Goal: Transaction & Acquisition: Purchase product/service

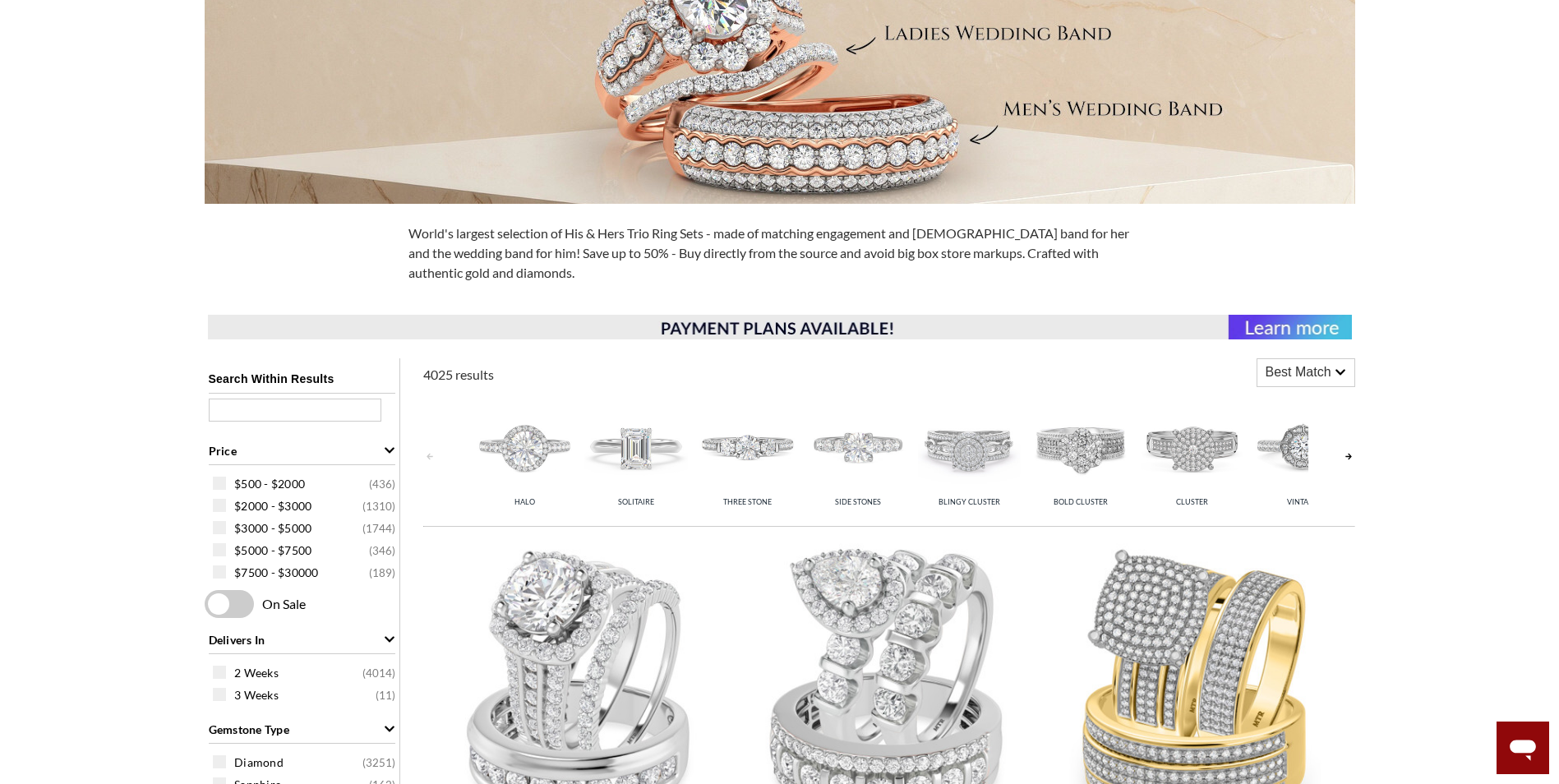
scroll to position [657, 0]
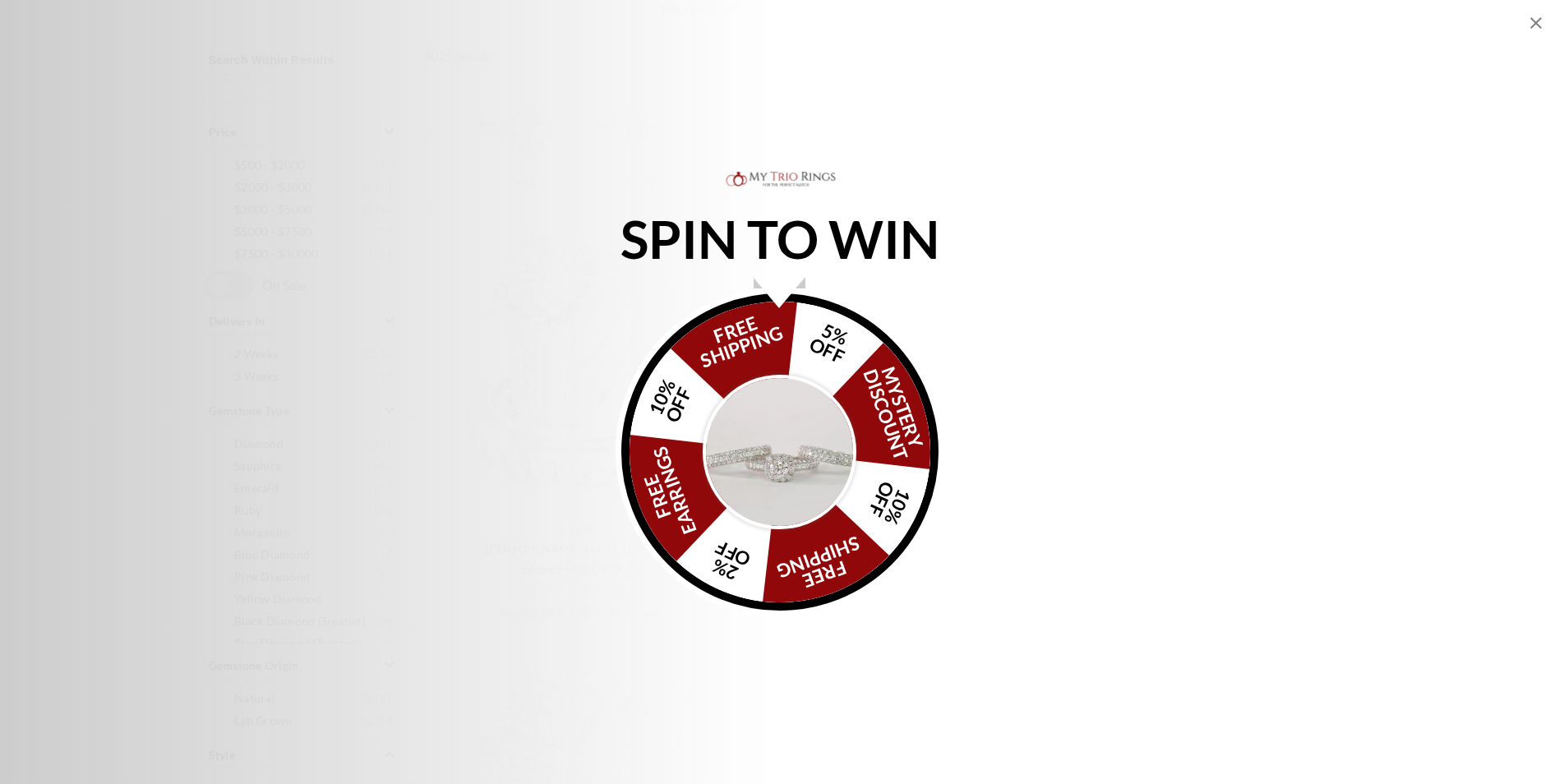
click at [1536, 23] on icon "Close popup" at bounding box center [1536, 23] width 11 height 11
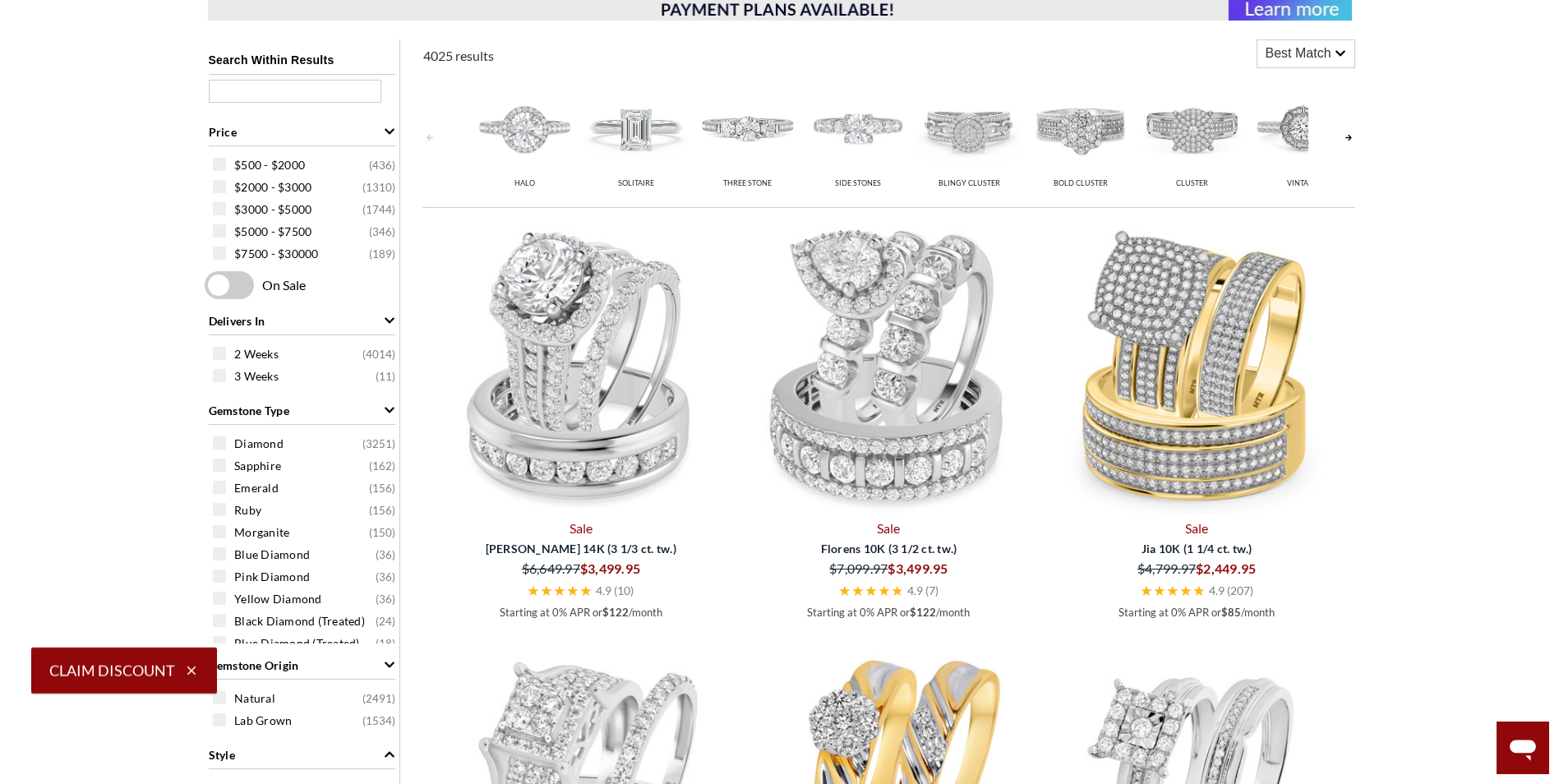
click at [189, 670] on icon "button" at bounding box center [191, 670] width 15 height 15
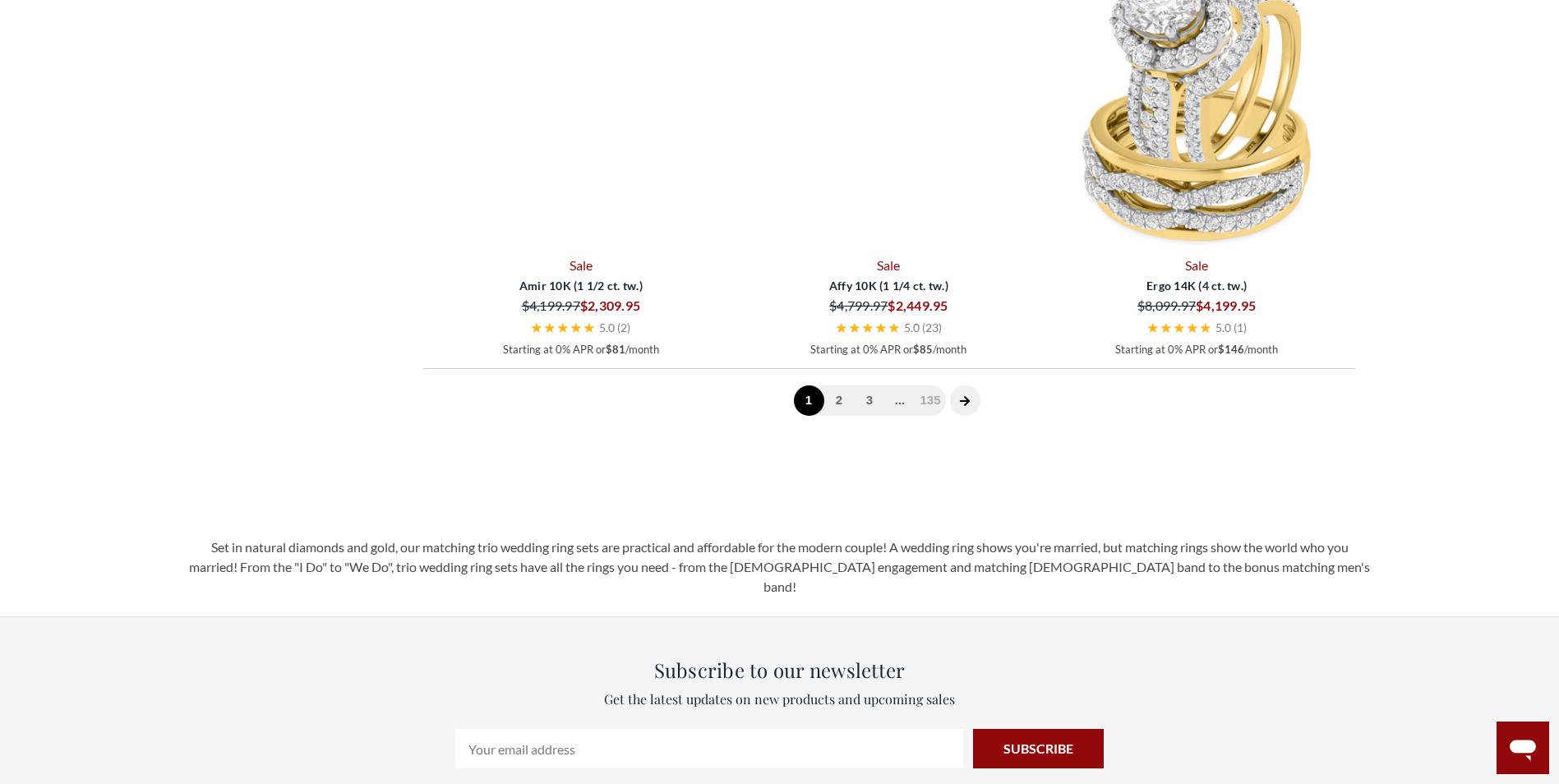
scroll to position [4683, 0]
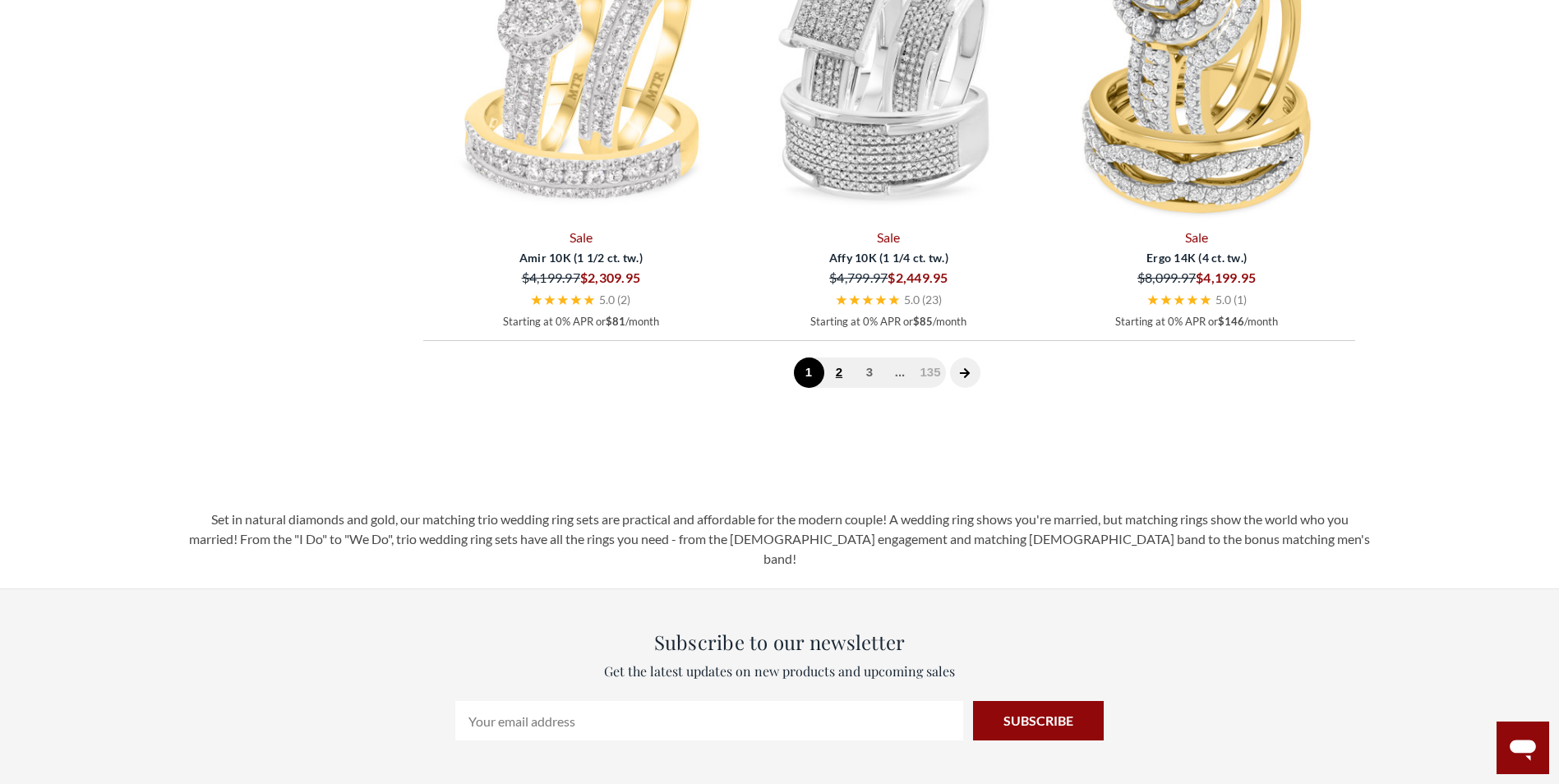
click at [842, 380] on link "2" at bounding box center [839, 372] width 30 height 30
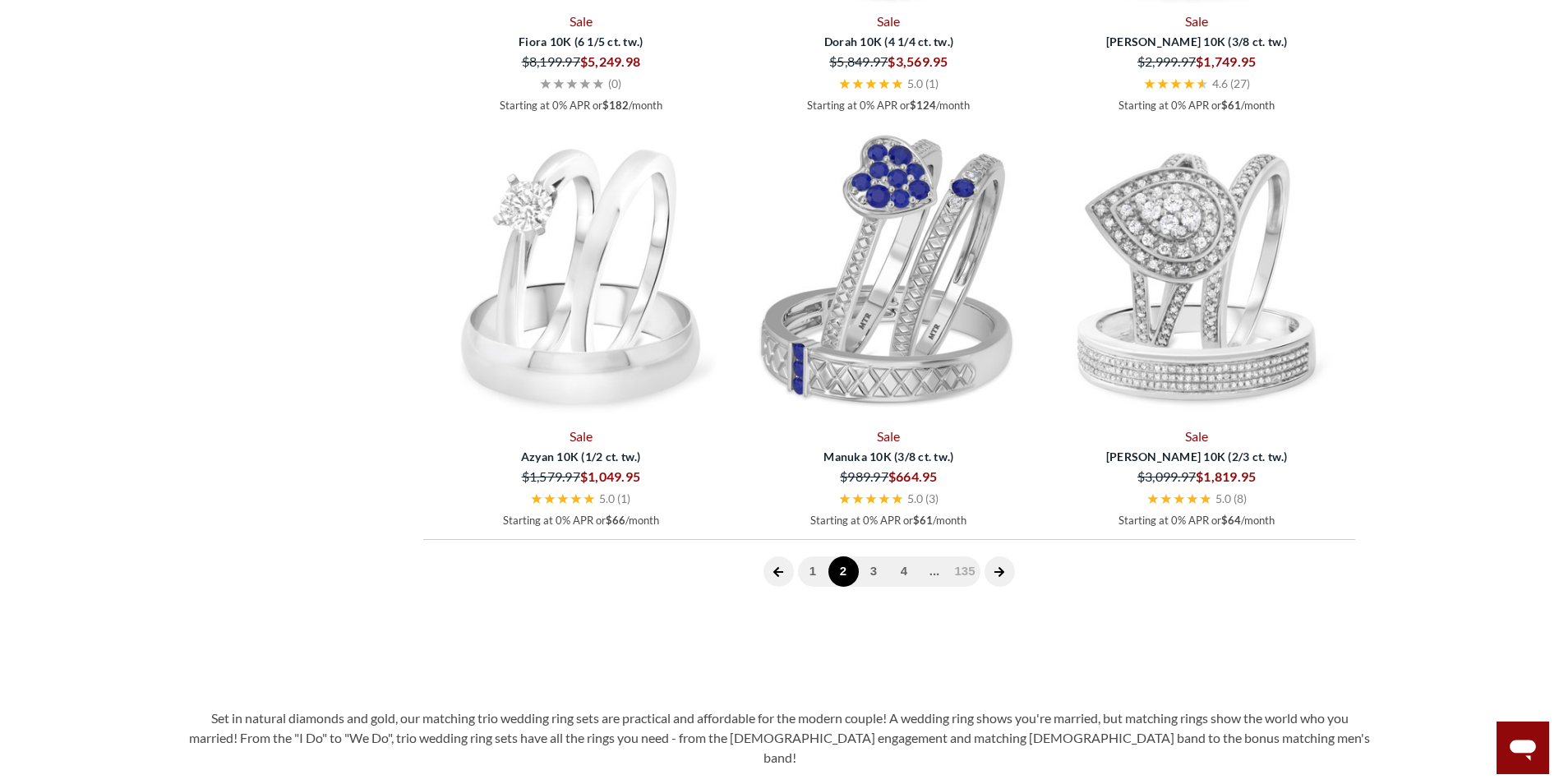
scroll to position [4622, 0]
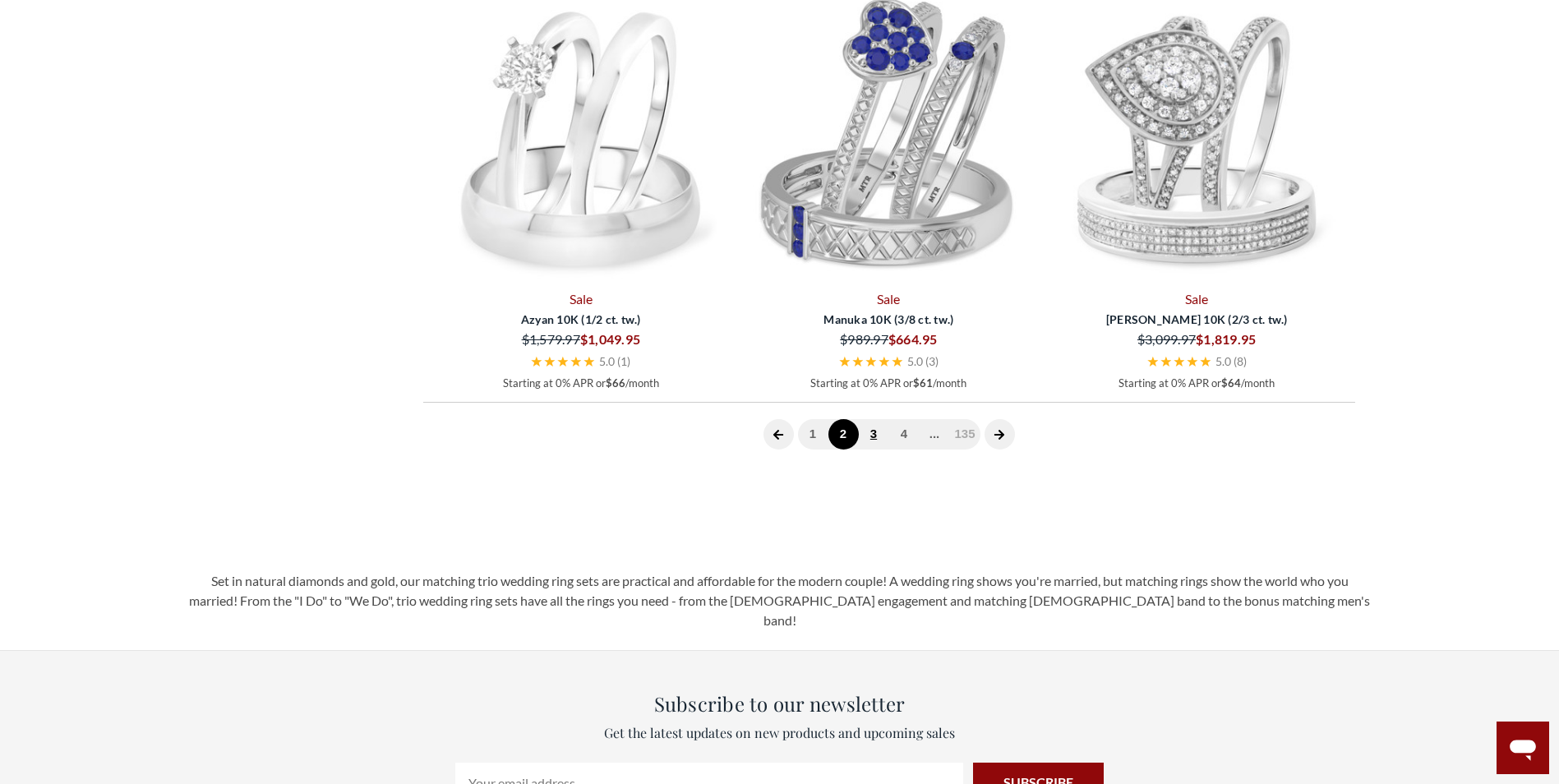
click at [868, 434] on link "3" at bounding box center [874, 434] width 30 height 30
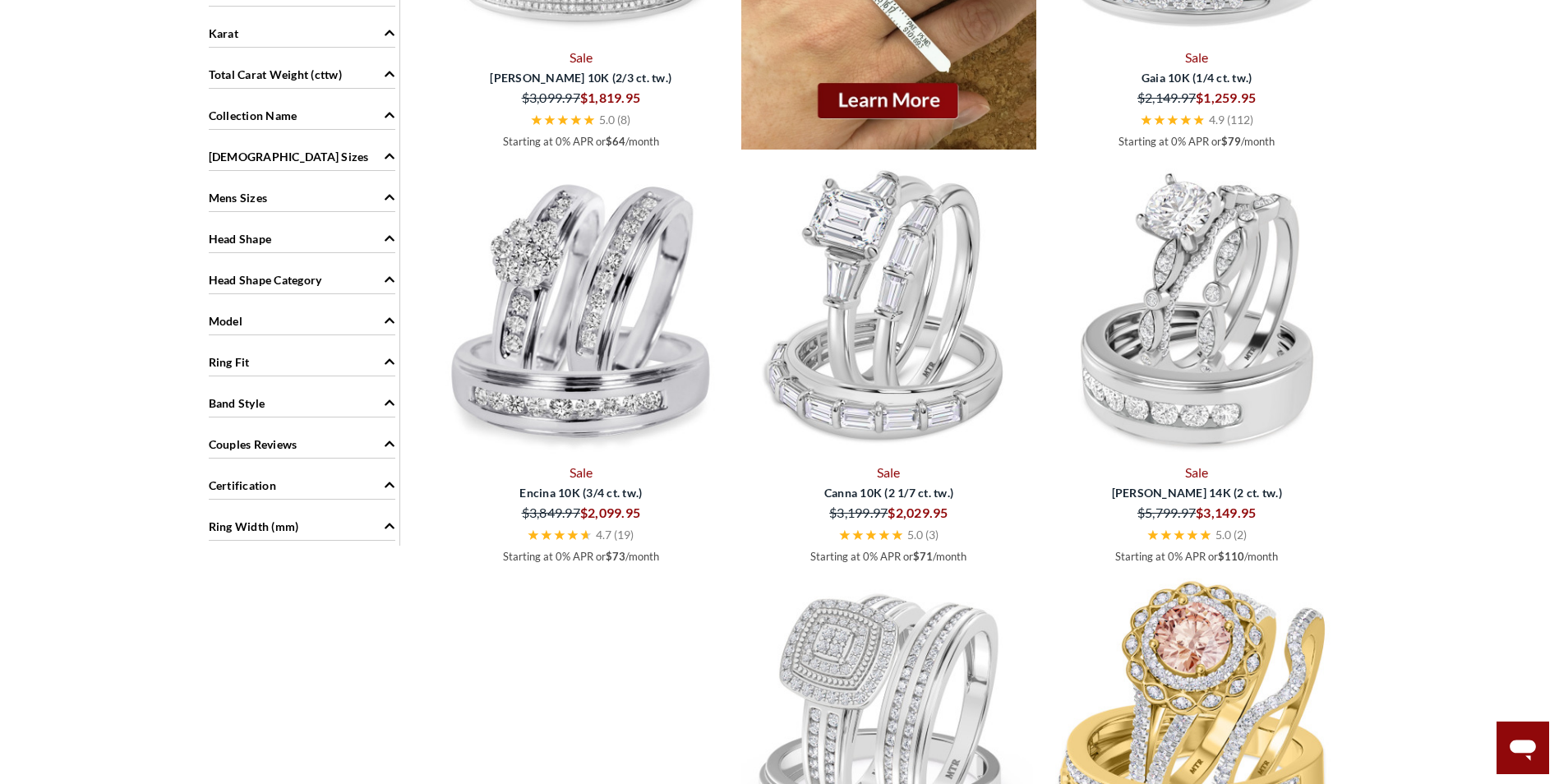
scroll to position [456, 0]
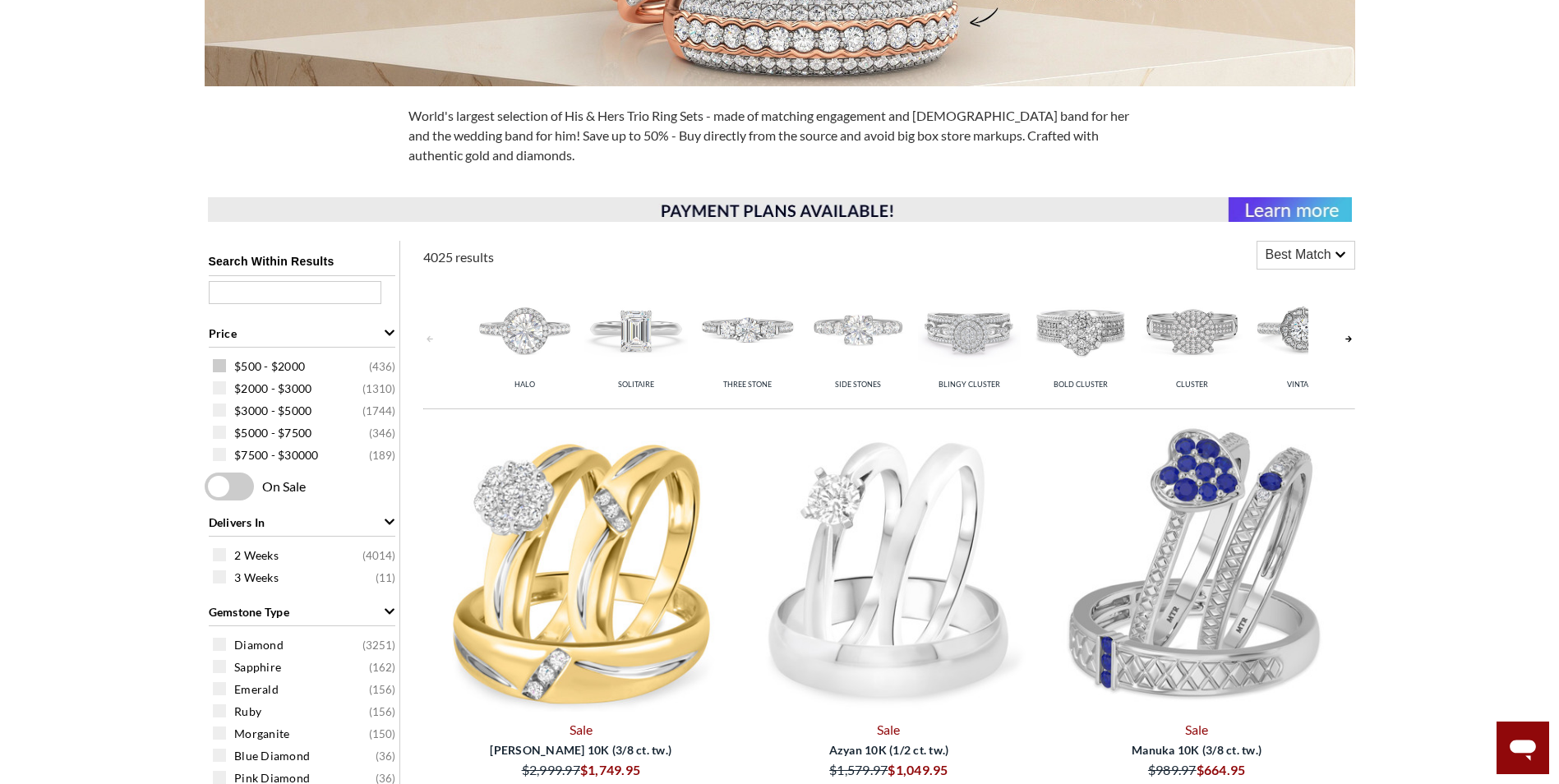
click at [217, 368] on span at bounding box center [219, 365] width 13 height 13
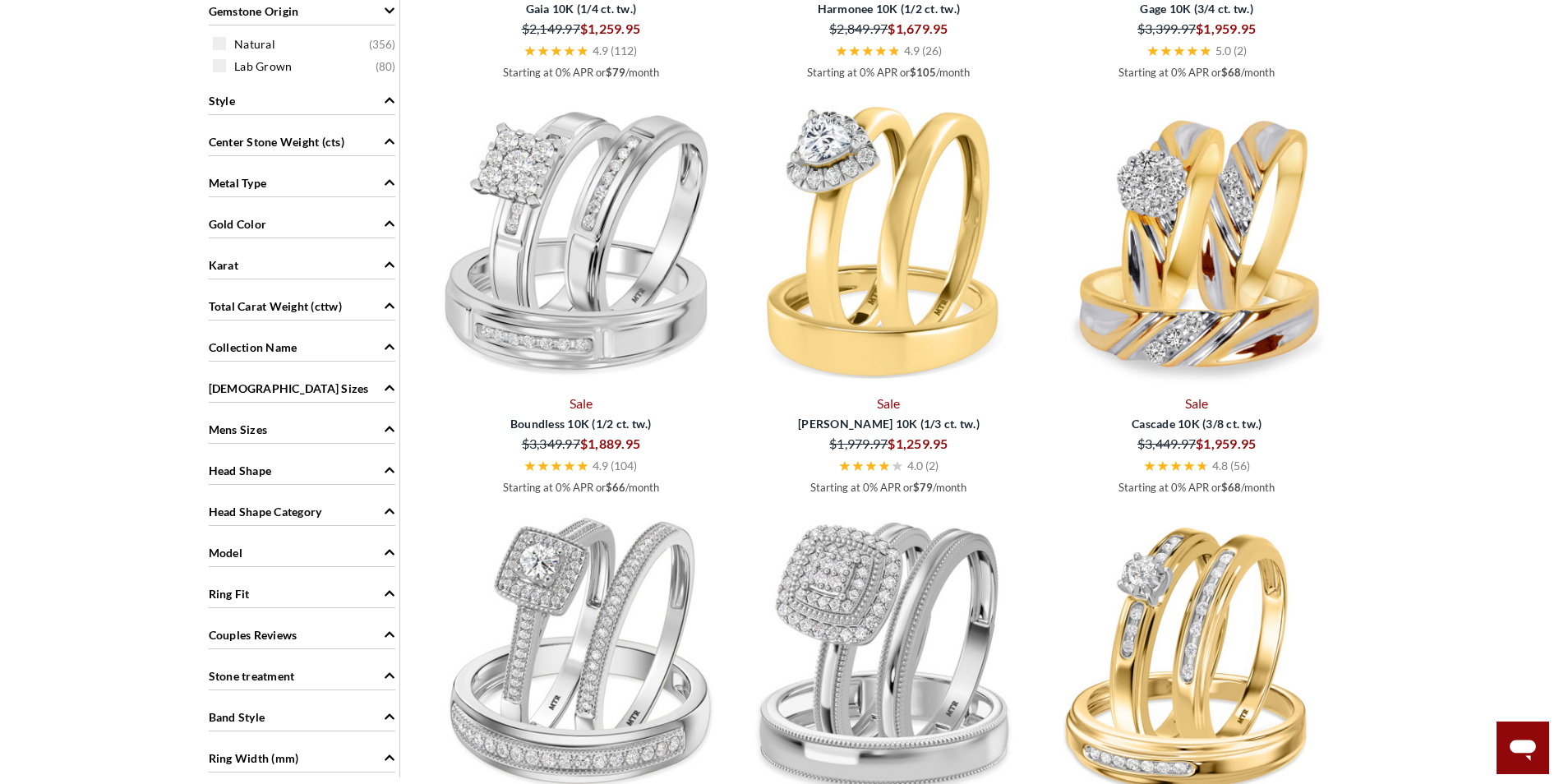
scroll to position [679, 0]
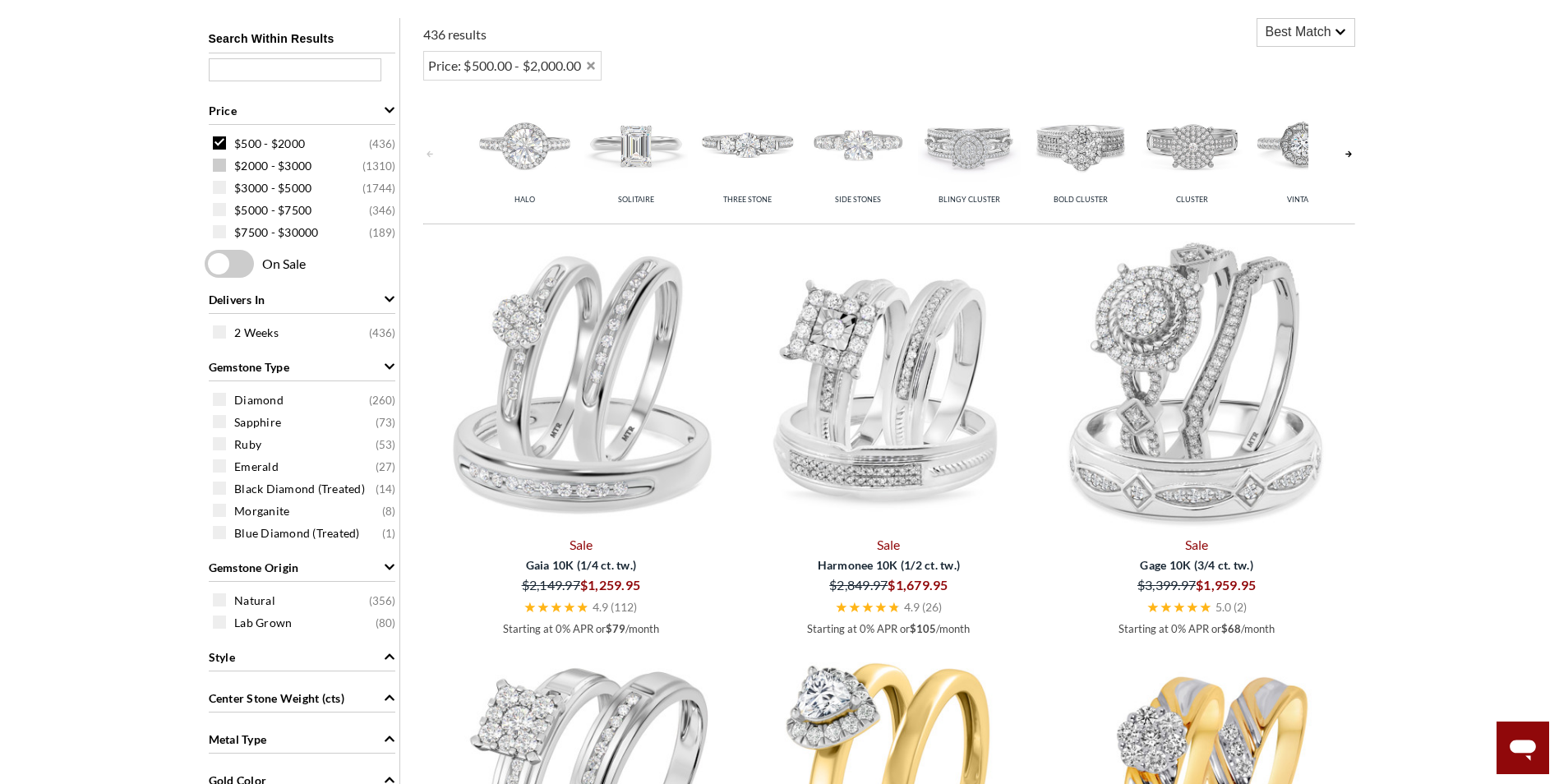
click at [219, 161] on span at bounding box center [219, 165] width 13 height 13
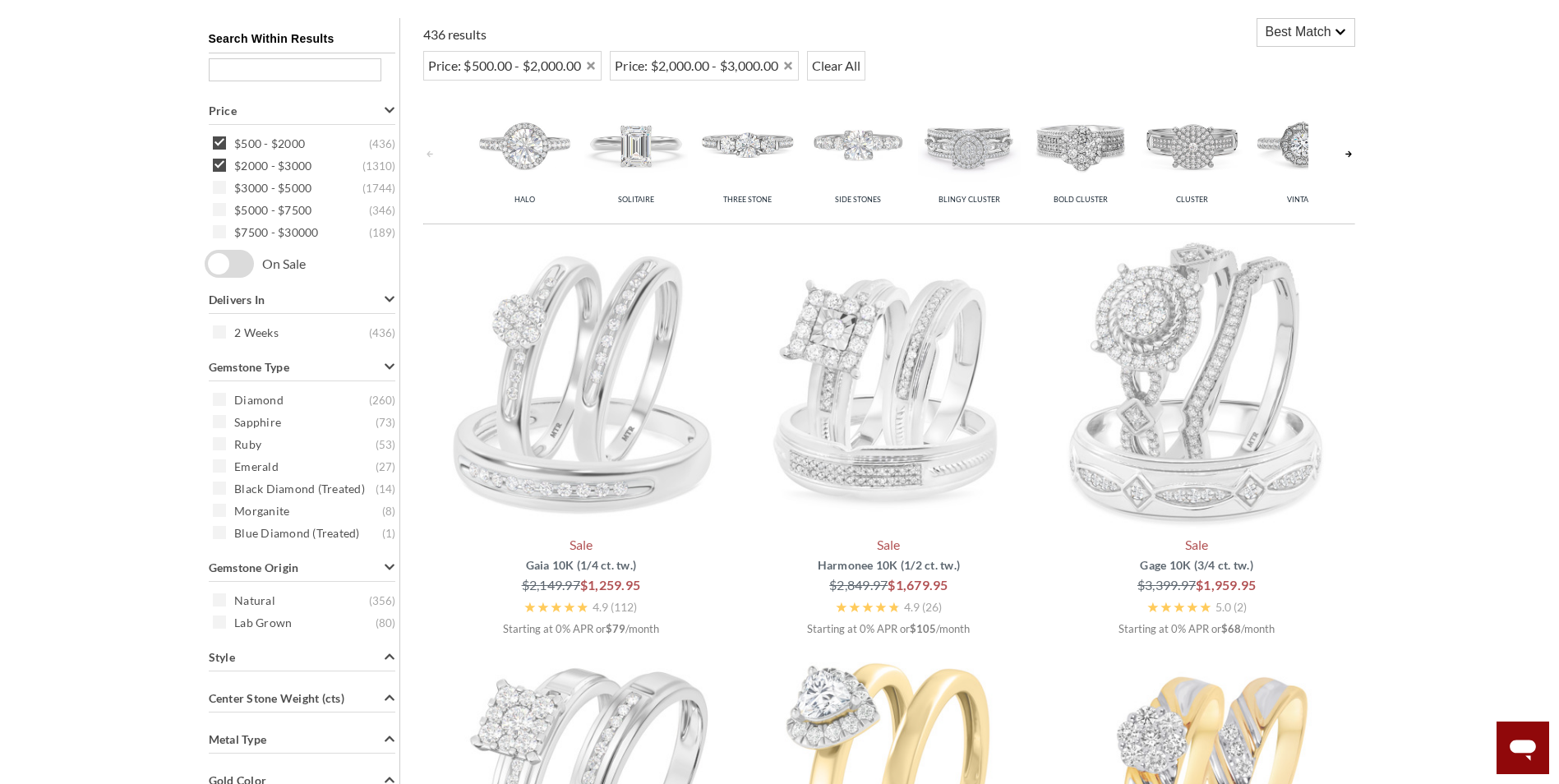
scroll to position [678, 0]
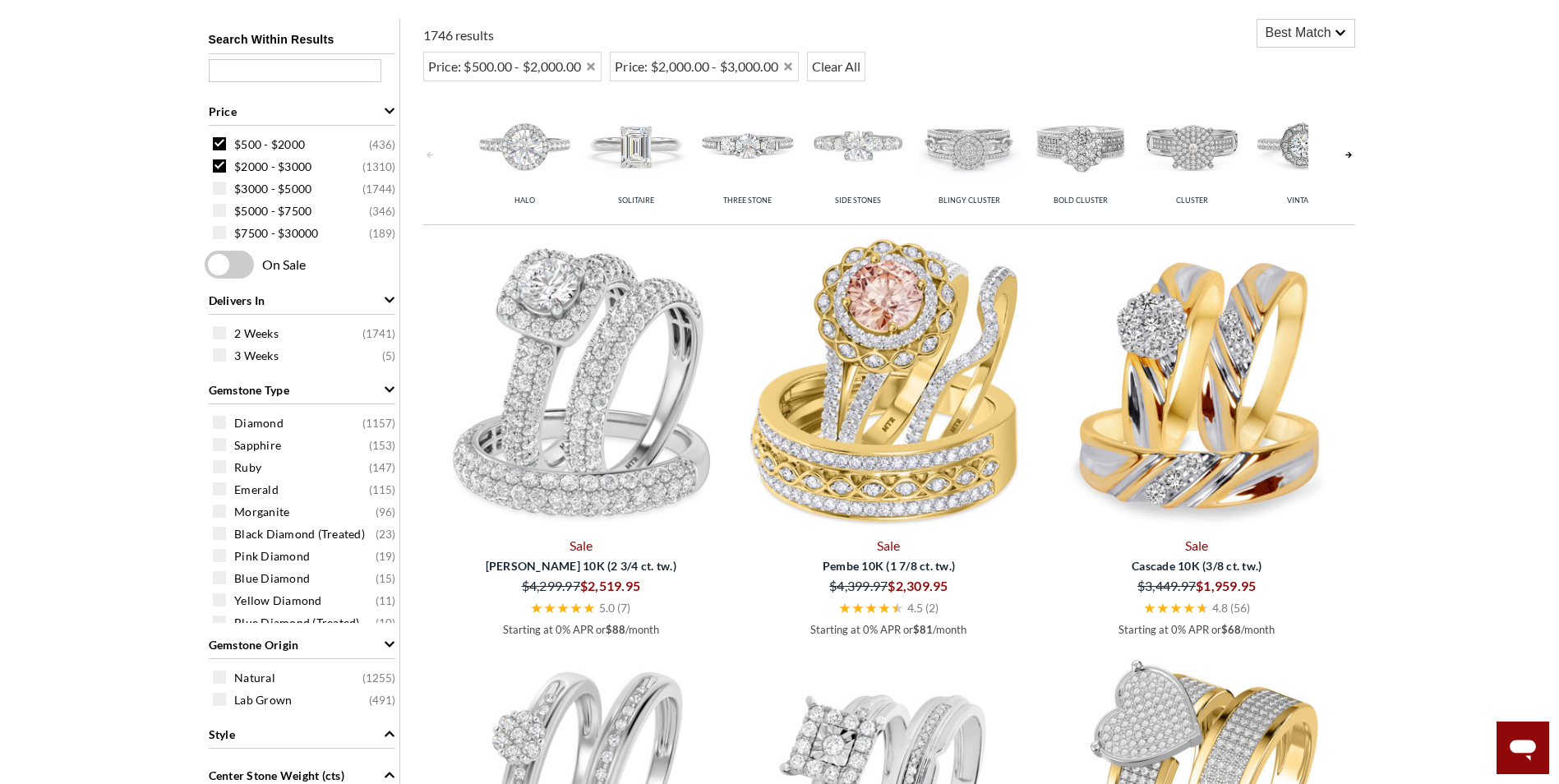
click at [220, 143] on div "Search Within Results Price $500 - $2000 ( 436 ) $2000 - $3000 ( 1310 ) $3000 -…" at bounding box center [302, 715] width 195 height 1392
click at [220, 143] on span at bounding box center [219, 143] width 13 height 13
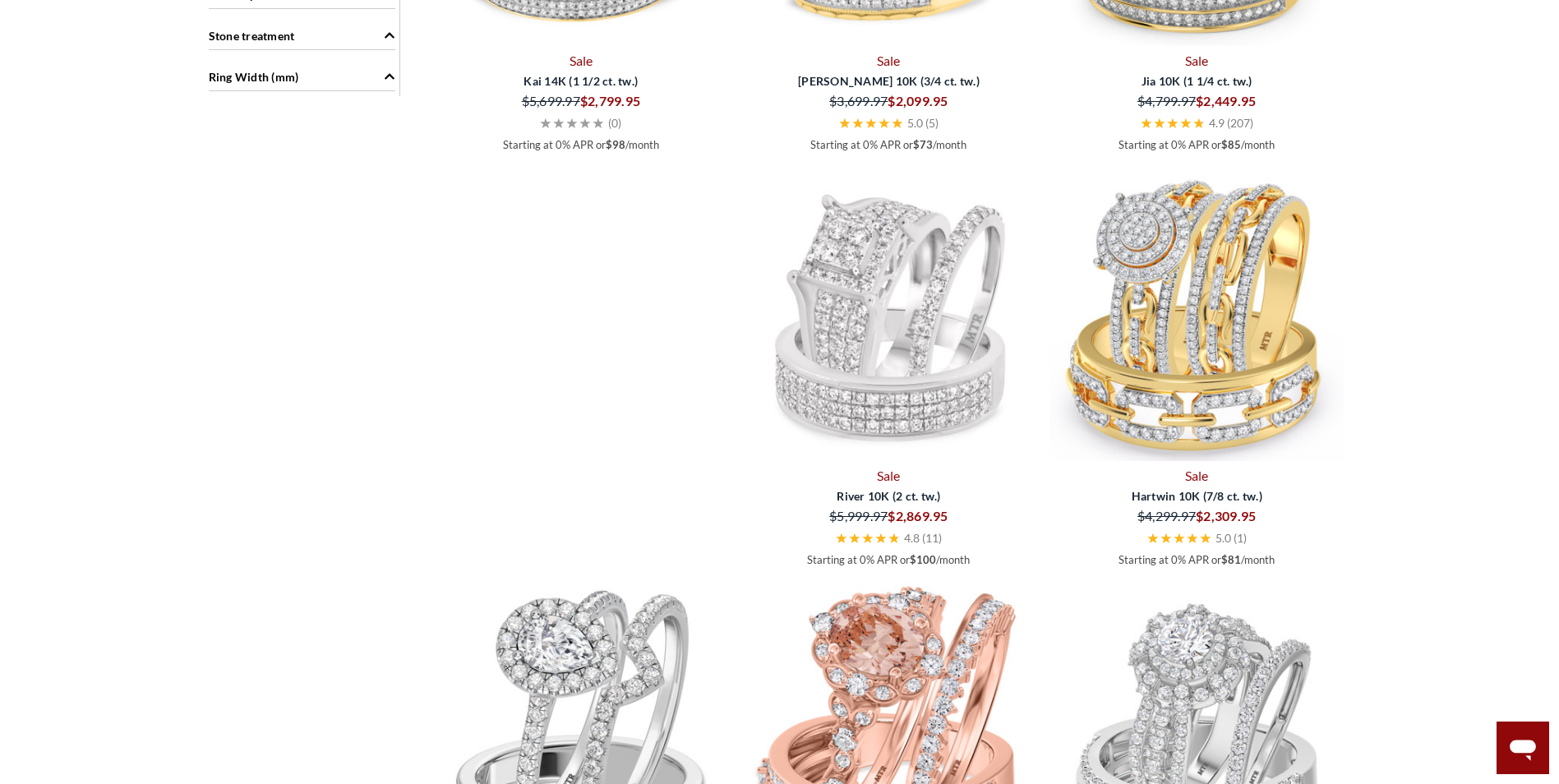
scroll to position [2074, 0]
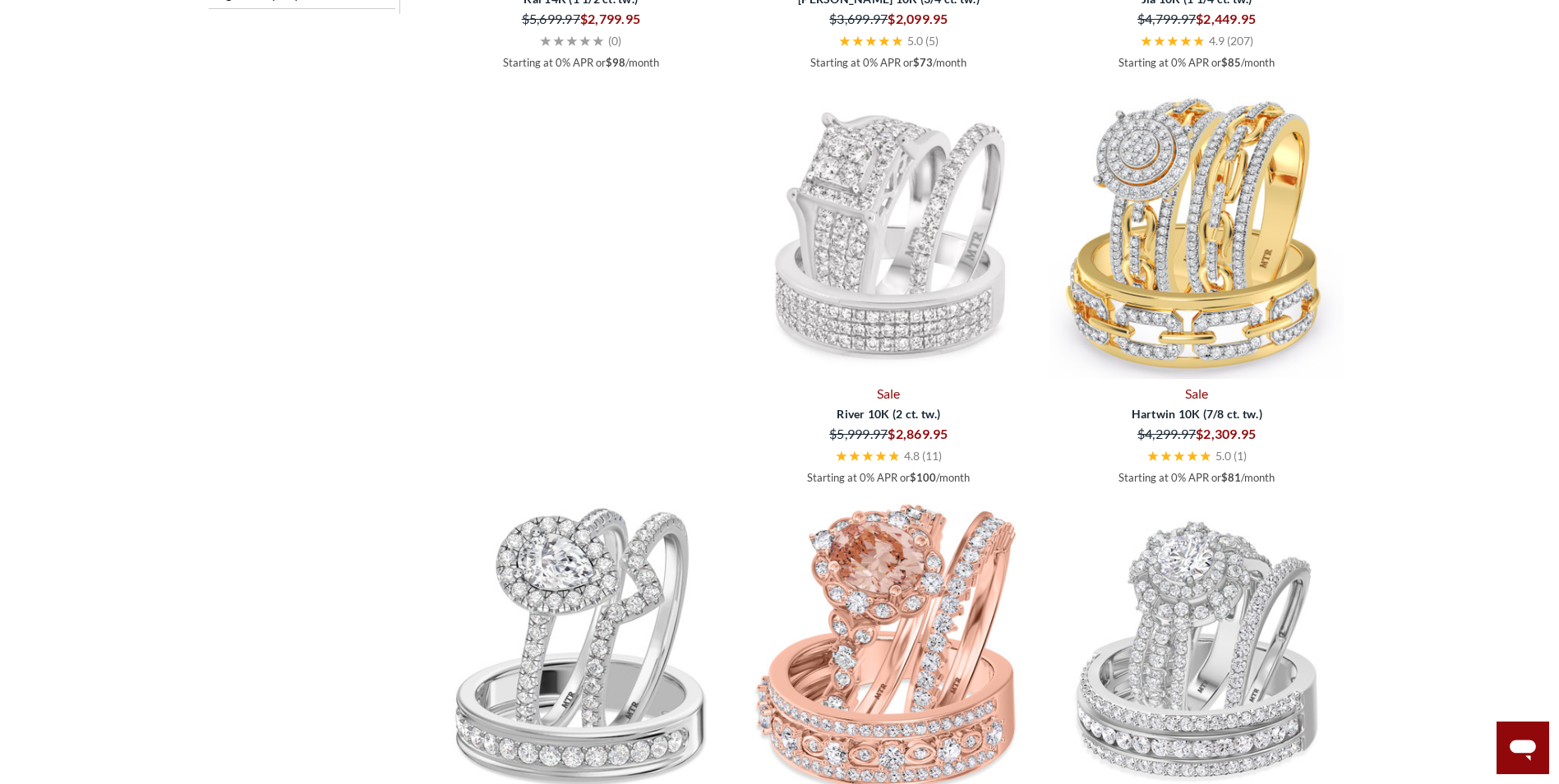
click at [866, 219] on img at bounding box center [889, 232] width 295 height 295
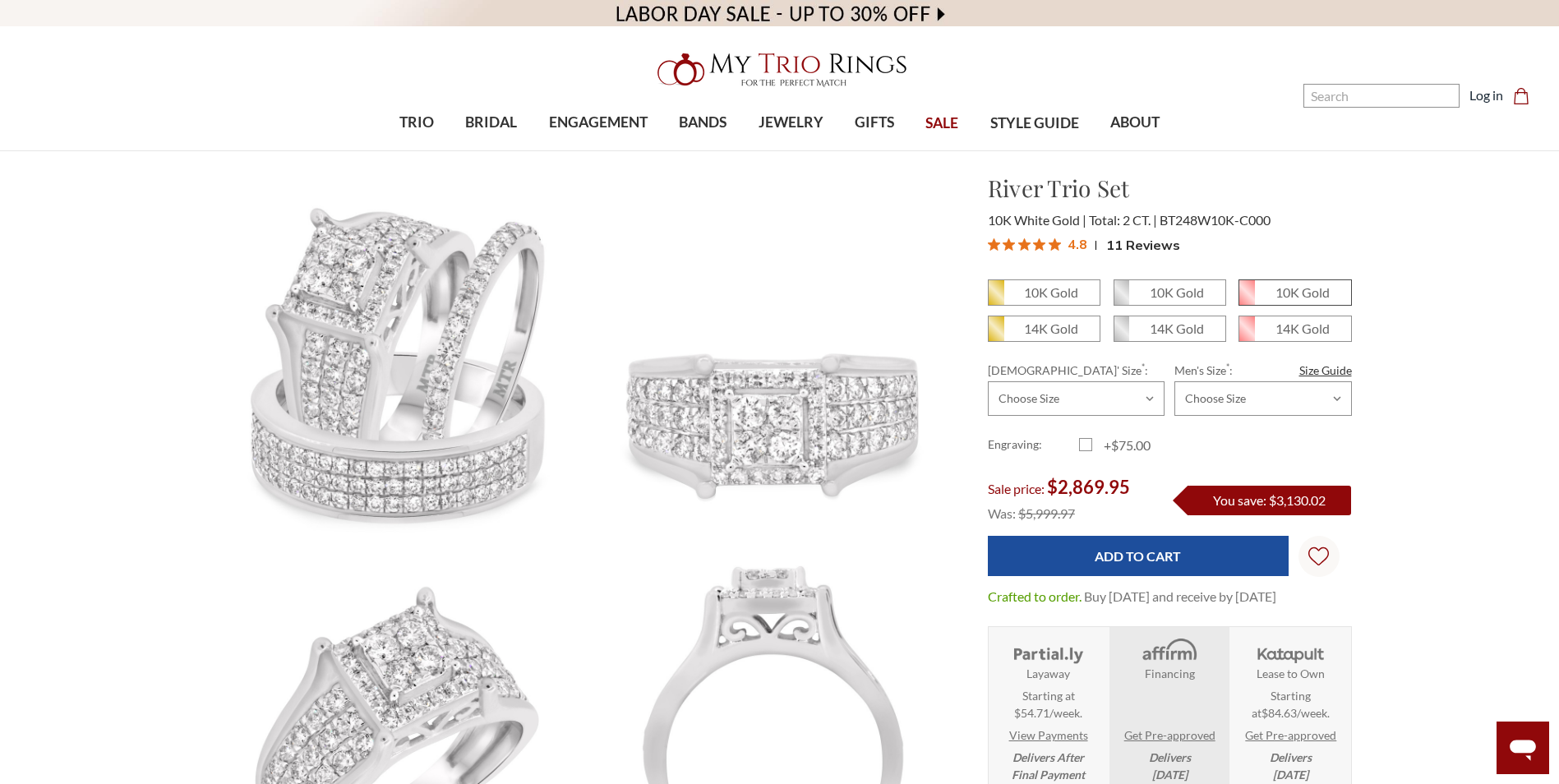
click at [1271, 290] on span "10K Gold" at bounding box center [1295, 292] width 111 height 24
click at [1246, 298] on input "10K Gold" at bounding box center [1245, 298] width 1 height 1
radio input "true"
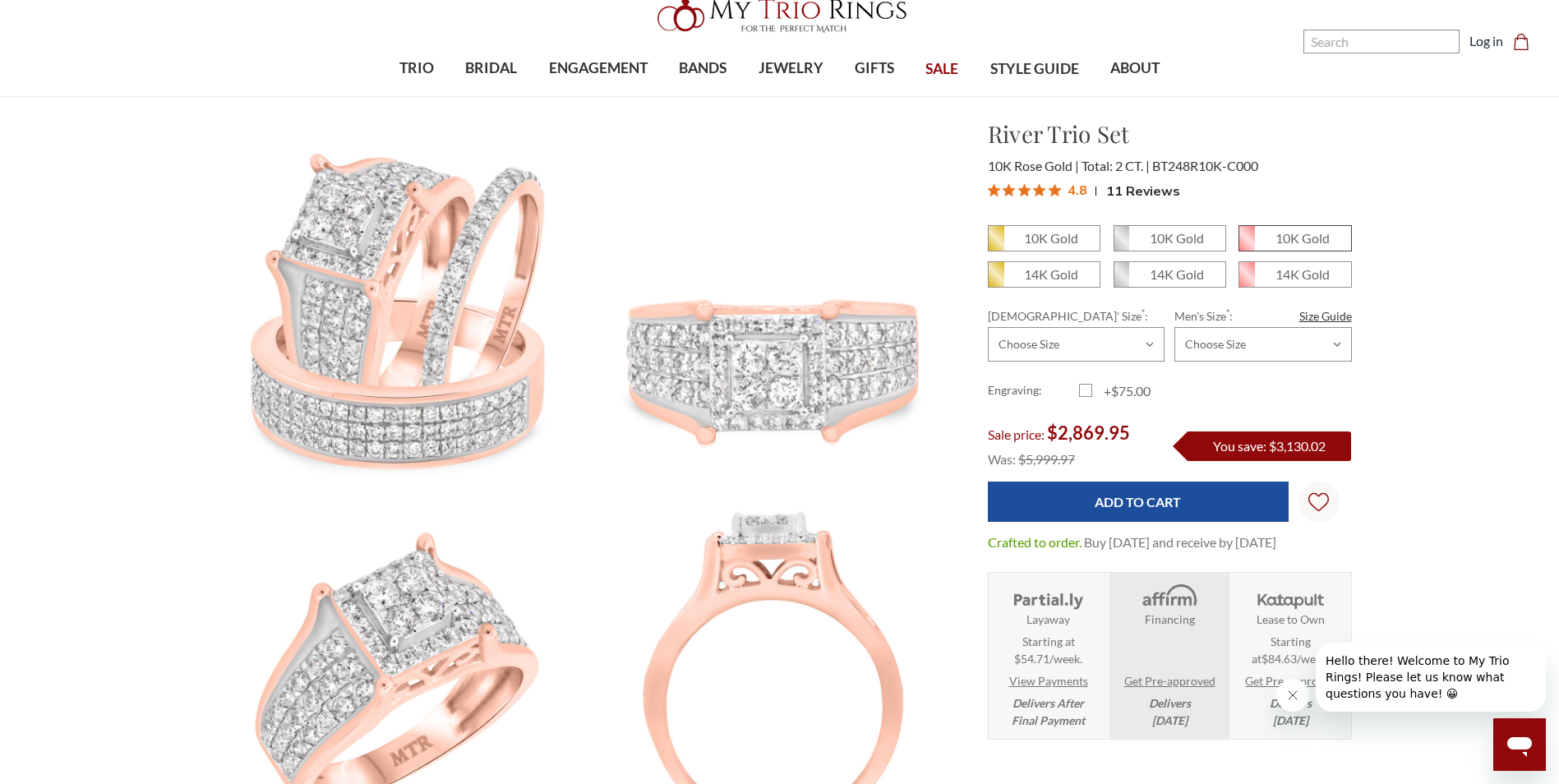
scroll to position [82, 0]
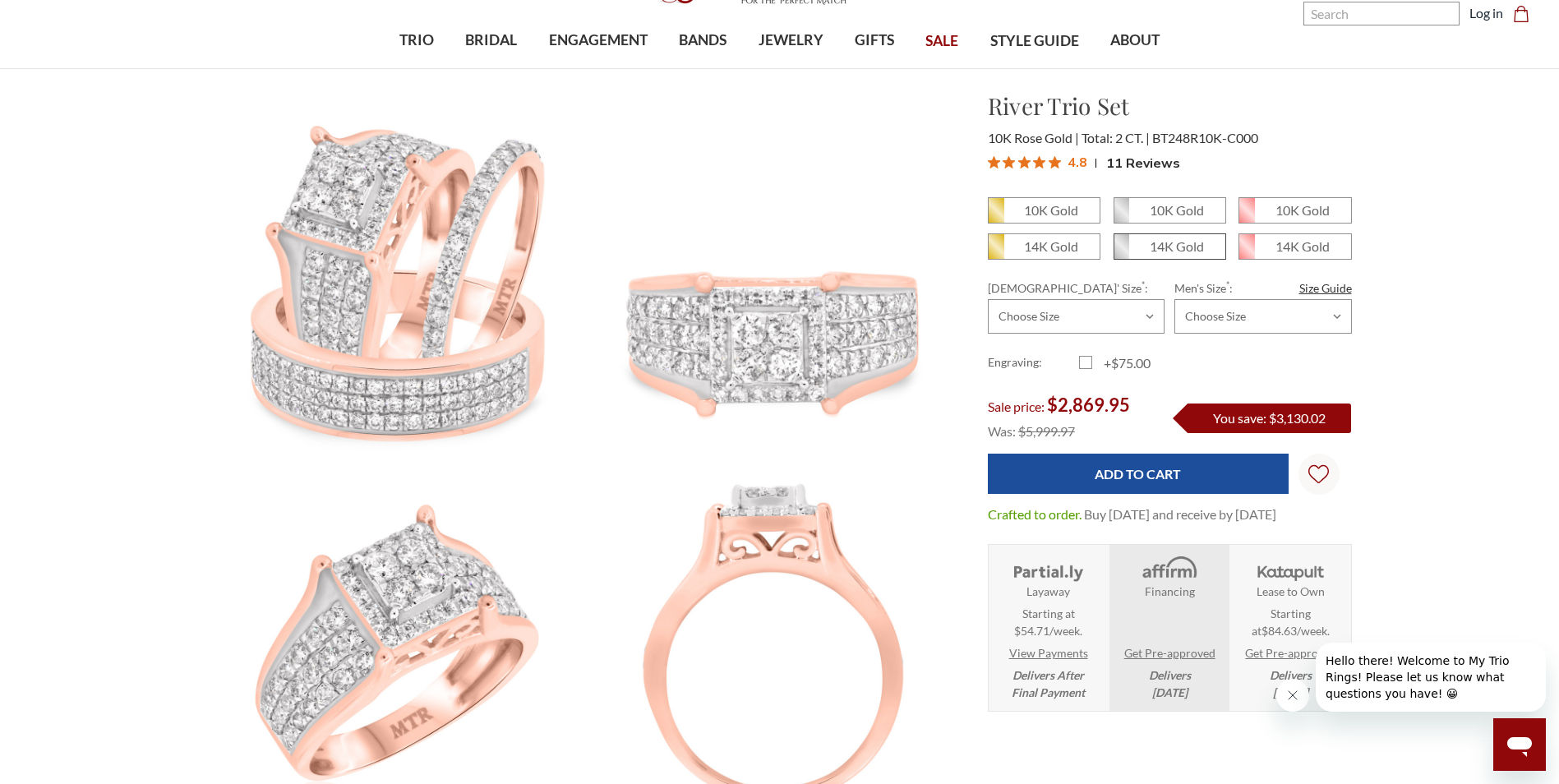
click at [1176, 249] on em "14K Gold" at bounding box center [1176, 246] width 55 height 16
click at [1121, 252] on input "14K Gold" at bounding box center [1120, 252] width 1 height 1
radio input "true"
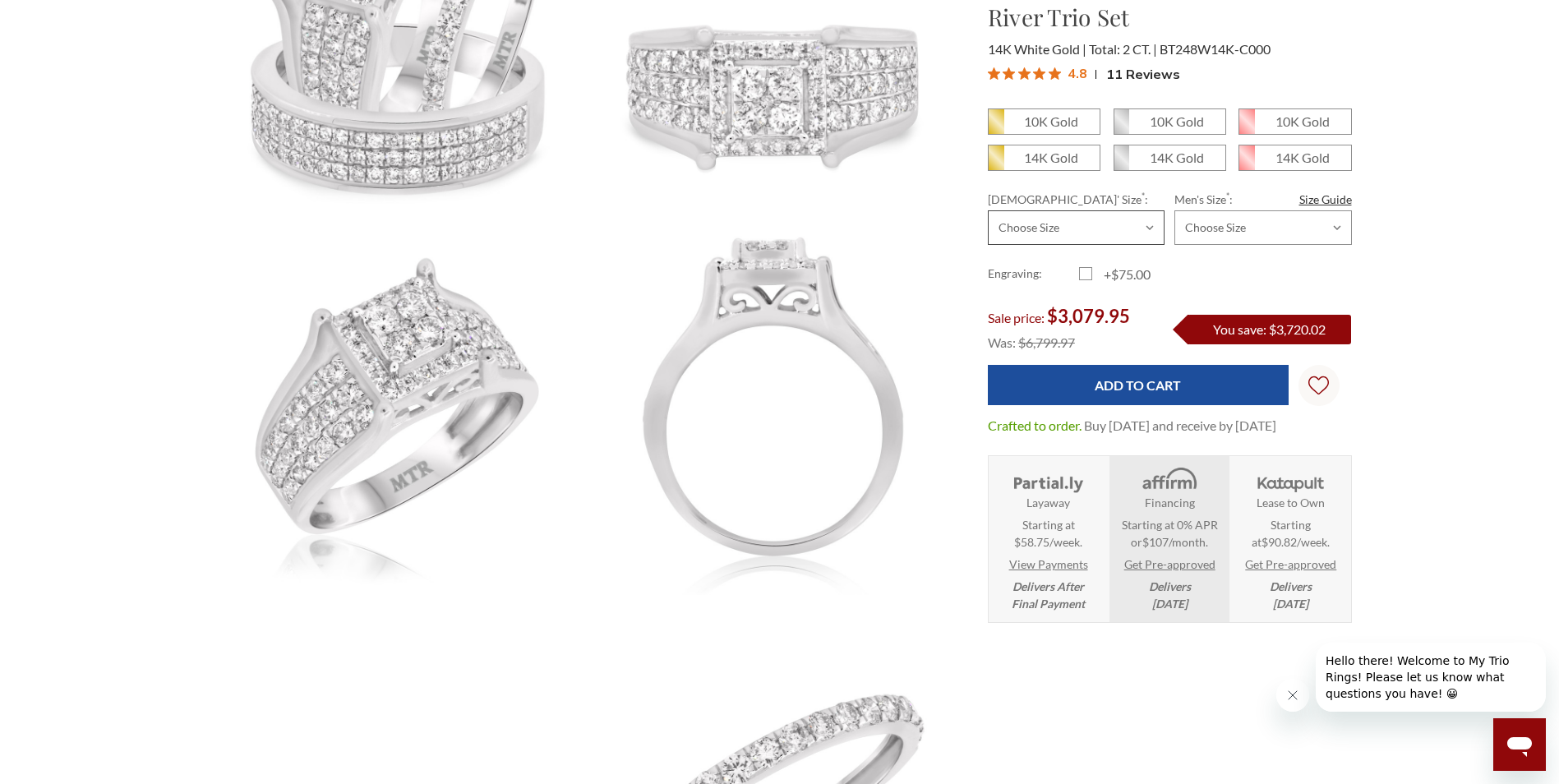
click at [1140, 229] on select "Choose Size 3.00 3.25 3.50 3.75 4.00 4.25 4.50 4.75 5.00 5.25 5.50 5.75 6.00 6.…" at bounding box center [1077, 228] width 177 height 35
select select "22081438"
click at [988, 211] on select "Choose Size 3.00 3.25 3.50 3.75 4.00 4.25 4.50 4.75 5.00 5.25 5.50 5.75 6.00 6.…" at bounding box center [1077, 228] width 177 height 35
click at [1333, 226] on select "Choose Size 6.00 6.25 6.50 6.75 7.00 7.25 7.50 7.75 8.00 8.25 8.50 8.75 9.00 9.…" at bounding box center [1263, 228] width 177 height 35
select select "22081597"
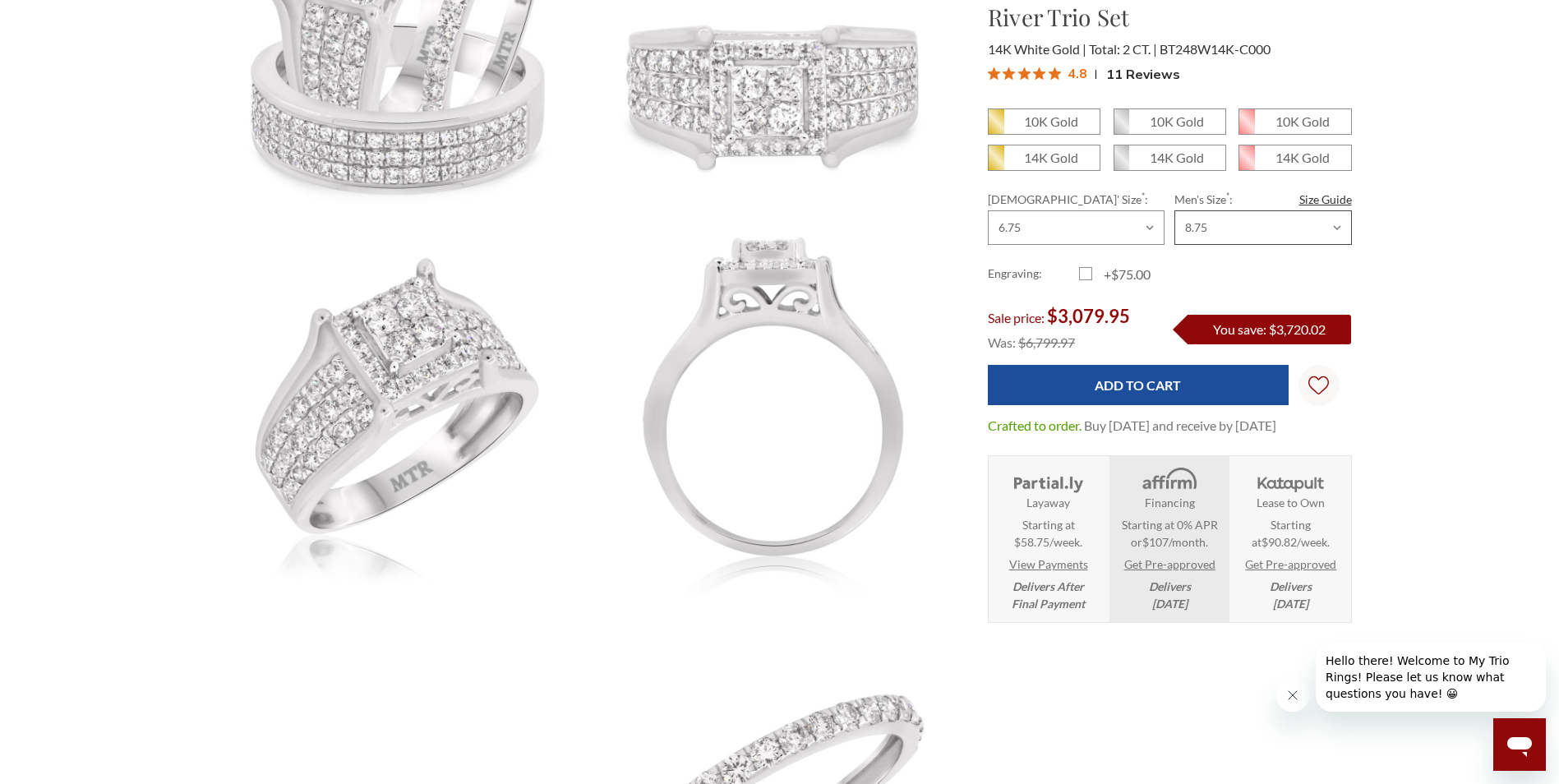
click at [1175, 211] on select "Choose Size 6.00 6.25 6.50 6.75 7.00 7.25 7.50 7.75 8.00 8.25 8.50 8.75 9.00 9.…" at bounding box center [1263, 228] width 177 height 35
click at [1069, 572] on link "View Payments" at bounding box center [1048, 564] width 79 height 17
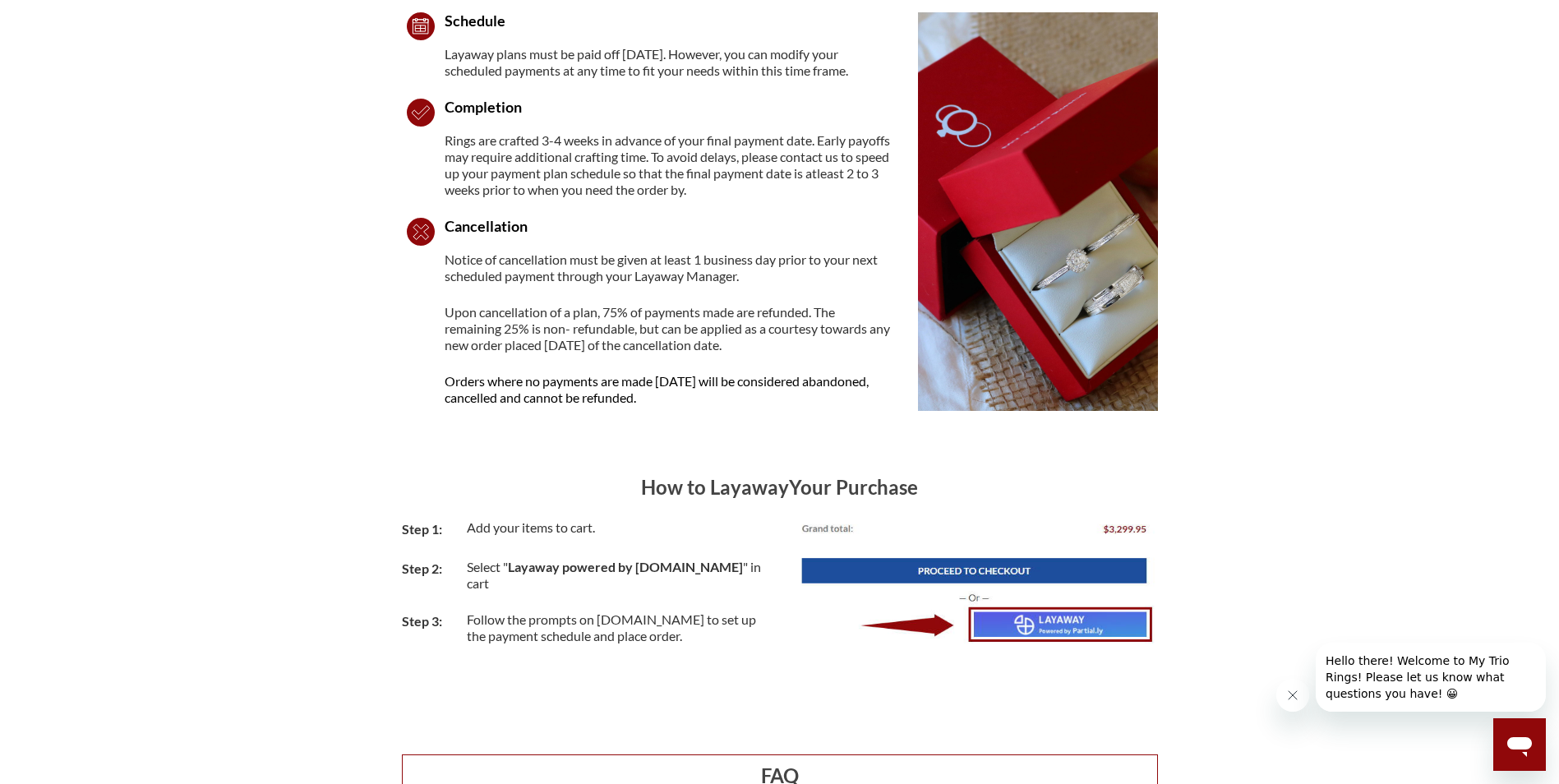
scroll to position [1150, 0]
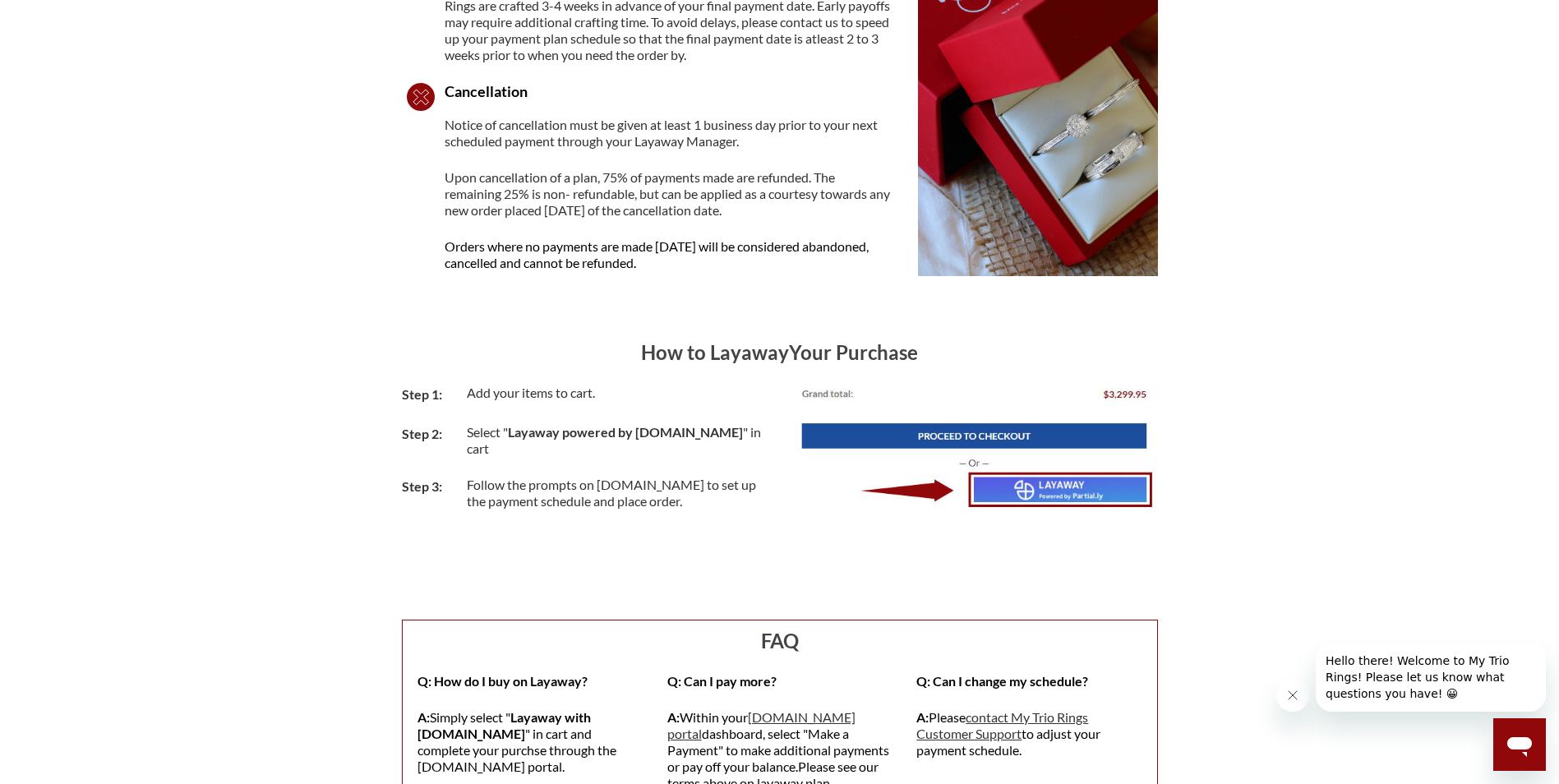
click at [876, 435] on img at bounding box center [975, 446] width 366 height 124
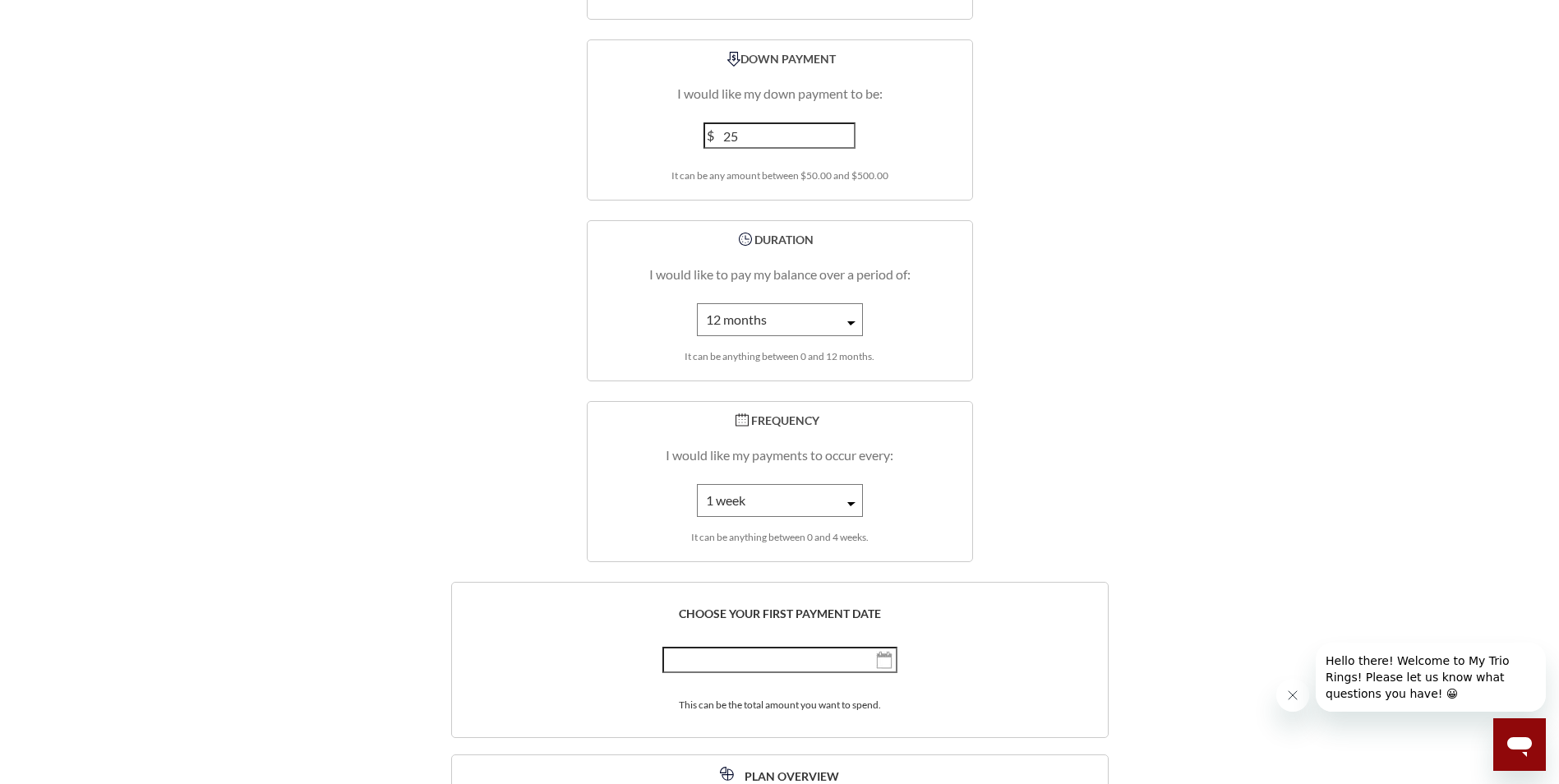
scroll to position [2547, 0]
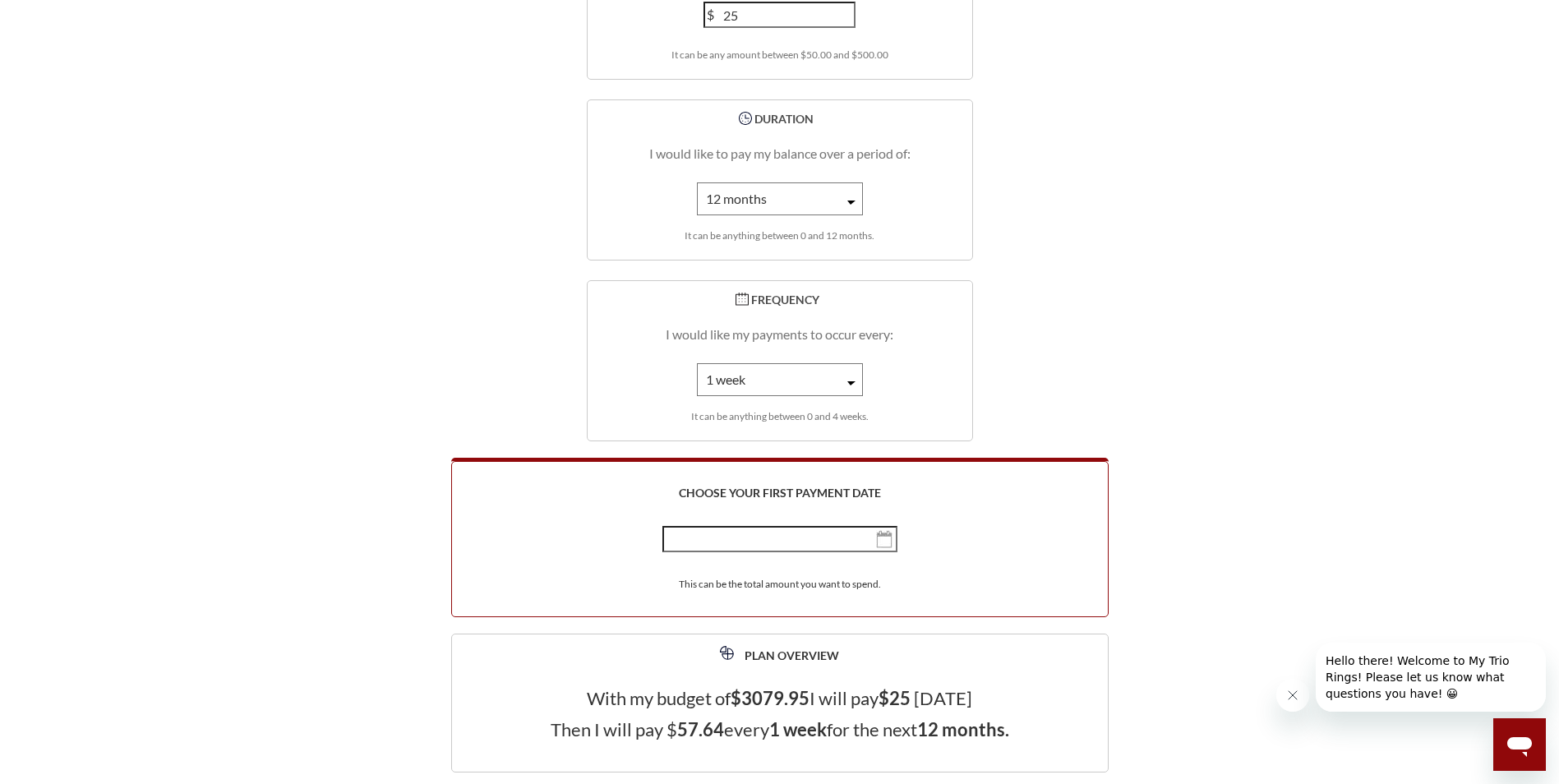
click at [877, 530] on img "button" at bounding box center [884, 539] width 16 height 18
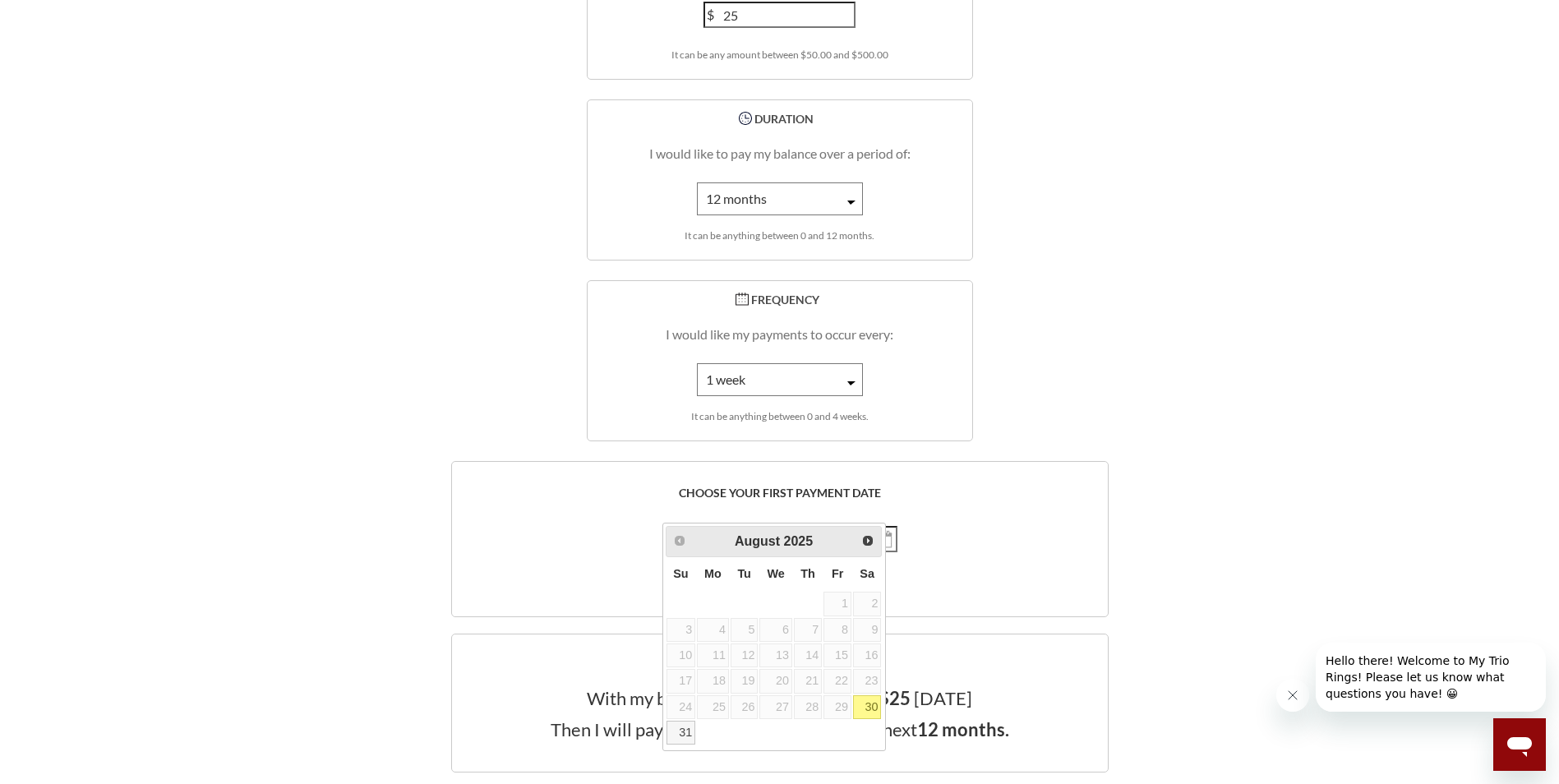
click at [861, 714] on link "30" at bounding box center [867, 707] width 28 height 23
type input "August 30, th 2025"
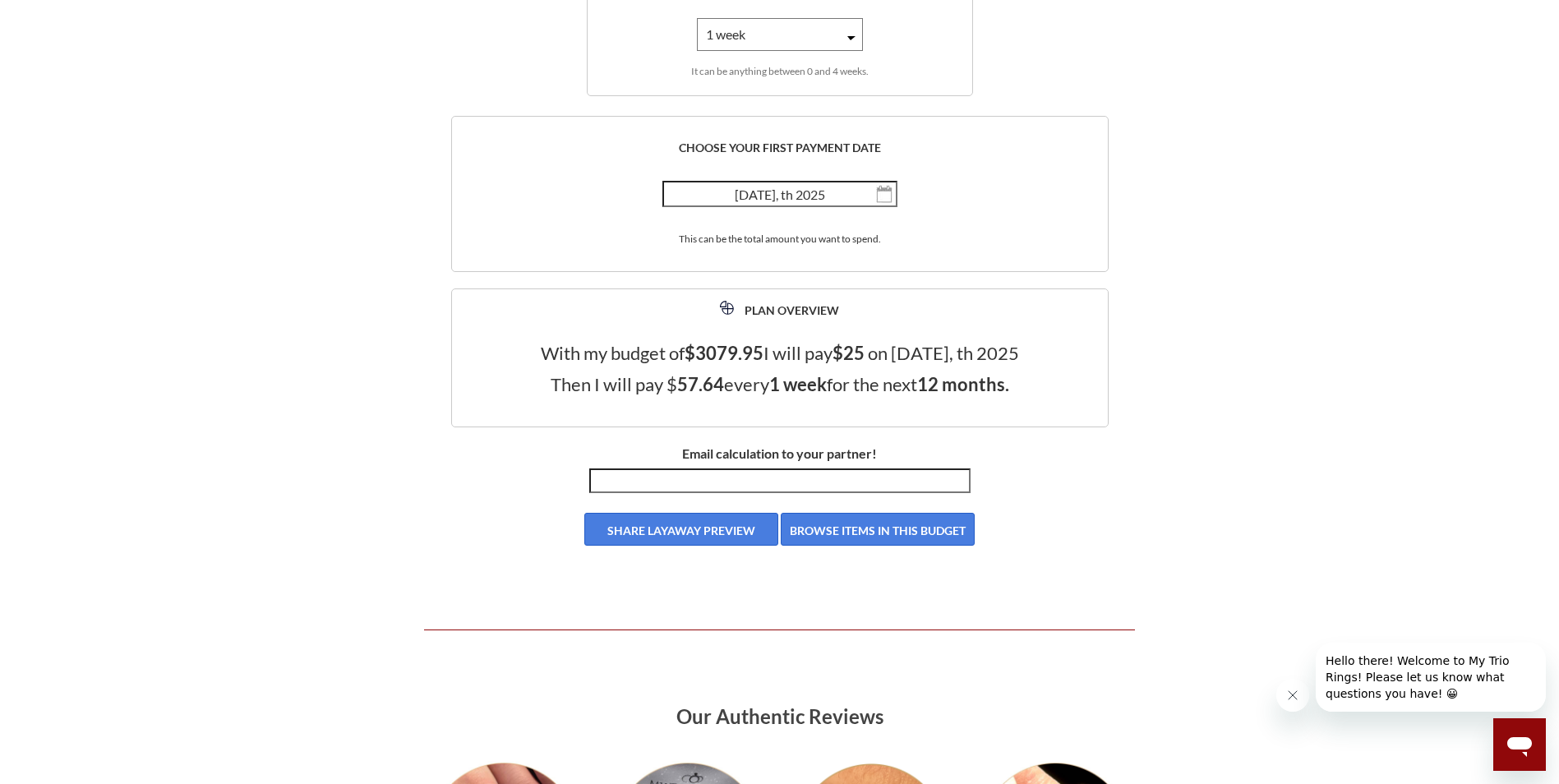
scroll to position [2958, 0]
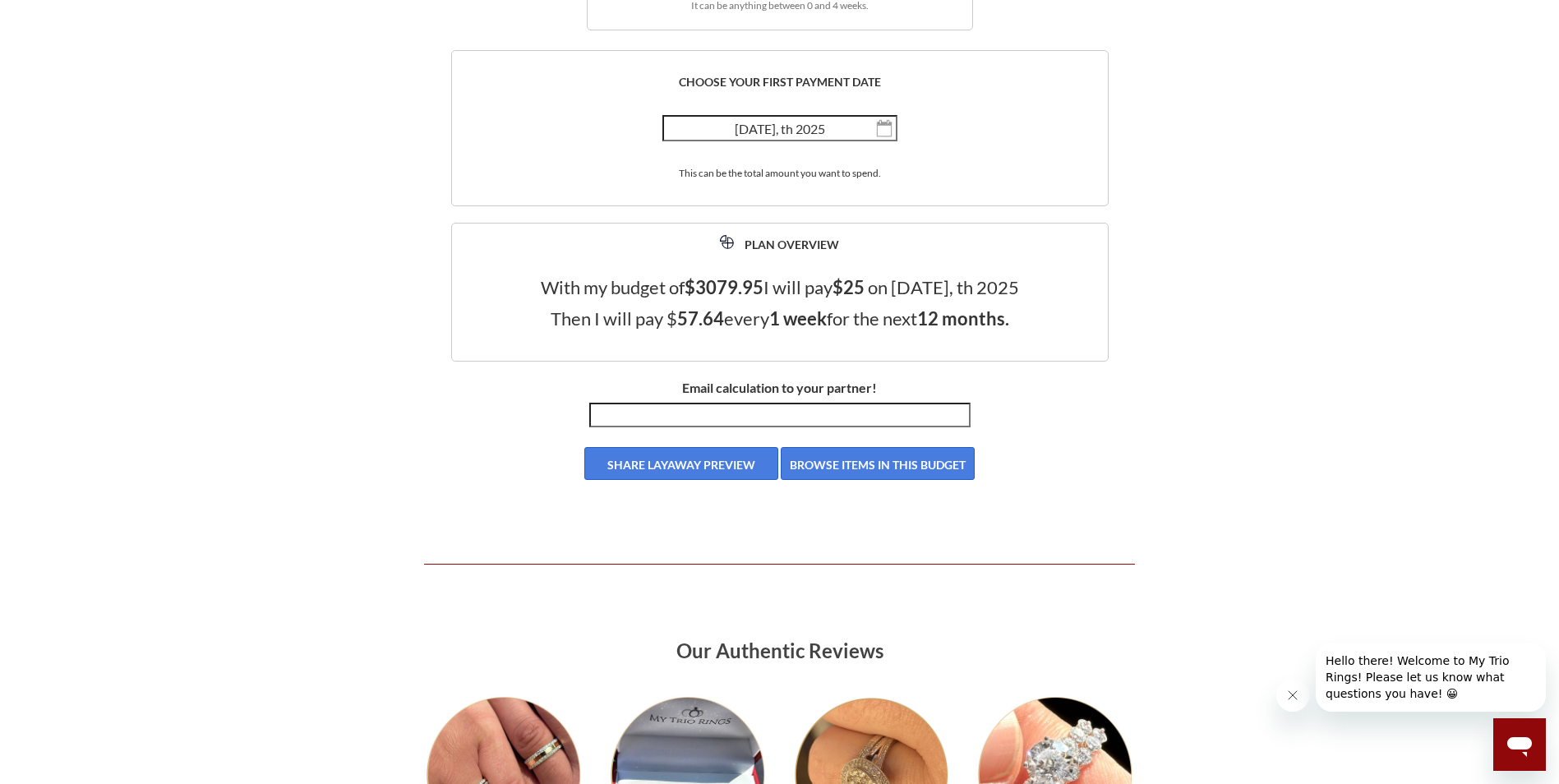
click at [710, 416] on input "Email calculation to your partner!" at bounding box center [780, 415] width 382 height 24
type input "sowens1771@gmail.com"
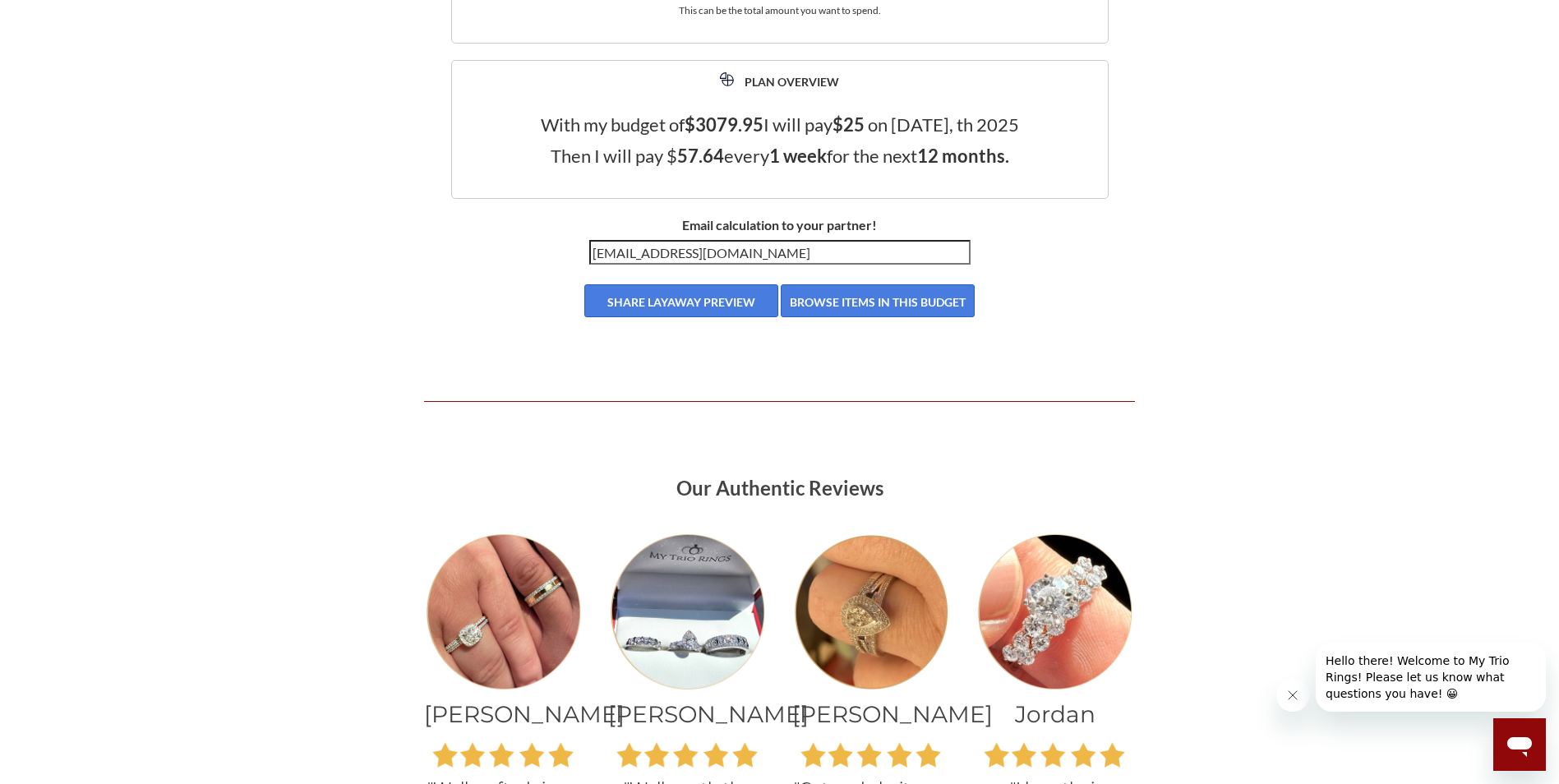
scroll to position [3122, 0]
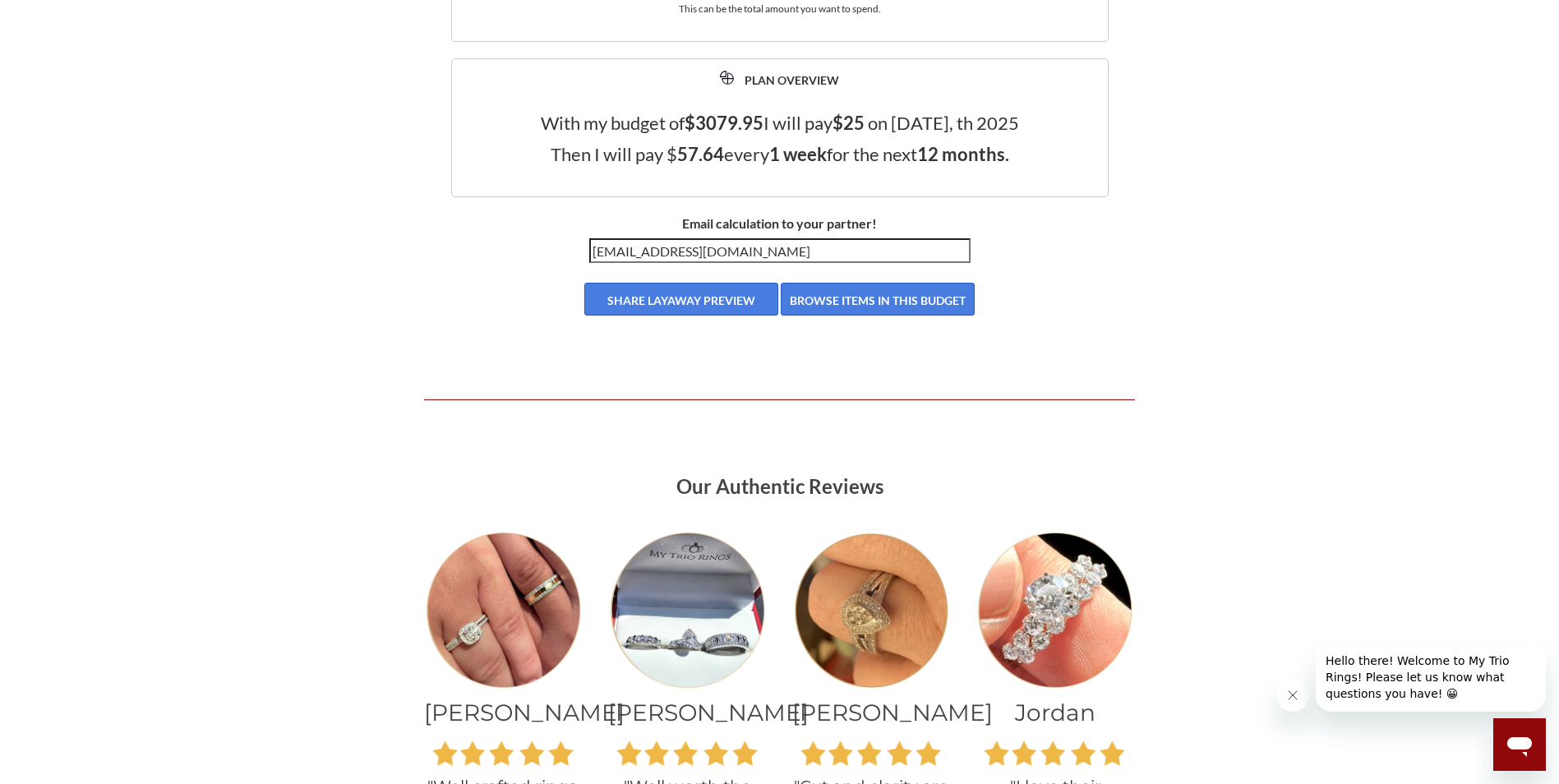
click at [835, 302] on button "BROWSE ITEMS IN THIS BUDGET" at bounding box center [878, 299] width 194 height 33
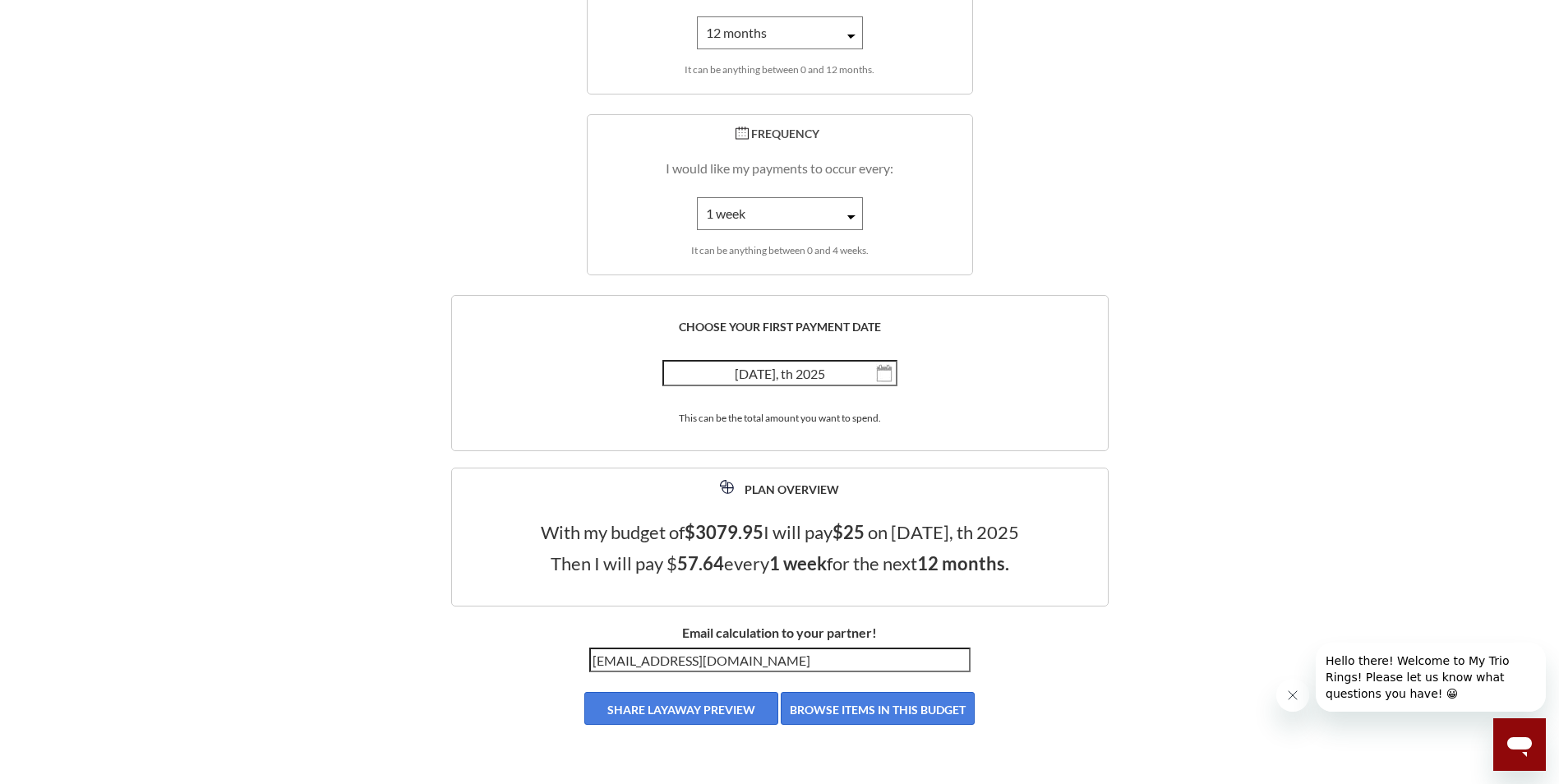
scroll to position [2712, 0]
click at [1291, 688] on button "Close message from company" at bounding box center [1293, 696] width 33 height 33
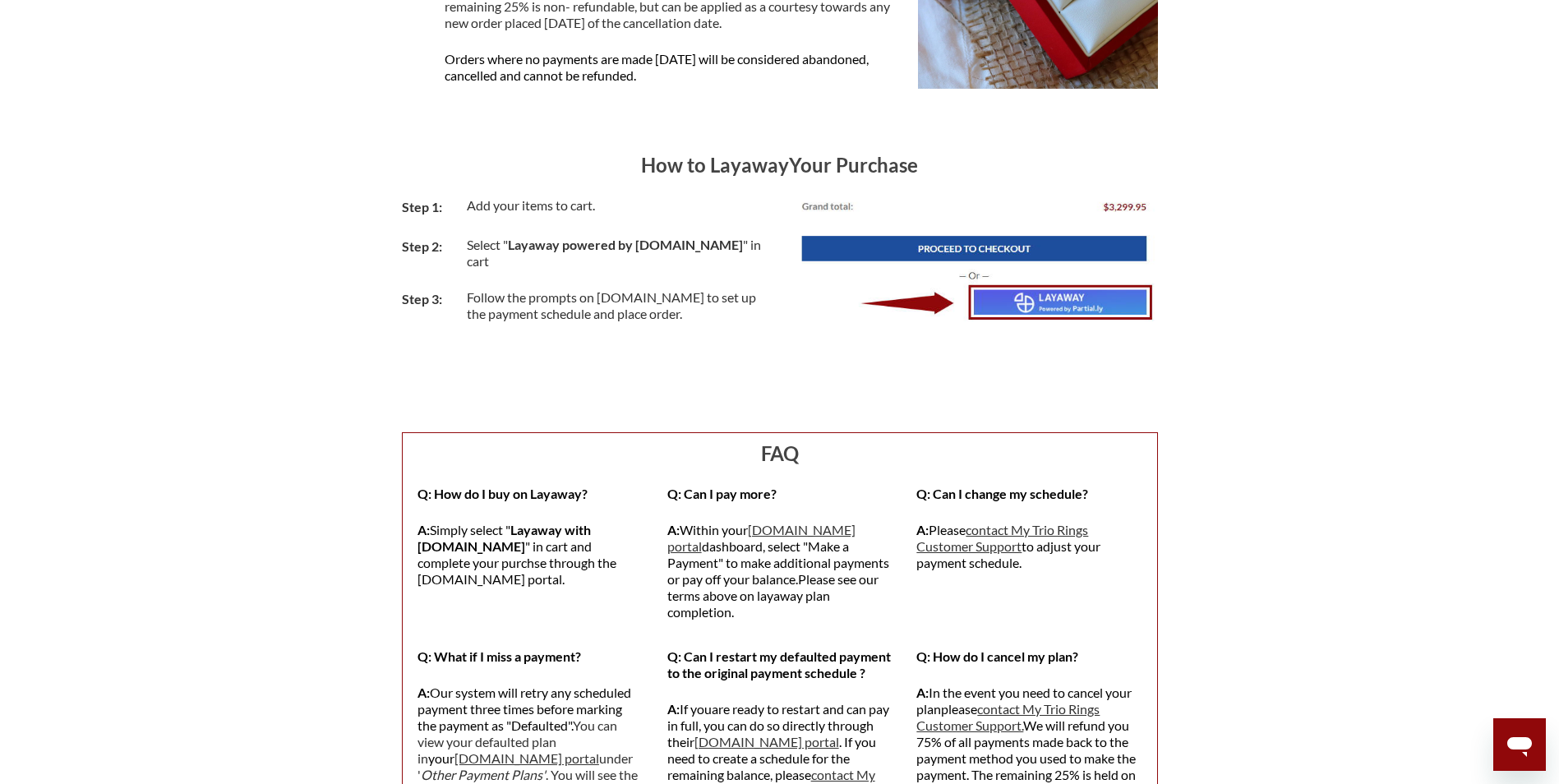
scroll to position [1232, 0]
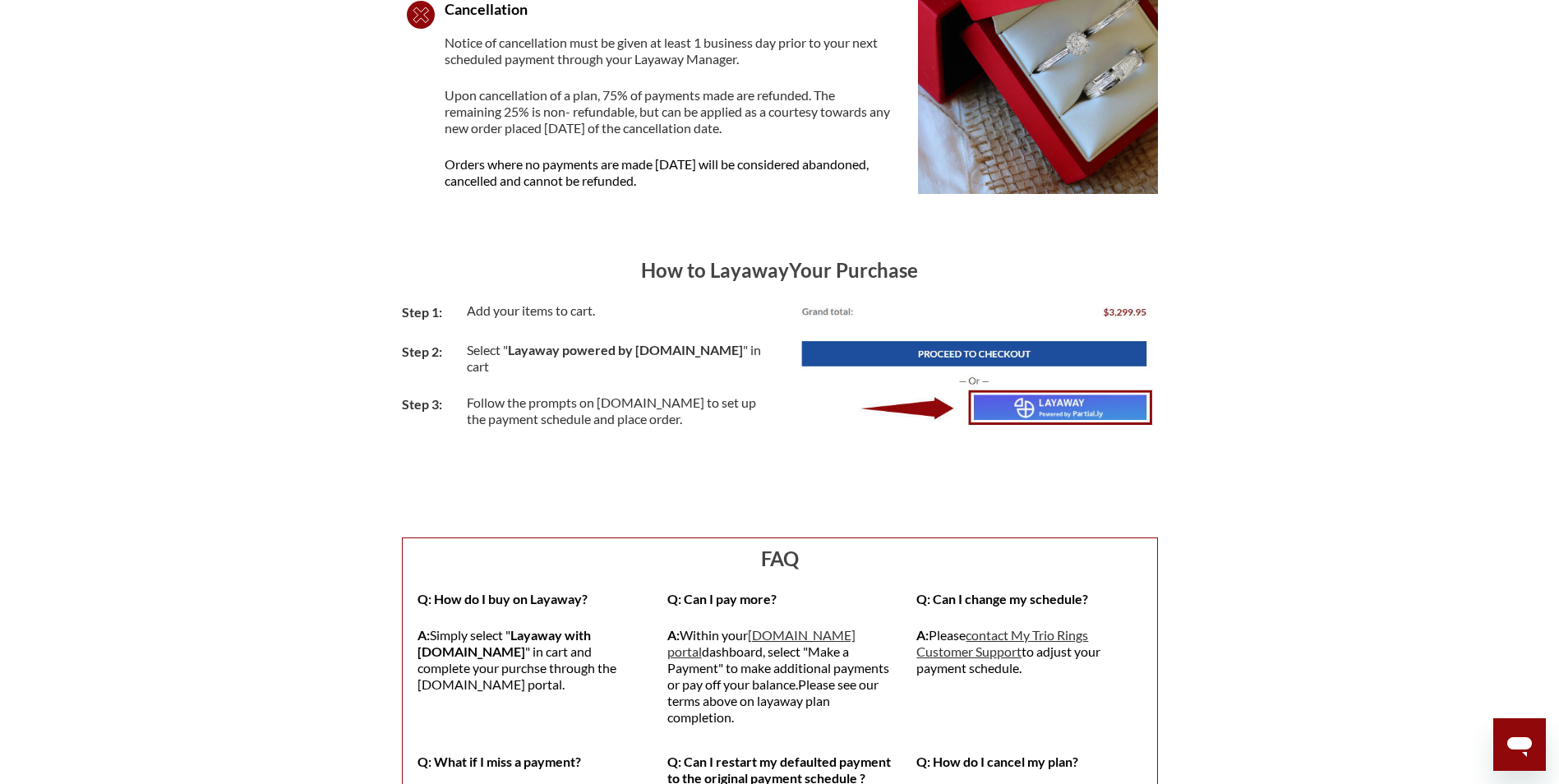
click at [946, 351] on img at bounding box center [975, 364] width 366 height 124
click at [1029, 408] on img at bounding box center [975, 364] width 366 height 124
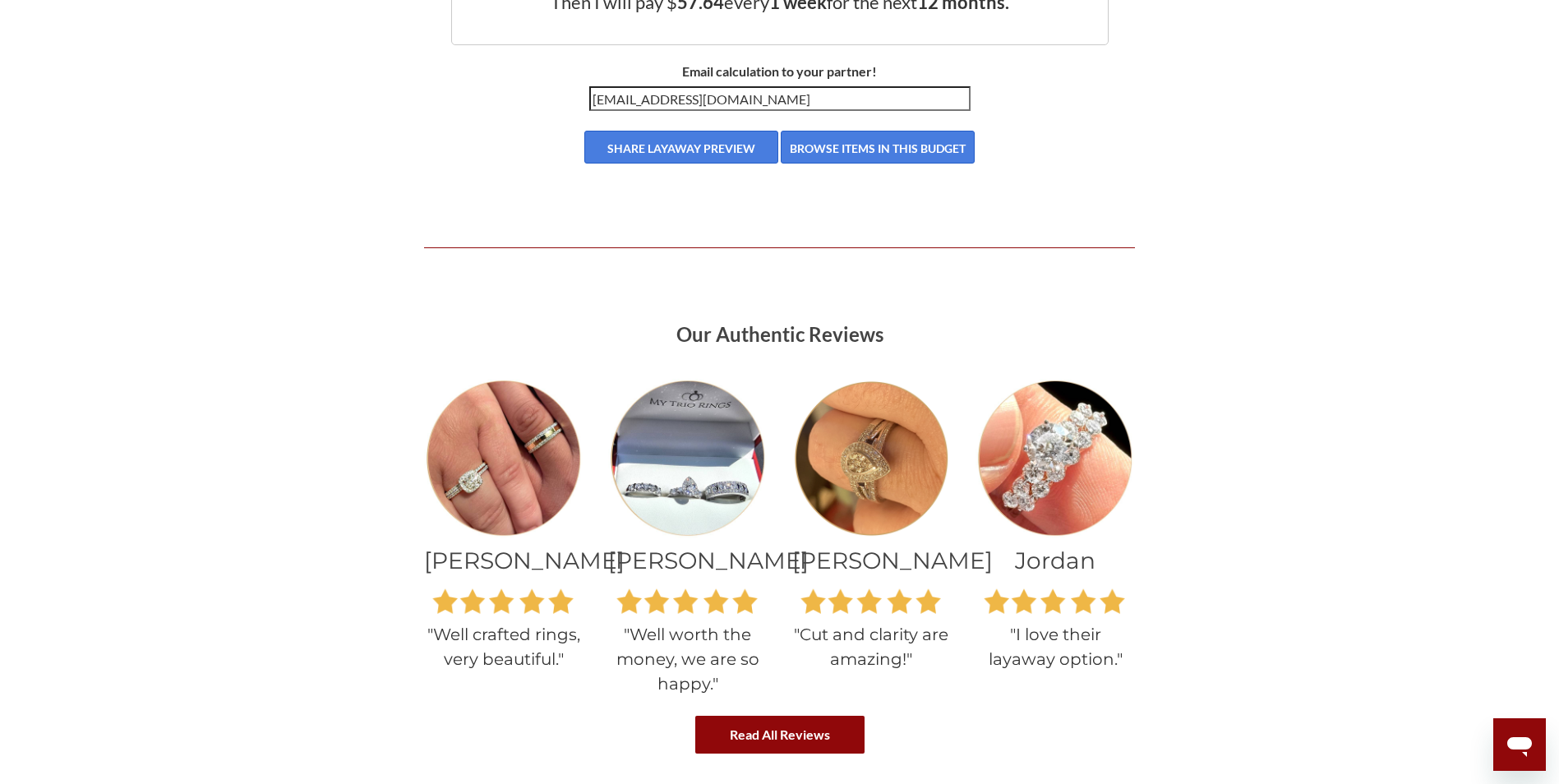
scroll to position [3179, 0]
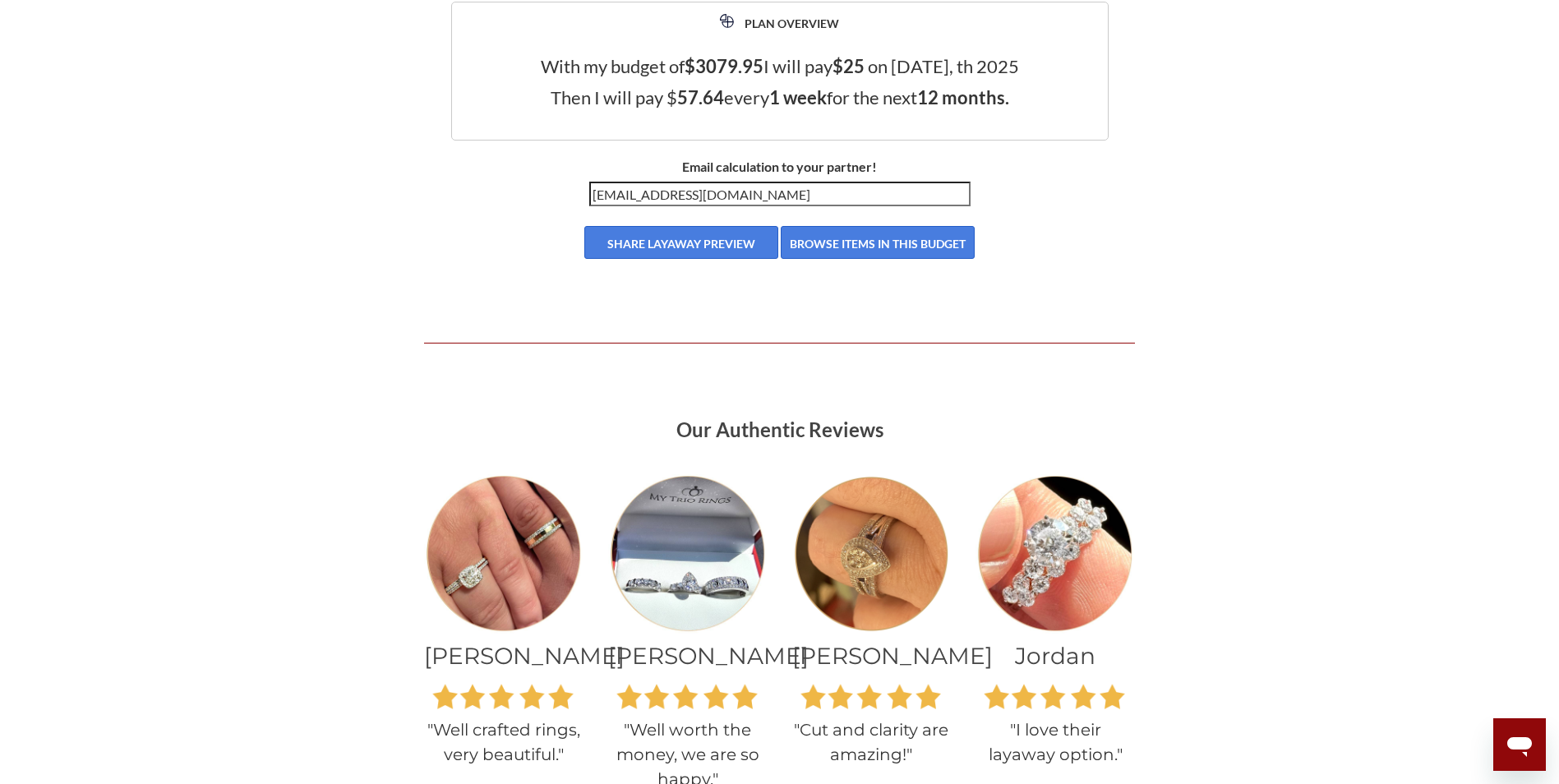
click at [679, 235] on button "SHARE LAYAWAY PREVIEW" at bounding box center [682, 243] width 194 height 33
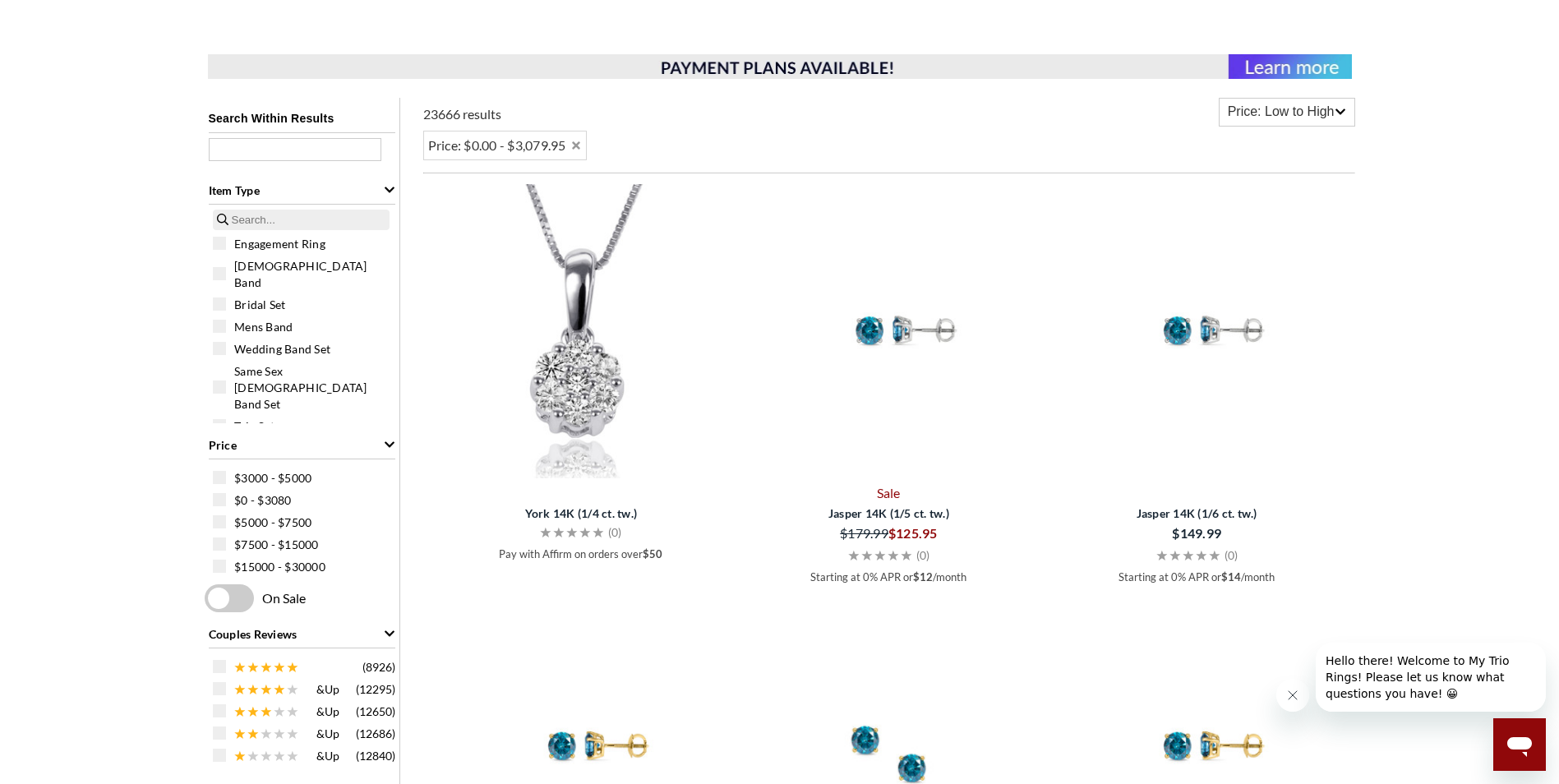
scroll to position [246, 0]
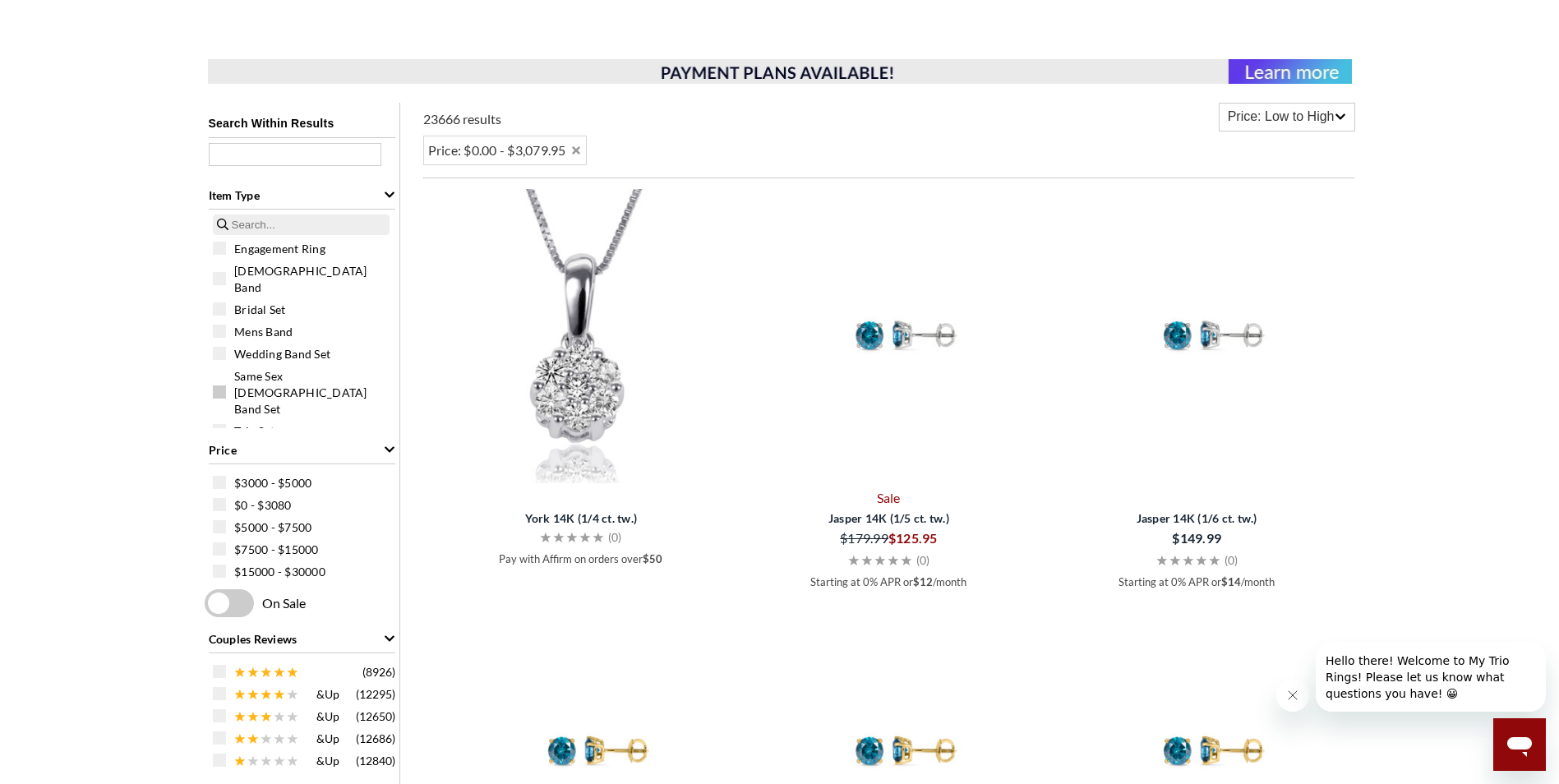
click at [316, 368] on span "Same Sex Ladies Band Set" at bounding box center [315, 392] width 161 height 49
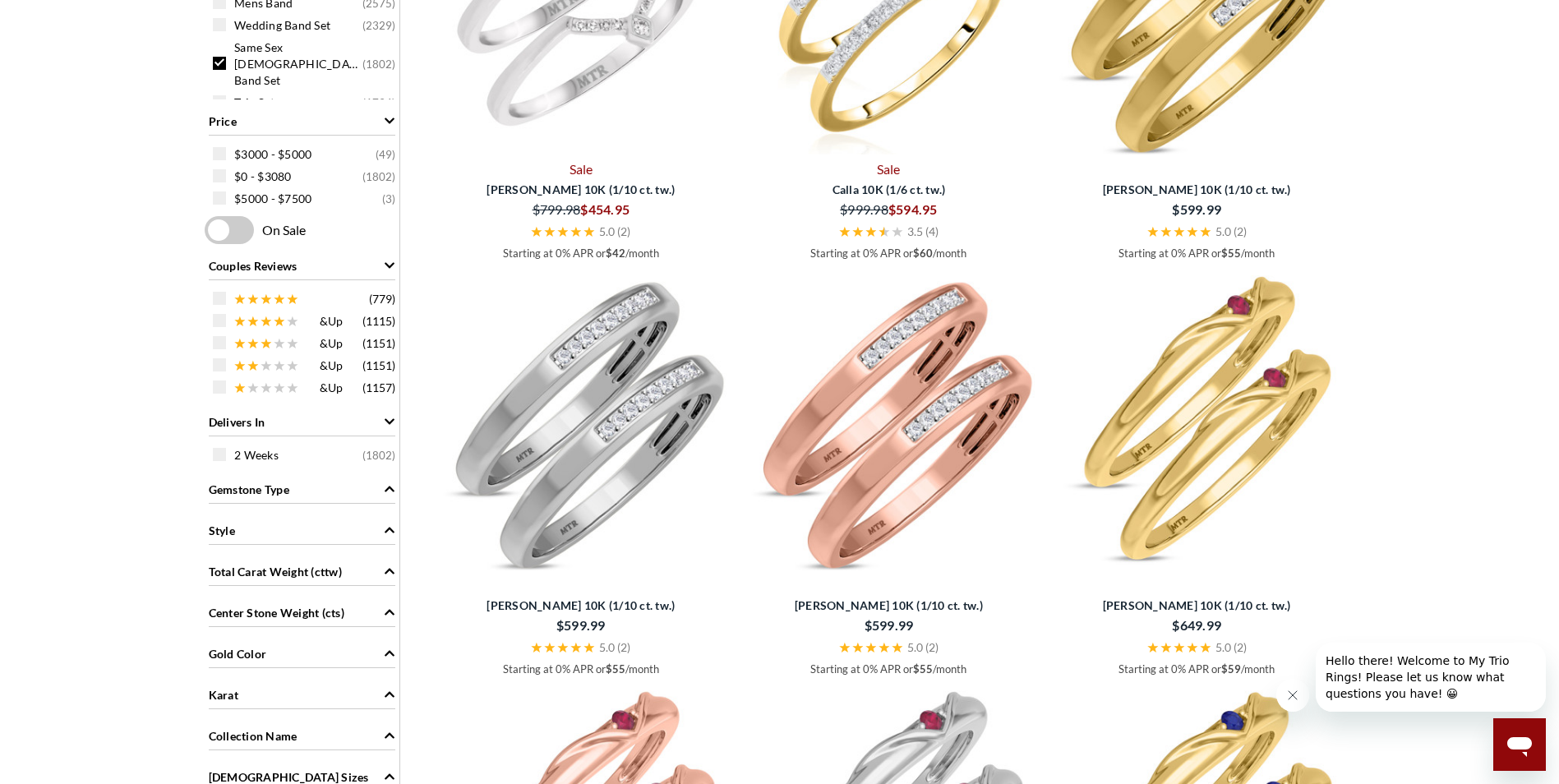
scroll to position [329, 0]
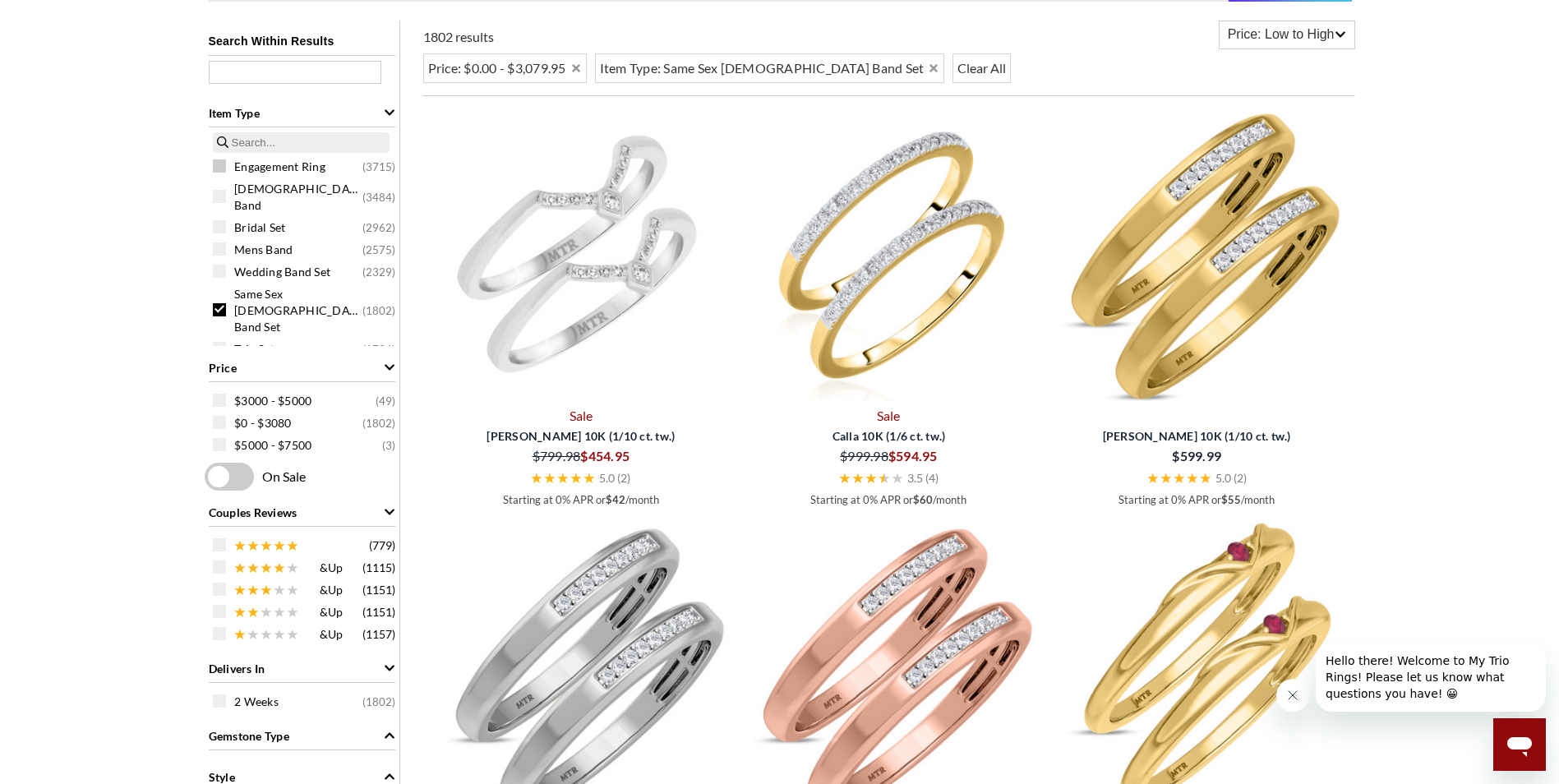
click at [279, 162] on span "Engagement Ring" at bounding box center [279, 167] width 91 height 16
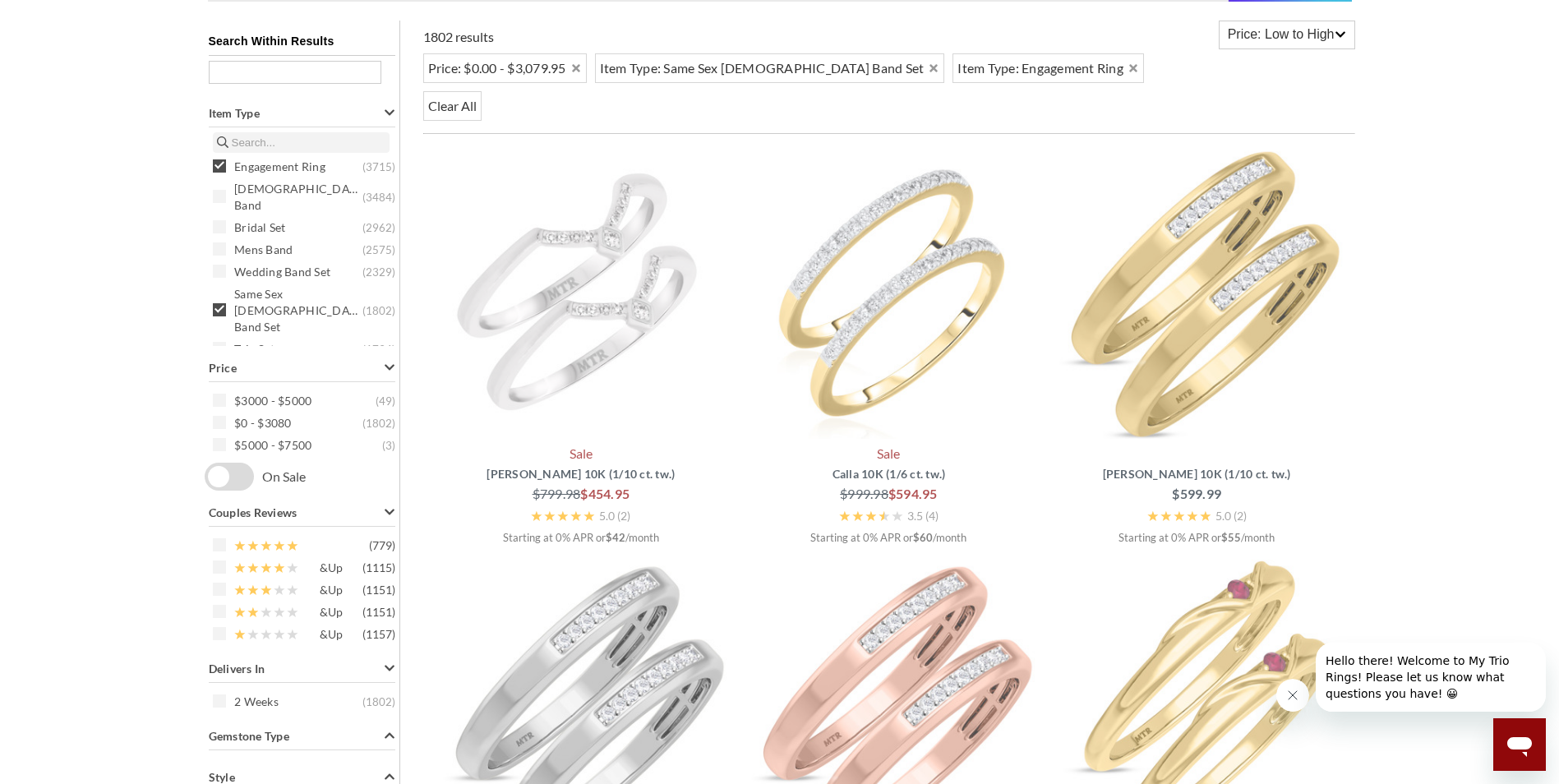
click at [219, 287] on div "Search Within Results Item Type Engagement Ring ( 3715 ) Ladies Band ( 3484 ) B…" at bounding box center [302, 614] width 195 height 1186
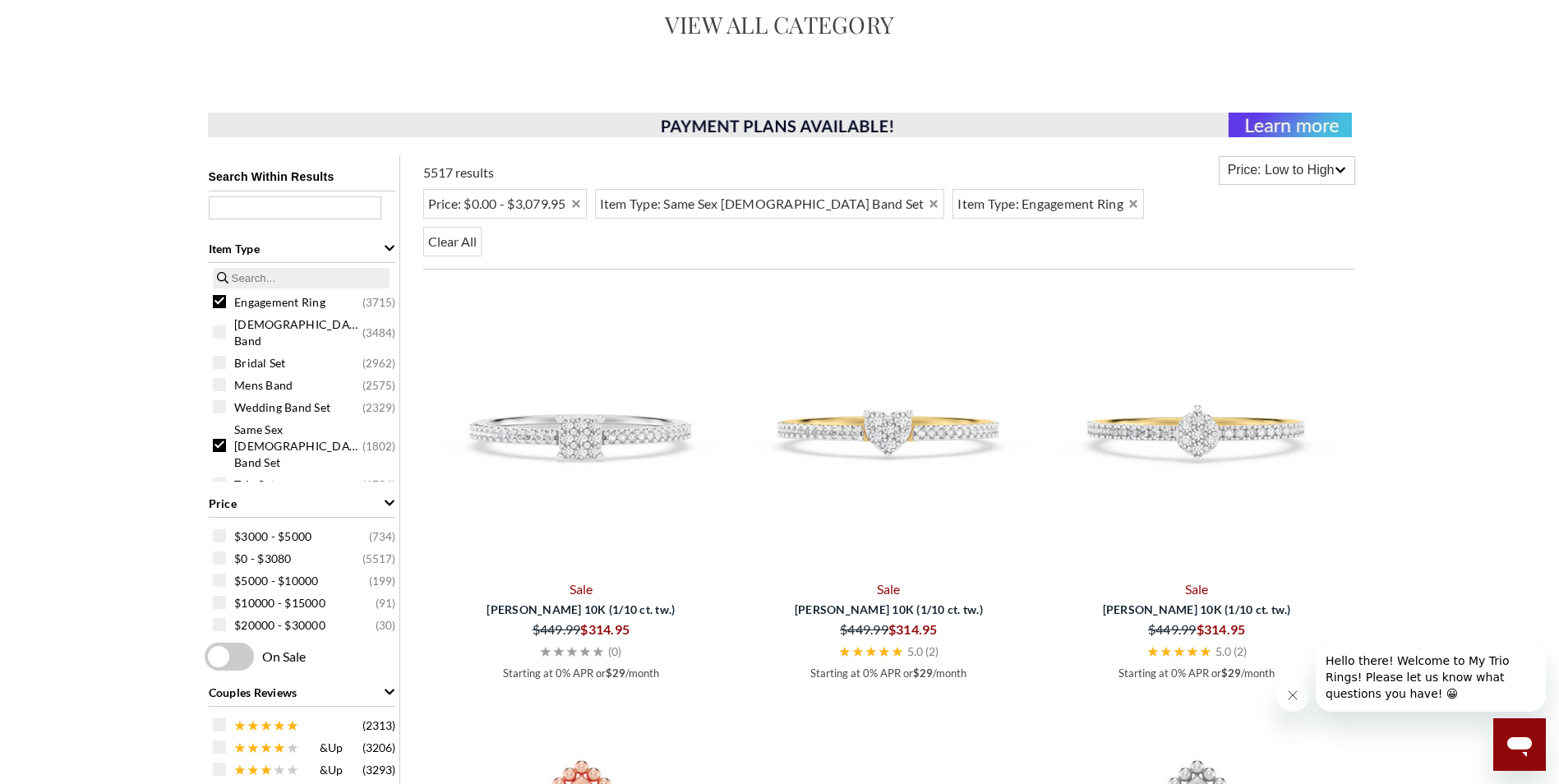
scroll to position [82, 0]
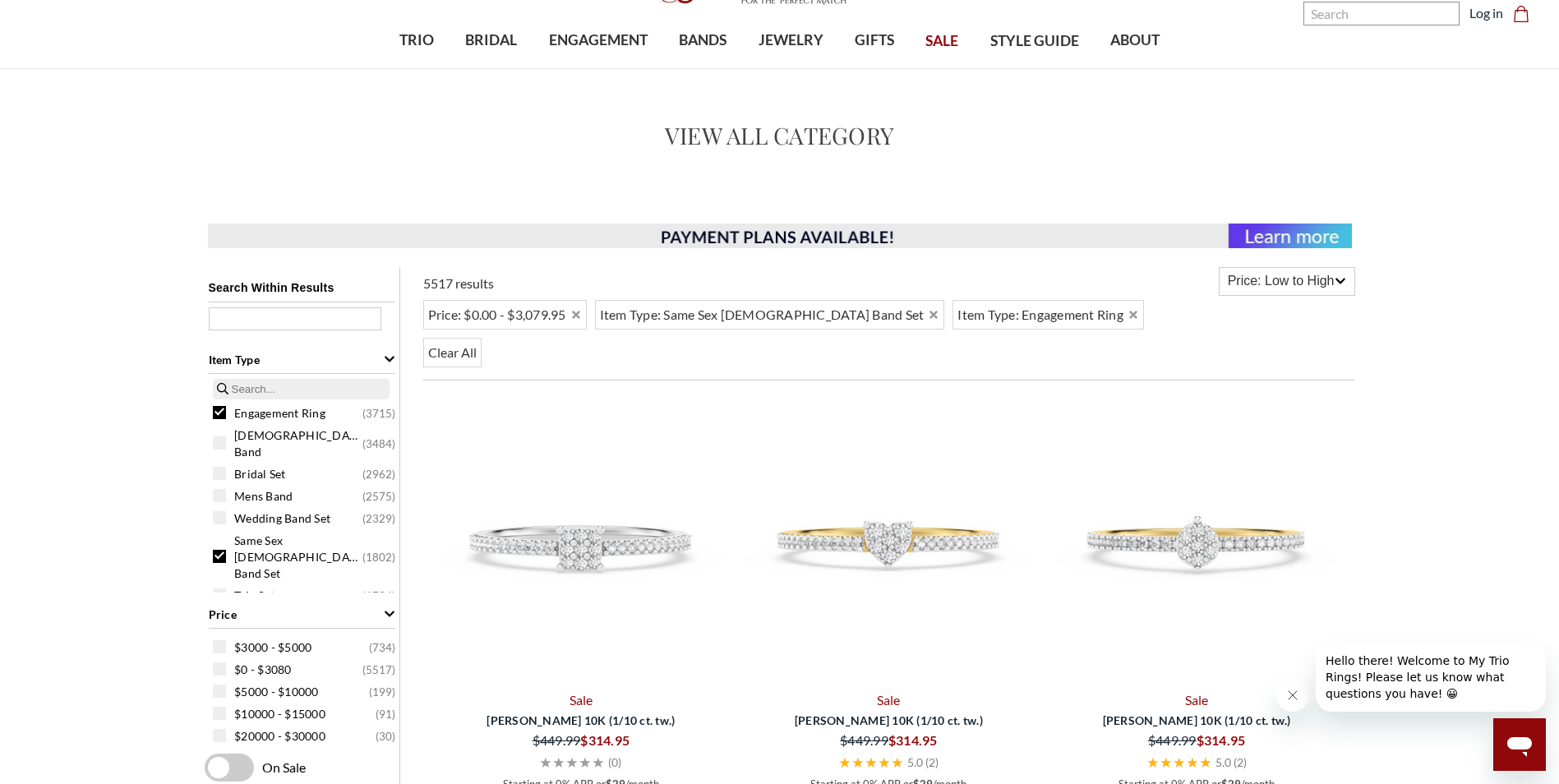
click at [219, 550] on span at bounding box center [219, 556] width 13 height 13
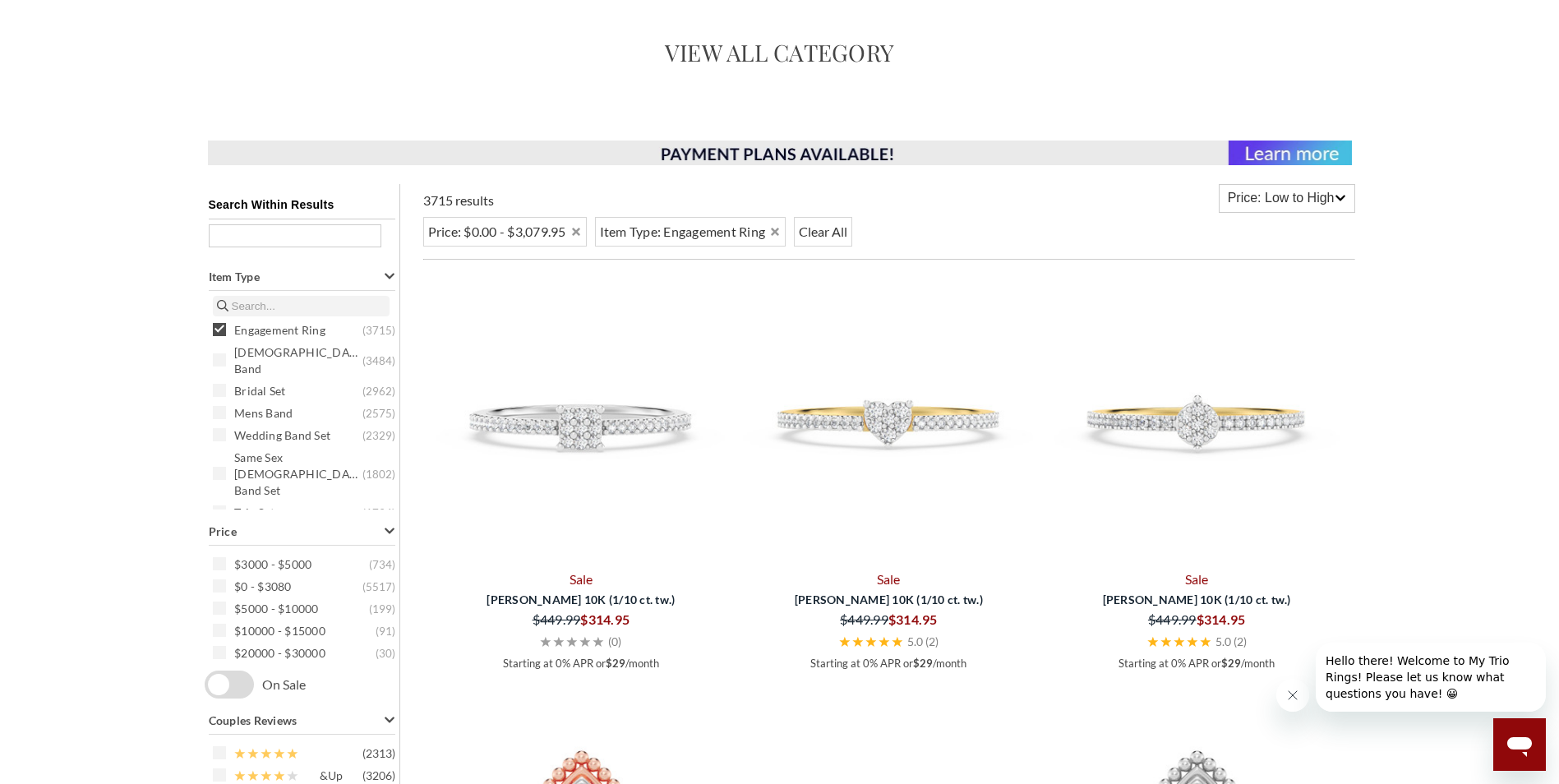
scroll to position [164, 0]
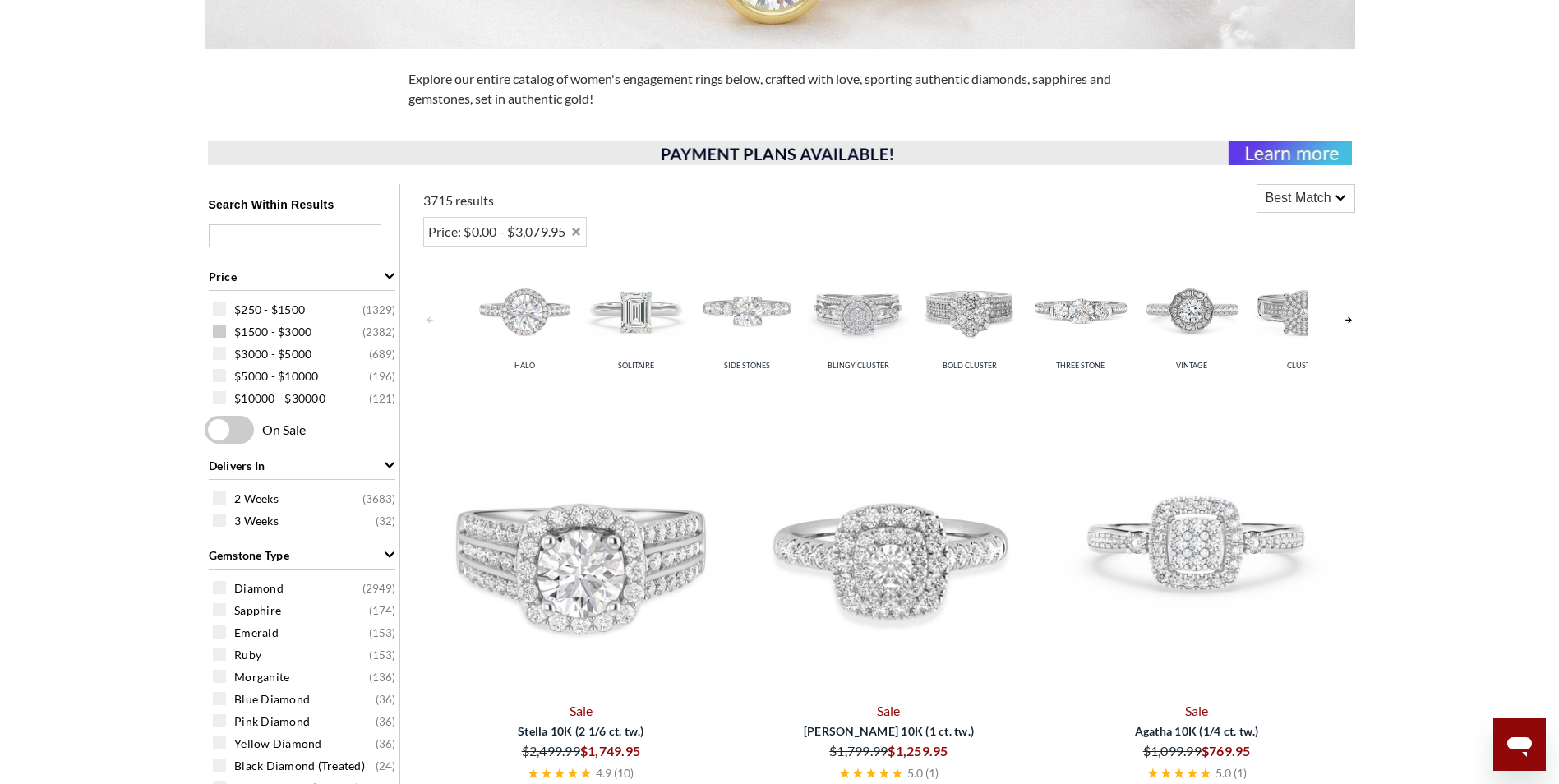
click at [220, 336] on span at bounding box center [219, 330] width 13 height 13
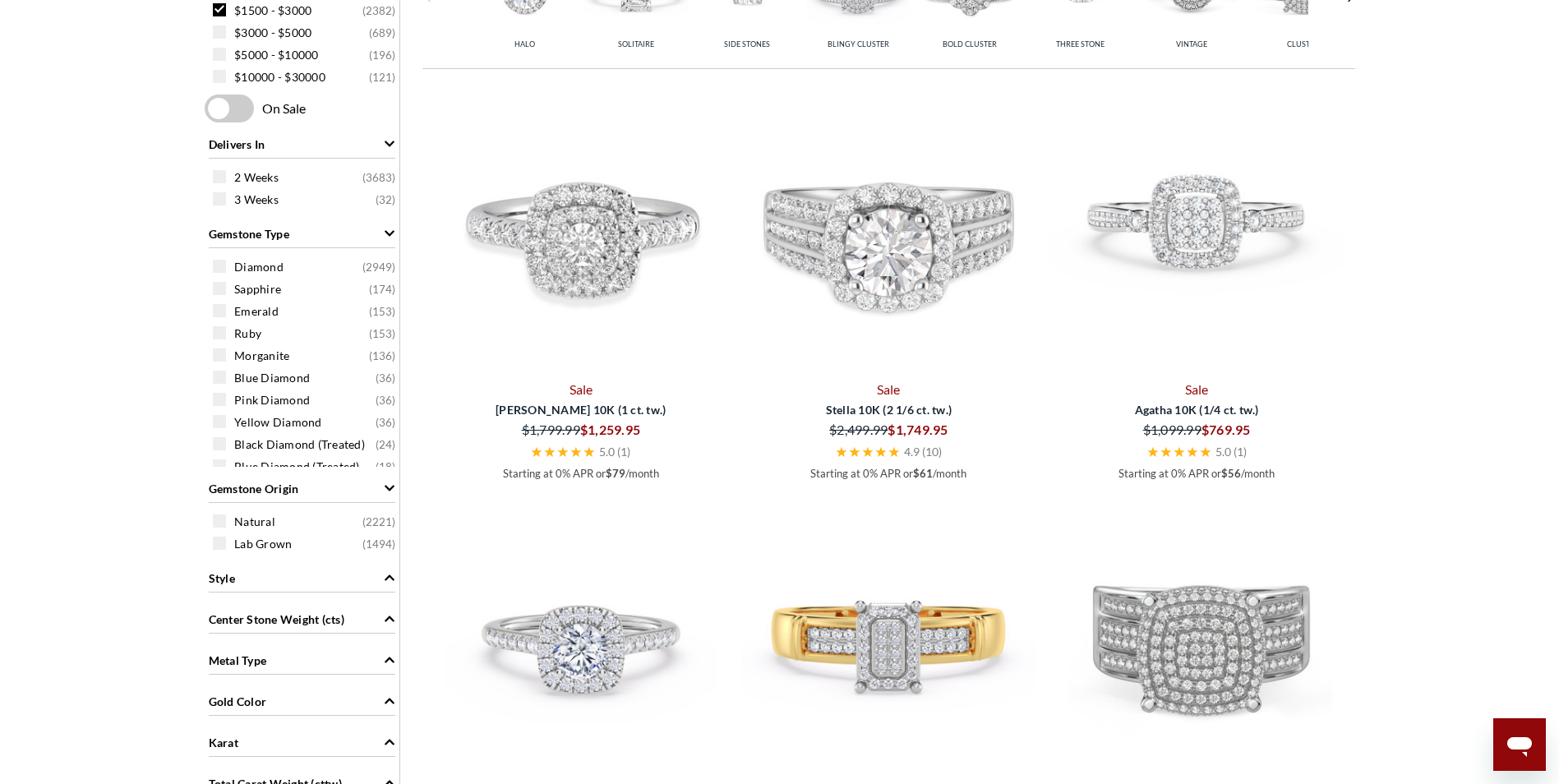
scroll to position [821, 0]
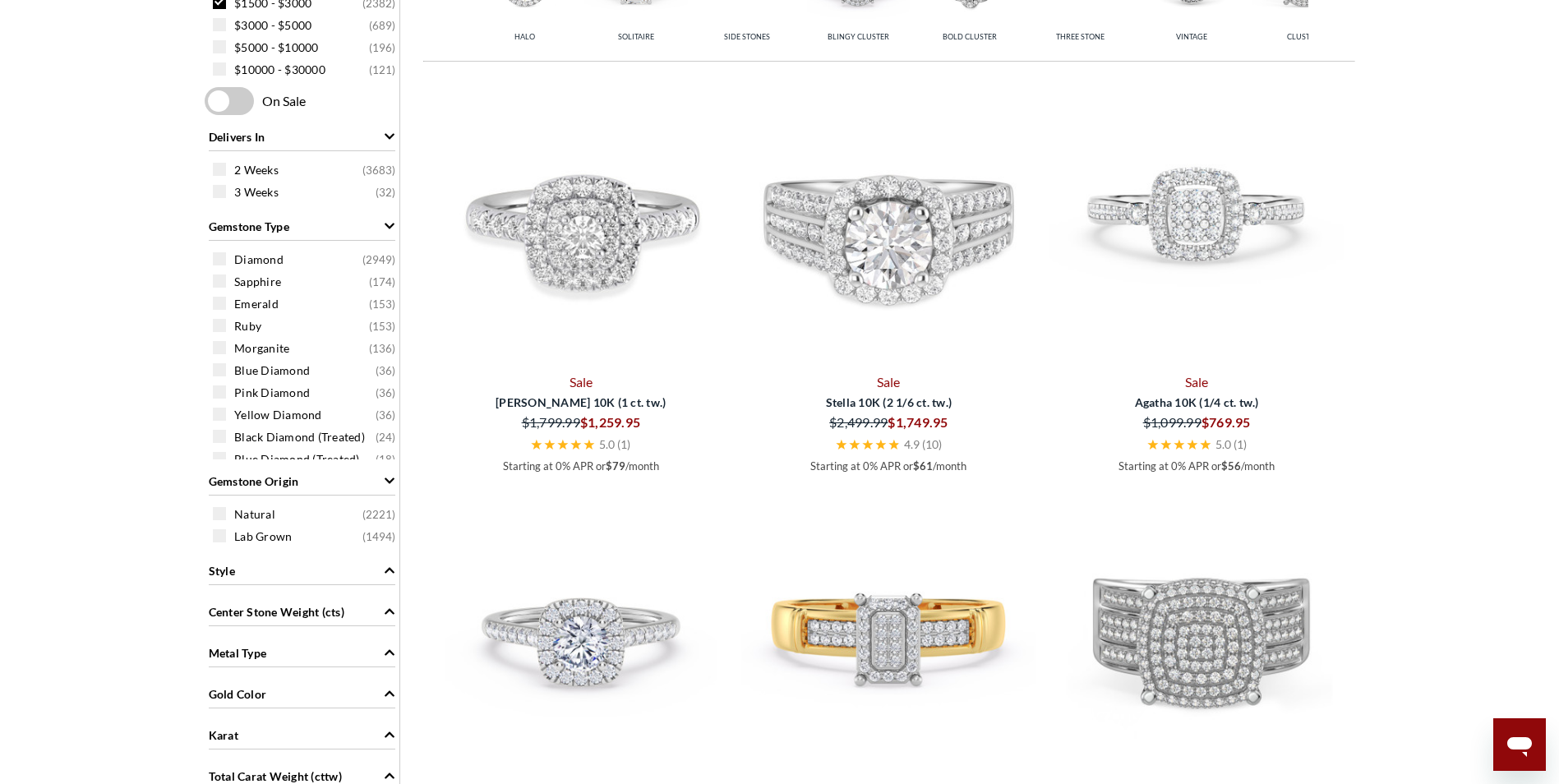
select select "US"
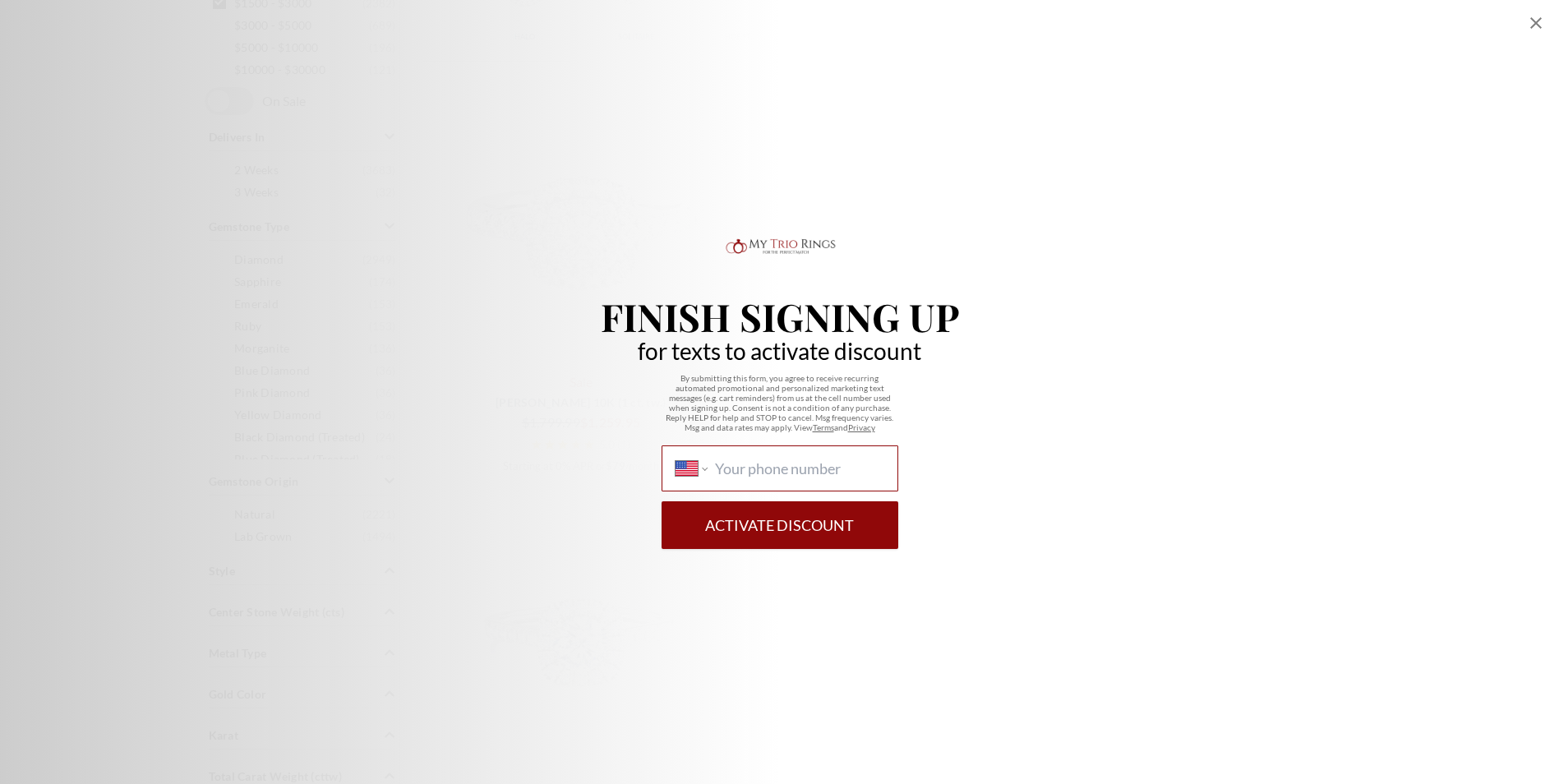
click at [821, 470] on input "International Afghanistan Åland Islands Albania Algeria American Samoa Andorra …" at bounding box center [799, 468] width 168 height 18
type input "1 (404) 693-6070"
click at [786, 529] on button "Activate Discount" at bounding box center [780, 525] width 237 height 48
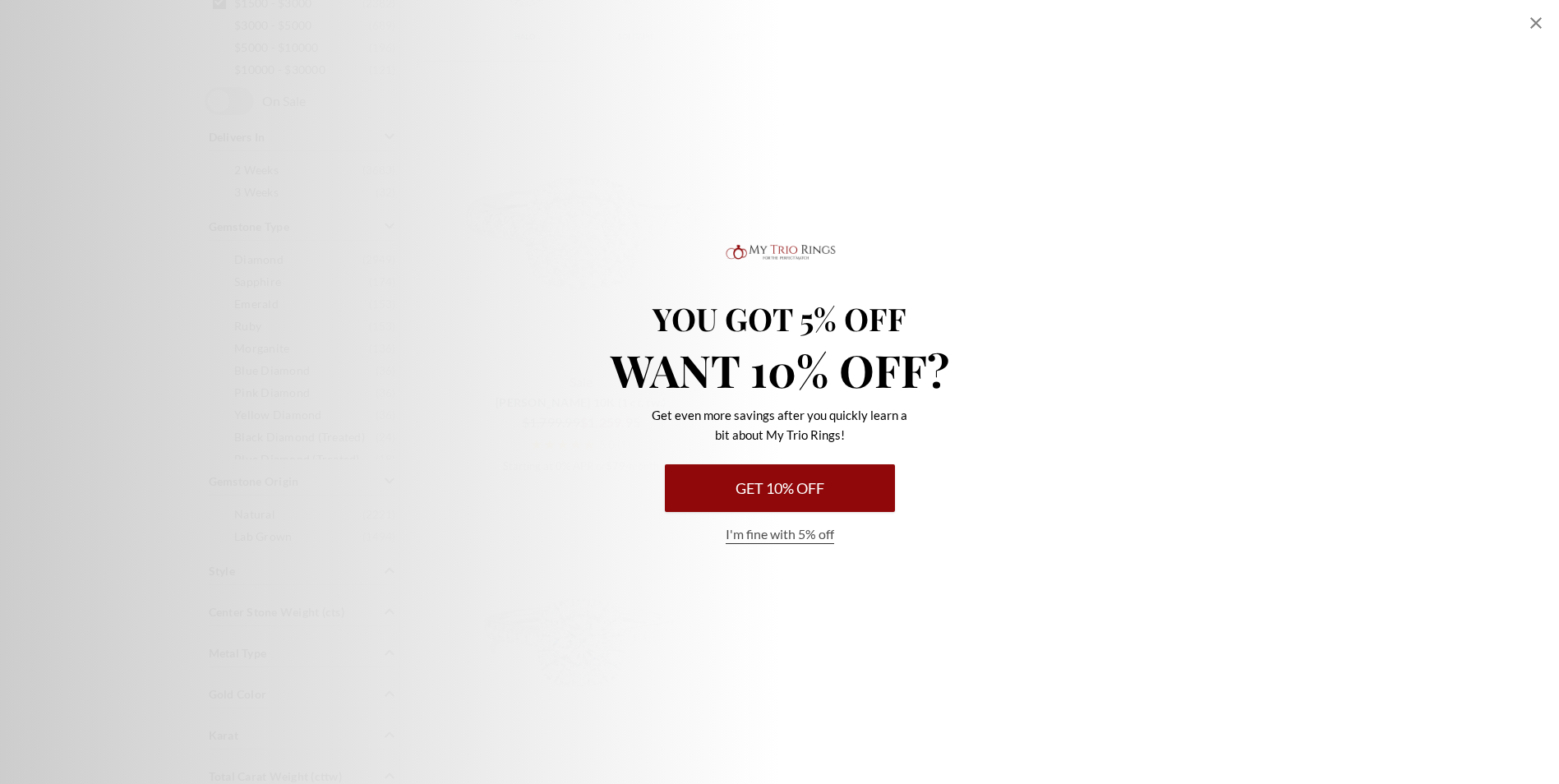
click at [780, 491] on button "Get 10% Off" at bounding box center [779, 487] width 230 height 48
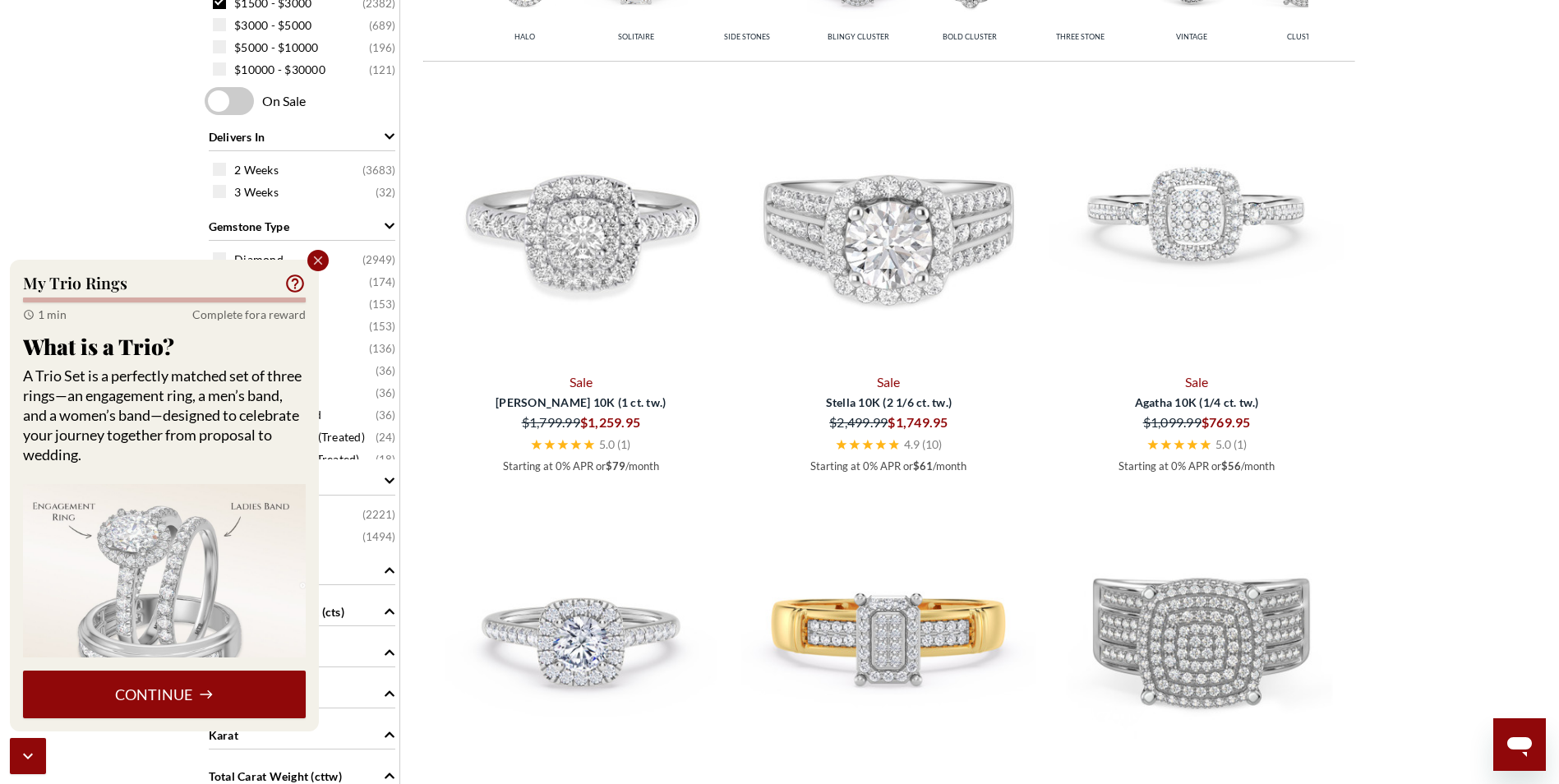
click at [321, 263] on icon "Close popup" at bounding box center [318, 261] width 9 height 9
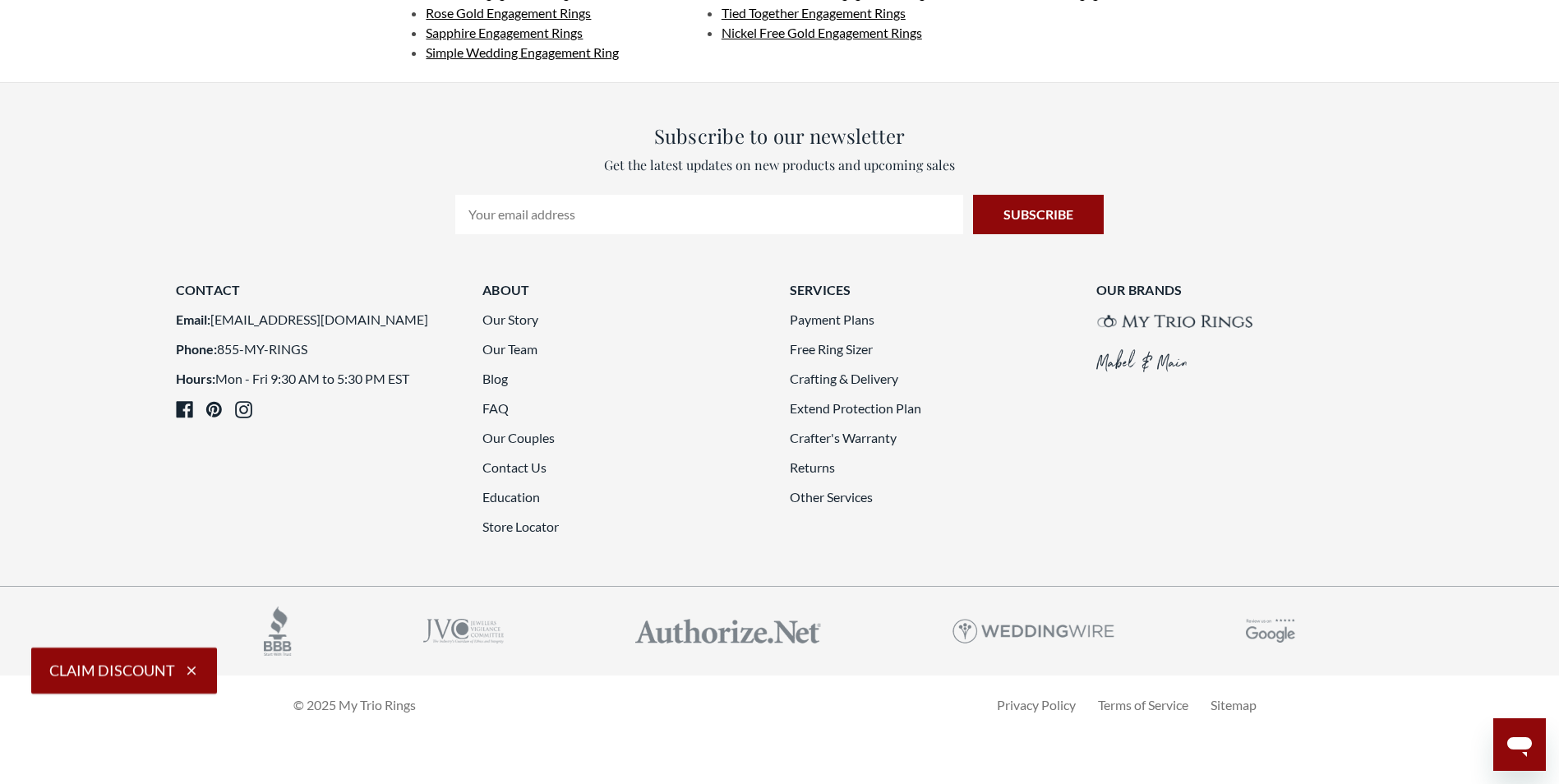
scroll to position [4437, 0]
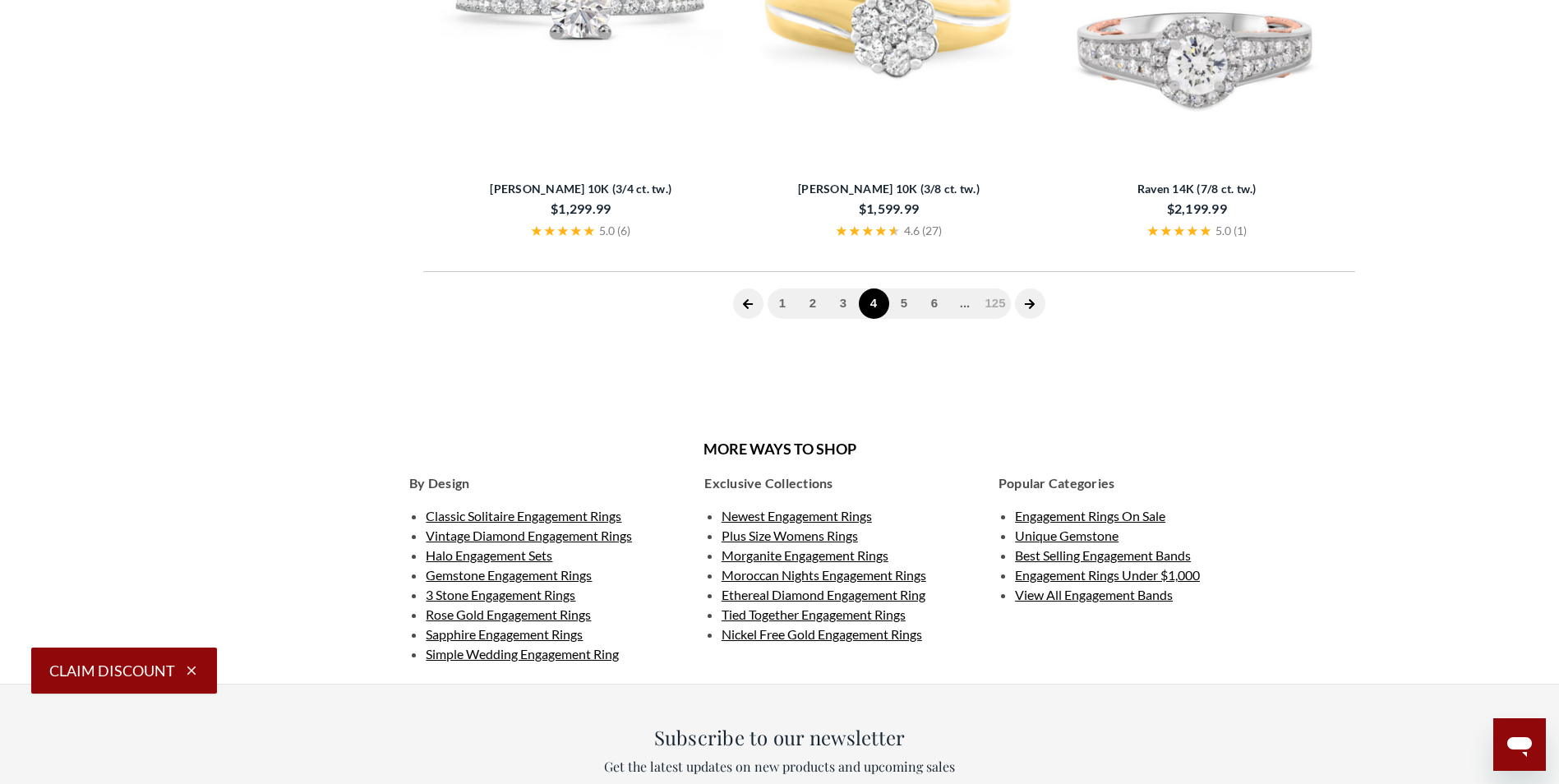
scroll to position [658, 0]
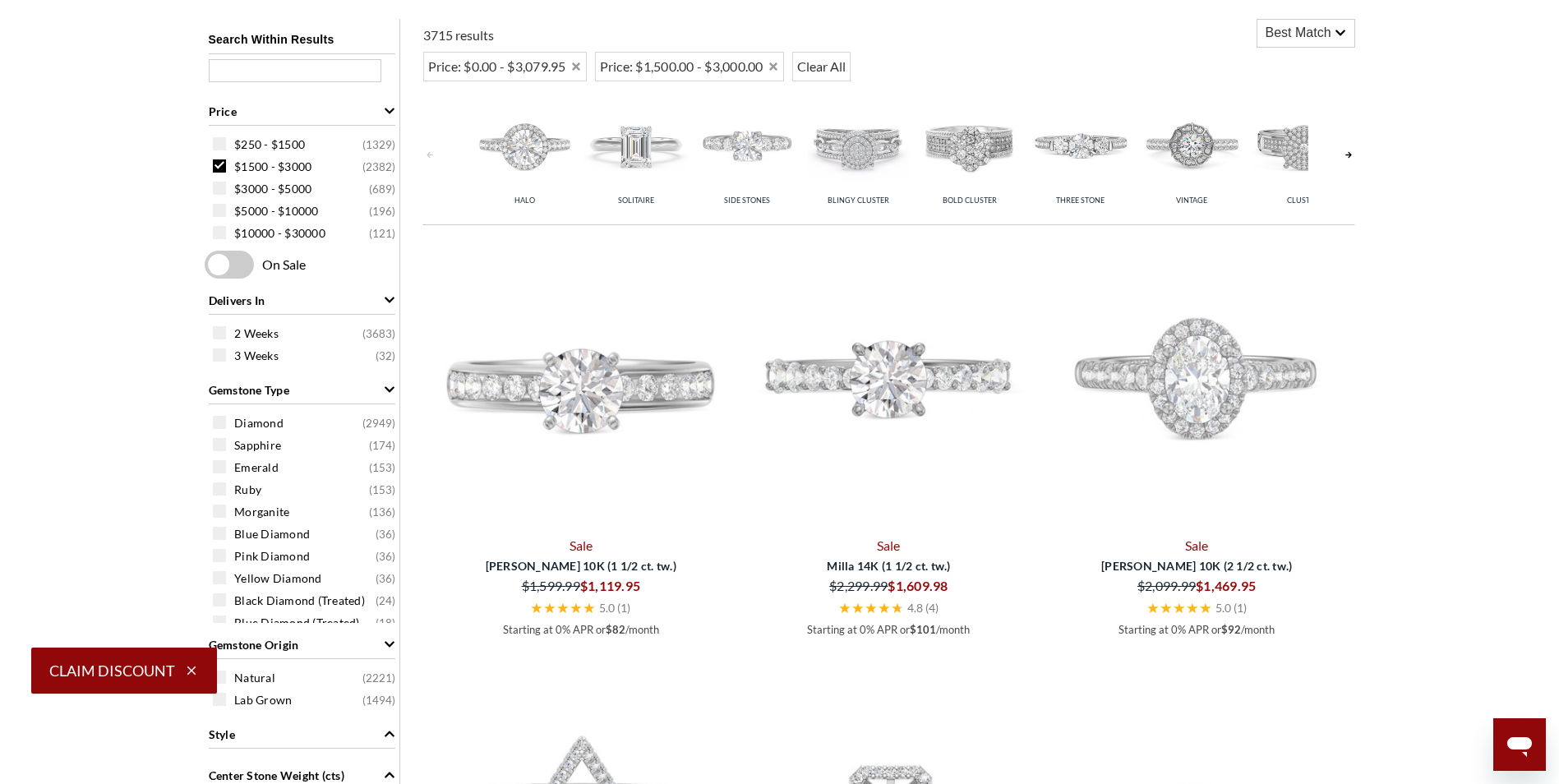
click at [1354, 154] on link at bounding box center [1348, 154] width 13 height 131
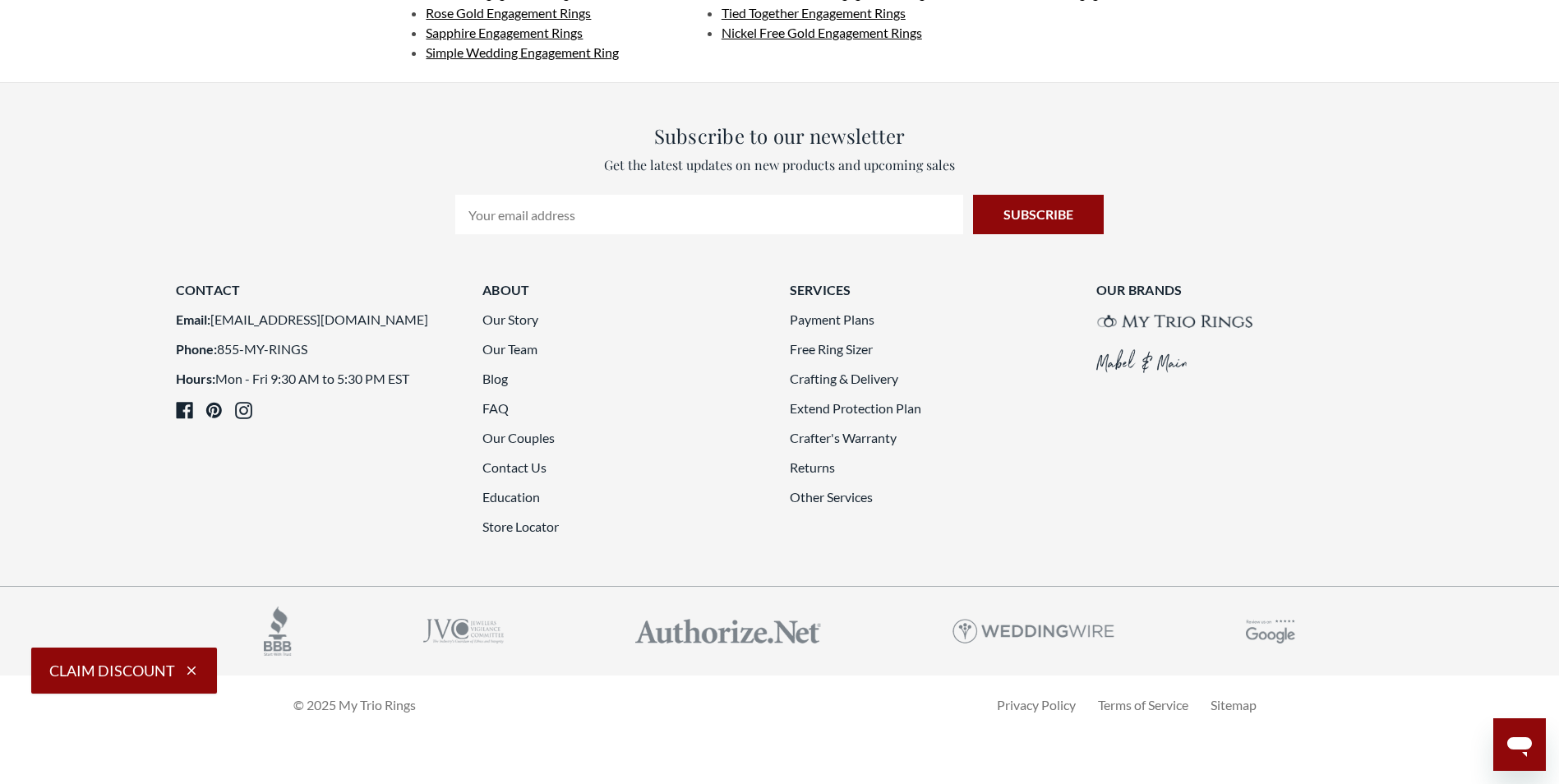
scroll to position [4684, 0]
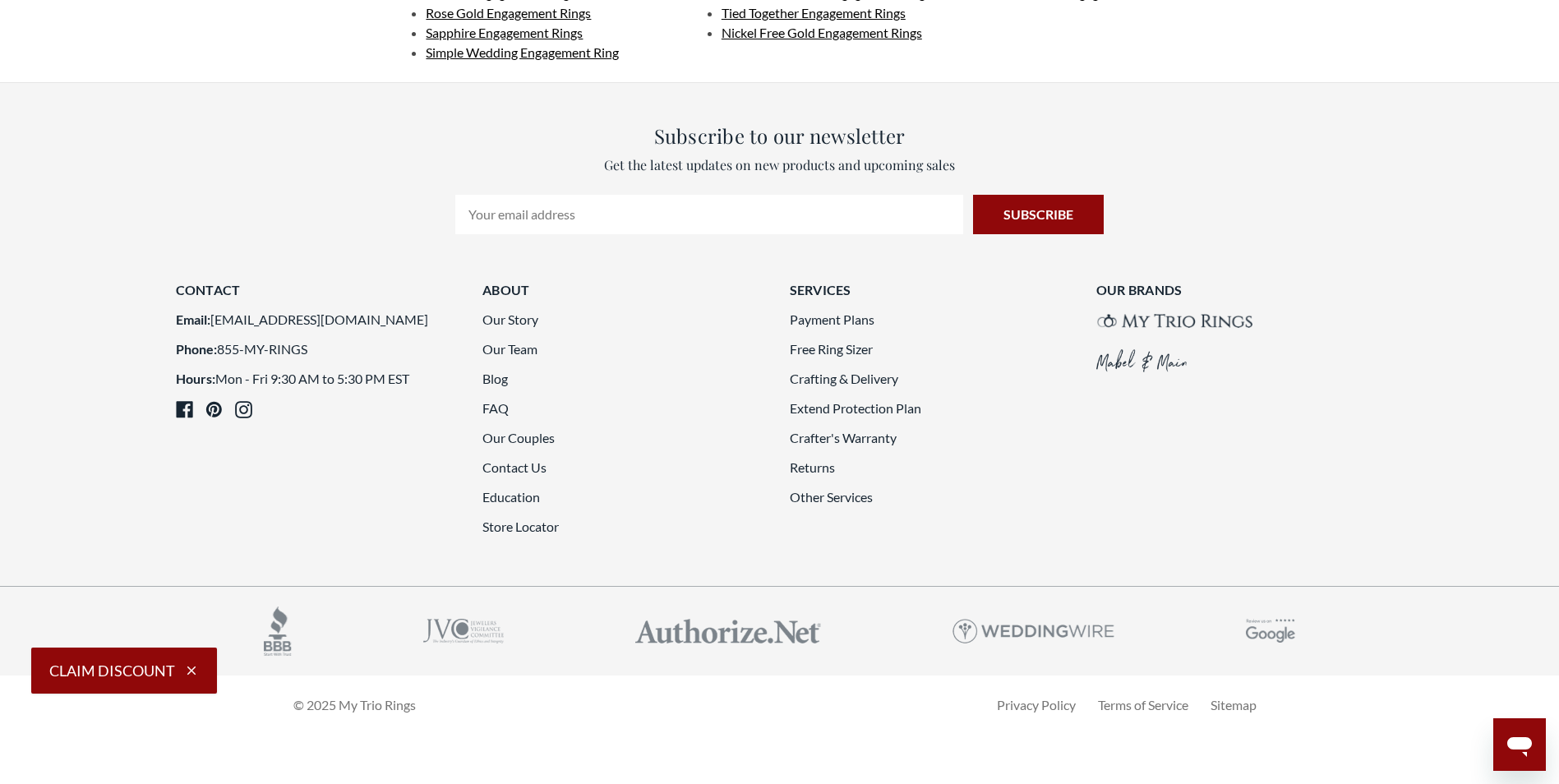
click at [187, 672] on icon "button" at bounding box center [191, 670] width 15 height 15
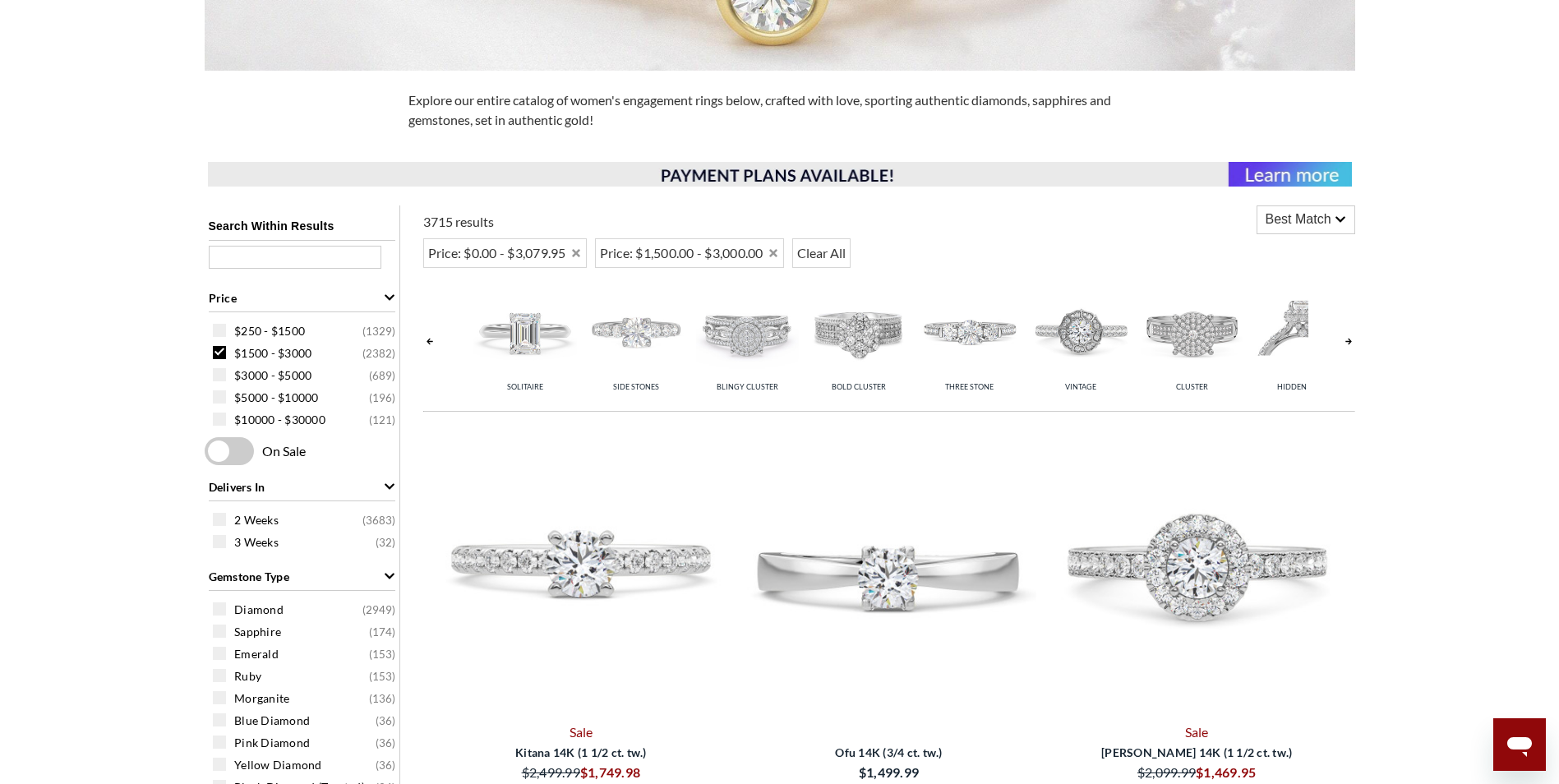
scroll to position [464, 0]
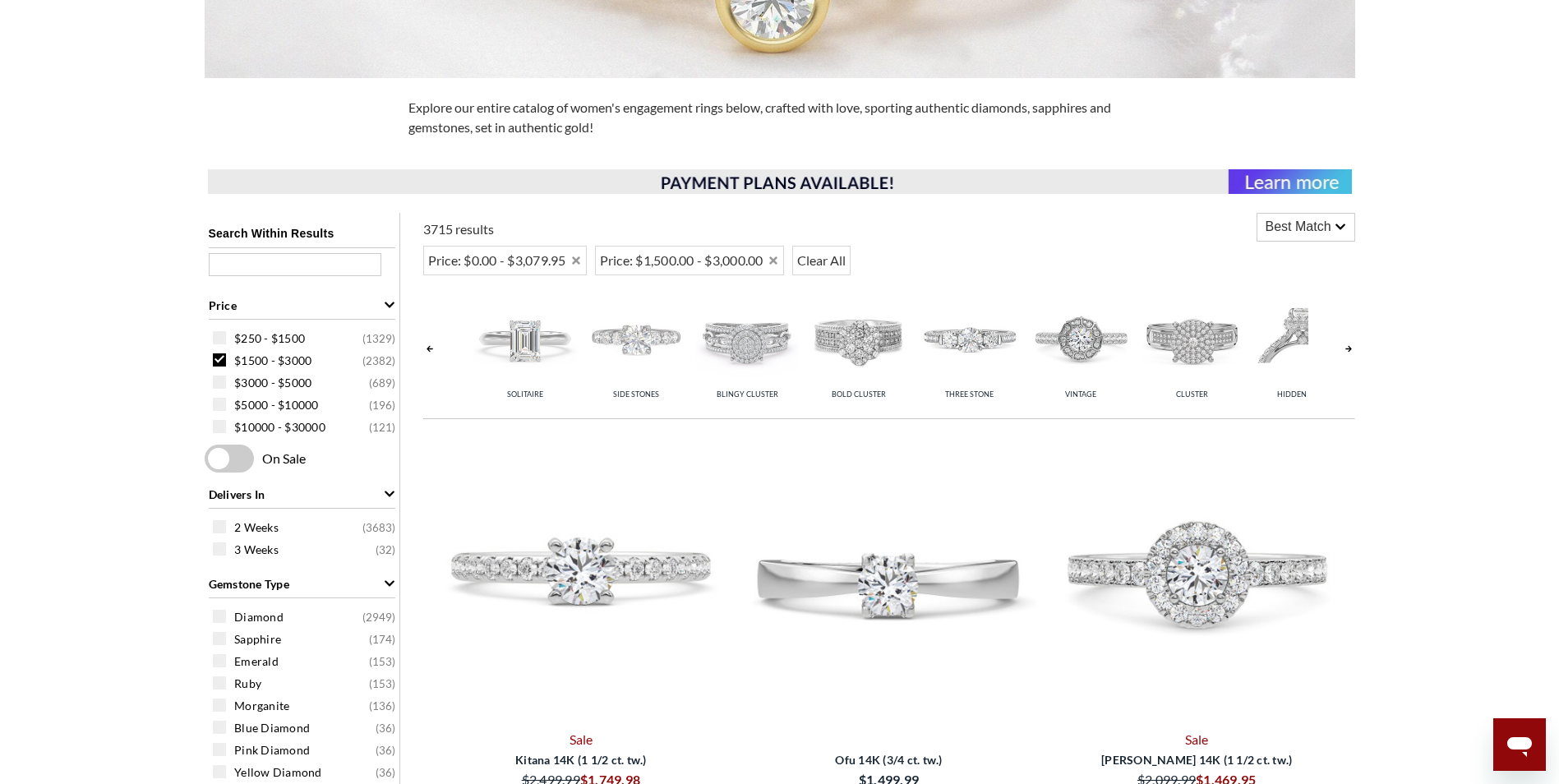
click at [863, 336] on img at bounding box center [858, 339] width 102 height 102
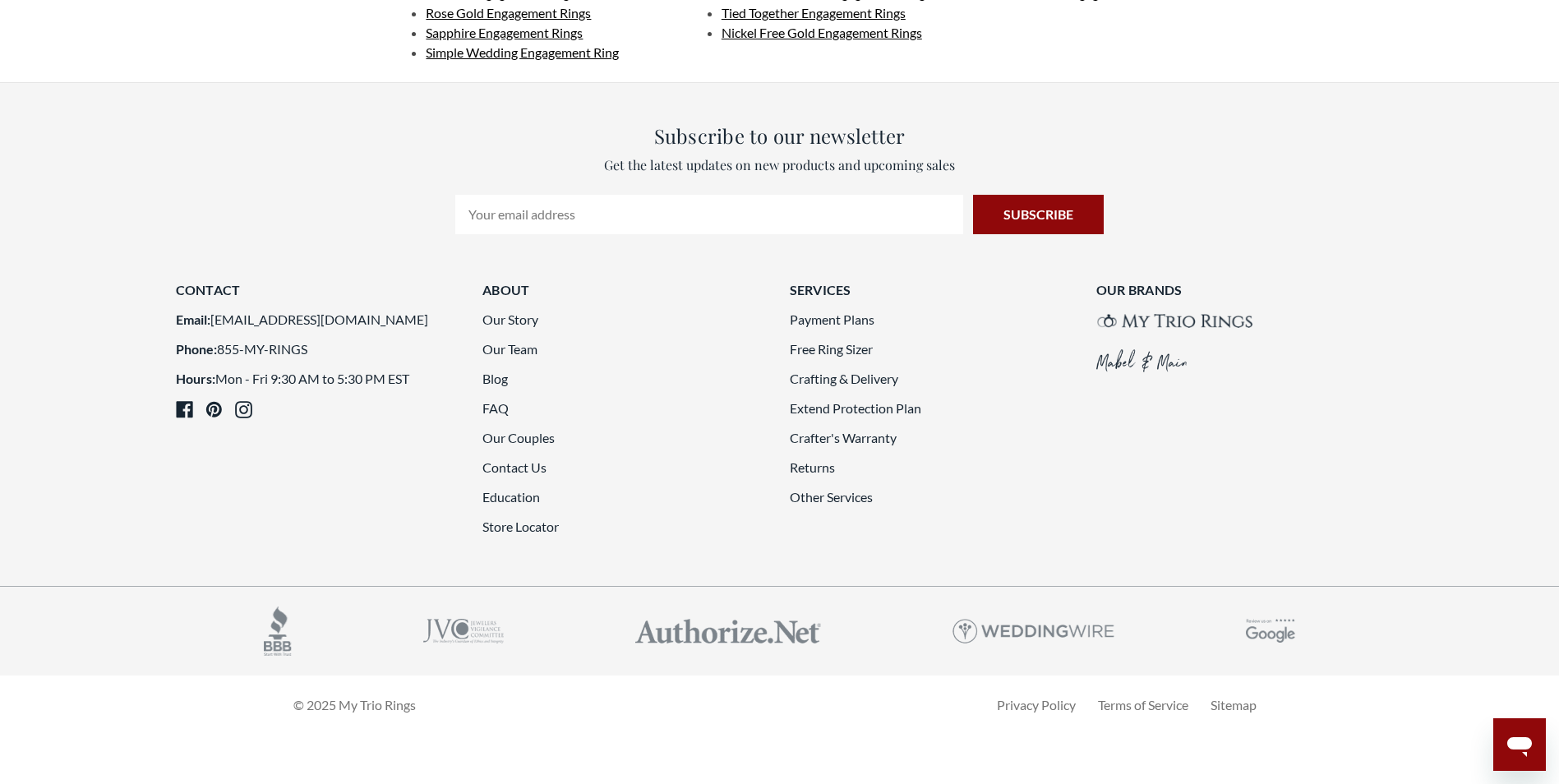
scroll to position [4983, 0]
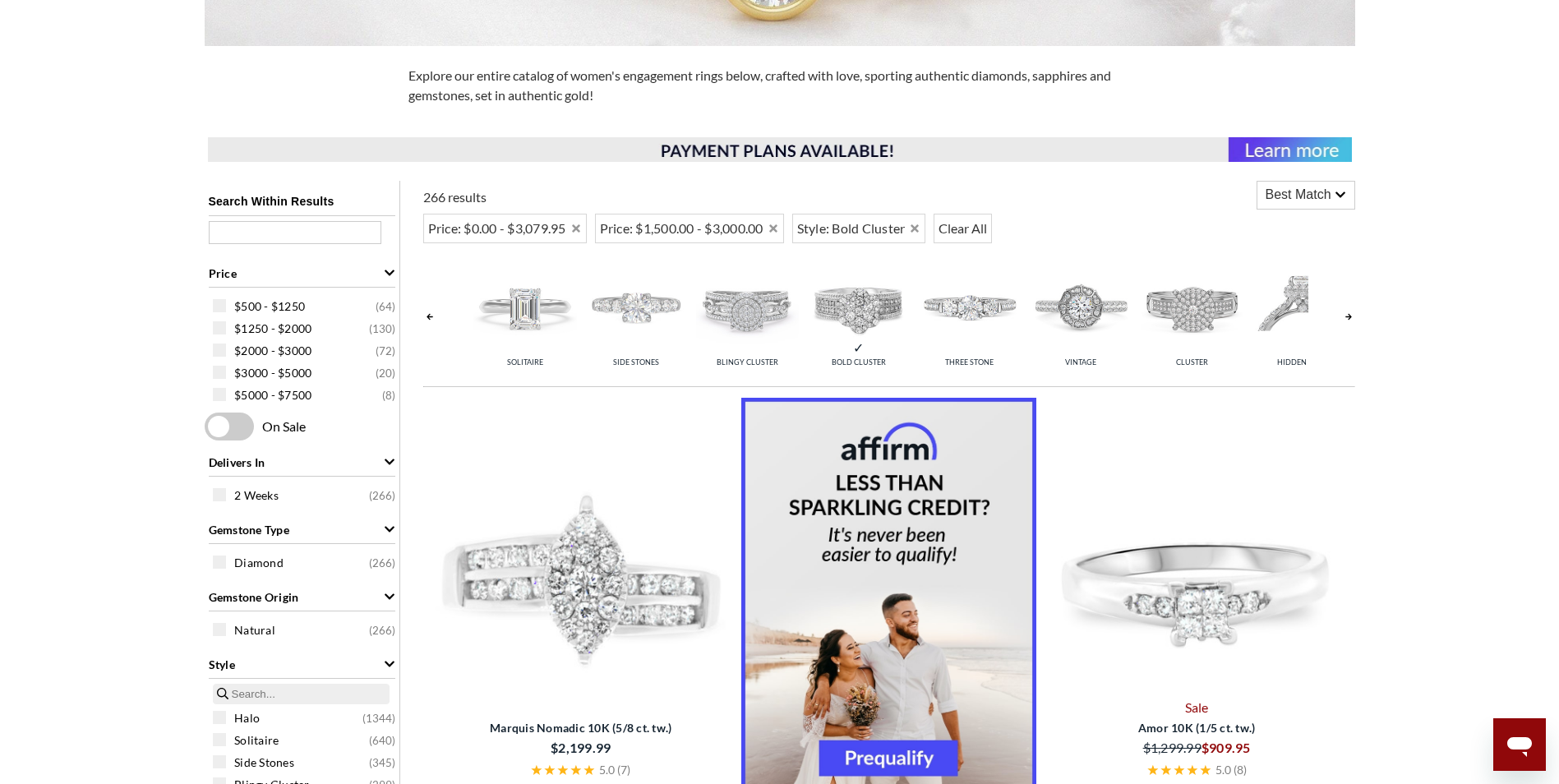
scroll to position [493, 0]
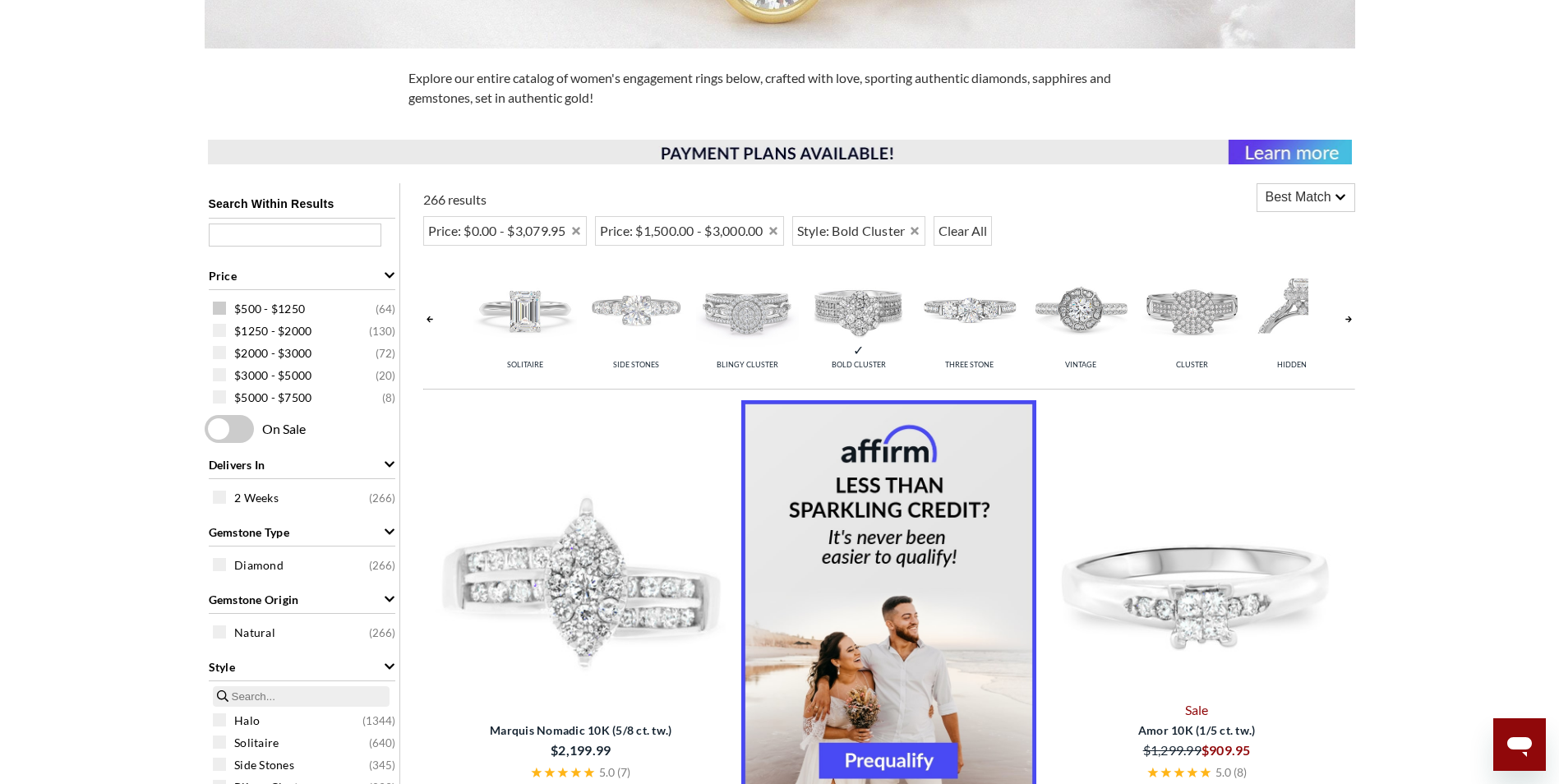
click at [225, 308] on span at bounding box center [219, 308] width 13 height 13
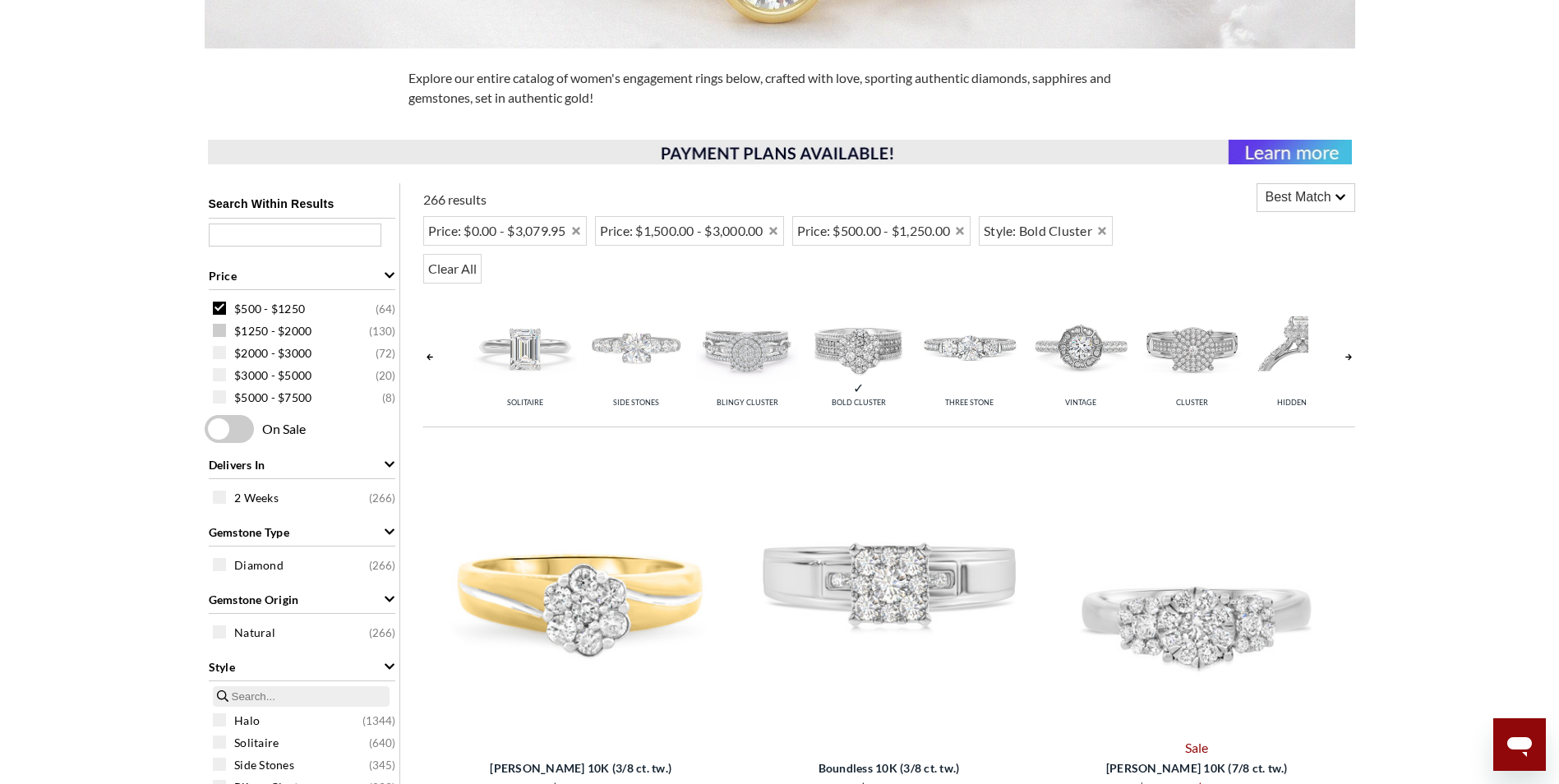
click at [224, 328] on span at bounding box center [219, 330] width 13 height 13
click at [219, 307] on span at bounding box center [219, 308] width 13 height 13
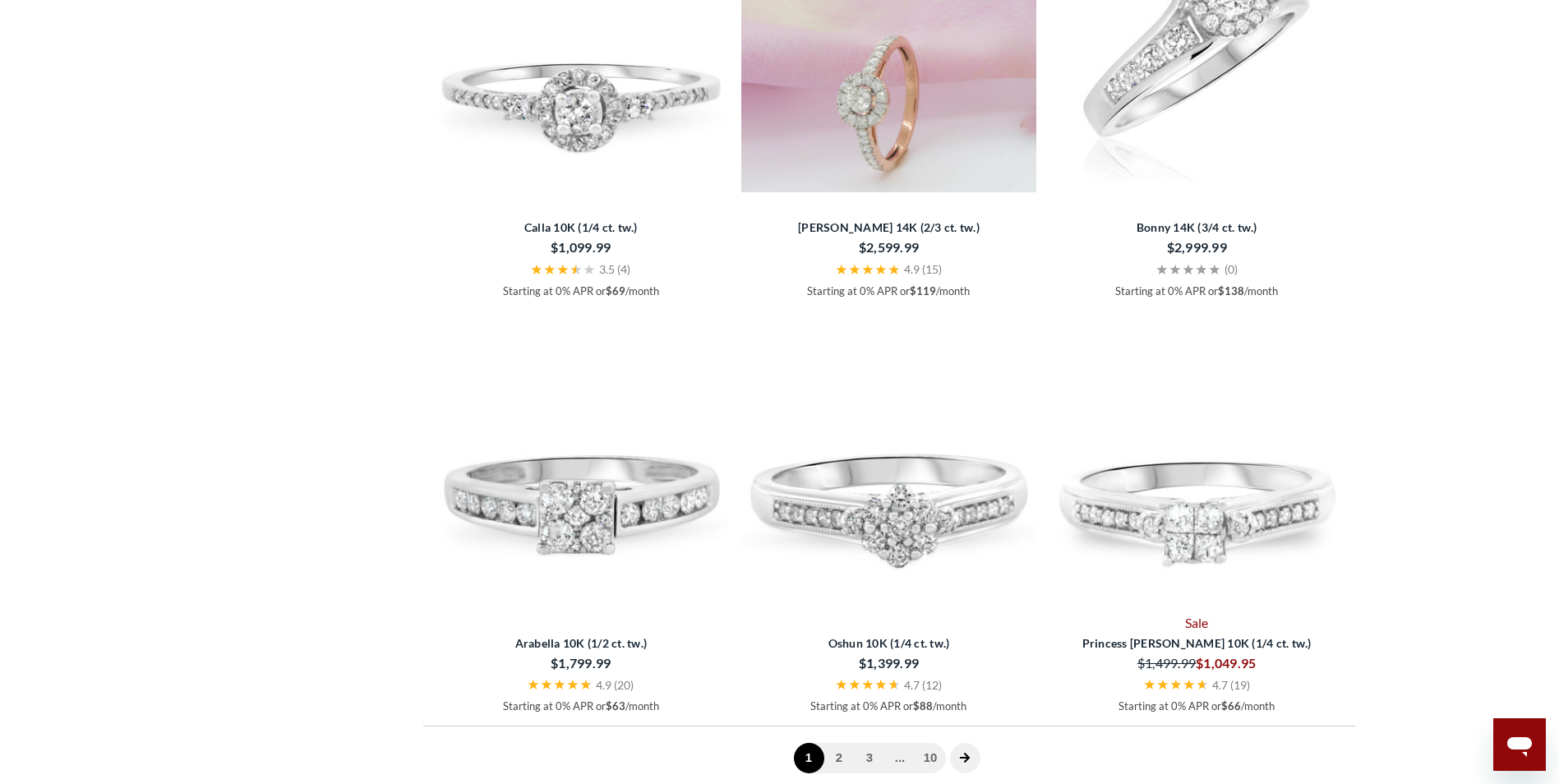
scroll to position [4684, 0]
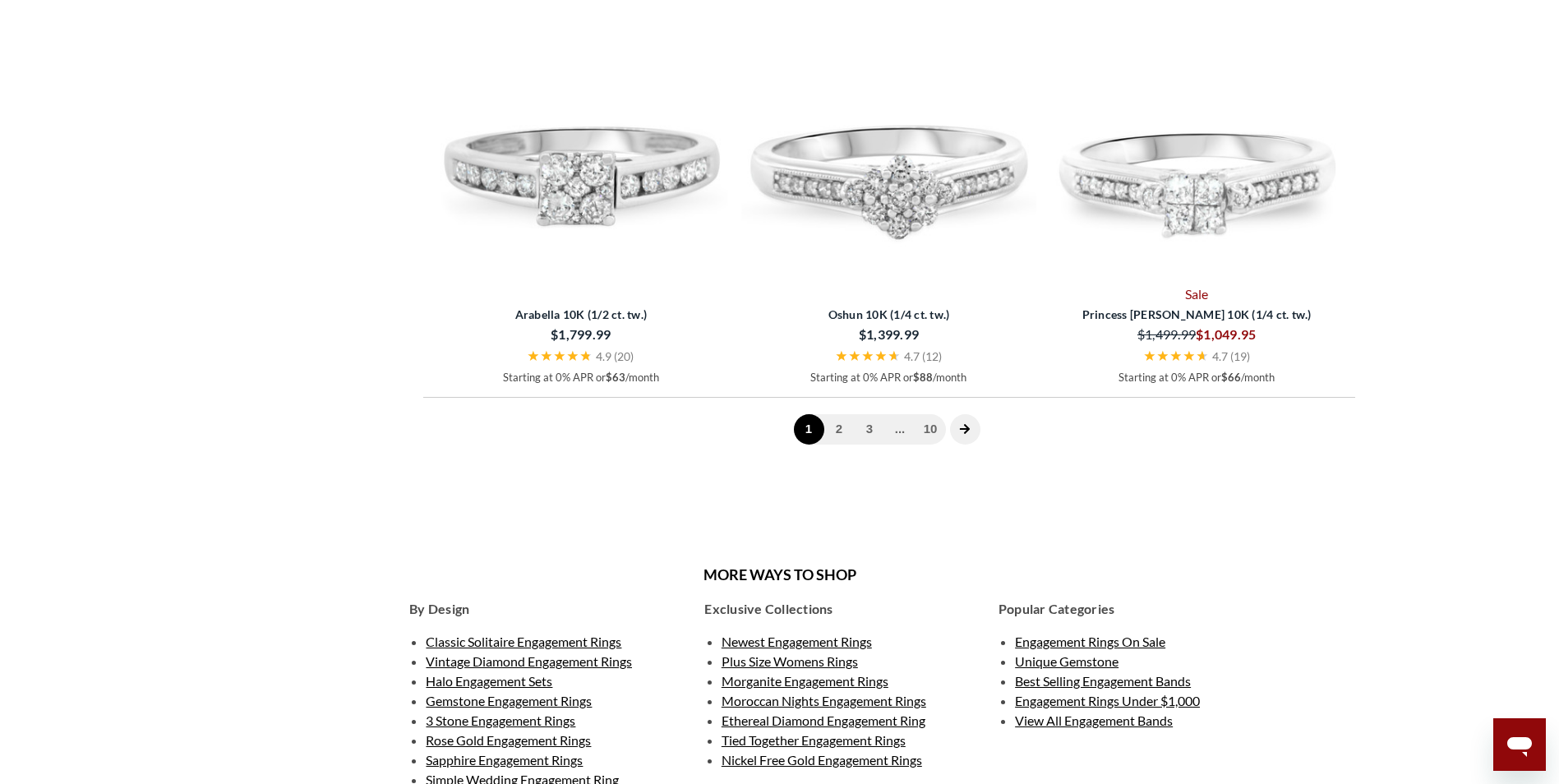
click at [956, 428] on span at bounding box center [965, 429] width 30 height 30
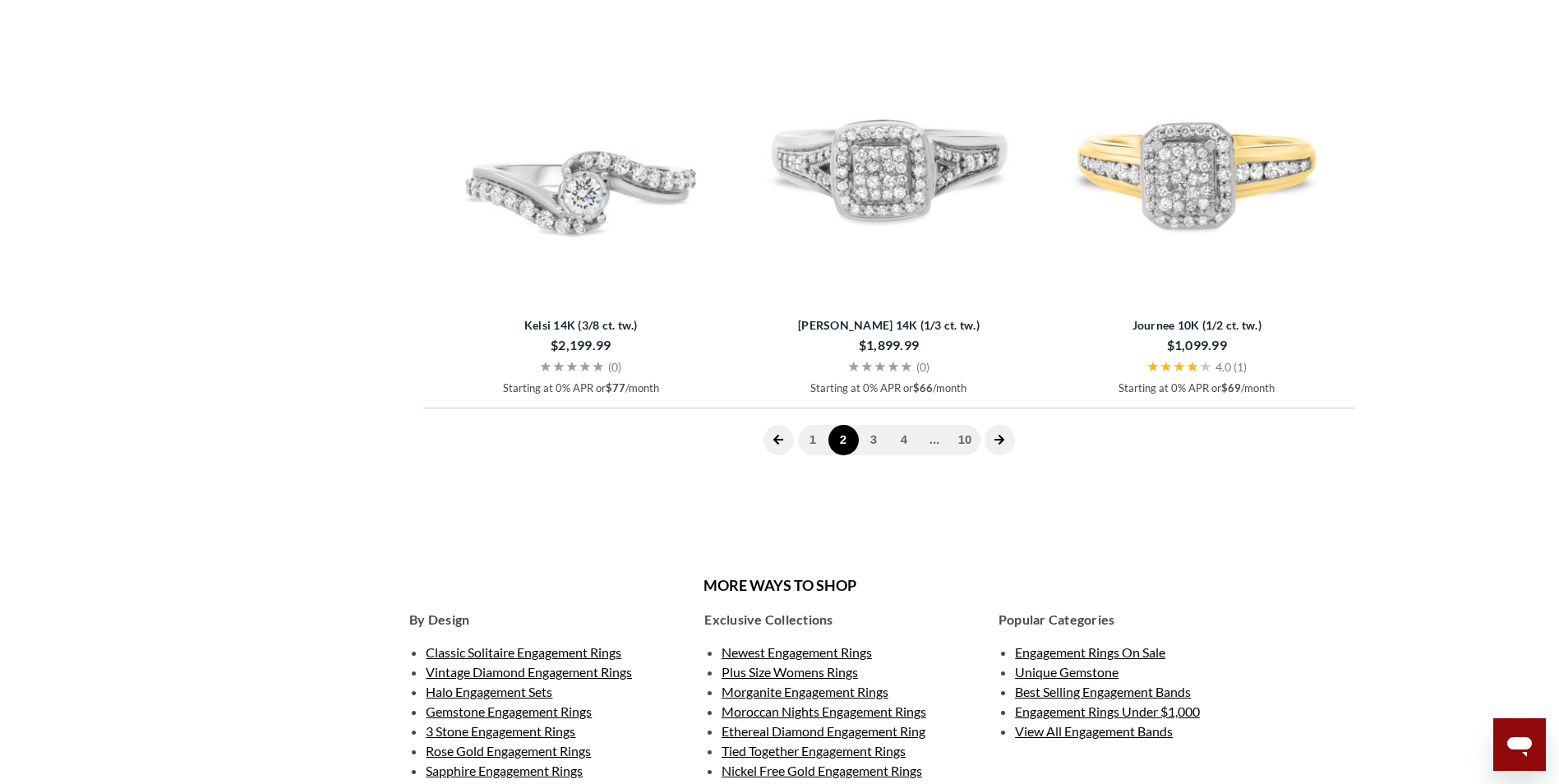
scroll to position [4766, 0]
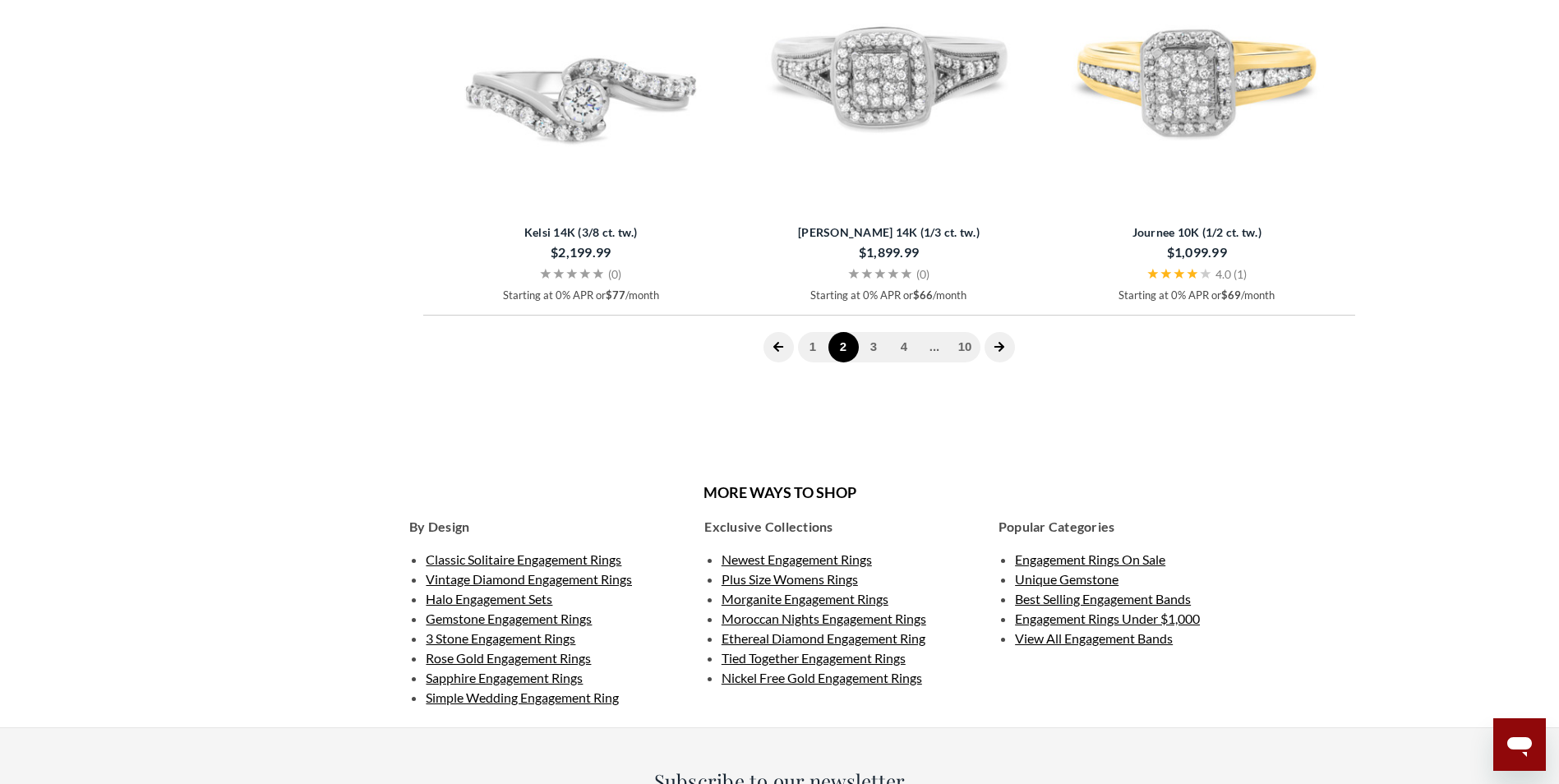
click at [1000, 349] on icon "next page" at bounding box center [999, 346] width 11 height 11
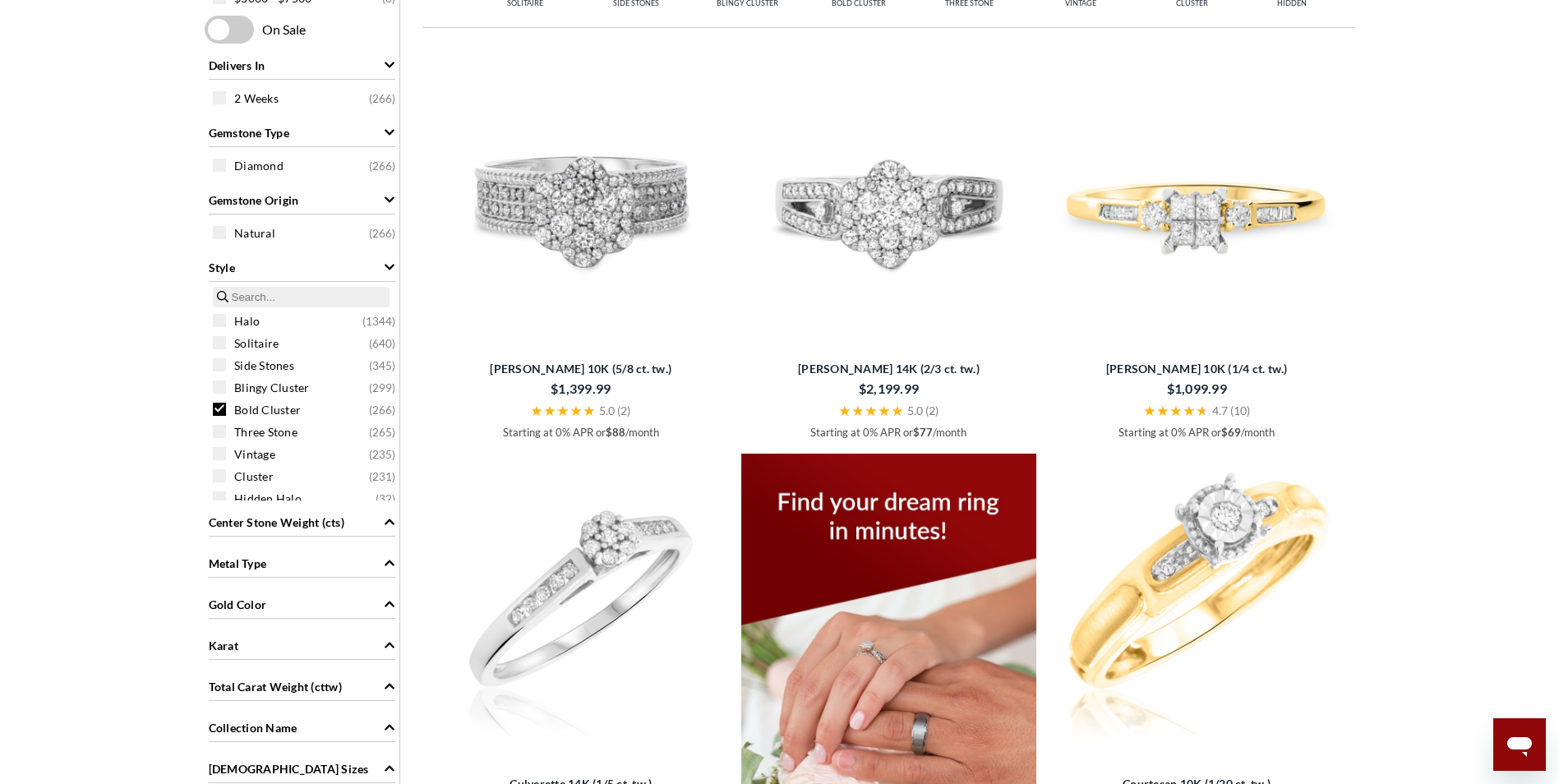
scroll to position [822, 0]
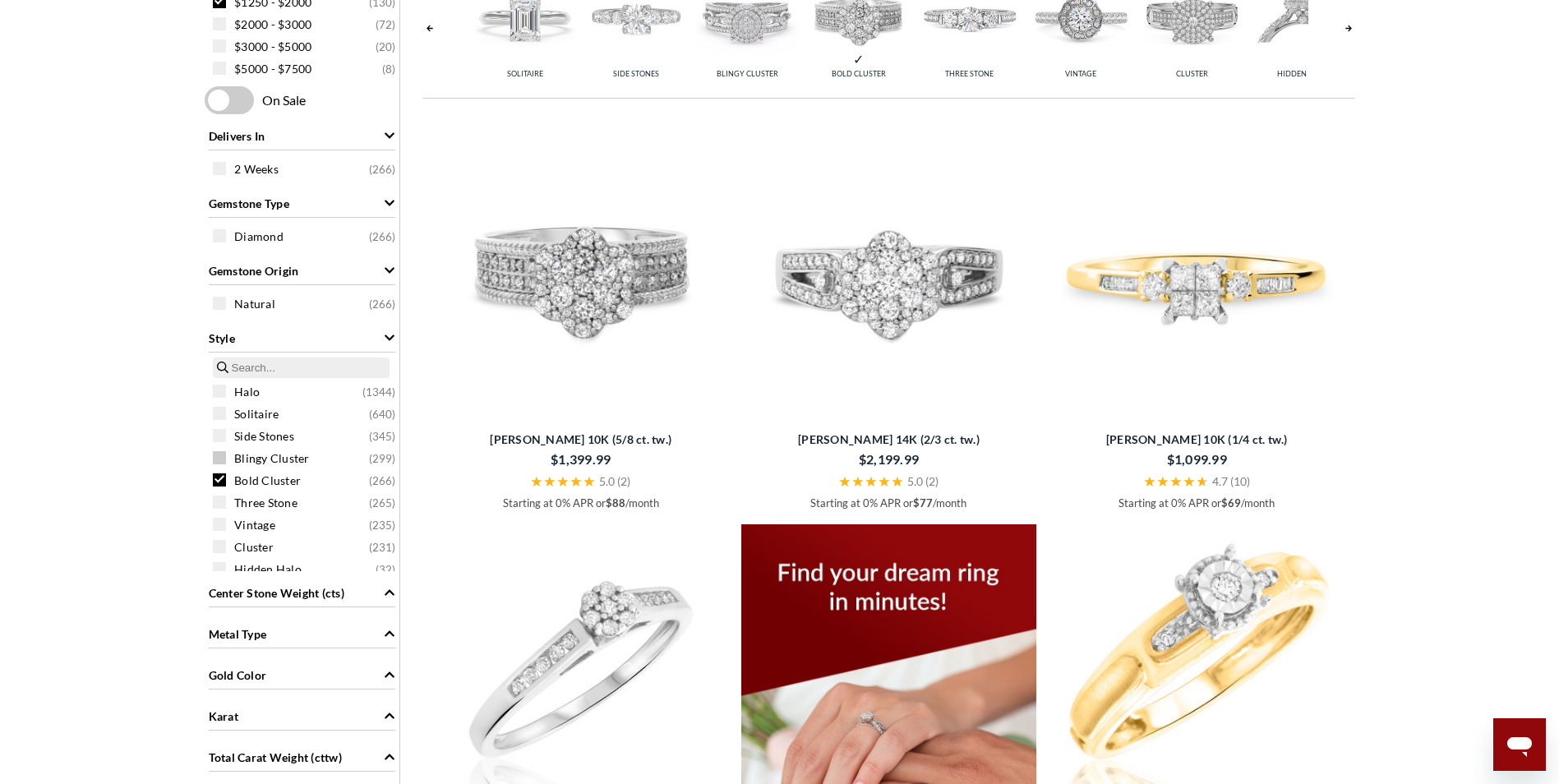
click at [224, 458] on span at bounding box center [219, 457] width 13 height 13
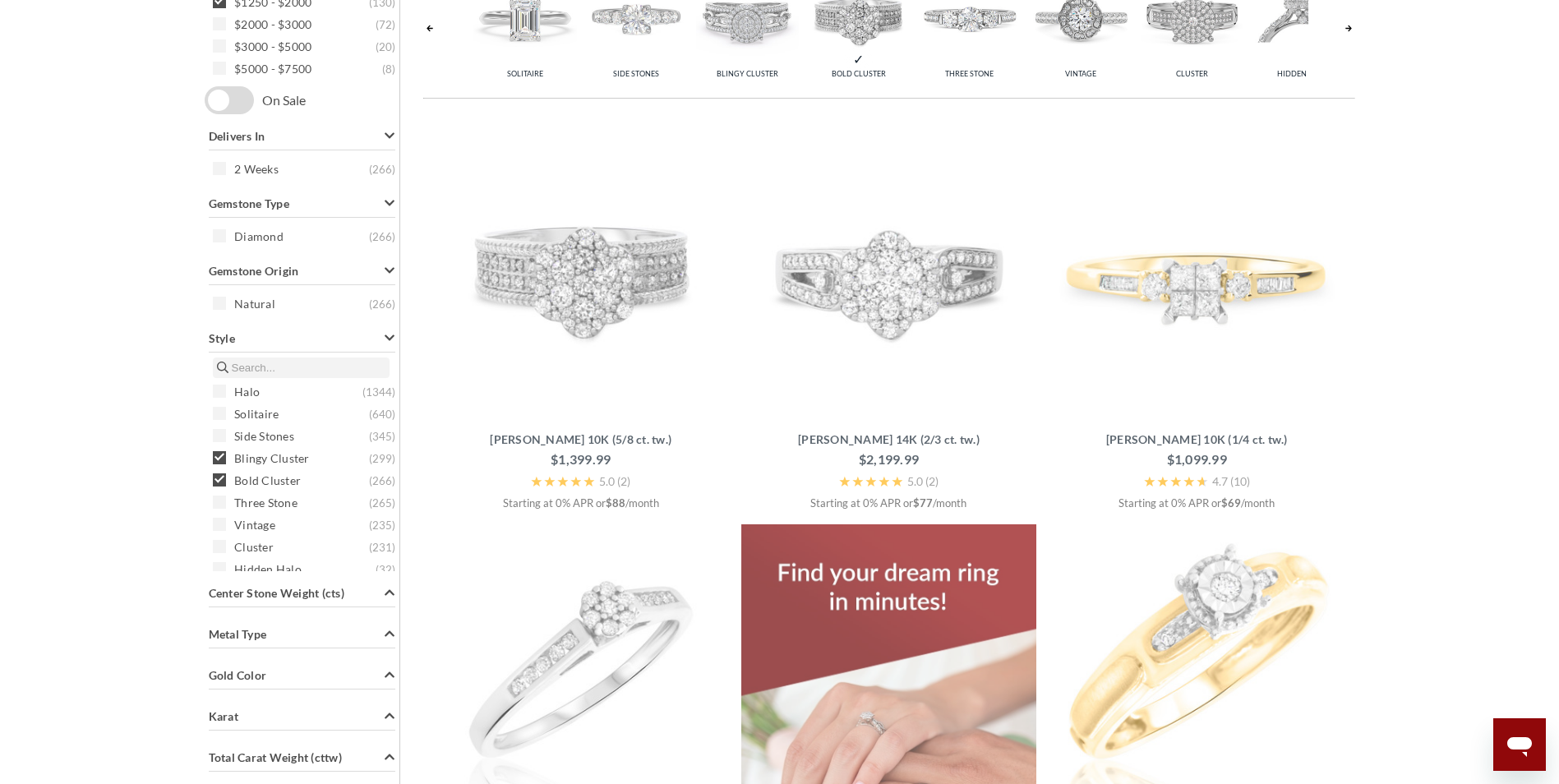
scroll to position [658, 0]
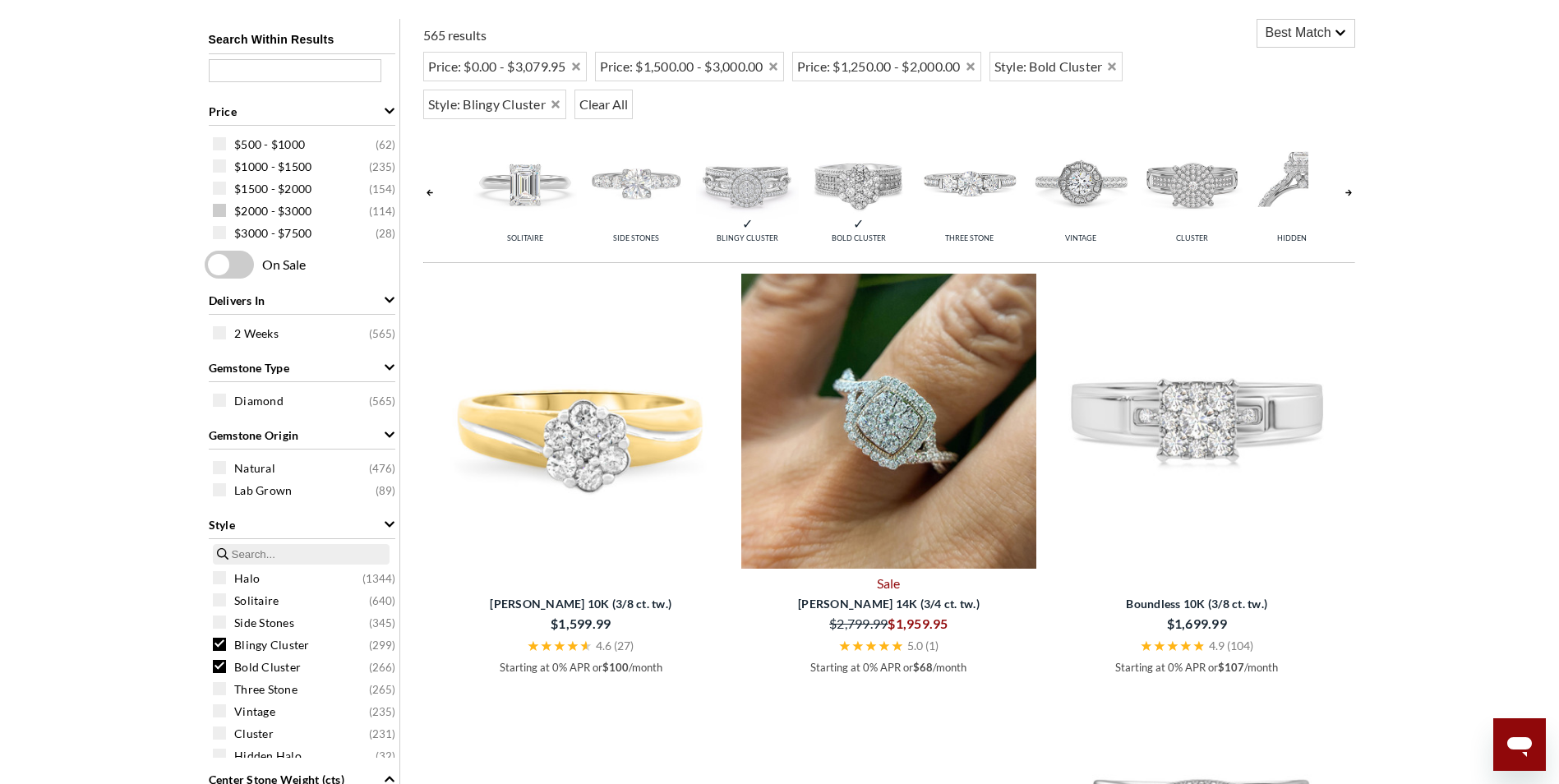
click at [229, 212] on div "$2000 - $3000 ( 114 )" at bounding box center [305, 210] width 187 height 18
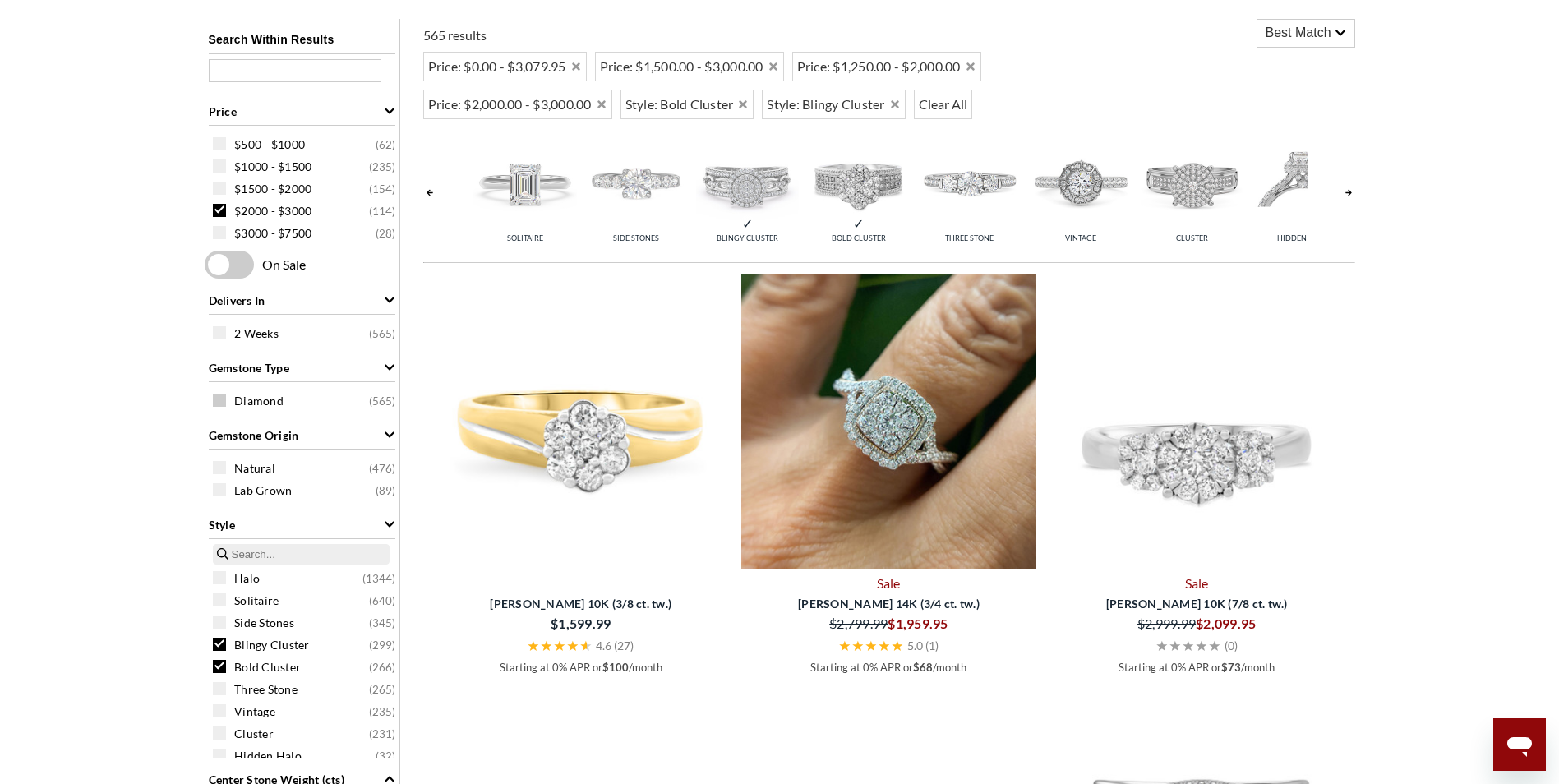
click at [223, 403] on span at bounding box center [219, 400] width 13 height 13
click at [1194, 234] on img at bounding box center [1192, 183] width 102 height 102
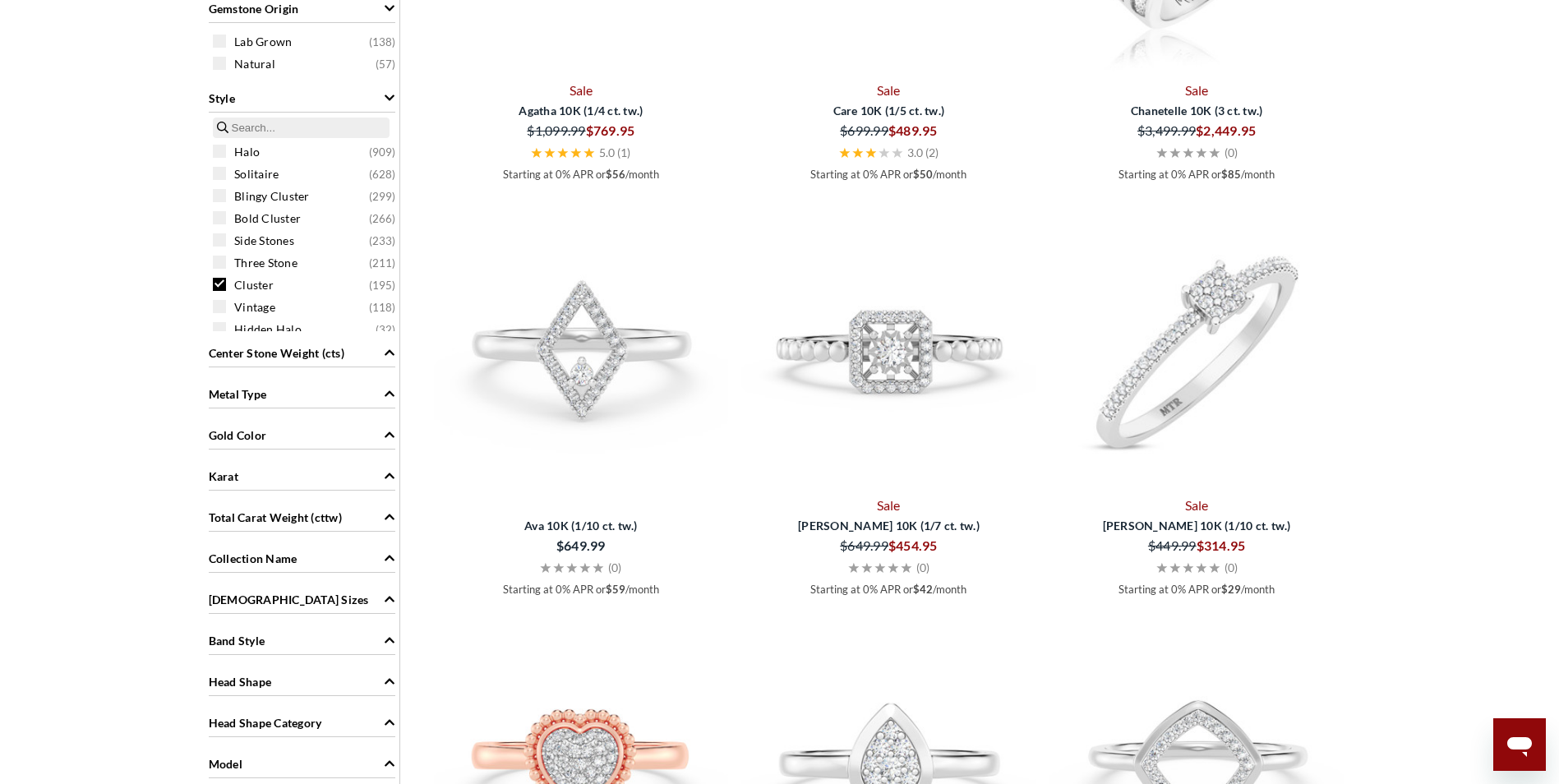
scroll to position [987, 0]
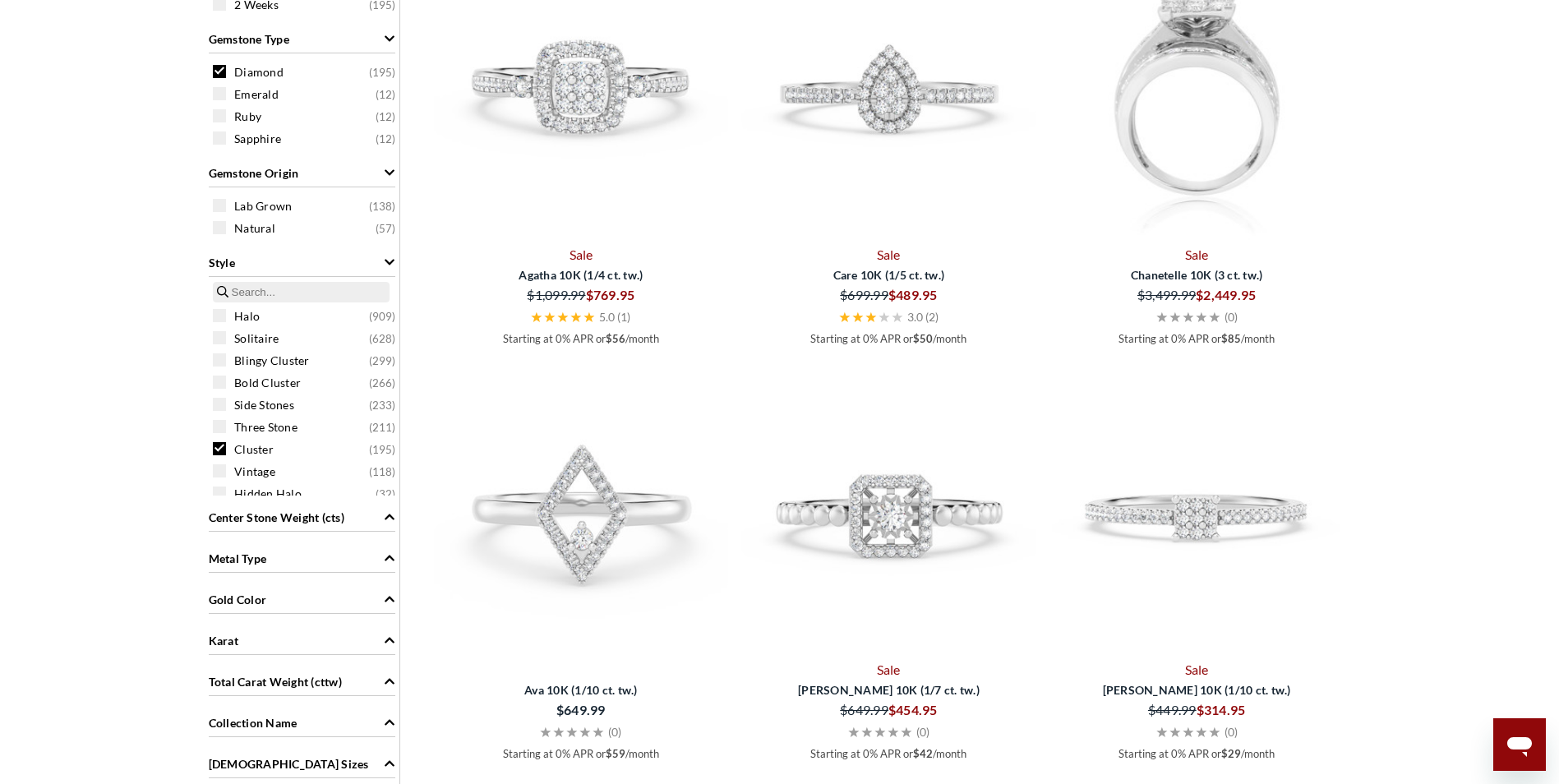
click at [1182, 162] on img at bounding box center [1197, 93] width 295 height 295
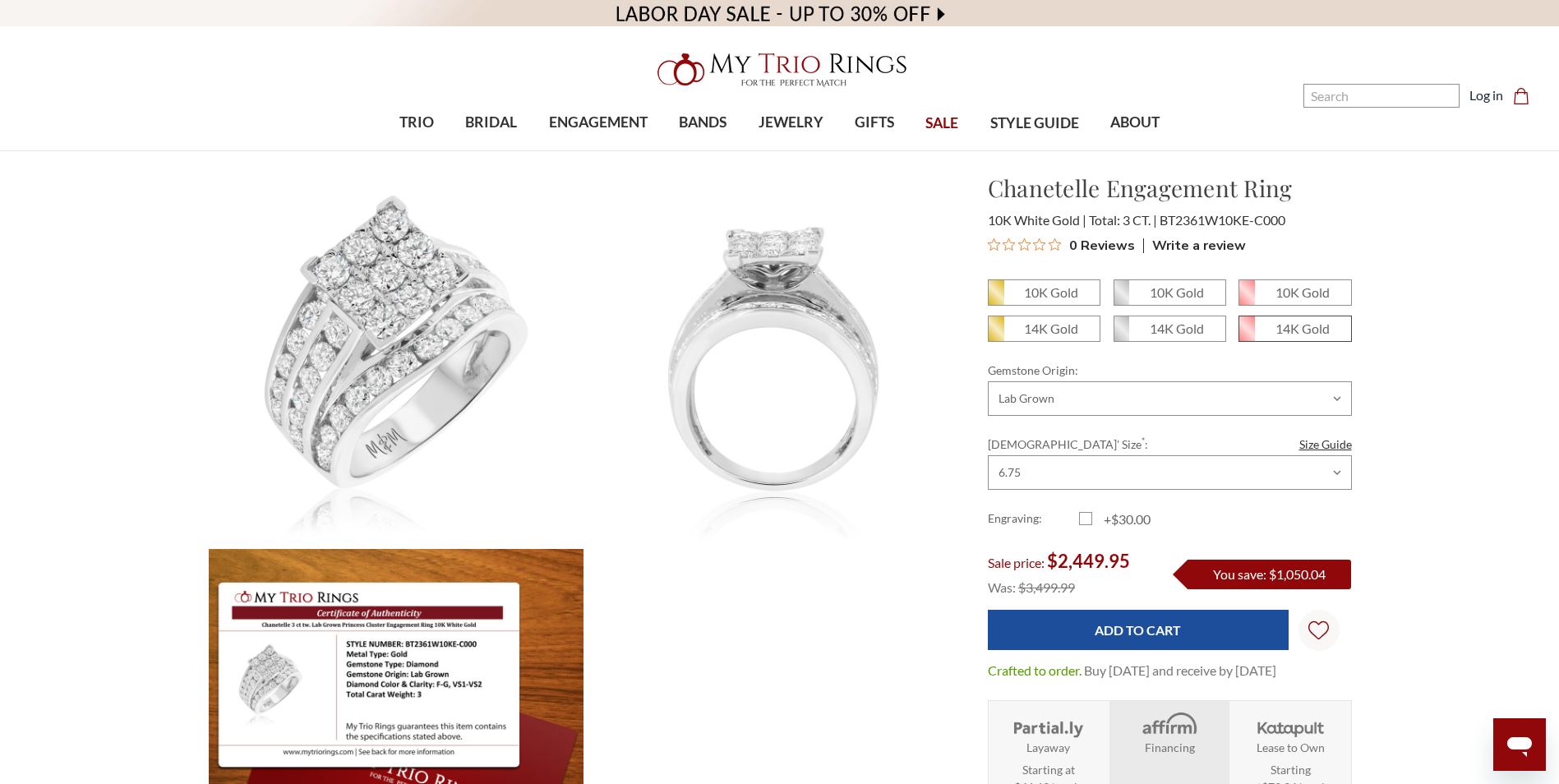
click at [1267, 324] on span "14K Gold" at bounding box center [1295, 329] width 111 height 24
click at [1246, 335] on input "14K Gold" at bounding box center [1245, 335] width 1 height 1
radio input "true"
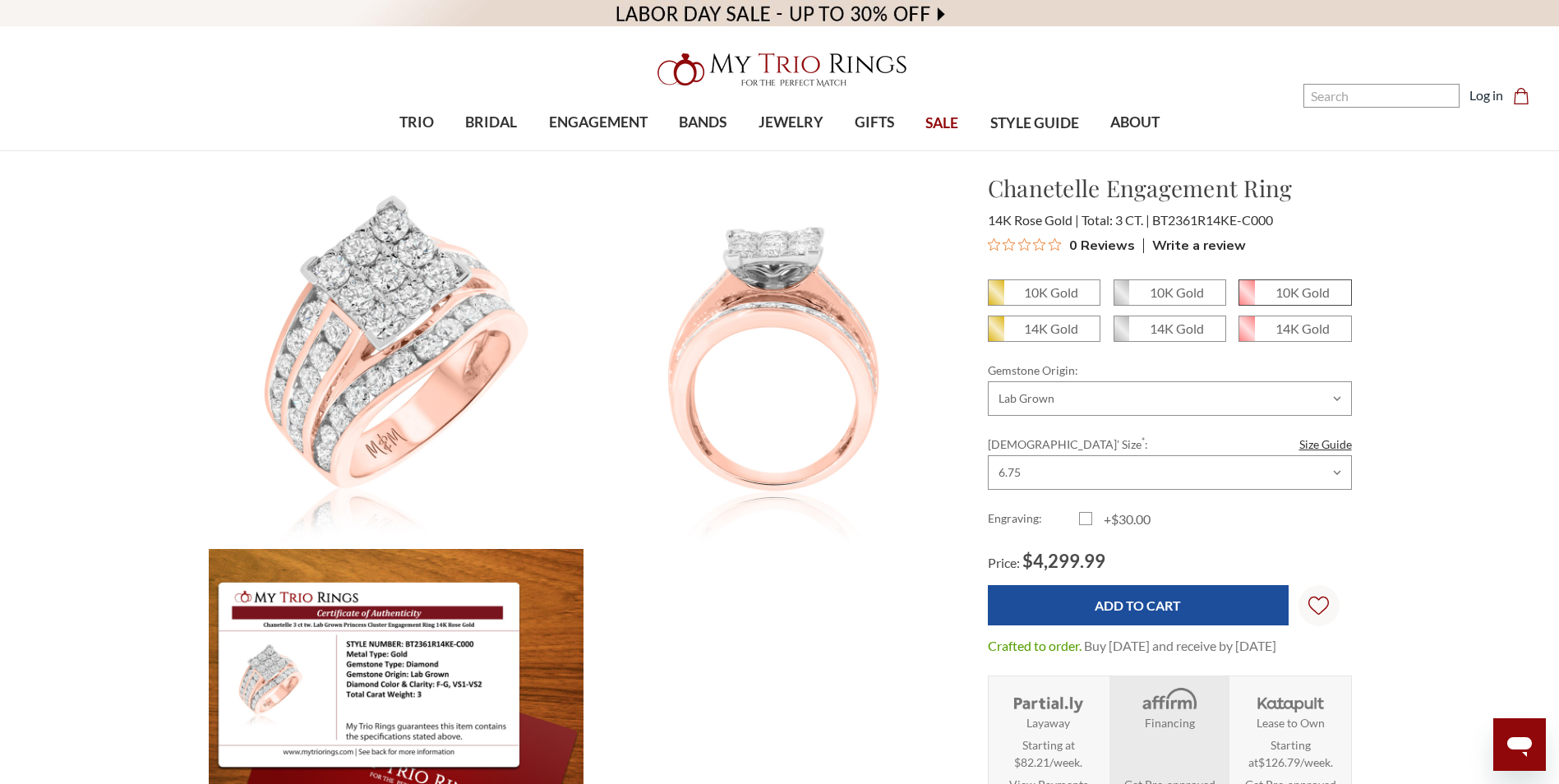
click at [1281, 290] on em "10K Gold" at bounding box center [1302, 292] width 55 height 16
click at [1246, 298] on input "10K Gold" at bounding box center [1245, 298] width 1 height 1
radio input "true"
click at [1166, 330] on em "14K Gold" at bounding box center [1176, 328] width 55 height 16
click at [1121, 335] on input "14K Gold" at bounding box center [1120, 335] width 1 height 1
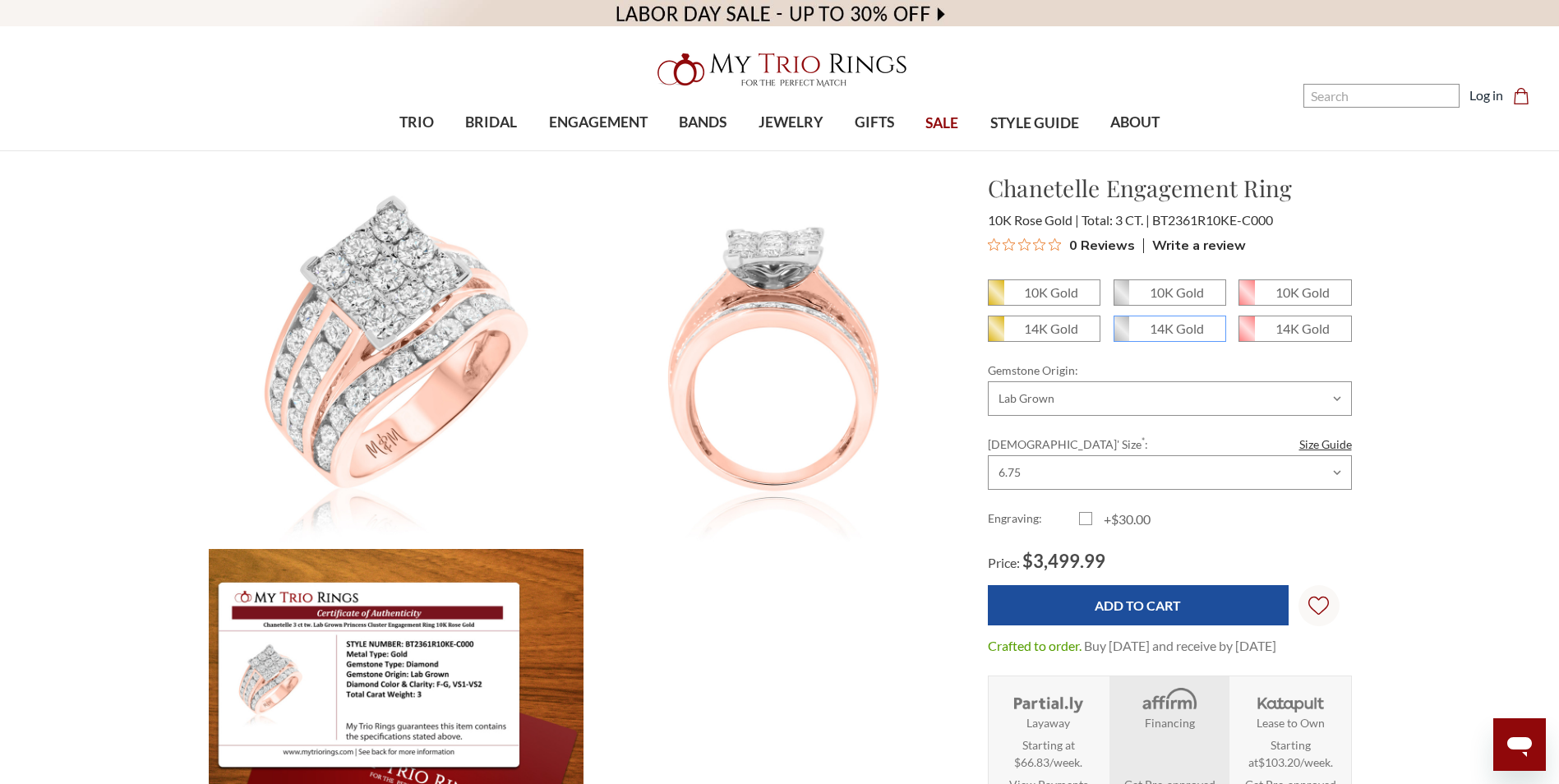
radio input "true"
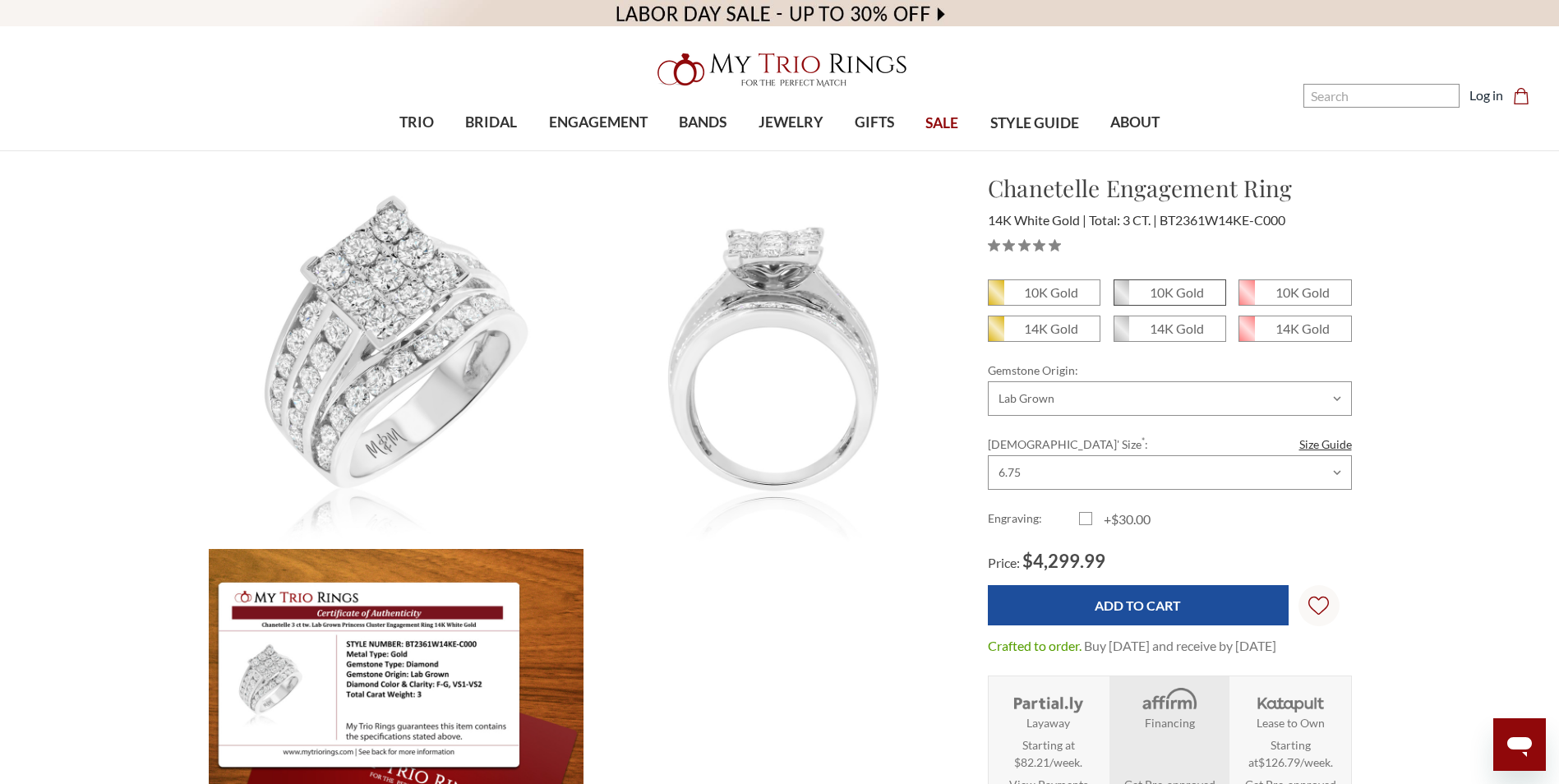
click at [1183, 294] on em "10K Gold" at bounding box center [1176, 292] width 55 height 16
click at [1121, 298] on input "10K Gold" at bounding box center [1120, 298] width 1 height 1
radio input "true"
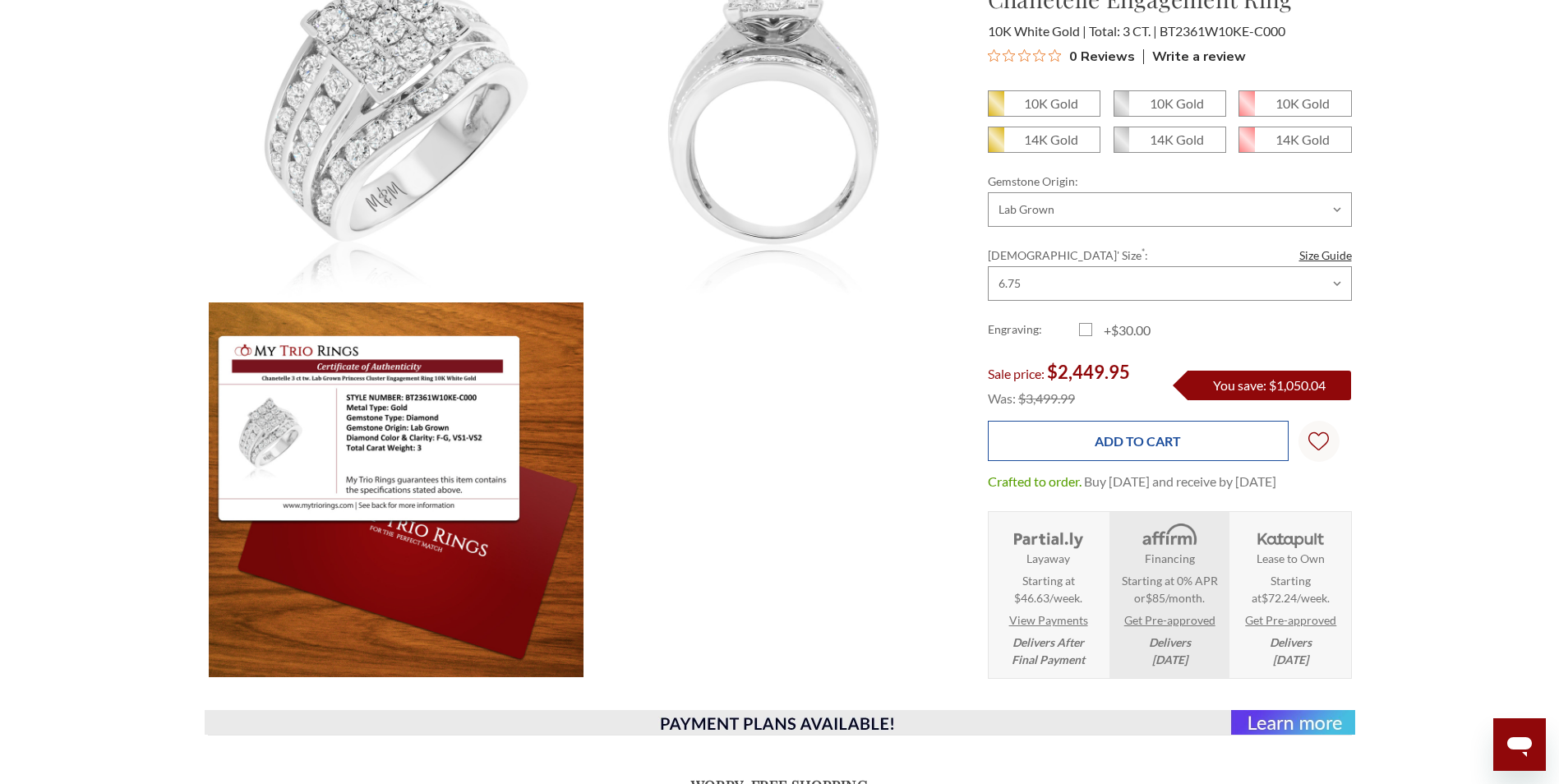
click at [1118, 428] on input "Add to Cart" at bounding box center [1138, 441] width 301 height 40
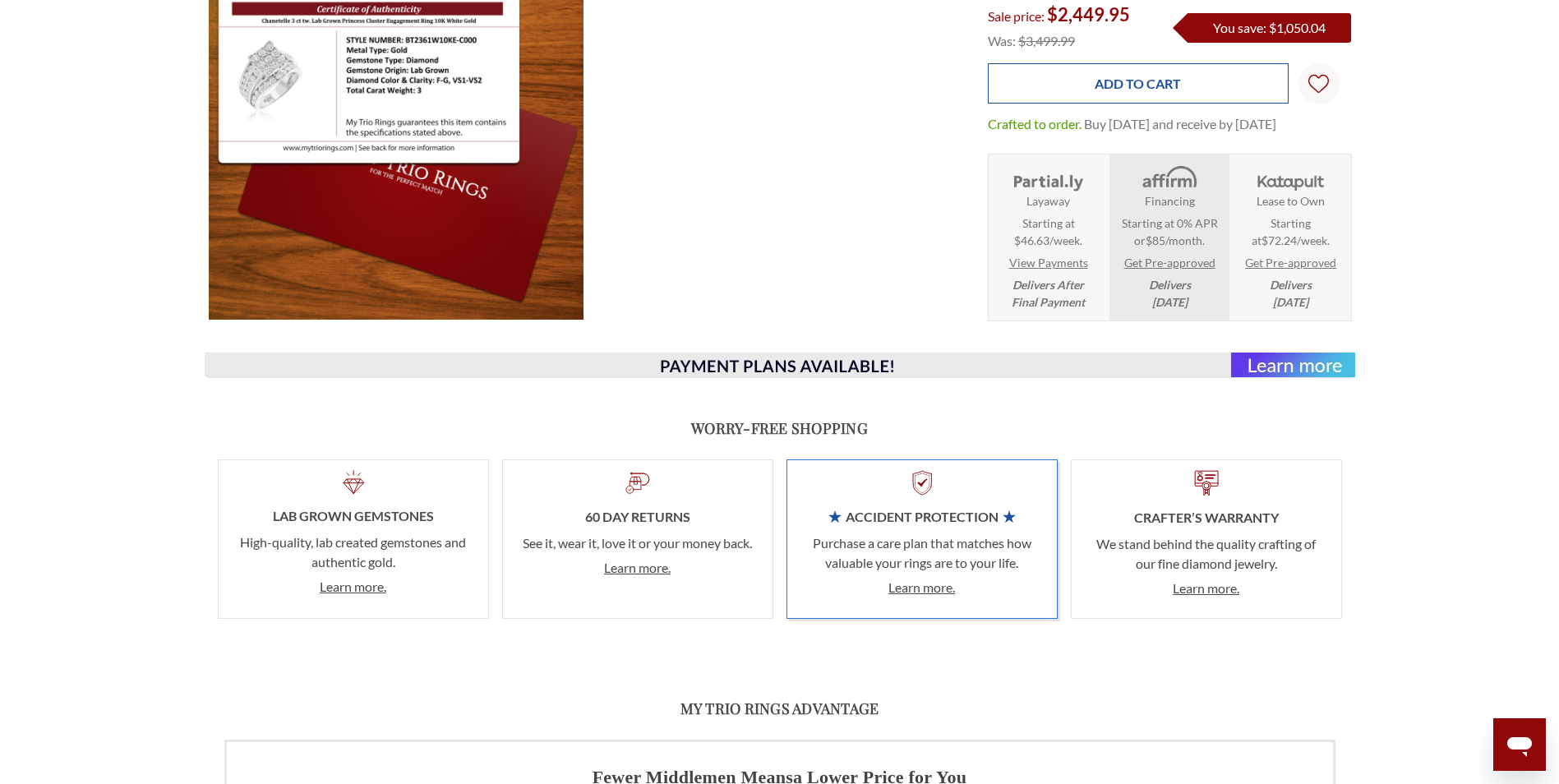
scroll to position [575, 0]
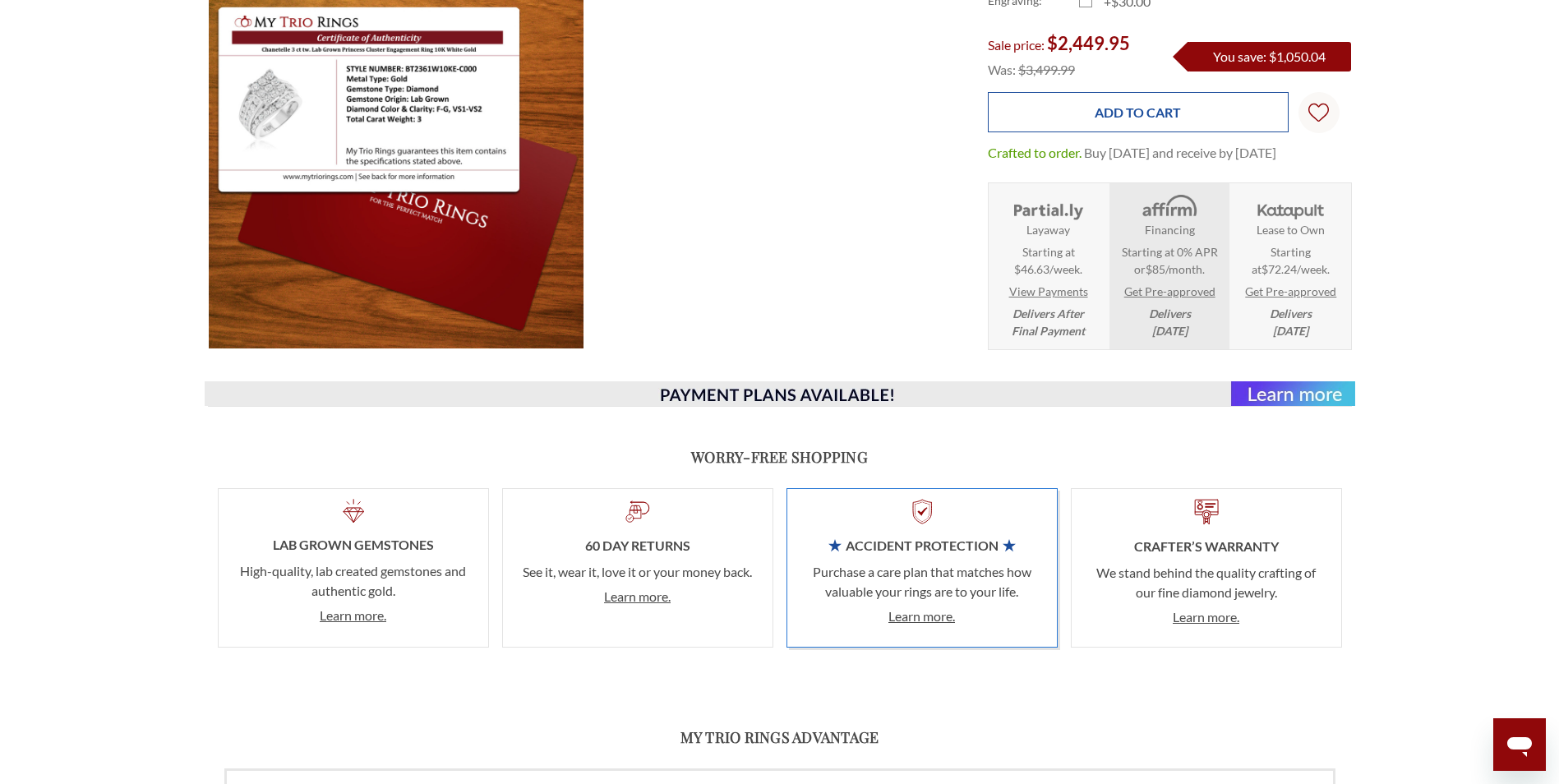
click at [1150, 95] on input "Add to Cart" at bounding box center [1138, 112] width 301 height 40
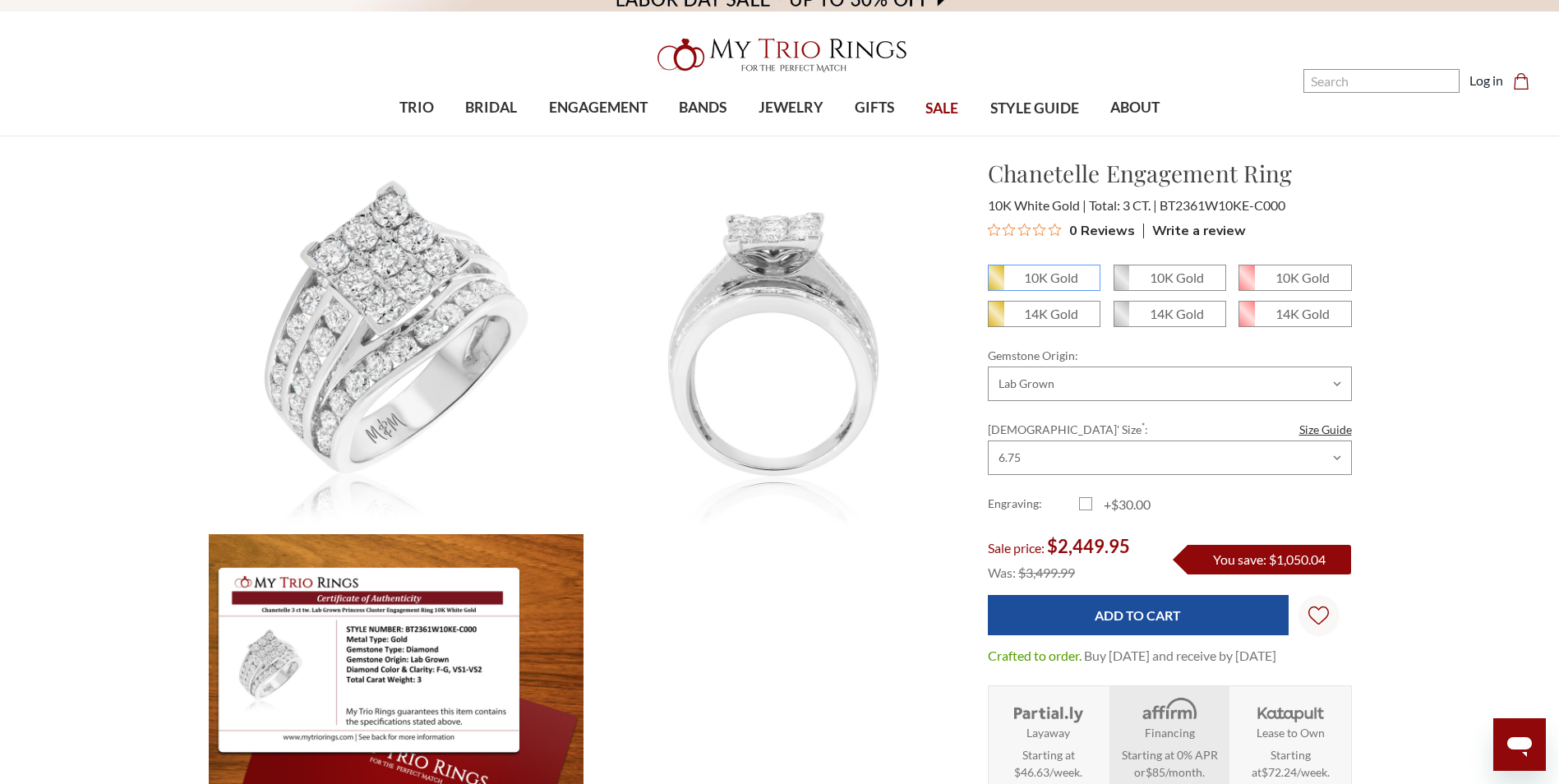
scroll to position [0, 0]
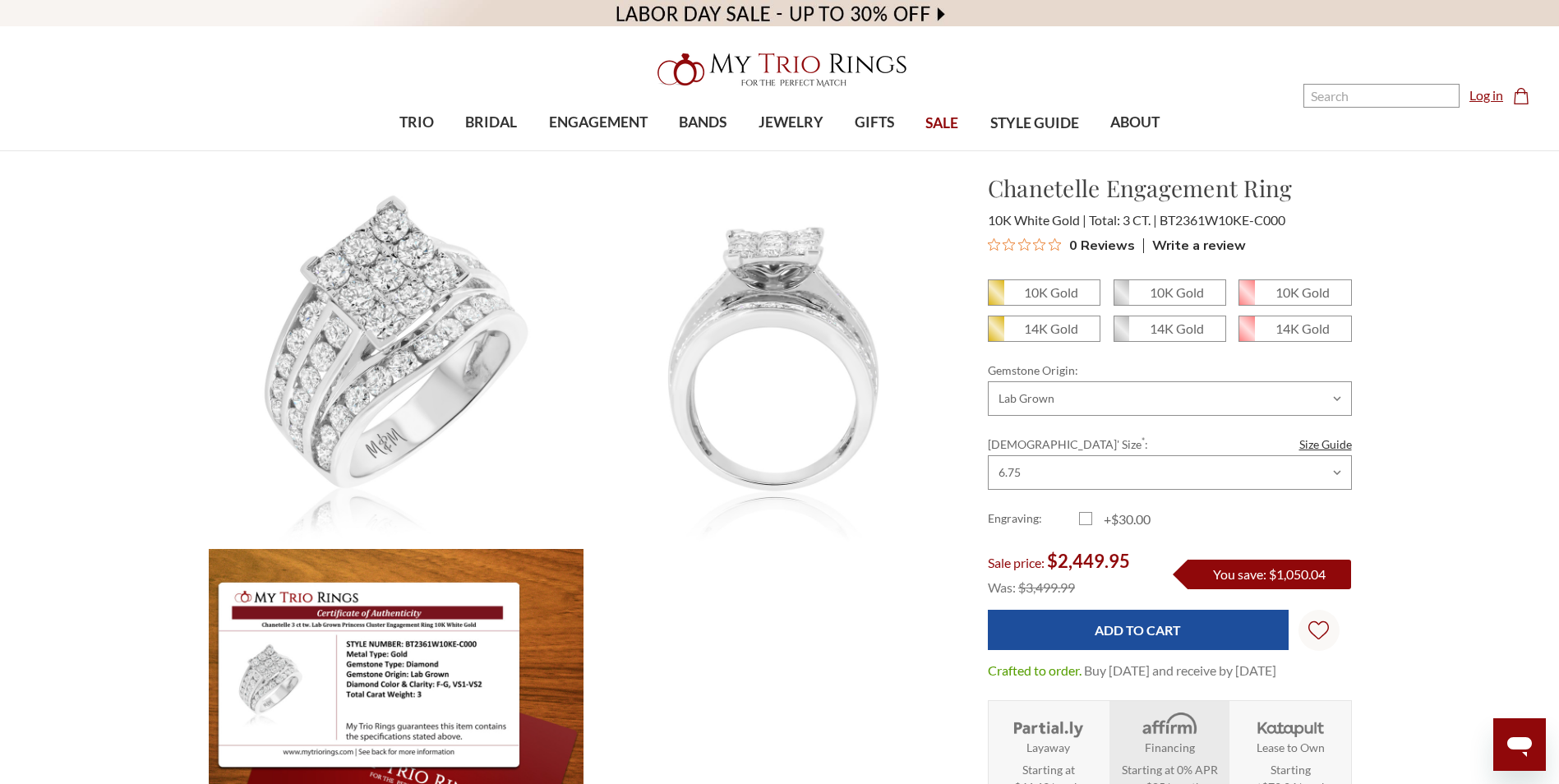
click at [1499, 95] on link "Log in" at bounding box center [1486, 95] width 34 height 20
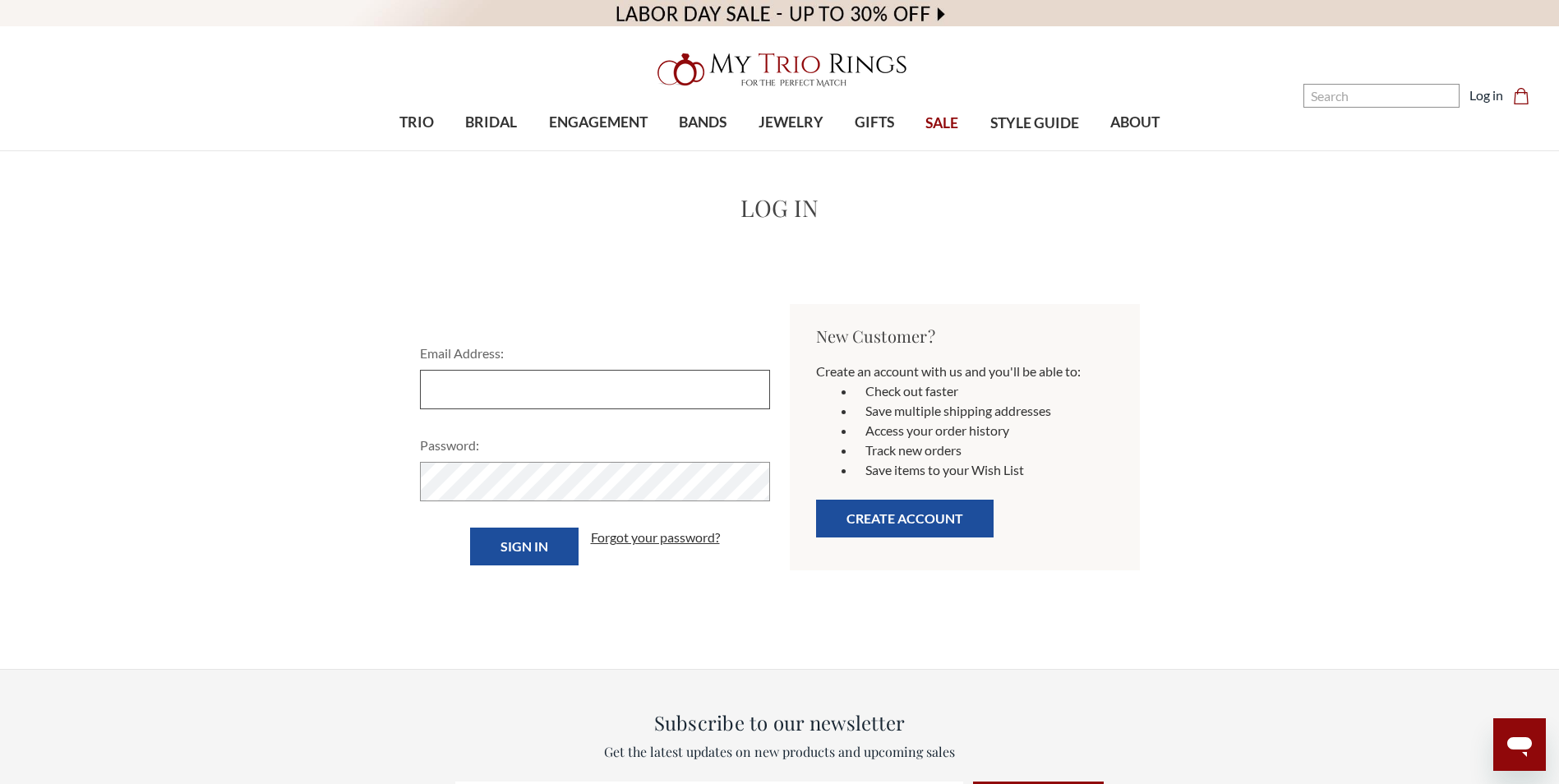
click at [529, 394] on input "Email Address:" at bounding box center [595, 389] width 350 height 39
type input "[EMAIL_ADDRESS][DOMAIN_NAME]"
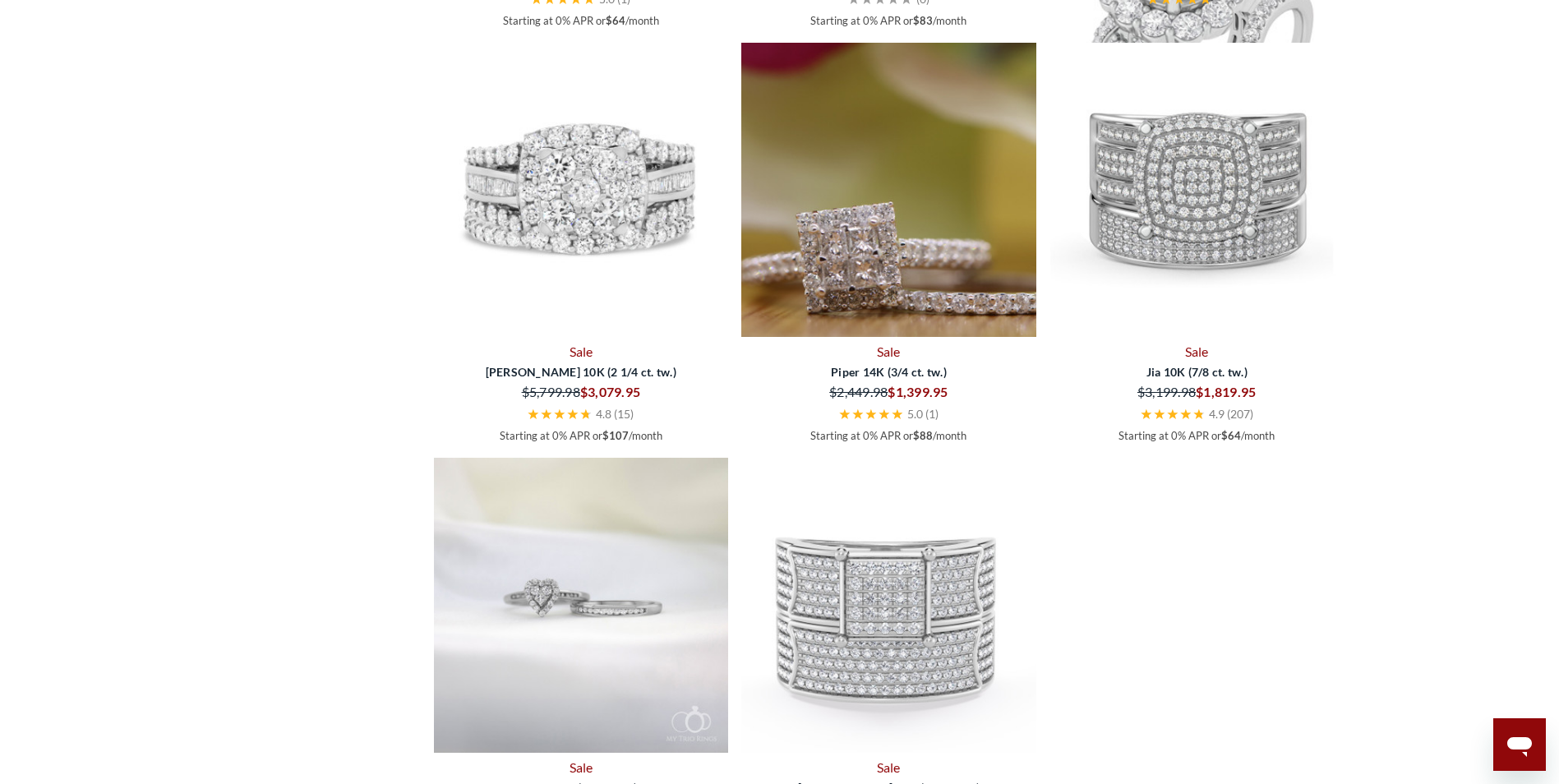
scroll to position [2465, 0]
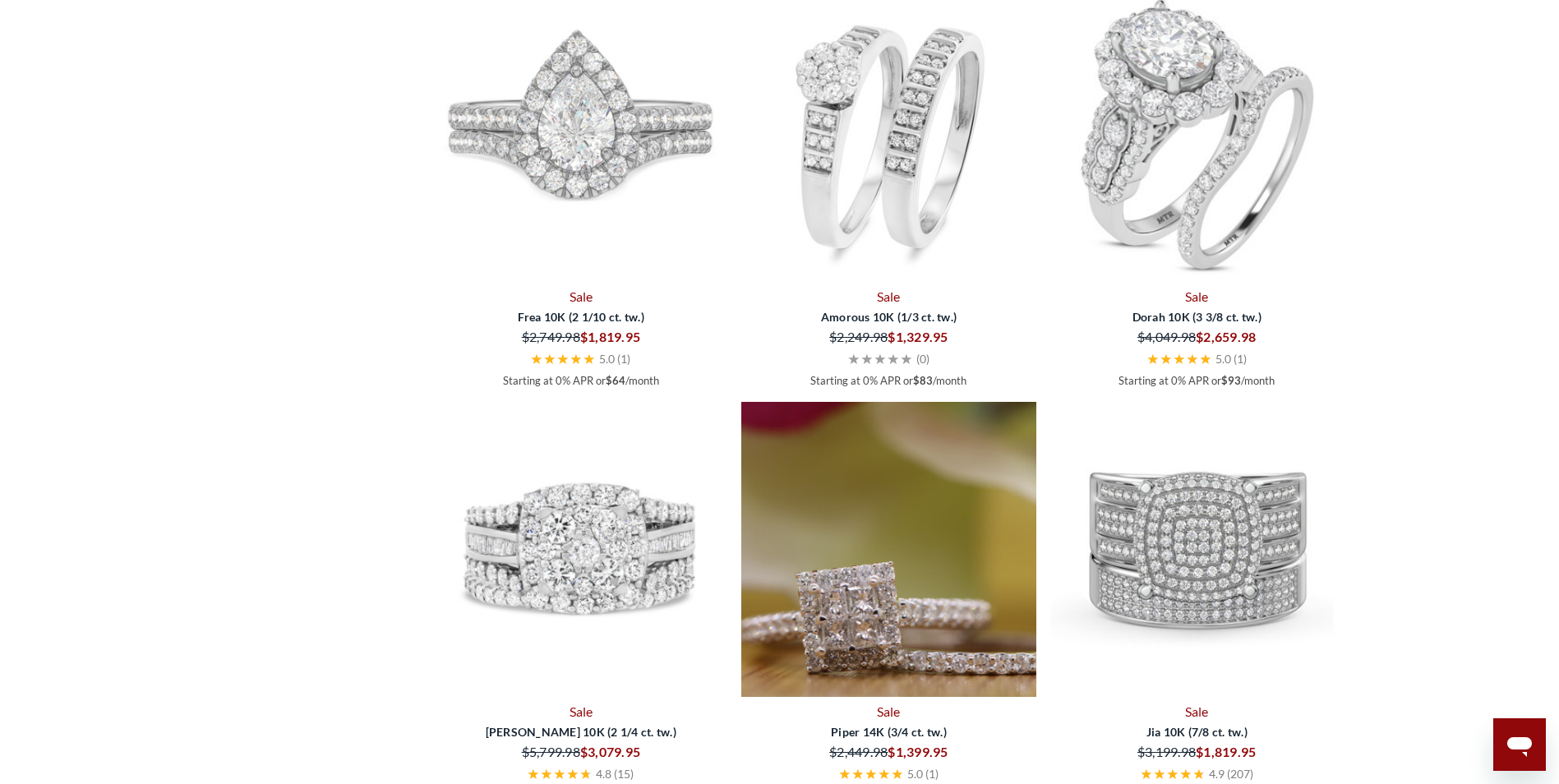
click at [1135, 147] on img at bounding box center [1197, 134] width 295 height 295
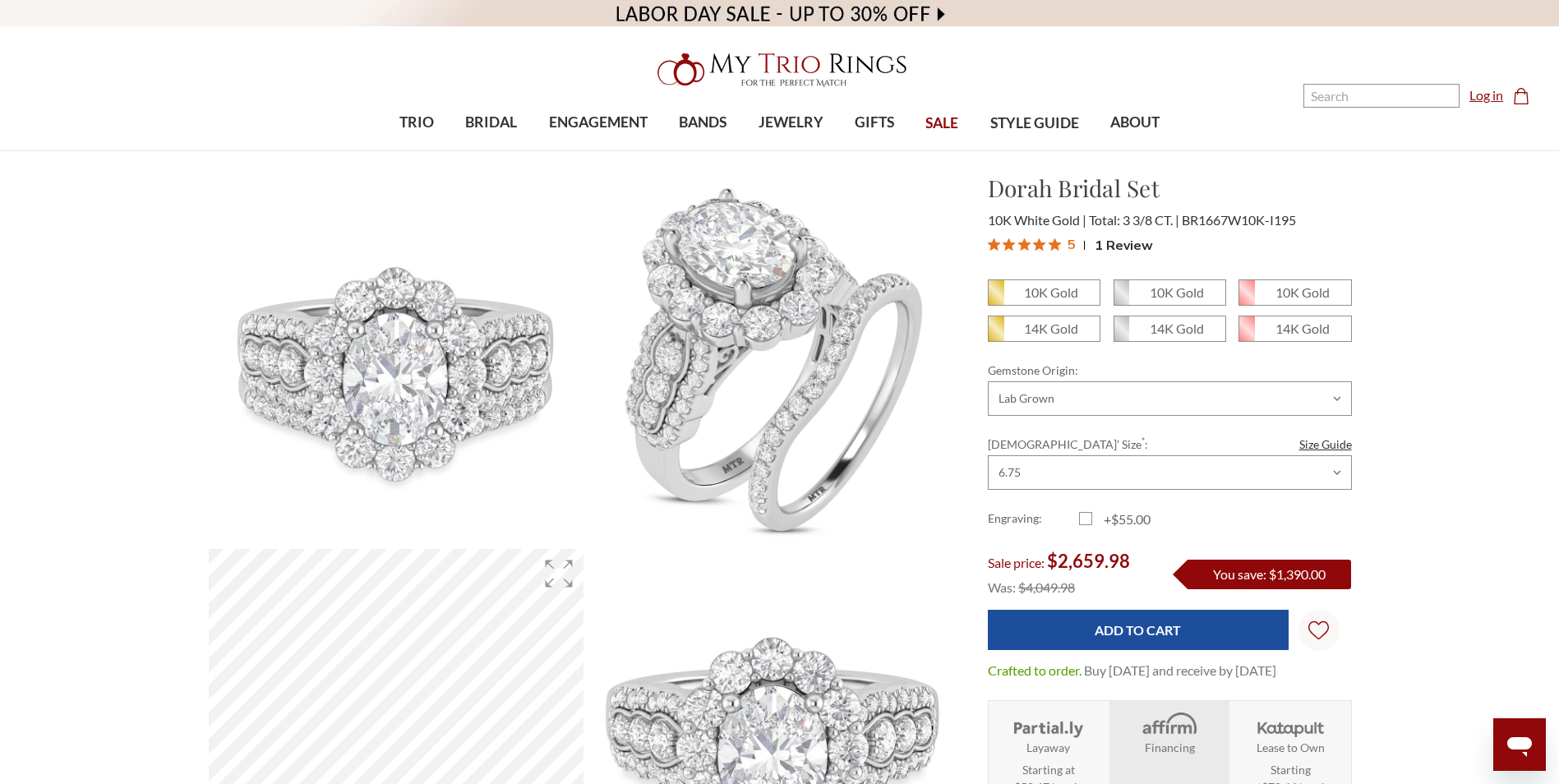
click at [1477, 94] on link "Log in" at bounding box center [1486, 95] width 34 height 20
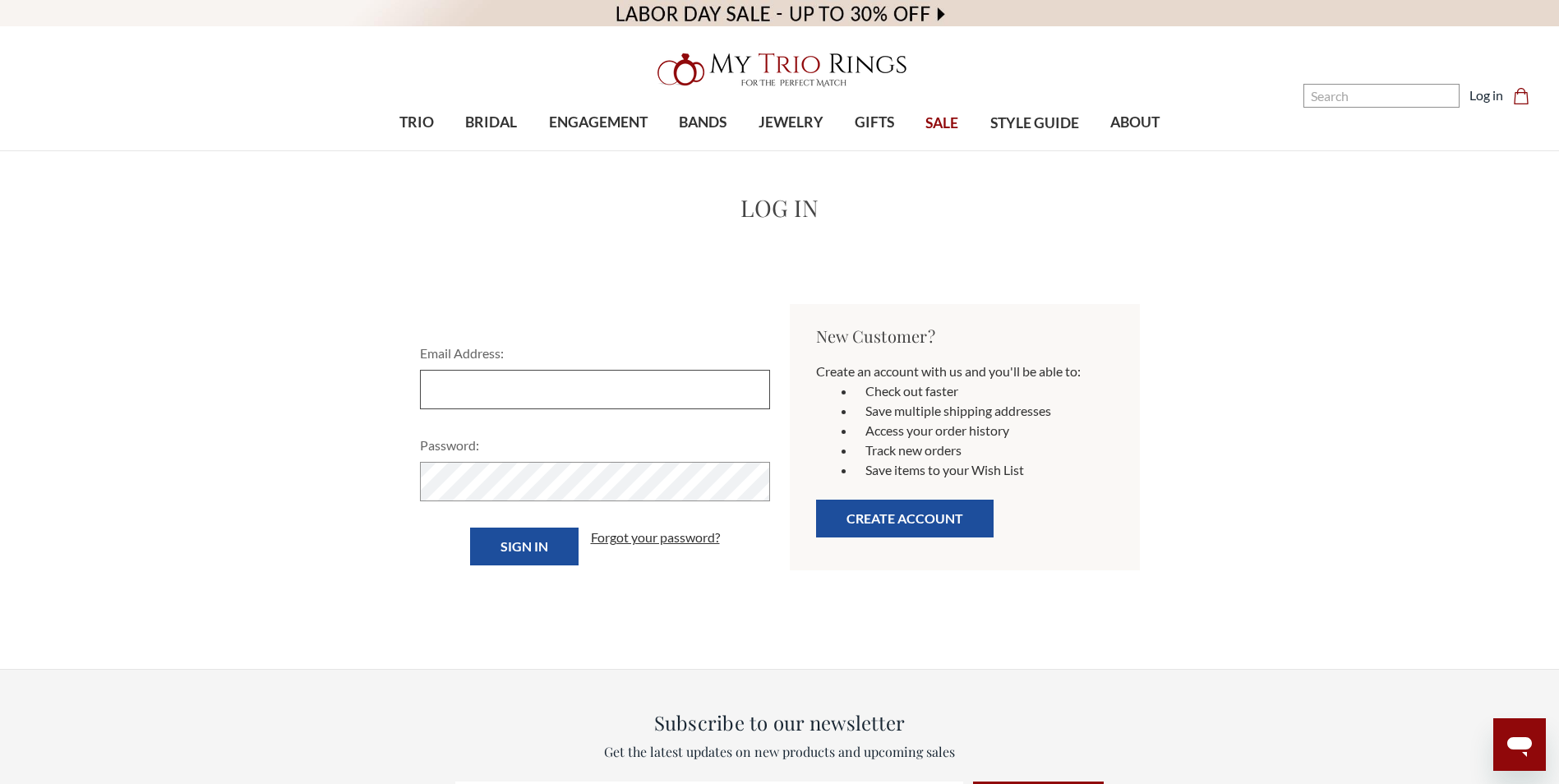
click at [495, 387] on input "Email Address:" at bounding box center [595, 389] width 350 height 39
type input "[EMAIL_ADDRESS][DOMAIN_NAME]"
click at [470, 527] on input "Sign in" at bounding box center [524, 546] width 108 height 38
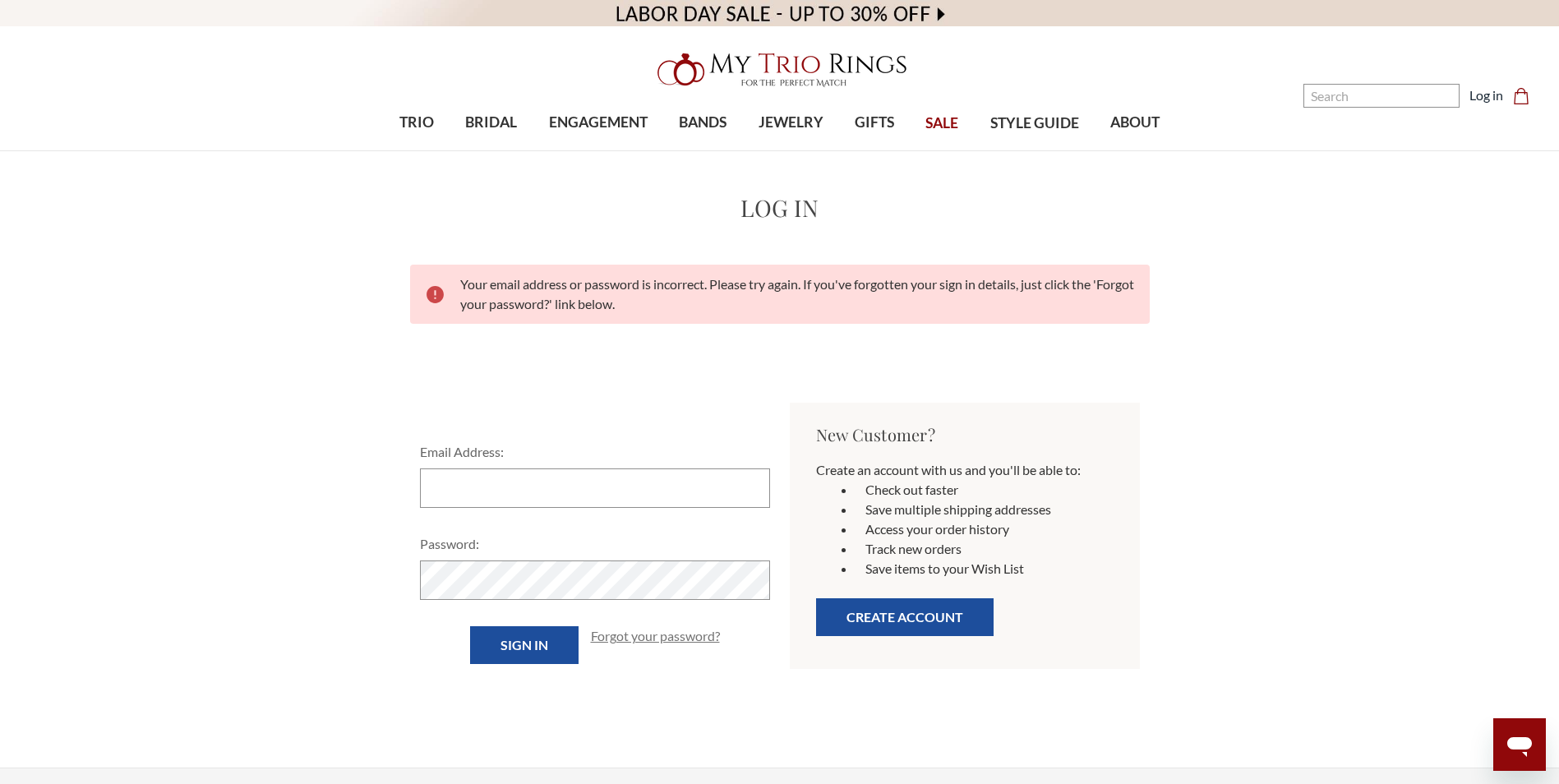
click at [669, 639] on link "Forgot your password?" at bounding box center [655, 636] width 129 height 20
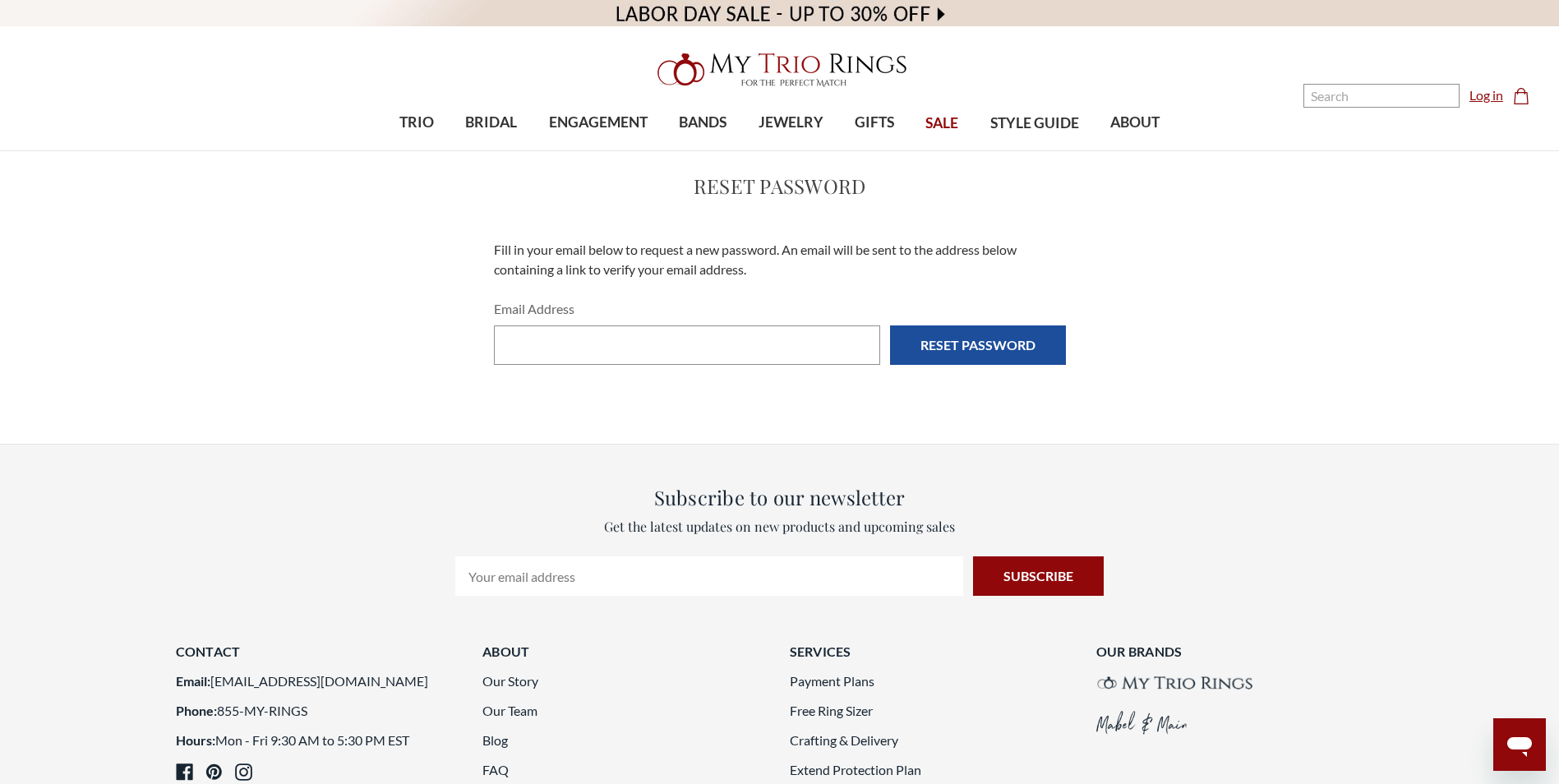
click at [1492, 102] on link "Log in" at bounding box center [1486, 95] width 34 height 20
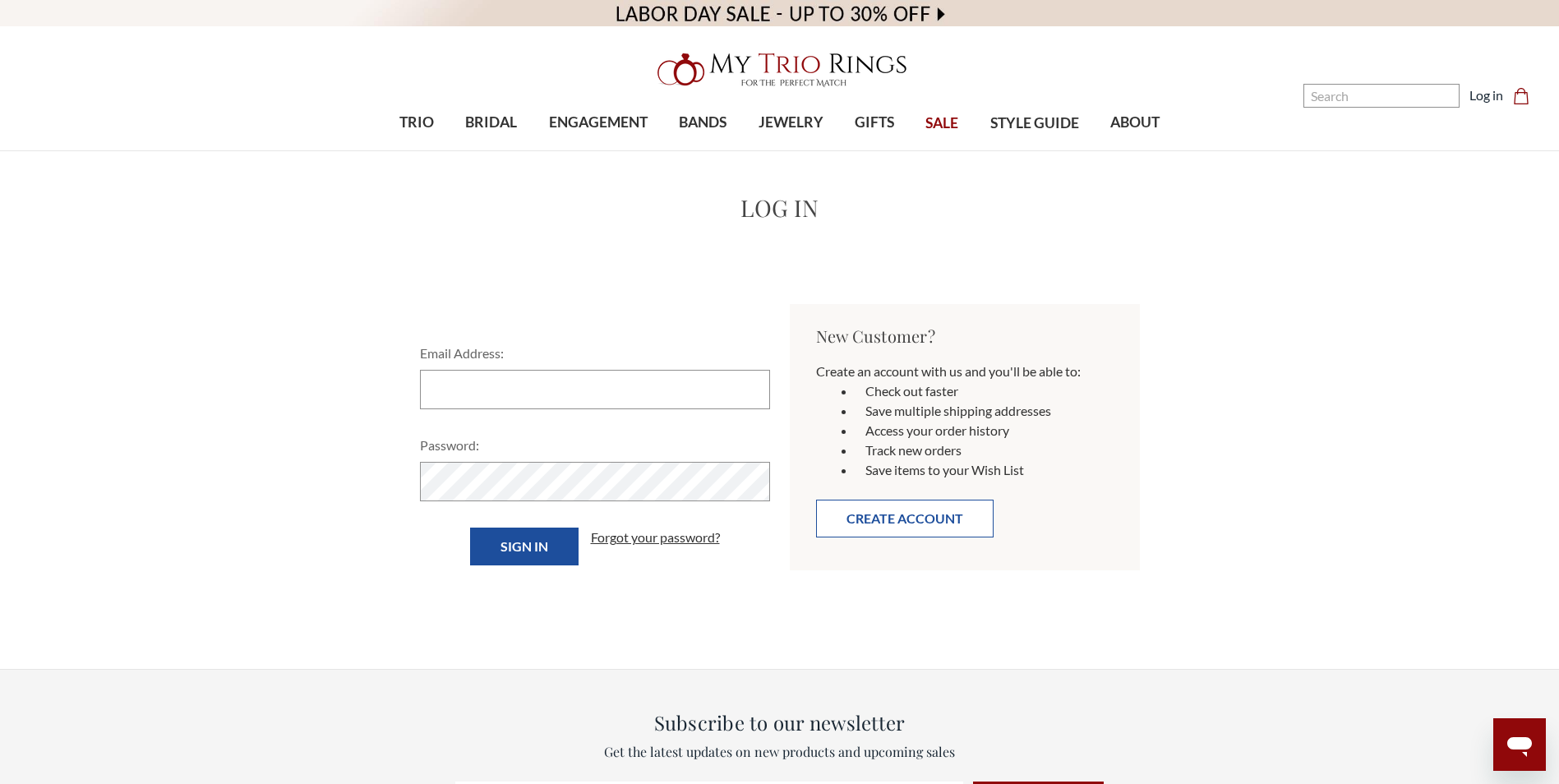
click at [920, 522] on button "Create Account" at bounding box center [905, 519] width 178 height 38
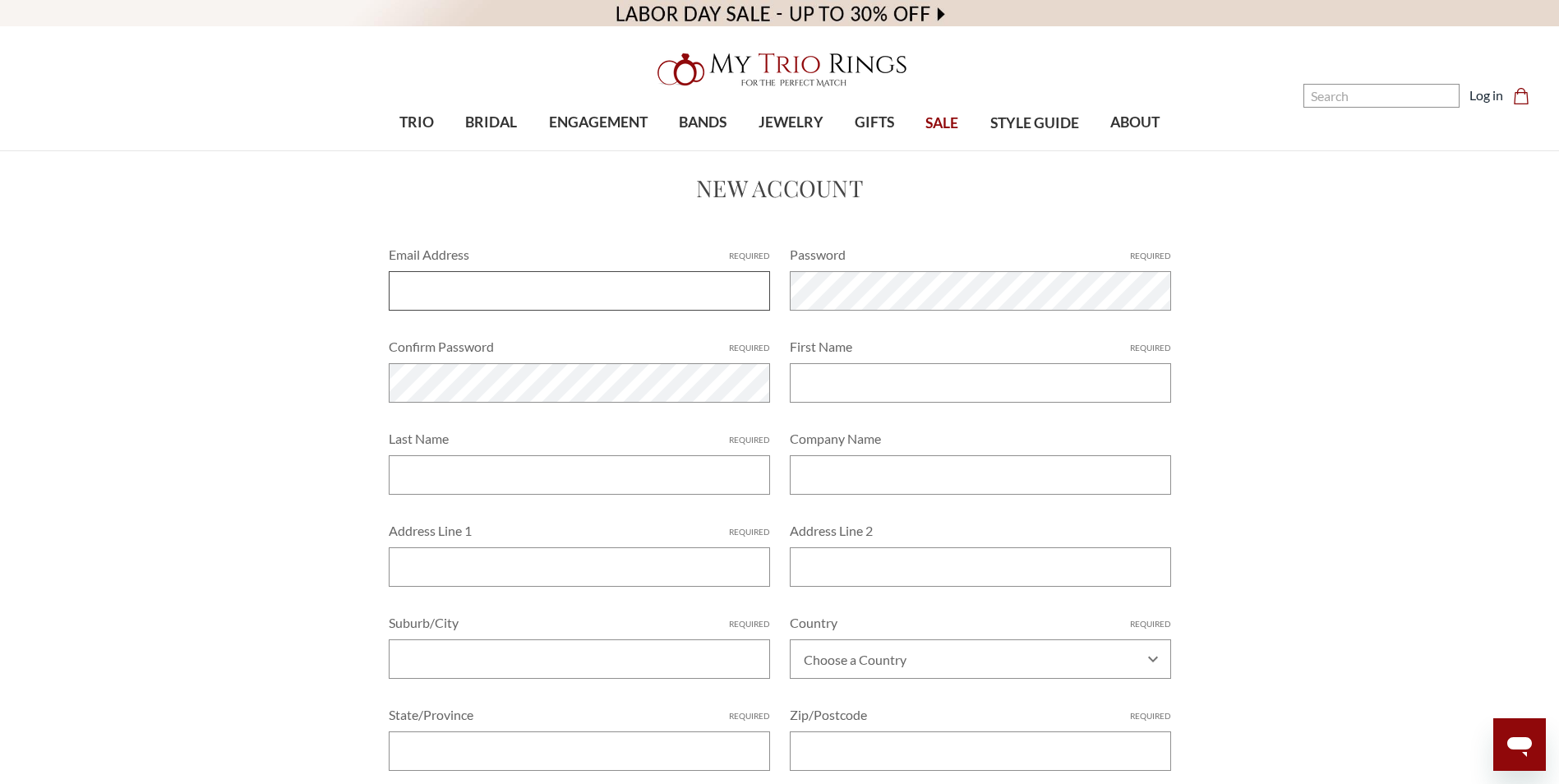
click at [540, 296] on input "Email Address Required" at bounding box center [580, 291] width 382 height 39
type input "[EMAIL_ADDRESS][DOMAIN_NAME]"
type input "shannon"
type input "m owens"
type input "3240 Market lane apt4022"
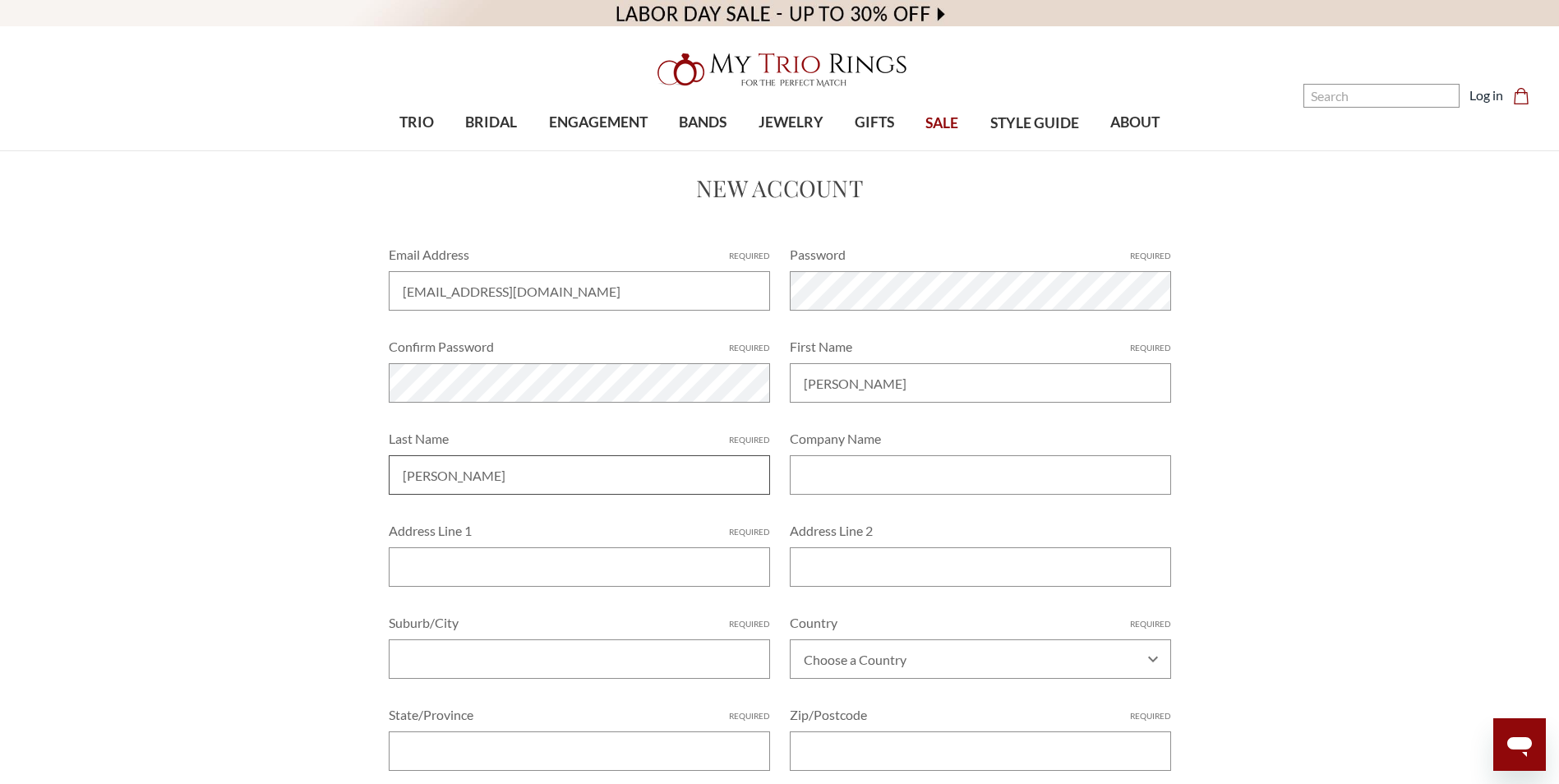
type input "kenosha"
select select "United States"
type input "Wisconsin"
type input "53144"
type input "4046936070"
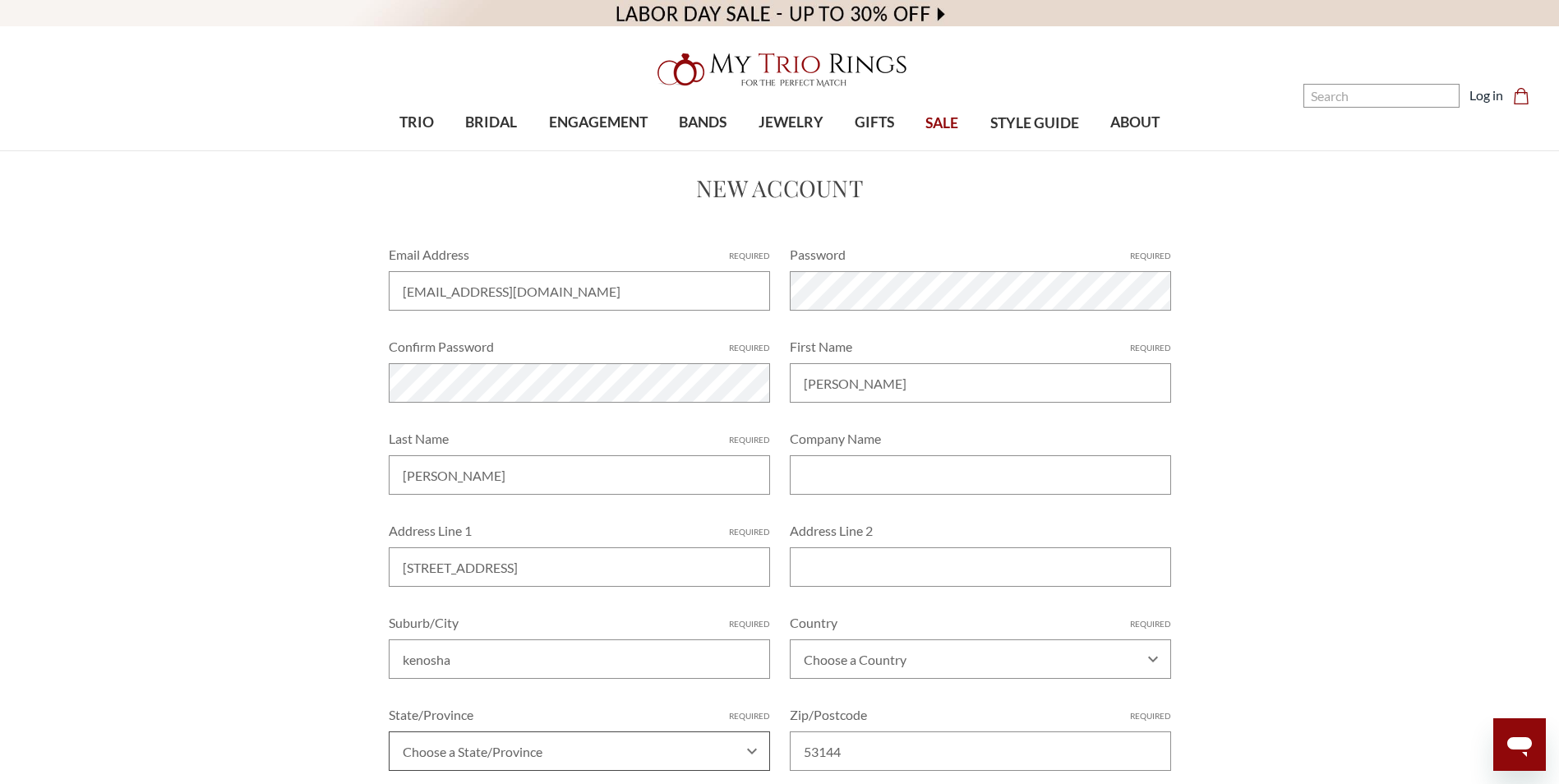
select select "Wisconsin"
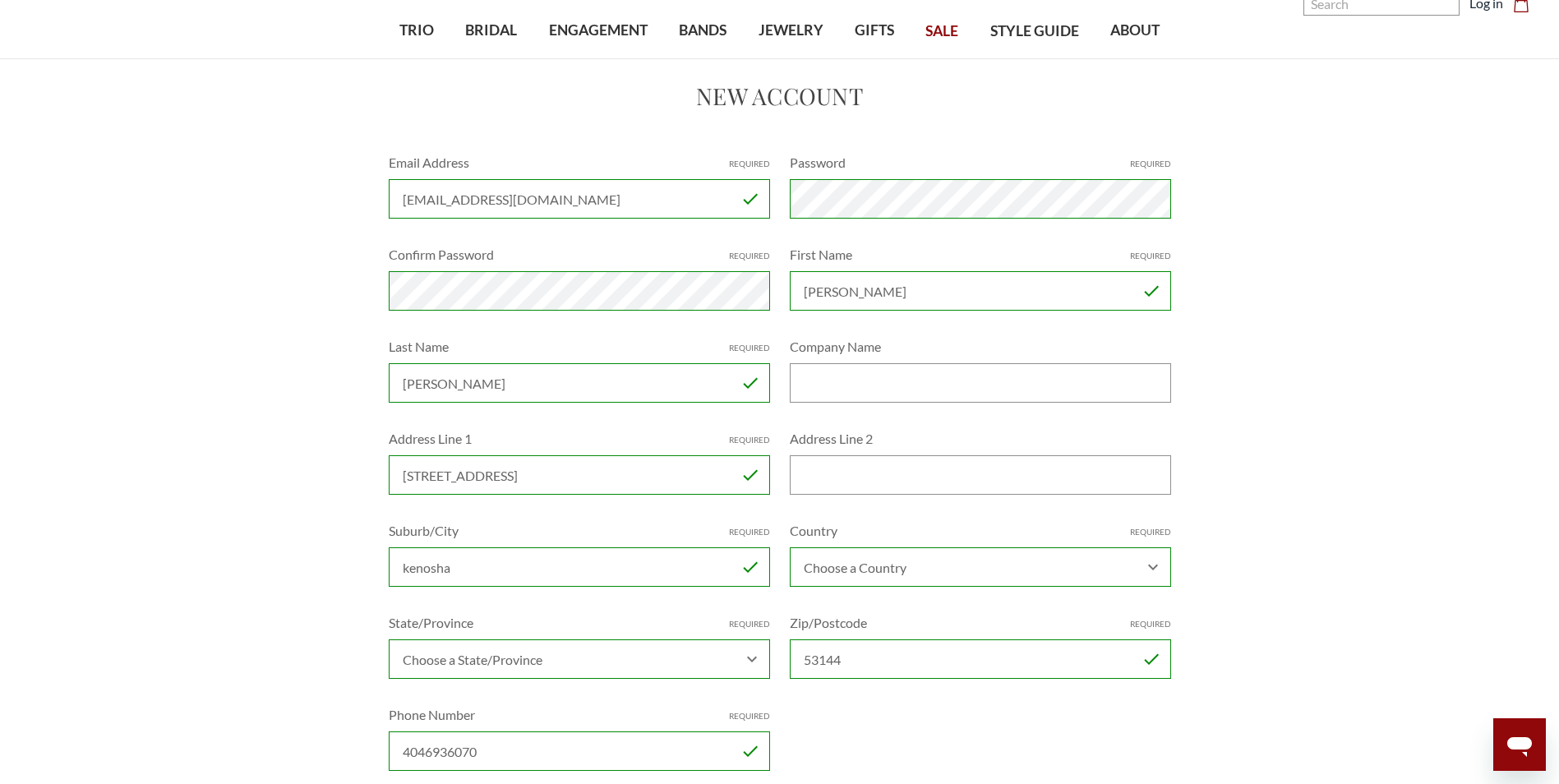
scroll to position [329, 0]
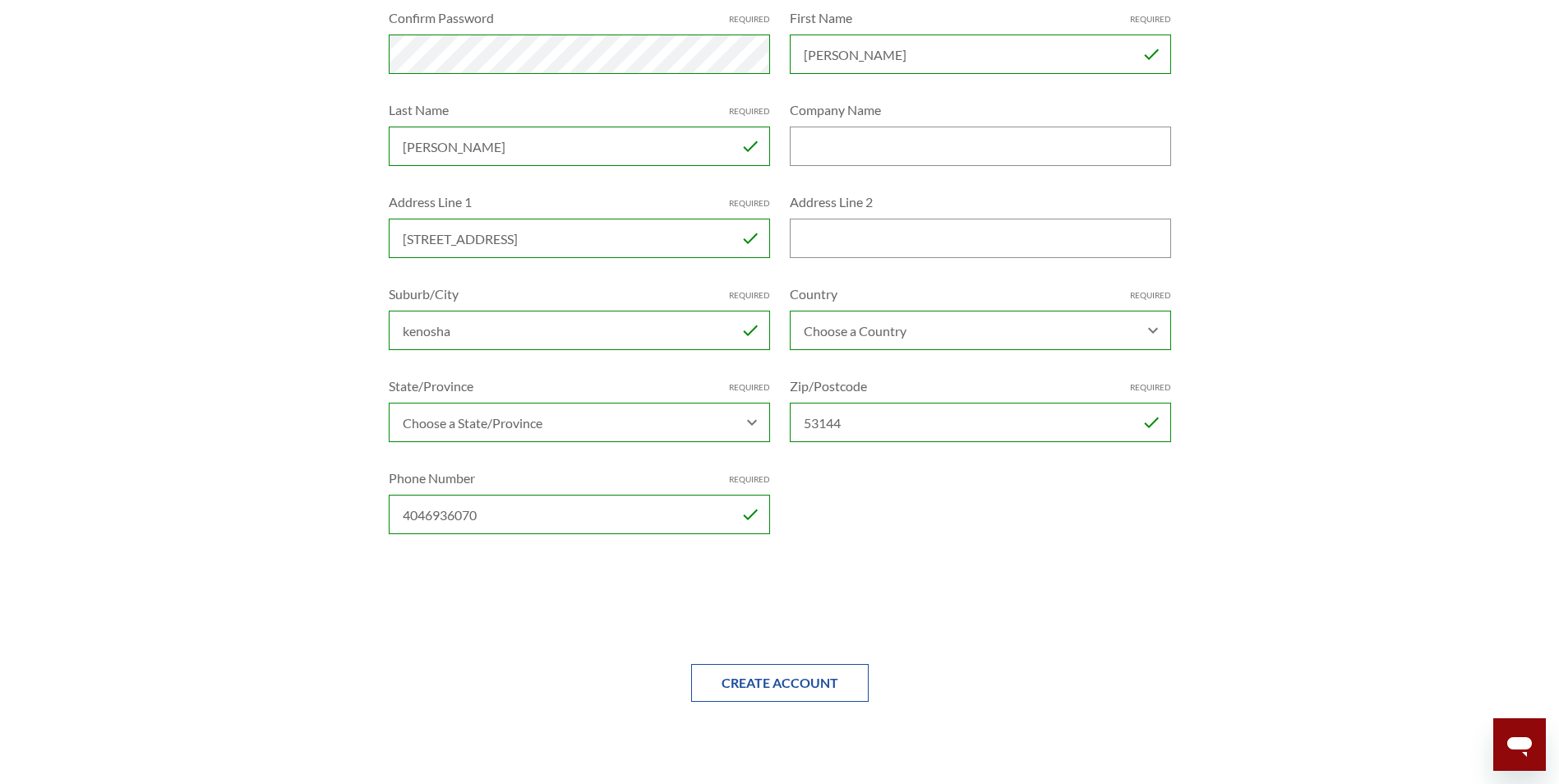
click at [791, 679] on input "Create Account" at bounding box center [780, 683] width 178 height 38
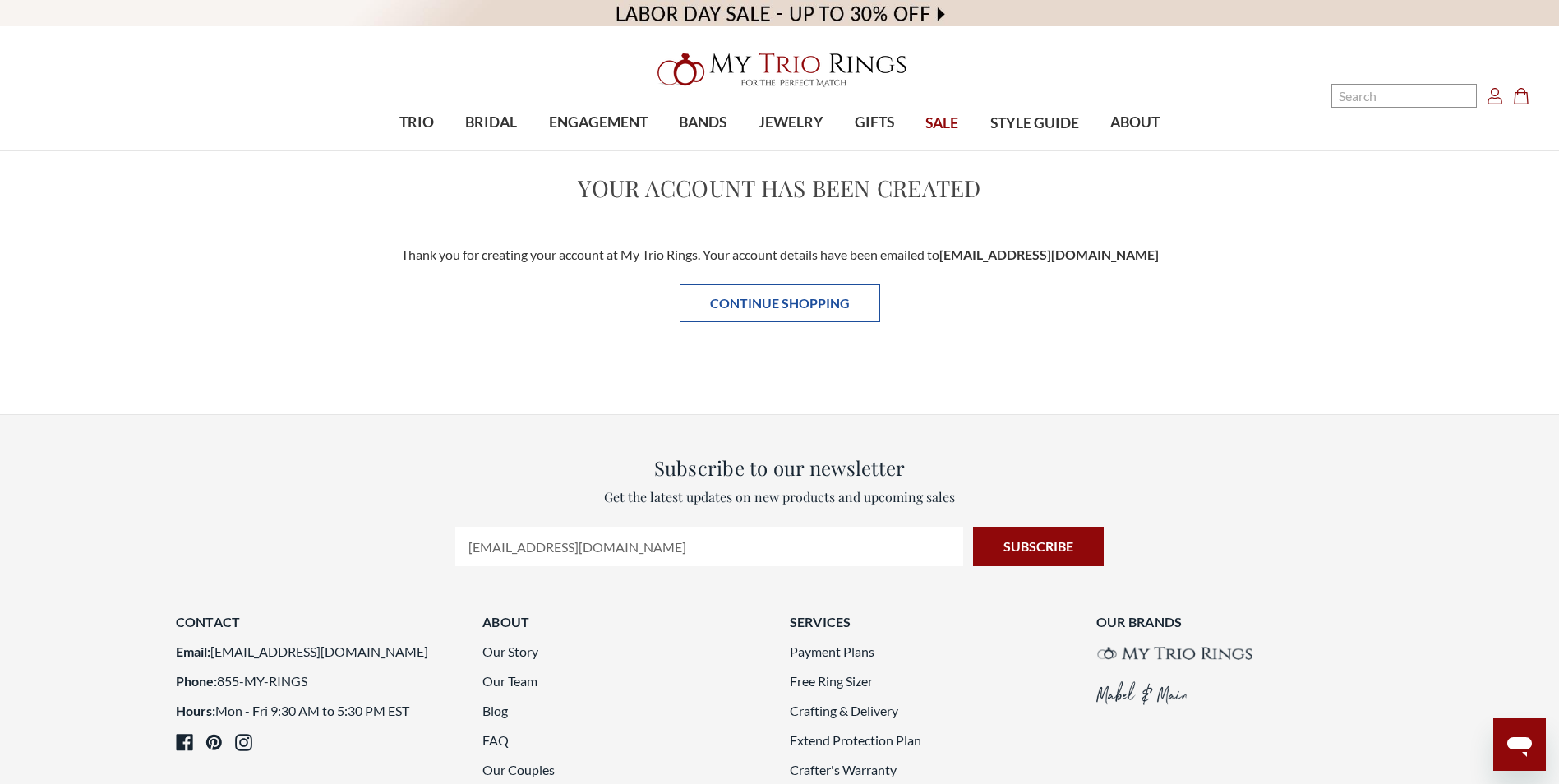
click at [783, 310] on link "Continue Shopping" at bounding box center [780, 304] width 200 height 38
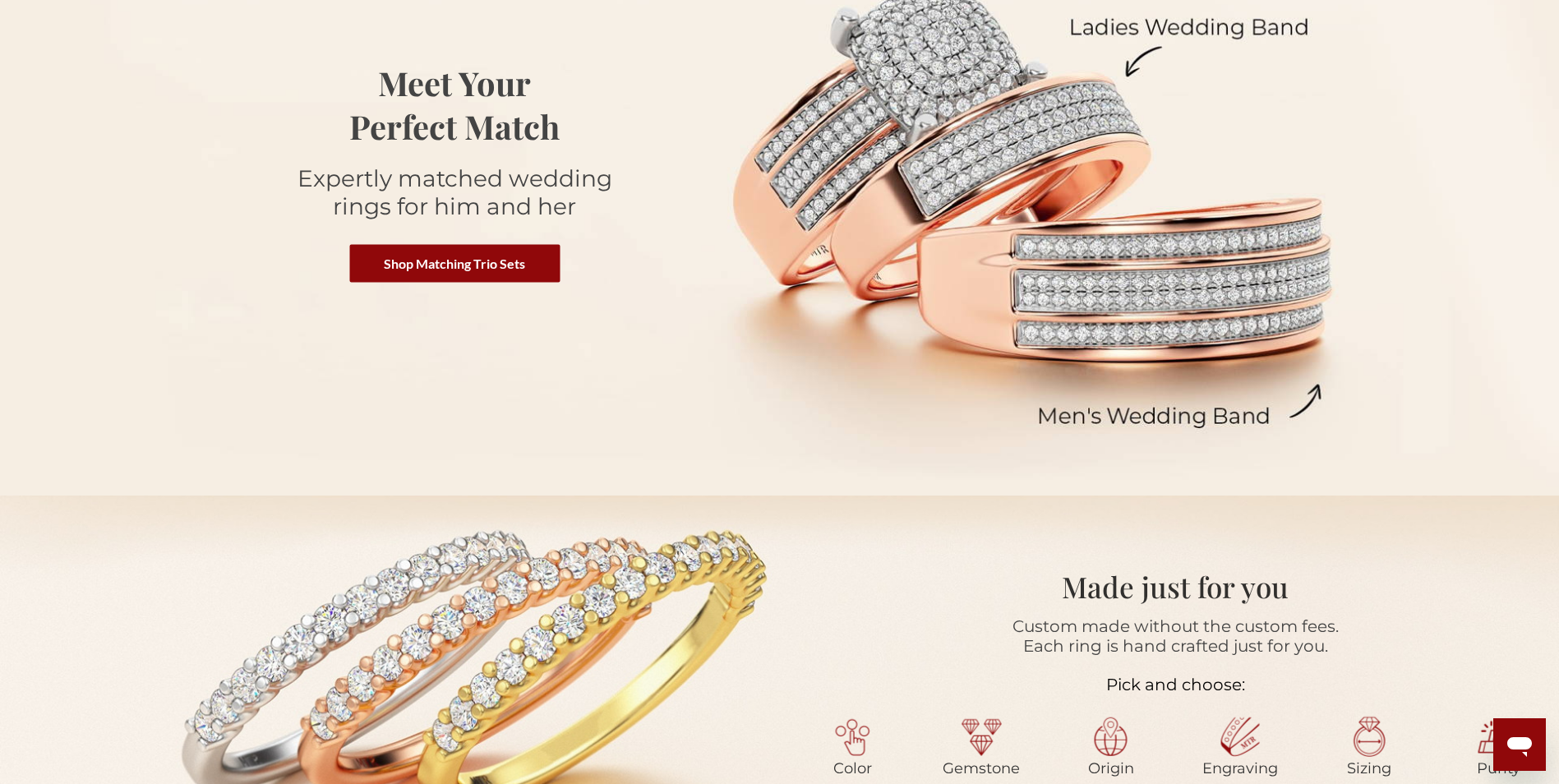
scroll to position [164, 0]
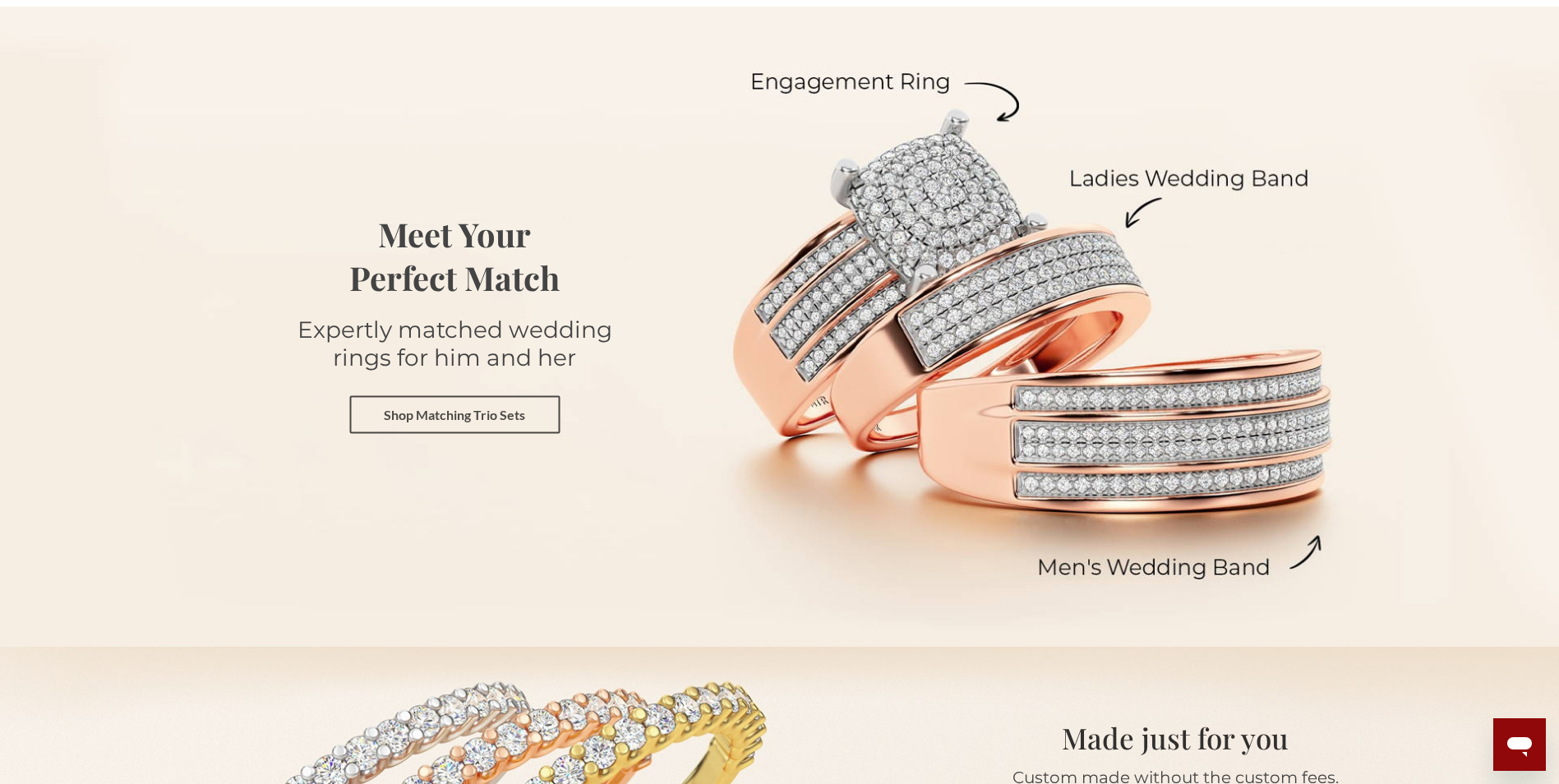
click at [488, 415] on link "Shop Matching Trio Sets" at bounding box center [455, 415] width 211 height 38
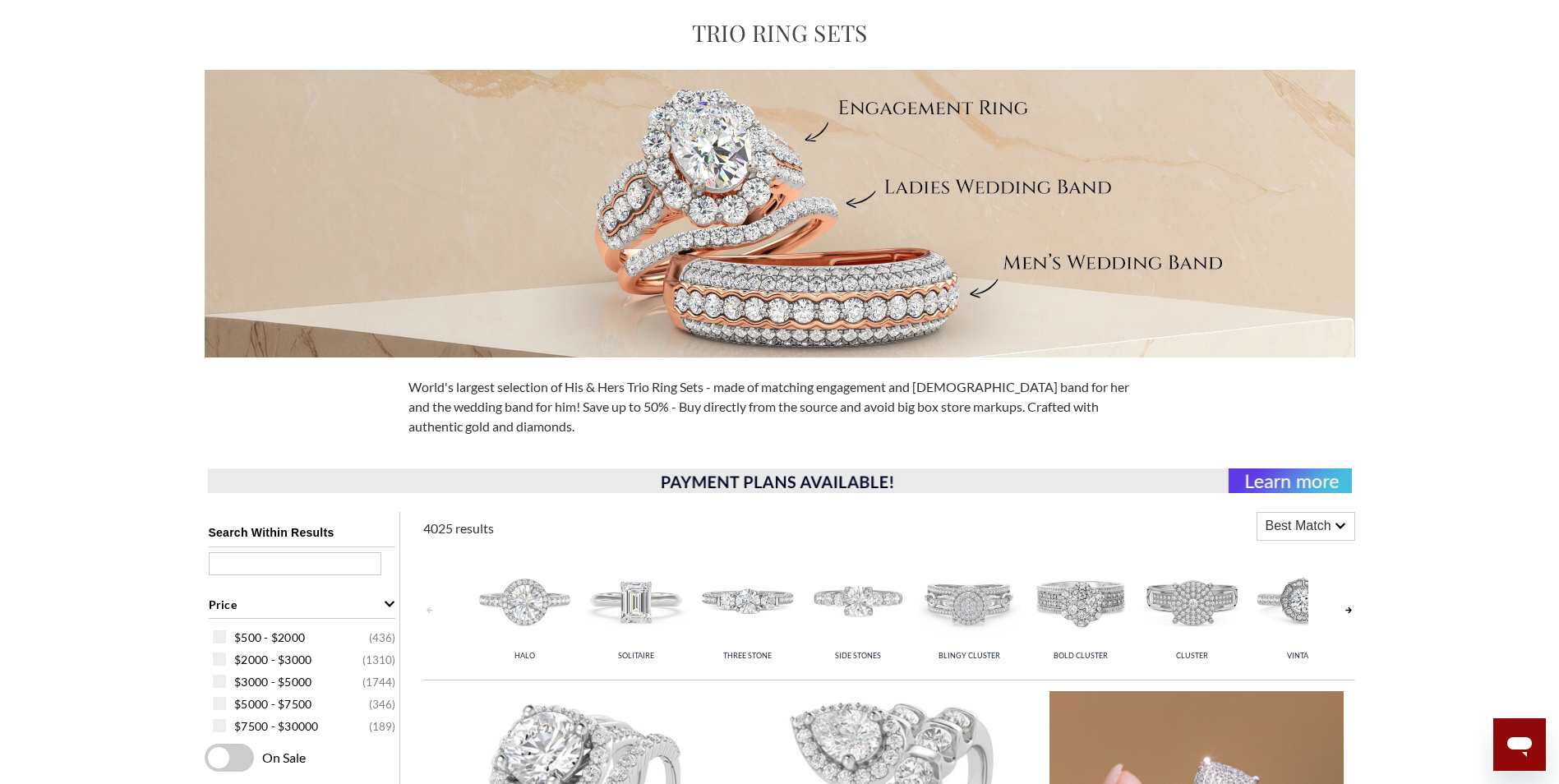
scroll to position [164, 0]
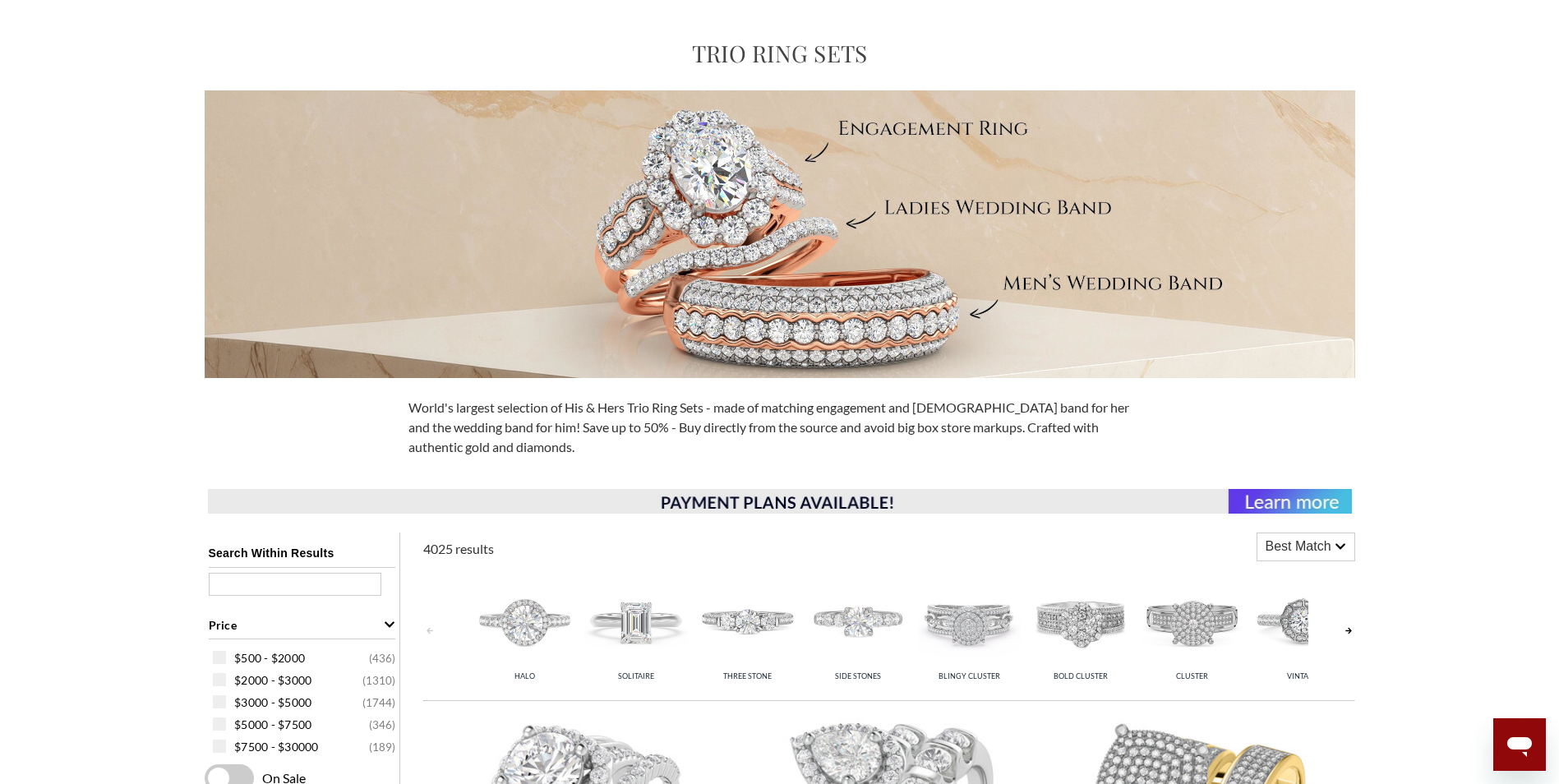
click at [721, 216] on img at bounding box center [780, 234] width 1150 height 288
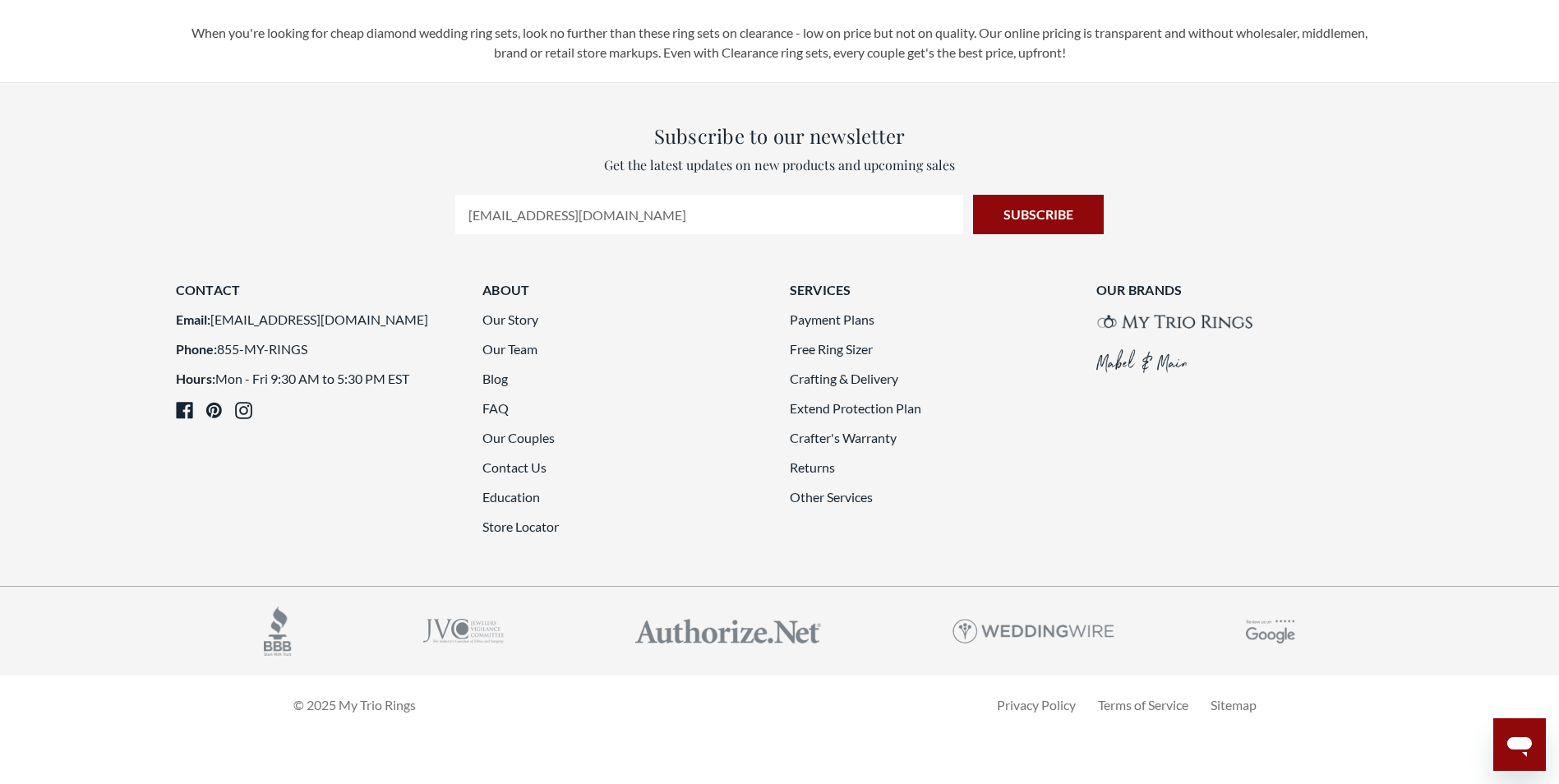
scroll to position [4766, 0]
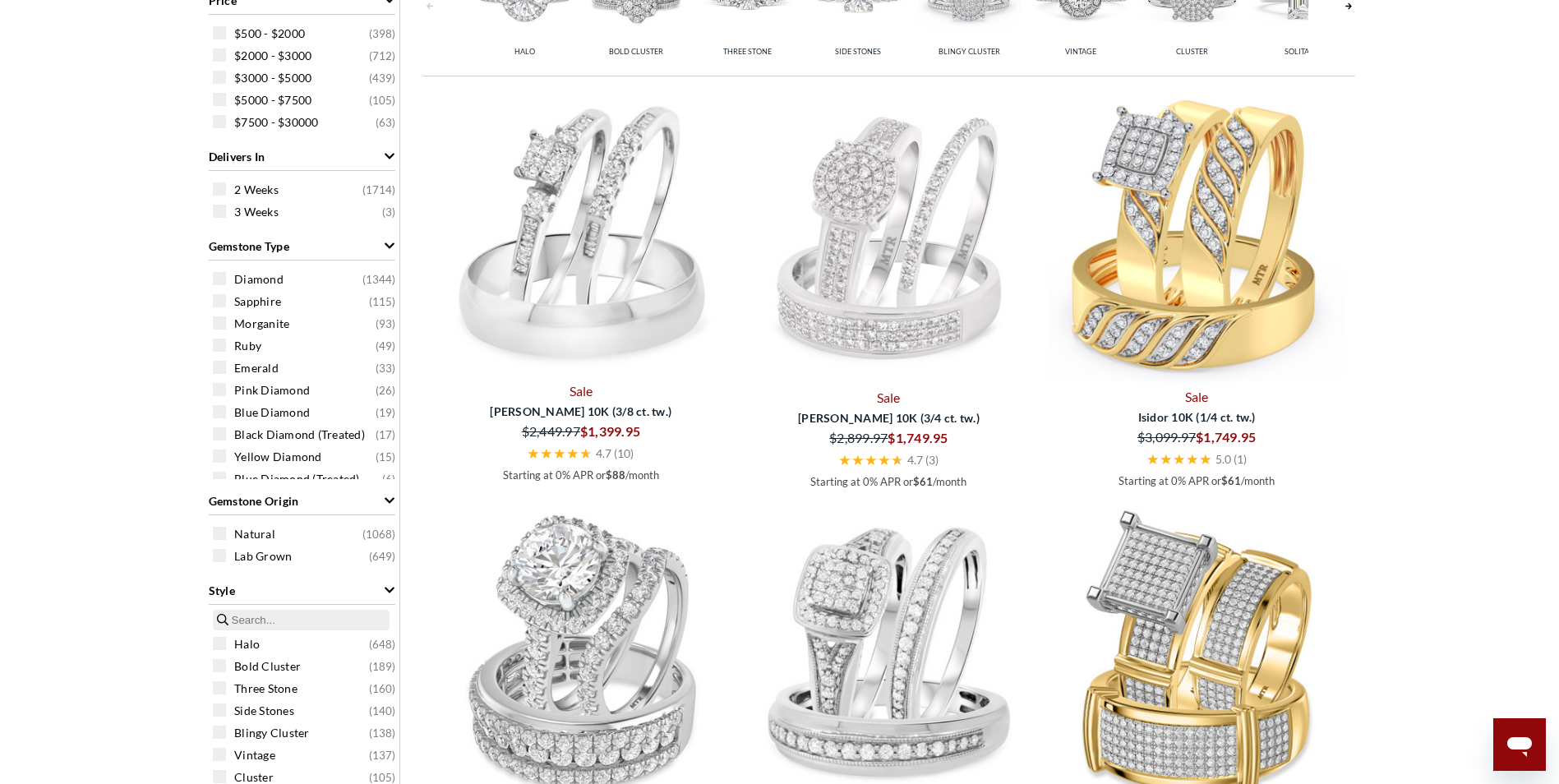
scroll to position [741, 0]
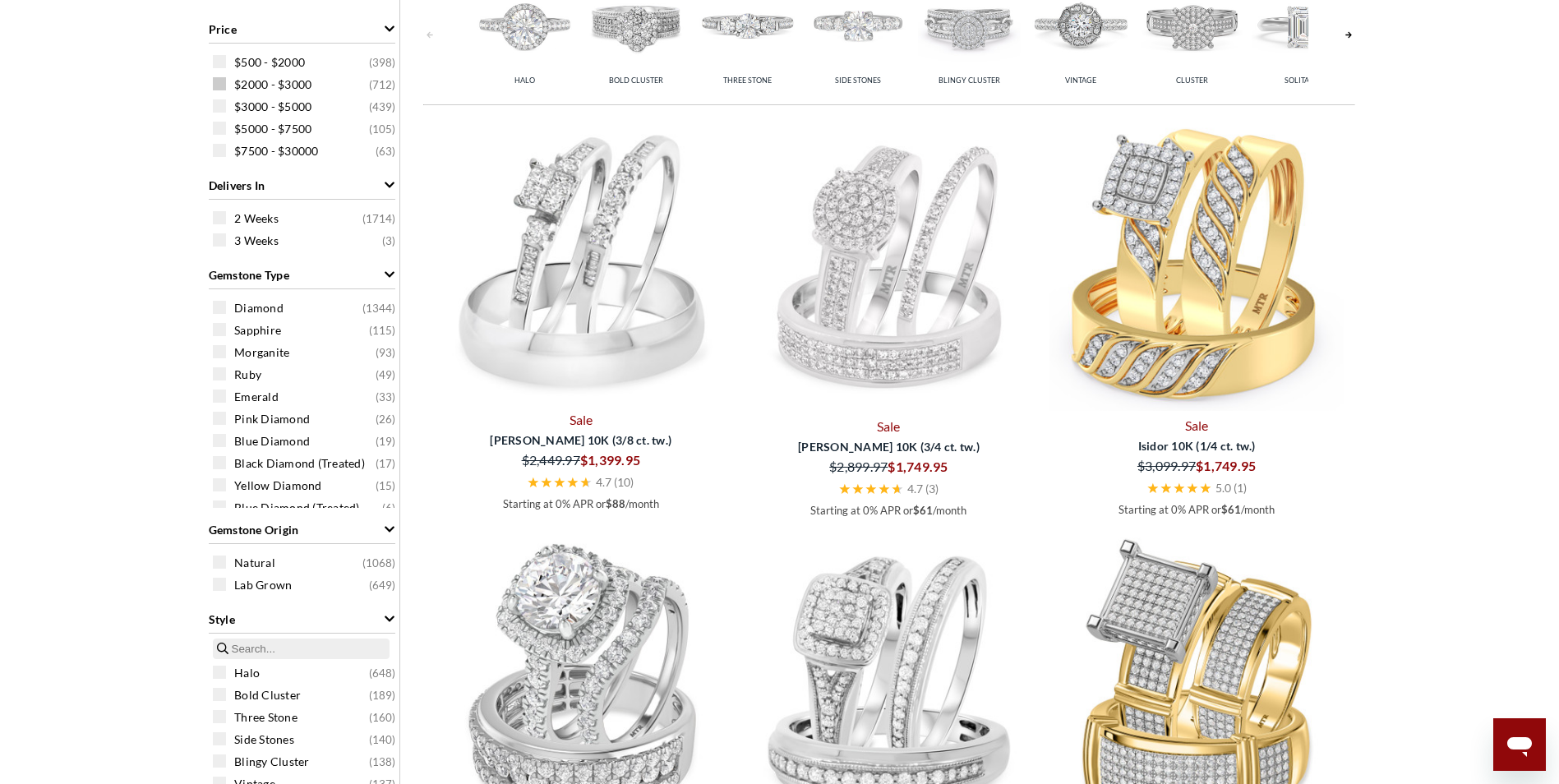
click at [215, 87] on span at bounding box center [219, 83] width 13 height 13
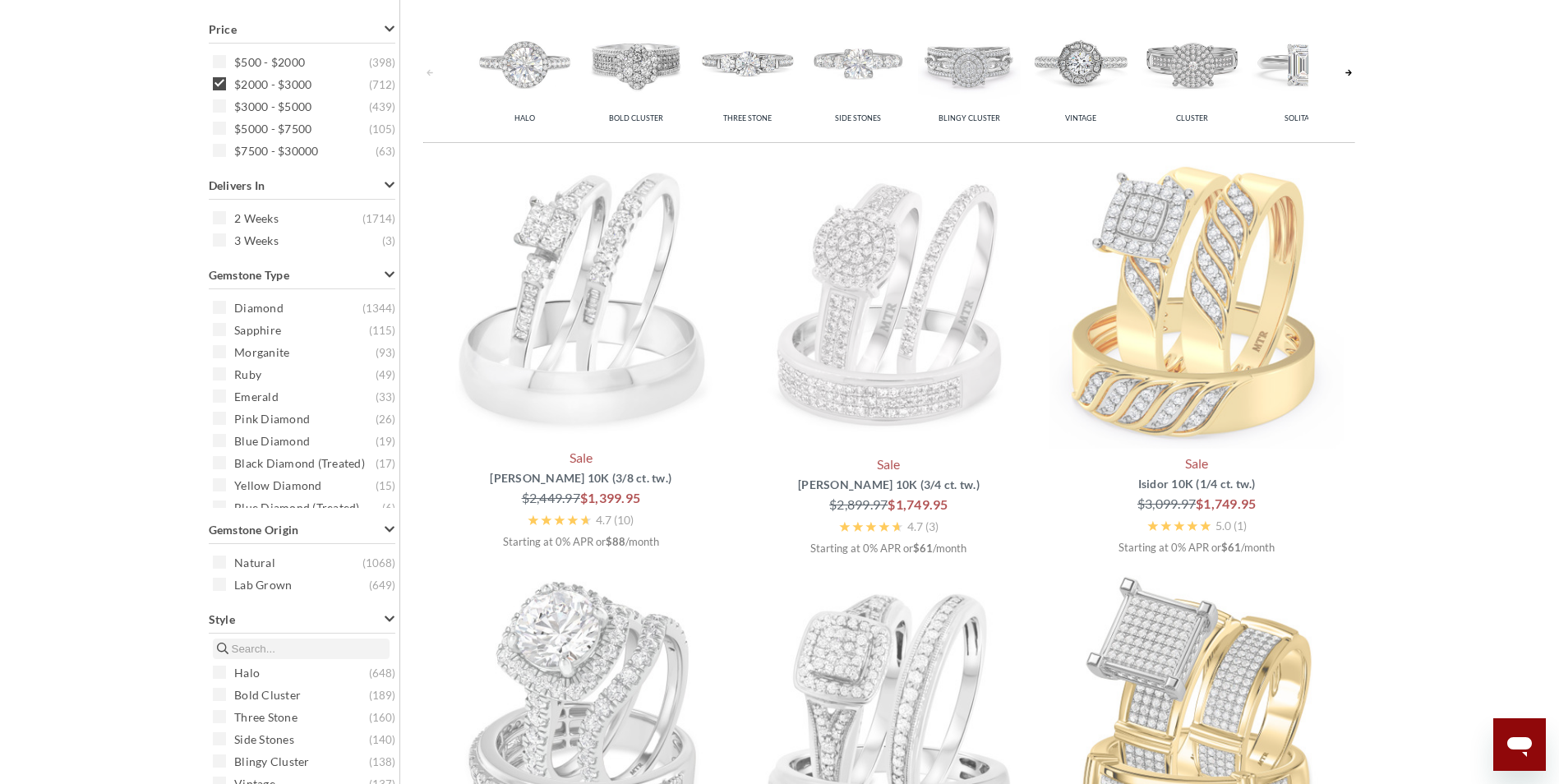
scroll to position [658, 0]
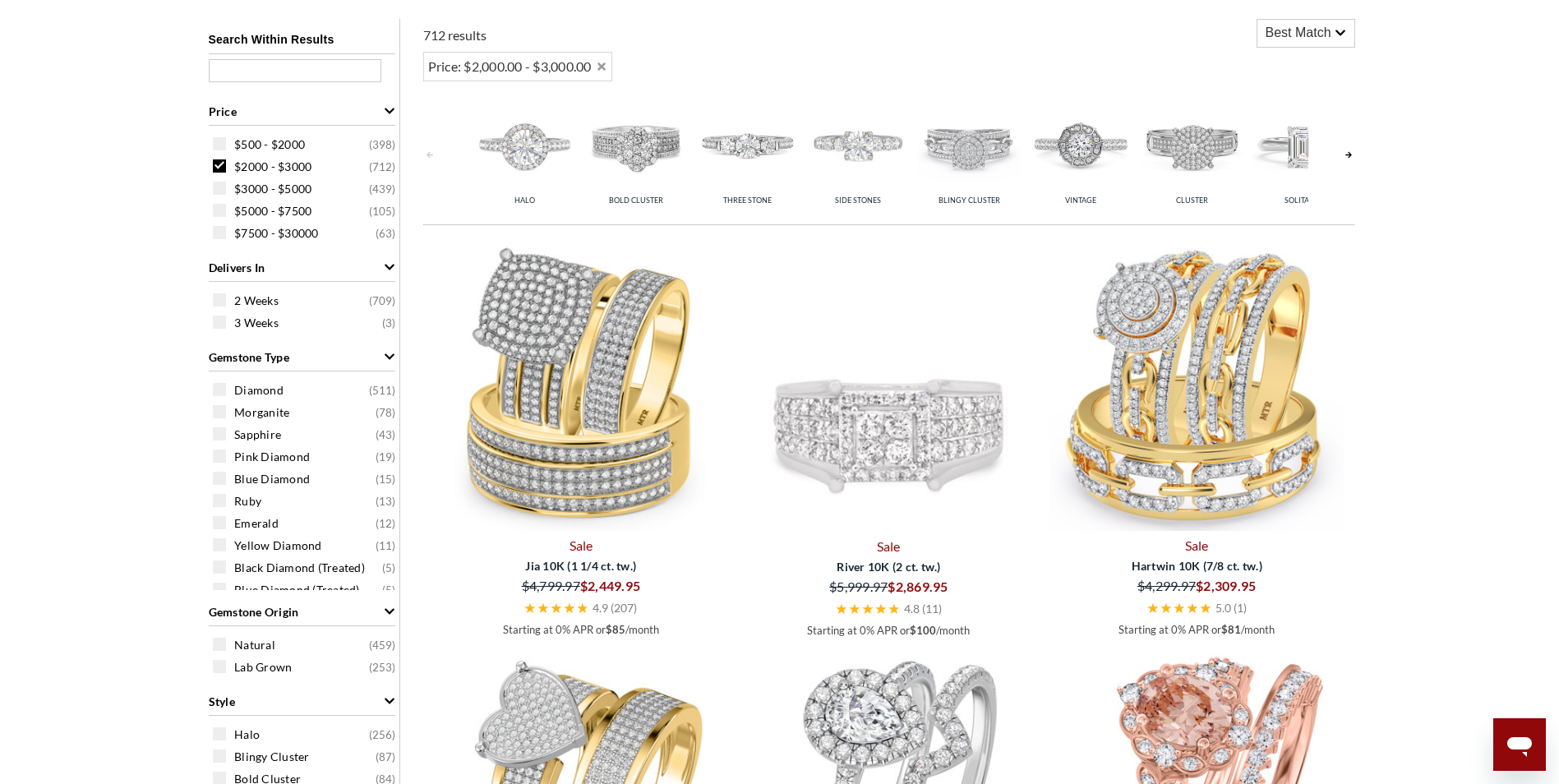
click at [883, 429] on img at bounding box center [889, 383] width 295 height 295
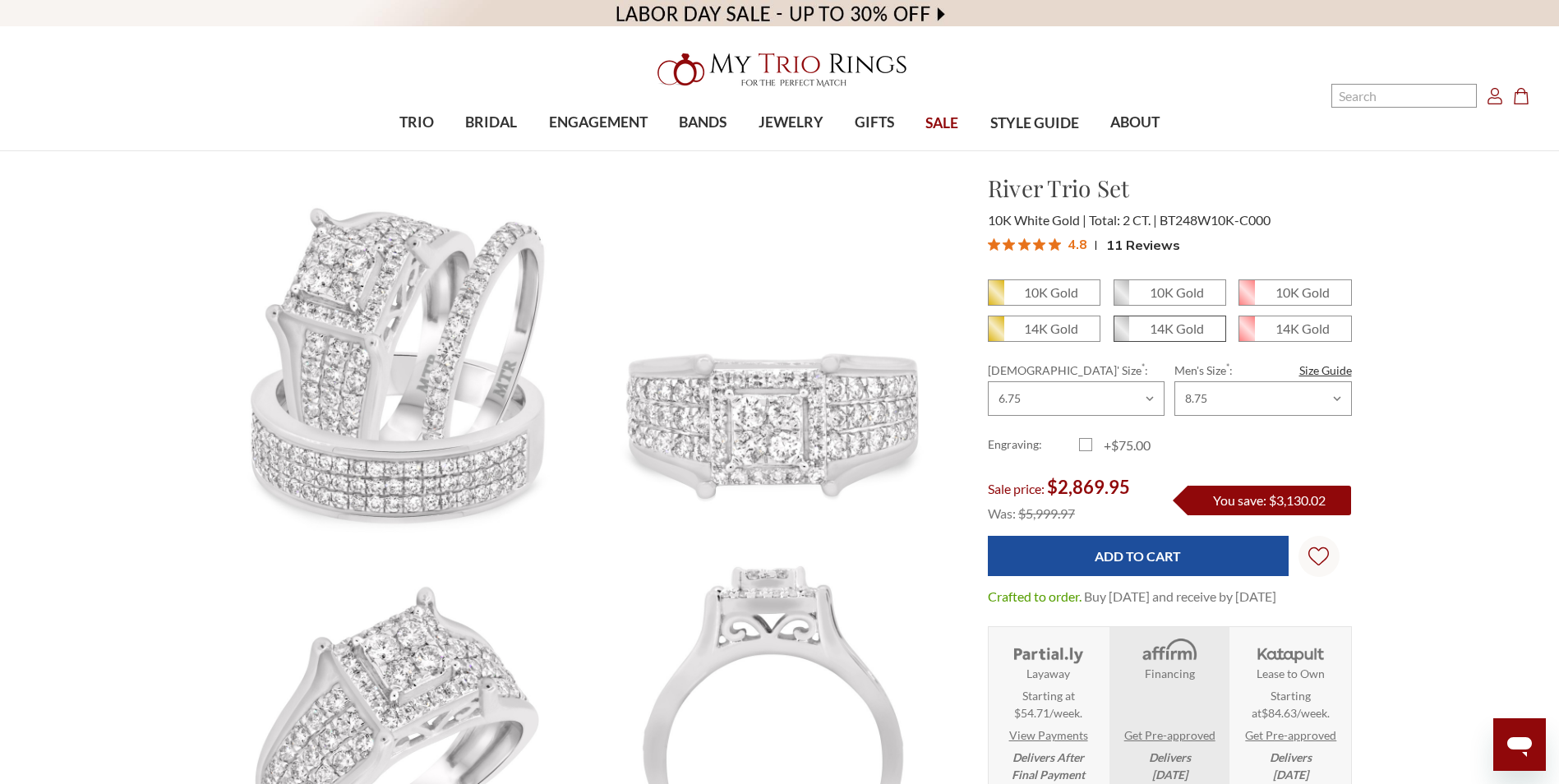
click at [1153, 329] on em "14K Gold" at bounding box center [1176, 328] width 55 height 16
click at [1121, 335] on input "14K Gold" at bounding box center [1120, 335] width 1 height 1
radio input "true"
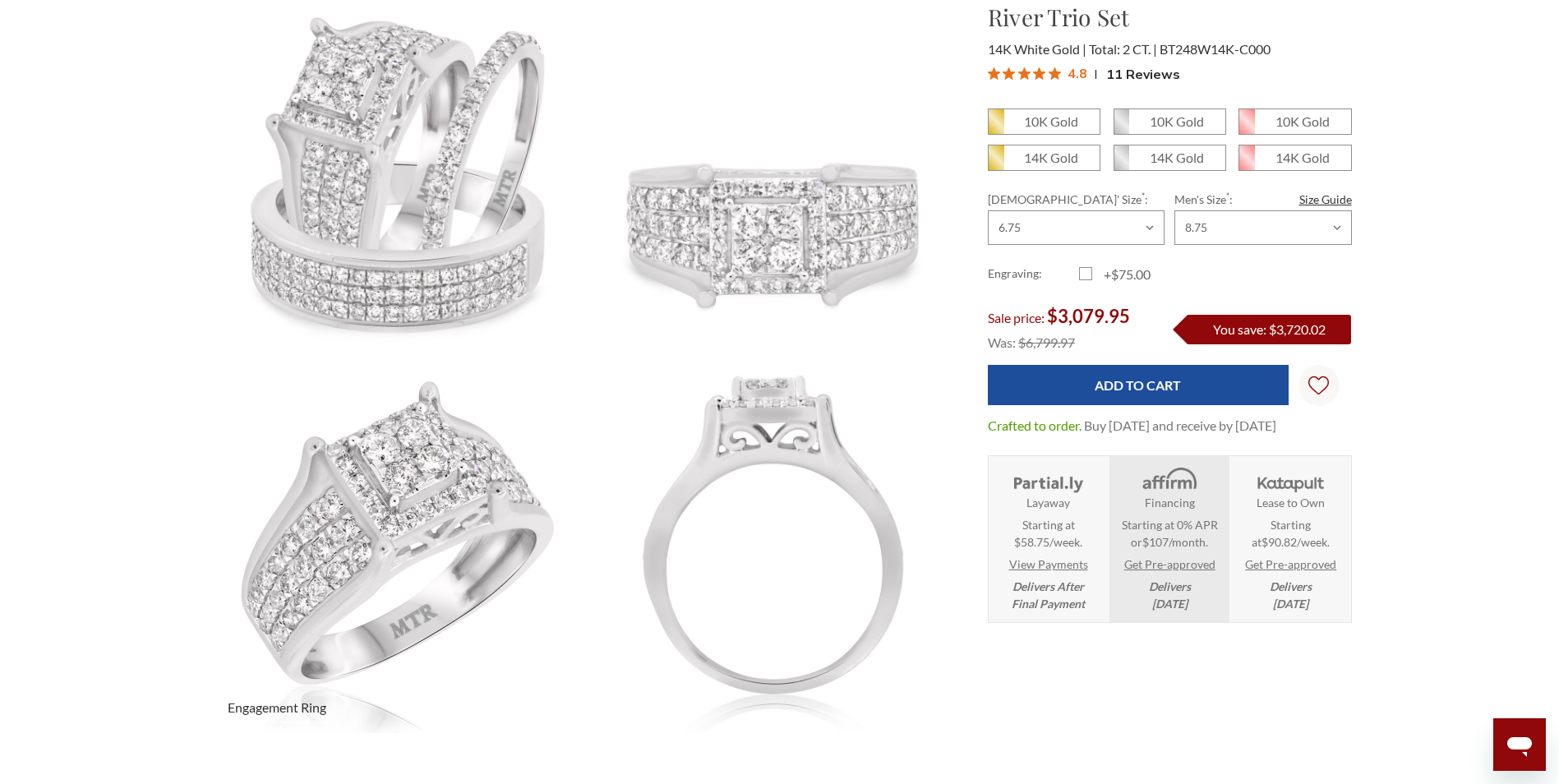
scroll to position [164, 0]
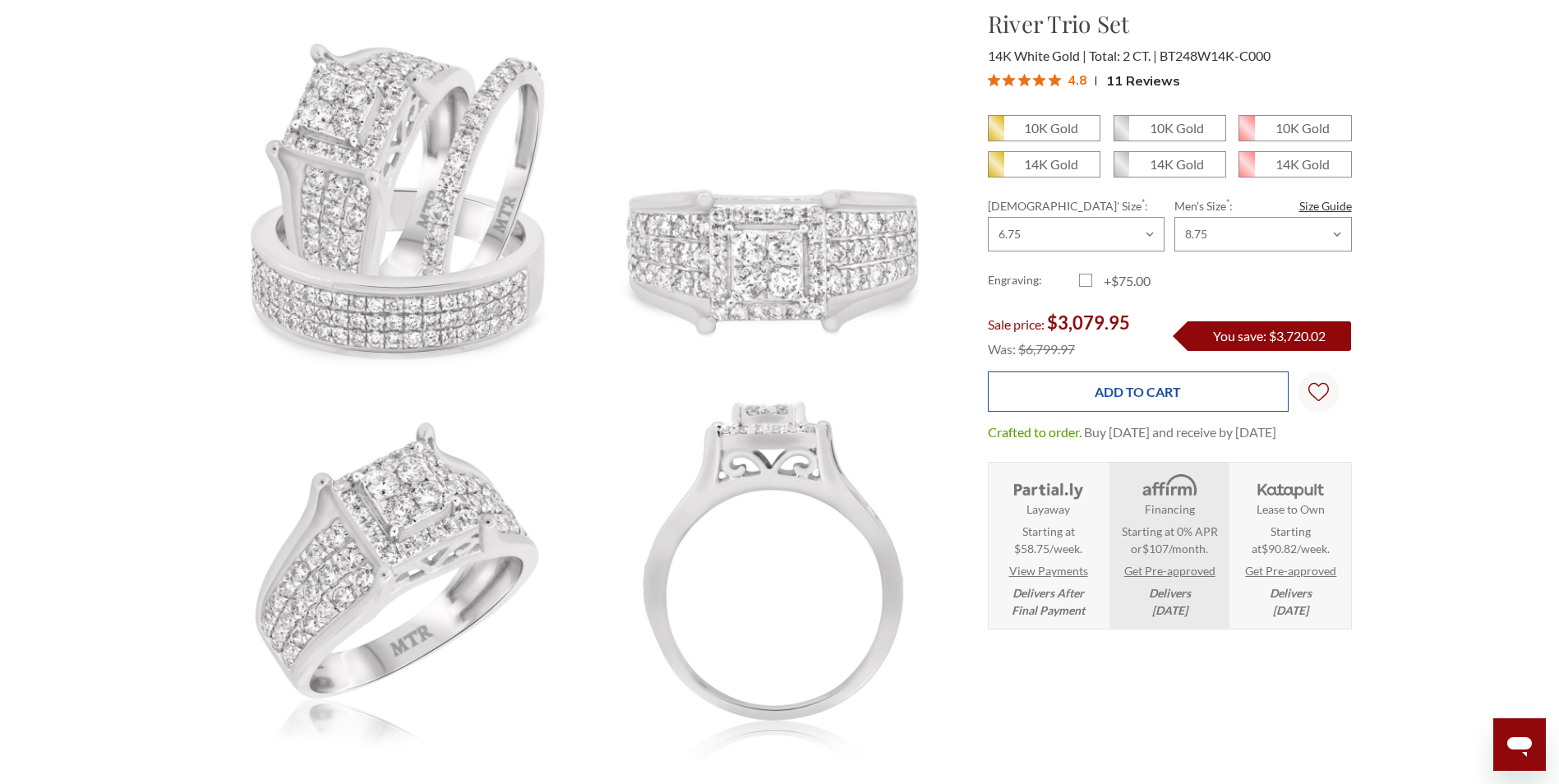
click at [1135, 385] on input "Add to Cart" at bounding box center [1138, 391] width 301 height 40
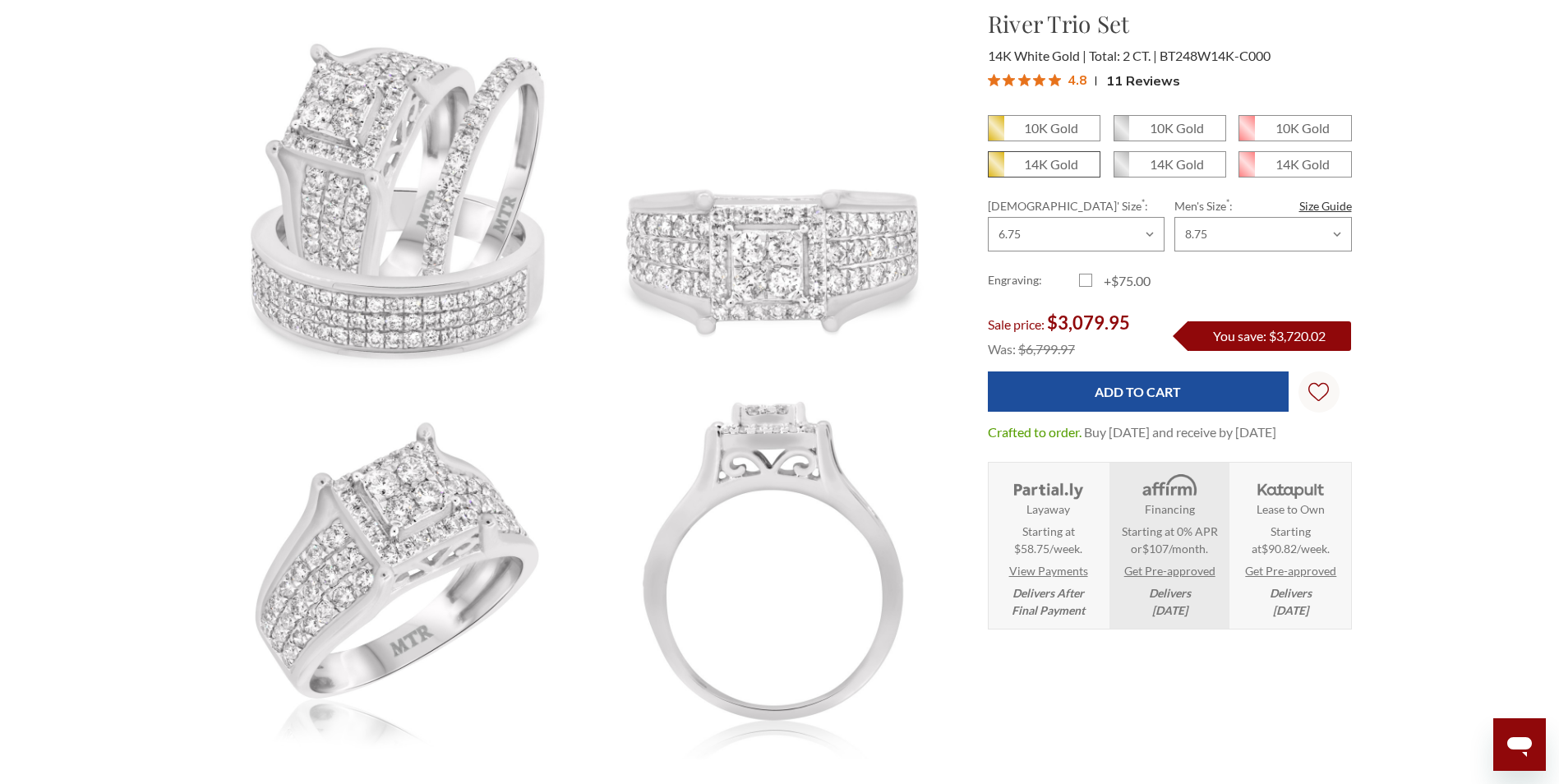
click at [1013, 161] on span "14K Gold" at bounding box center [1045, 164] width 111 height 24
click at [995, 170] on input "14K Gold" at bounding box center [994, 170] width 1 height 1
radio input "true"
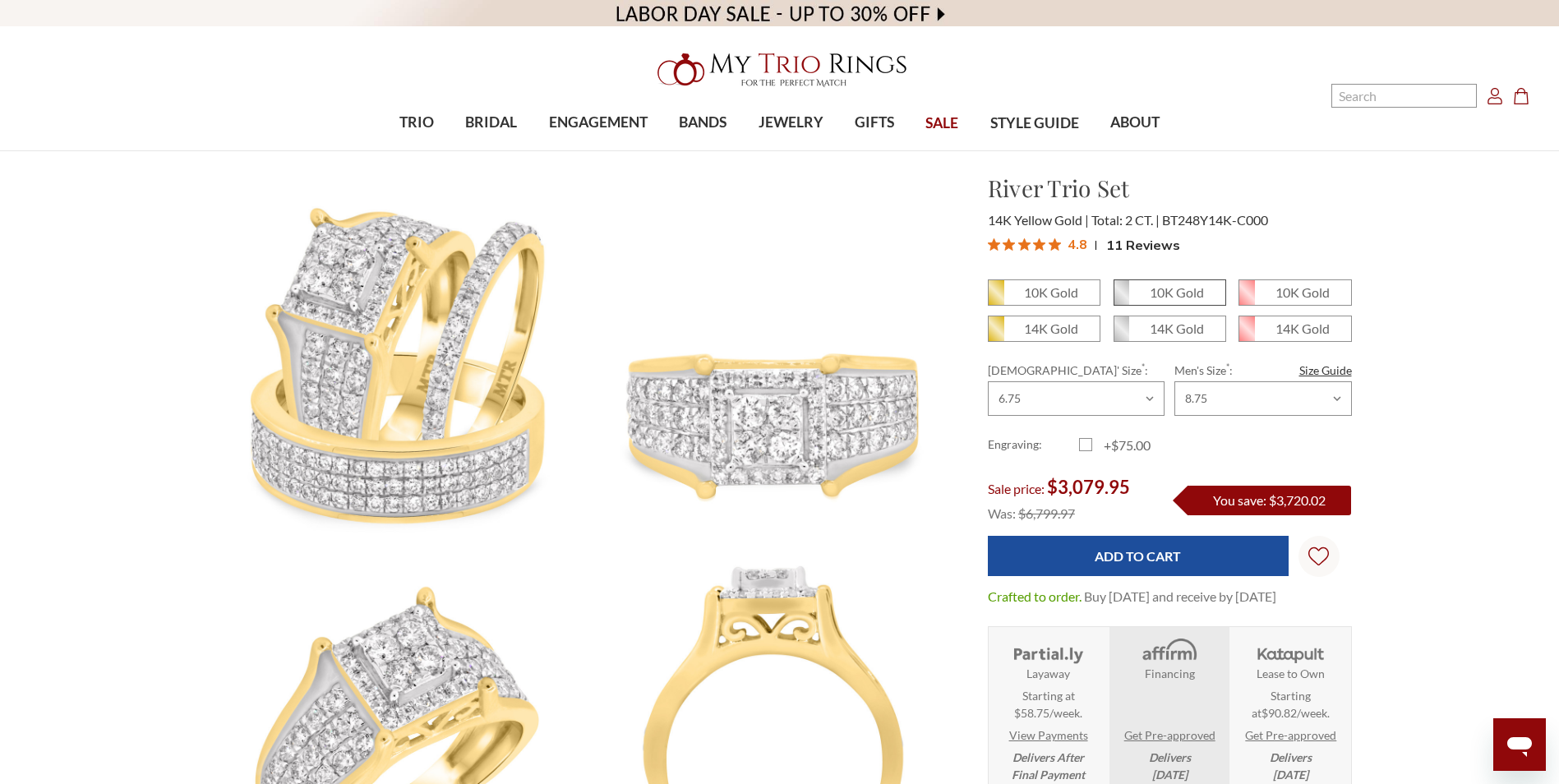
click at [1169, 291] on em "10K Gold" at bounding box center [1176, 292] width 55 height 16
click at [1121, 298] on input "10K Gold" at bounding box center [1120, 298] width 1 height 1
radio input "true"
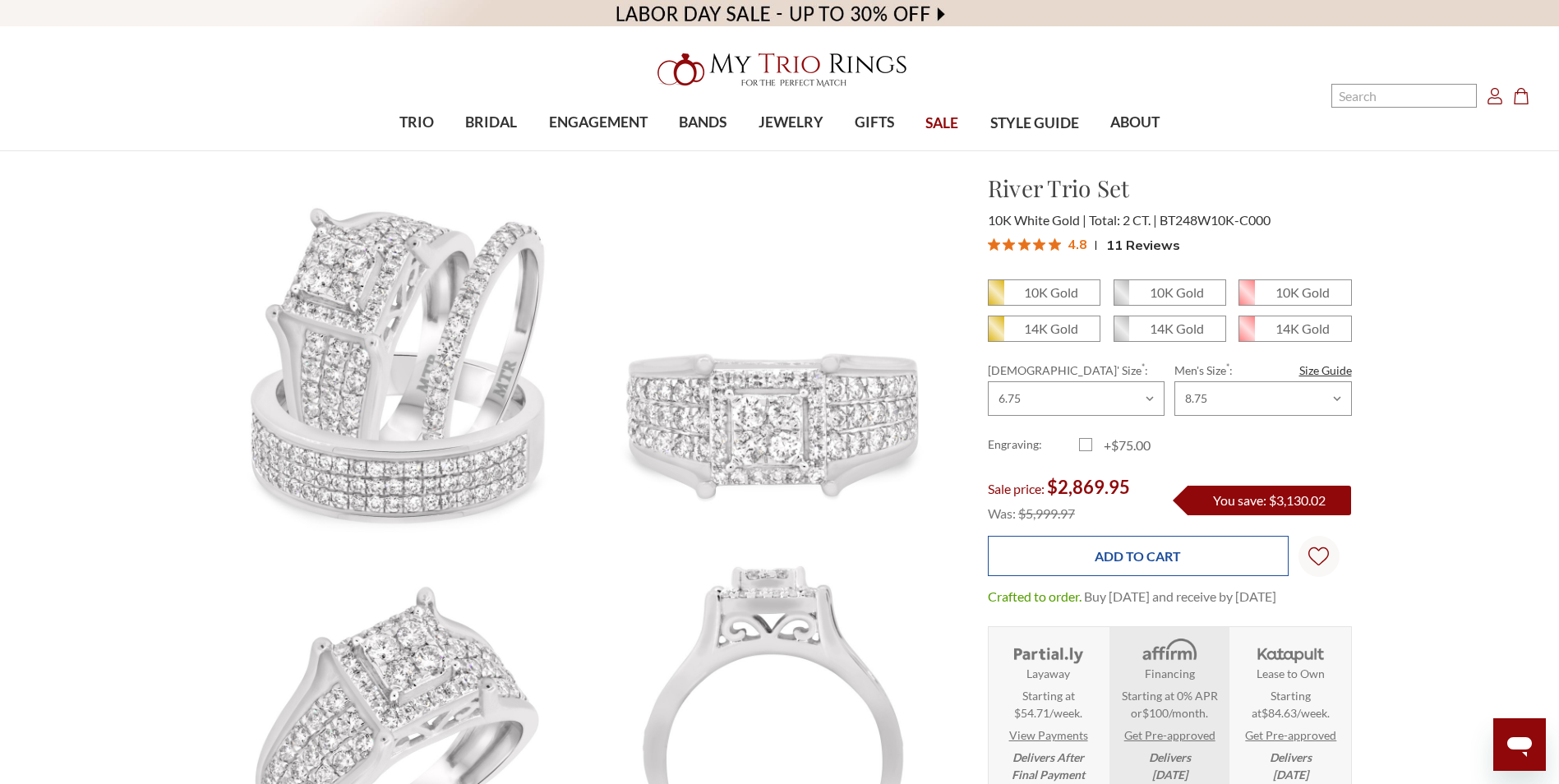
click at [1132, 552] on input "Add to Cart" at bounding box center [1138, 556] width 301 height 40
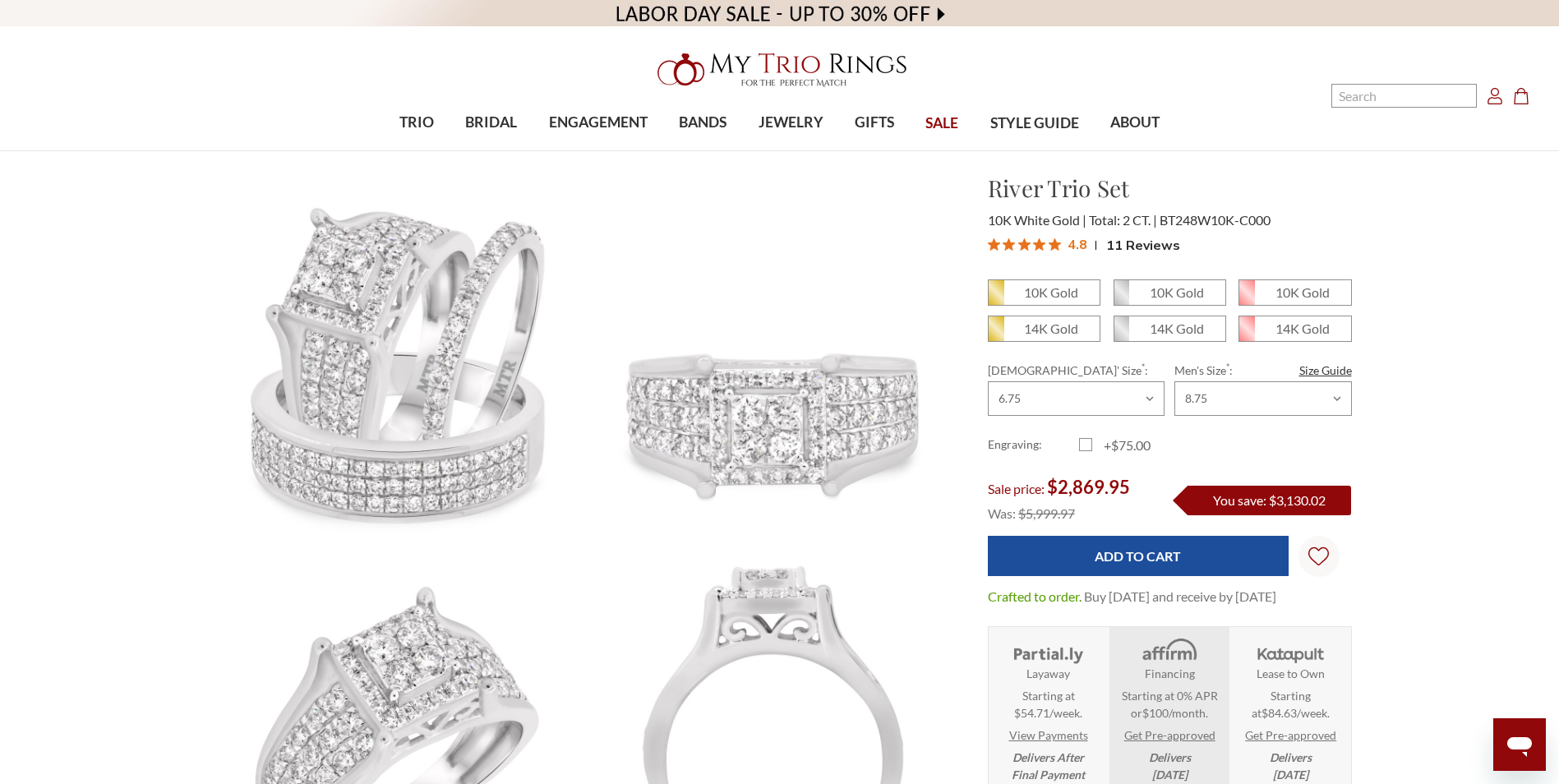
click at [1306, 224] on div "10K White Gold Total: 2 CT. BT248W10K-C000" at bounding box center [1170, 220] width 364 height 20
click at [1172, 292] on em "10K Gold" at bounding box center [1176, 292] width 55 height 16
click at [1121, 298] on input "10K Gold" at bounding box center [1120, 298] width 1 height 1
radio input "true"
click at [1172, 292] on em "10K Gold" at bounding box center [1176, 292] width 55 height 16
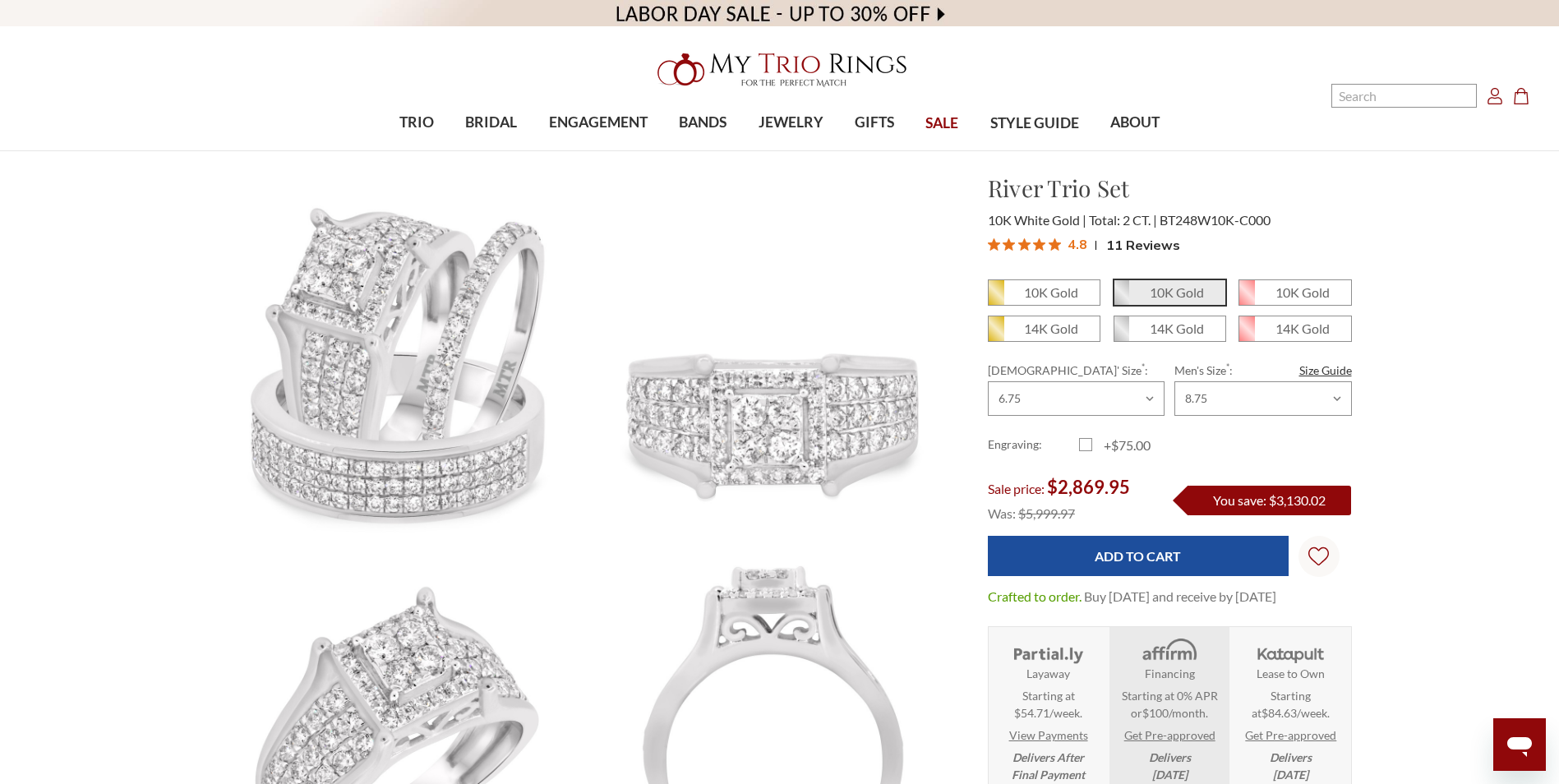
click at [1121, 298] on input "10K Gold" at bounding box center [1120, 298] width 1 height 1
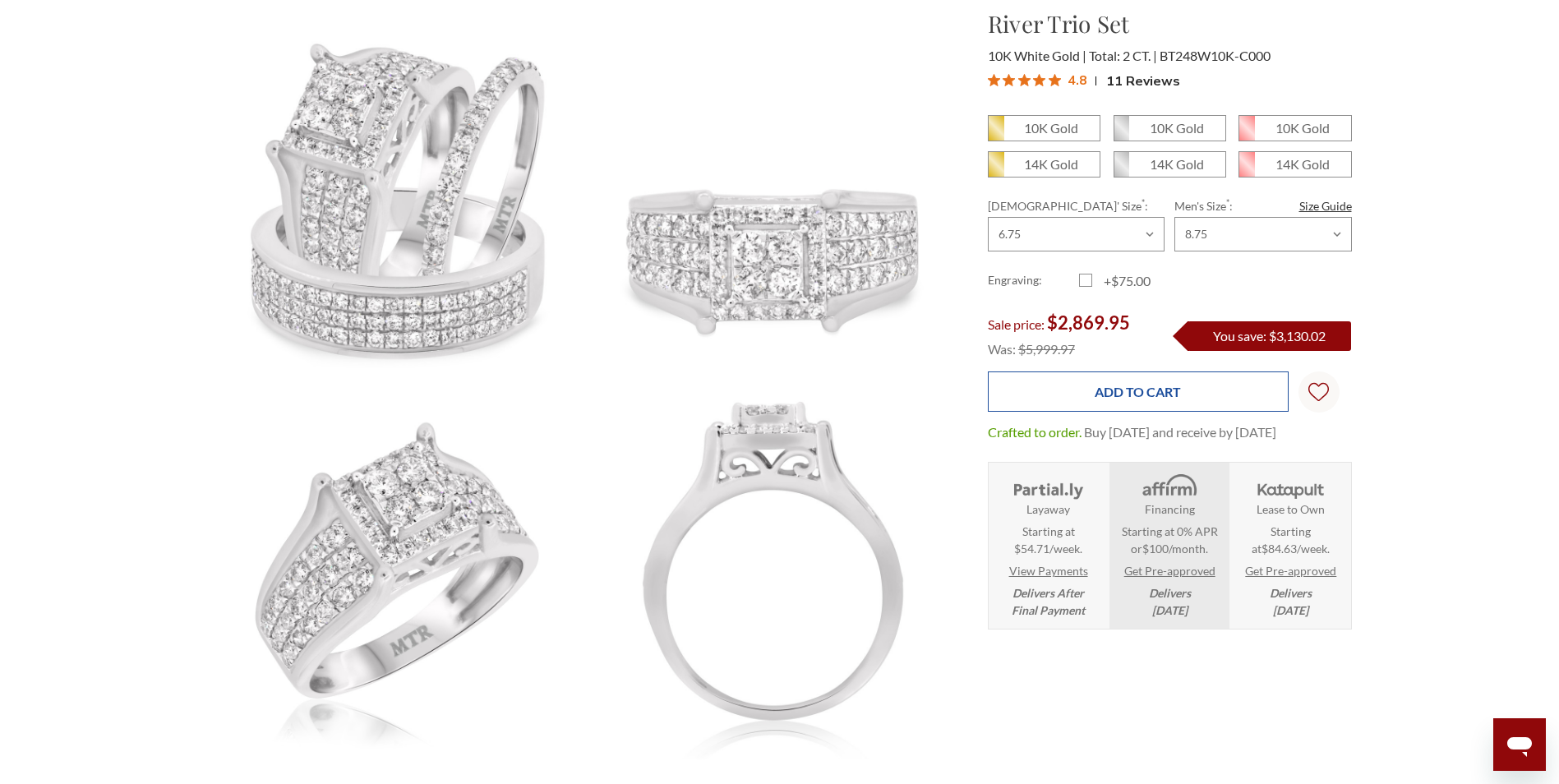
click at [1117, 379] on input "Add to Cart" at bounding box center [1138, 391] width 301 height 40
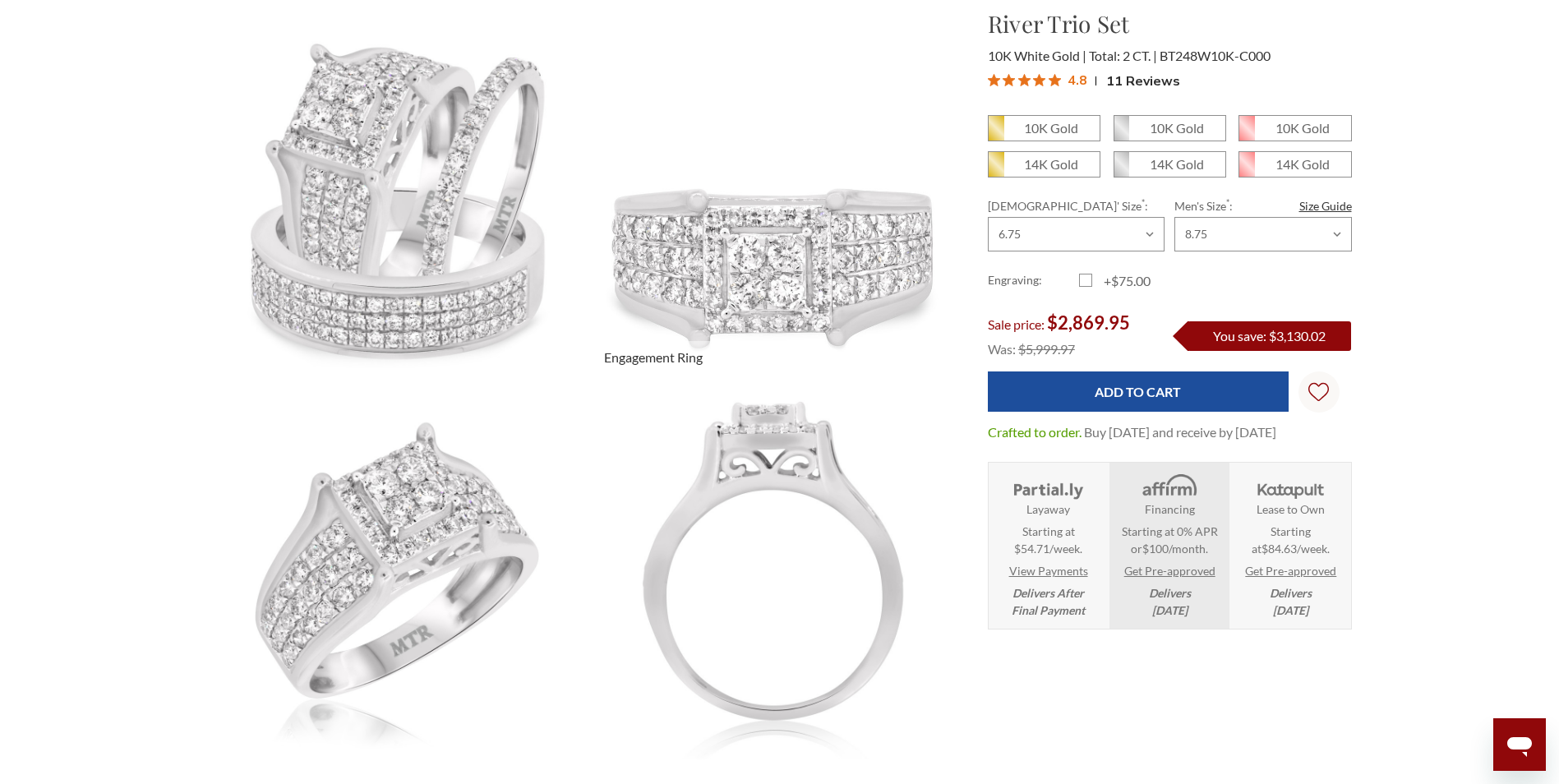
click at [803, 250] on img at bounding box center [773, 195] width 413 height 413
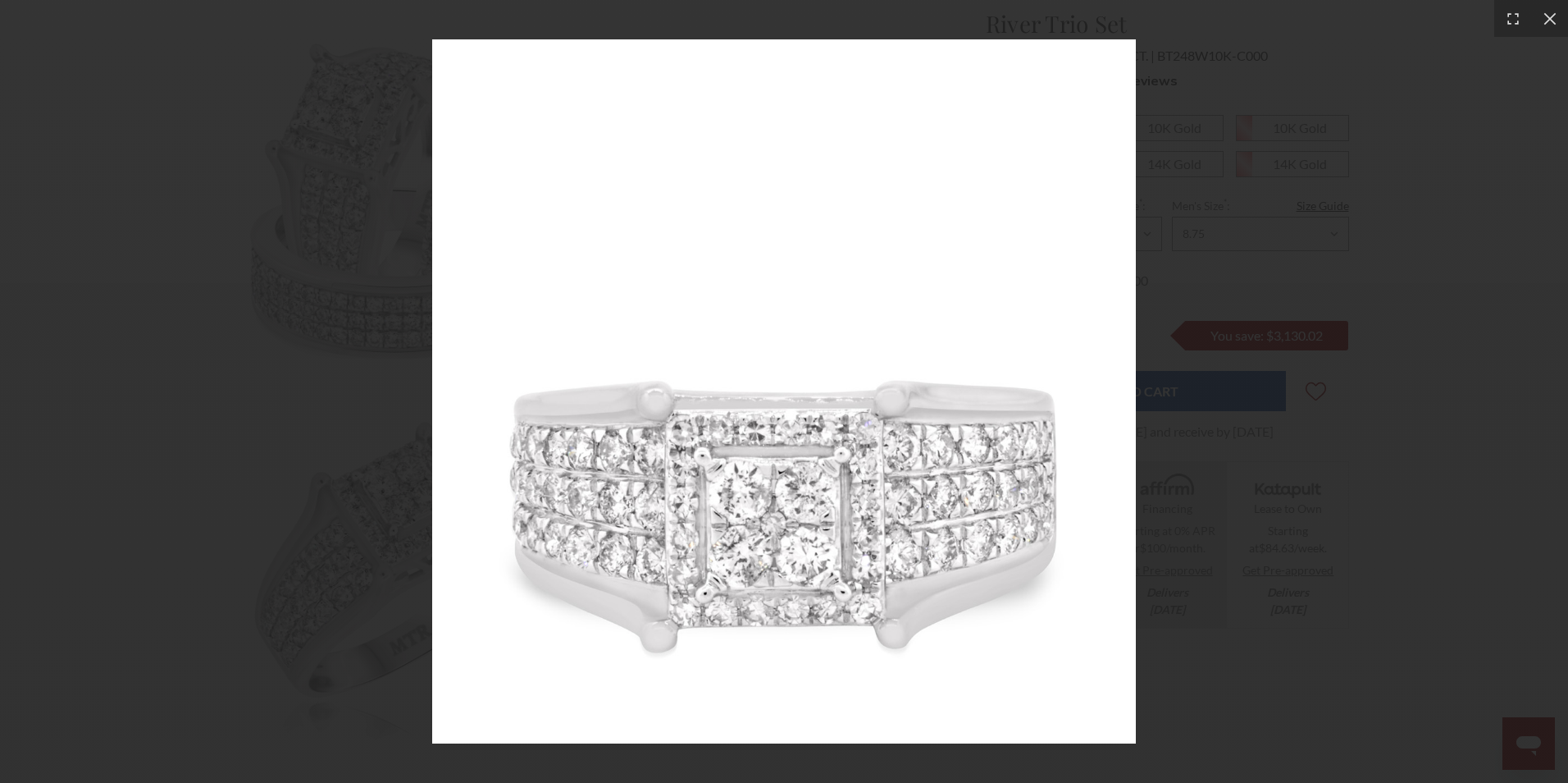
click at [1490, 178] on div at bounding box center [784, 392] width 1568 height 783
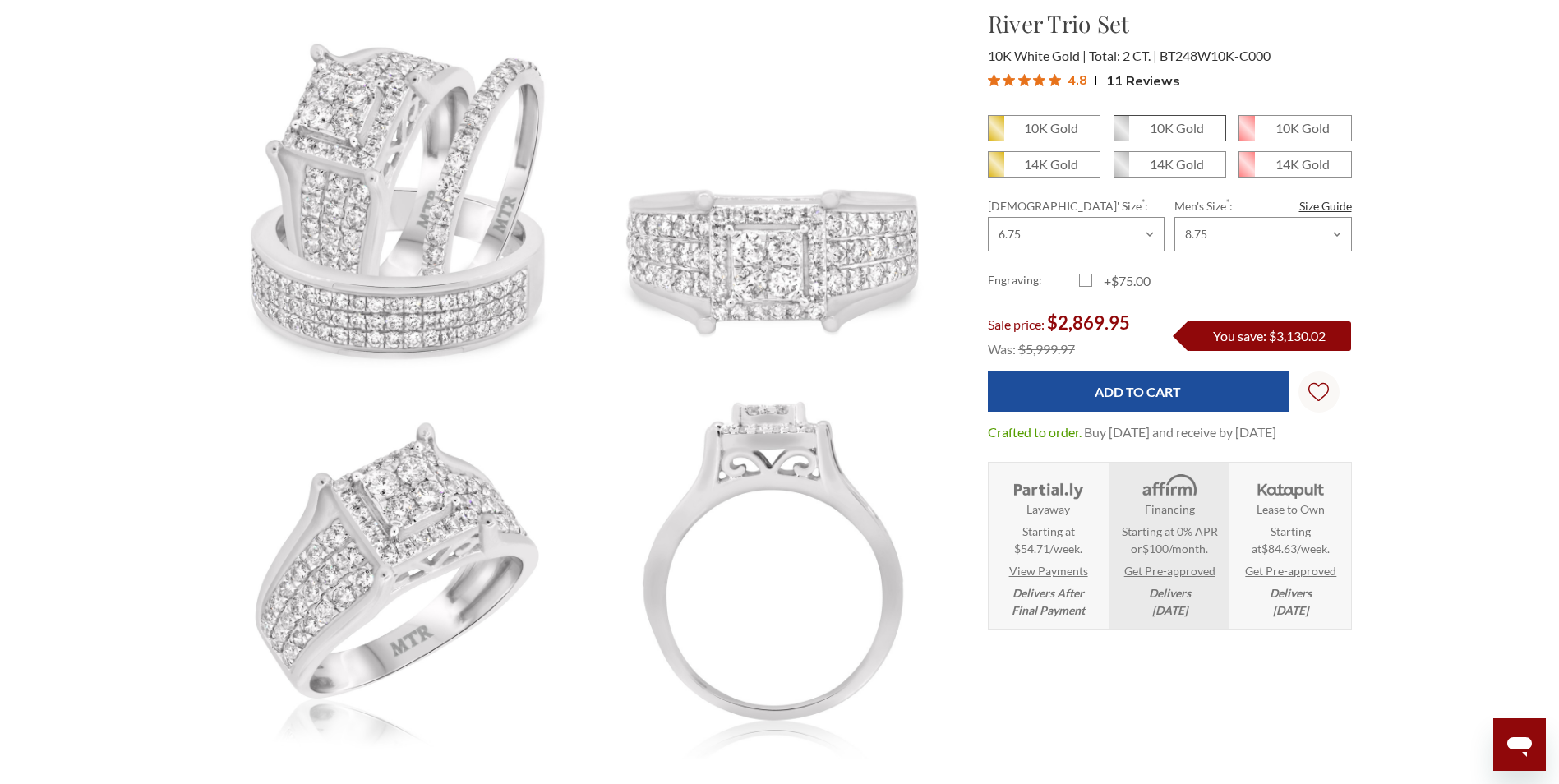
click at [1163, 128] on em "10K Gold" at bounding box center [1176, 127] width 55 height 16
click at [1121, 134] on input "10K Gold" at bounding box center [1120, 134] width 1 height 1
radio input "true"
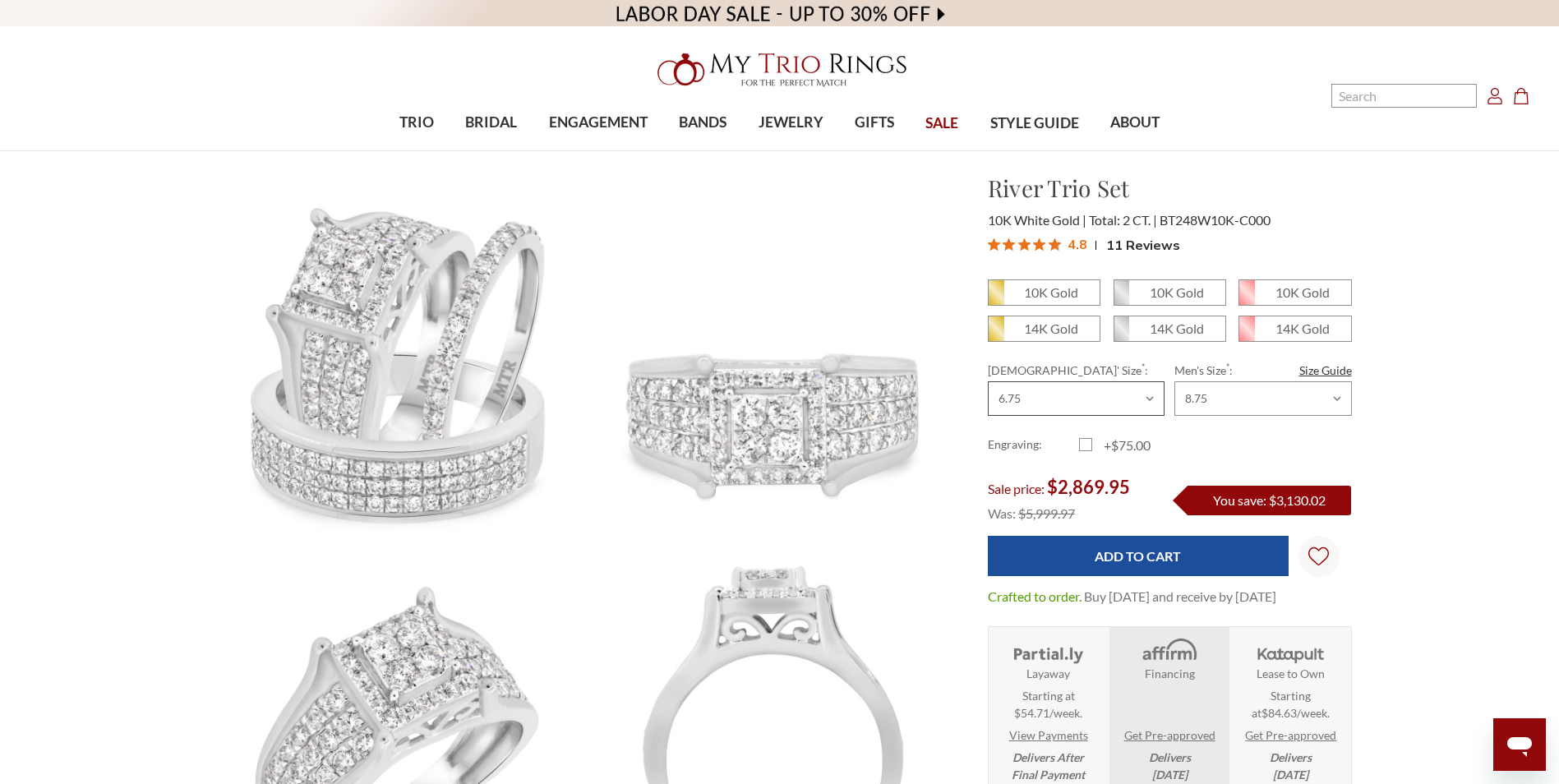
click at [1078, 395] on select "Choose Size 3.00 3.25 3.50 3.75 4.00 4.25 4.50 4.75 5.00 5.25 5.50 5.75 6.00 6.…" at bounding box center [1077, 399] width 177 height 35
click at [988, 382] on select "Choose Size 3.00 3.25 3.50 3.75 4.00 4.25 4.50 4.75 5.00 5.25 5.50 5.75 6.00 6.…" at bounding box center [1077, 399] width 177 height 35
click at [1179, 289] on em "10K Gold" at bounding box center [1176, 292] width 55 height 16
click at [1121, 298] on input "10K Gold" at bounding box center [1120, 298] width 1 height 1
radio input "true"
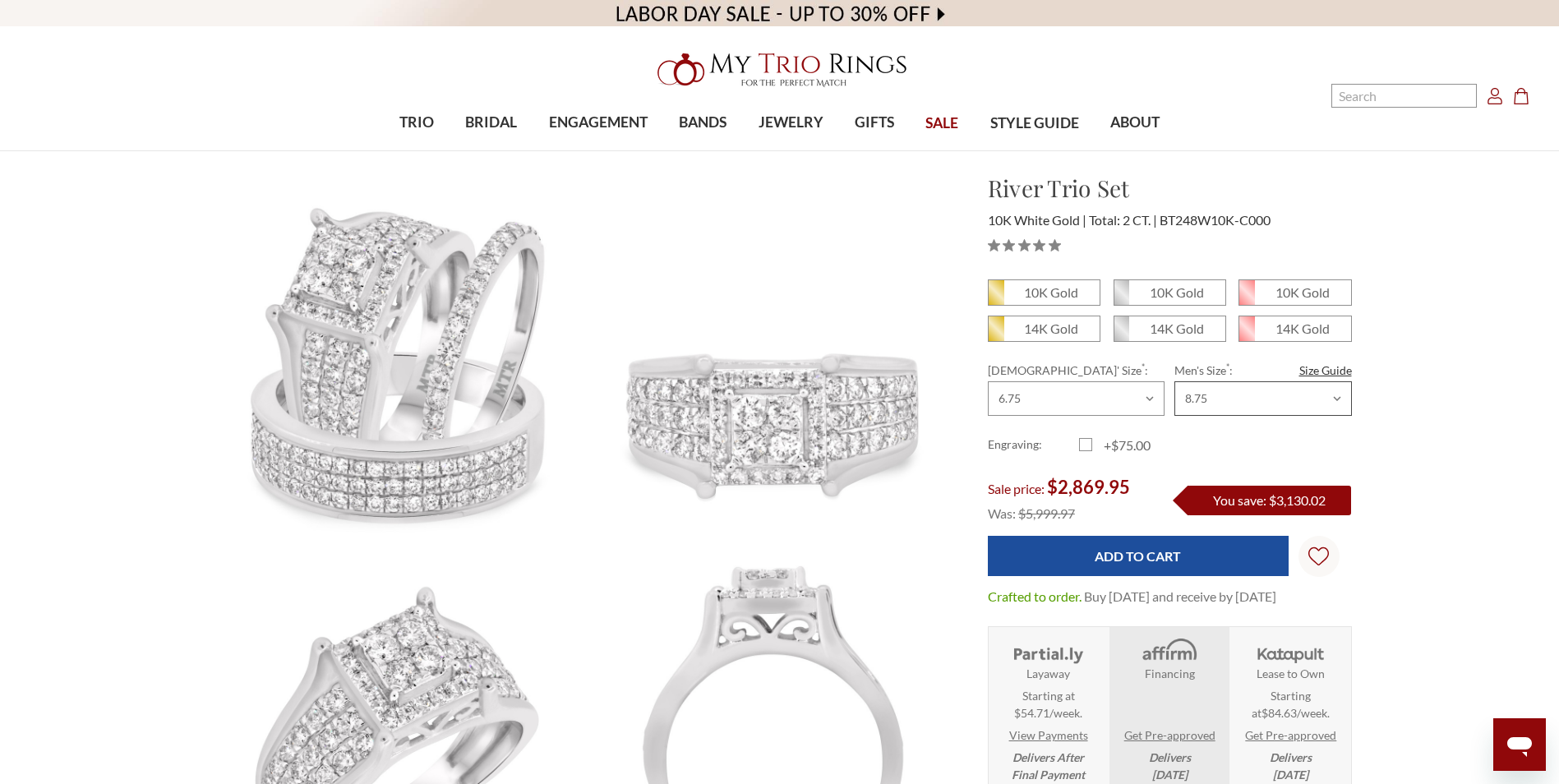
click at [1220, 397] on select "Choose Size 6.00 6.25 6.50 6.75 7.00 7.25 7.50 7.75 8.00 8.25 8.50 8.75 9.00 9.…" at bounding box center [1263, 399] width 177 height 35
click at [1175, 382] on select "Choose Size 6.00 6.25 6.50 6.75 7.00 7.25 7.50 7.75 8.00 8.25 8.50 8.75 9.00 9.…" at bounding box center [1263, 399] width 177 height 35
click at [1141, 292] on span "10K Gold" at bounding box center [1170, 292] width 111 height 24
click at [1121, 298] on input "10K Gold" at bounding box center [1120, 298] width 1 height 1
radio input "true"
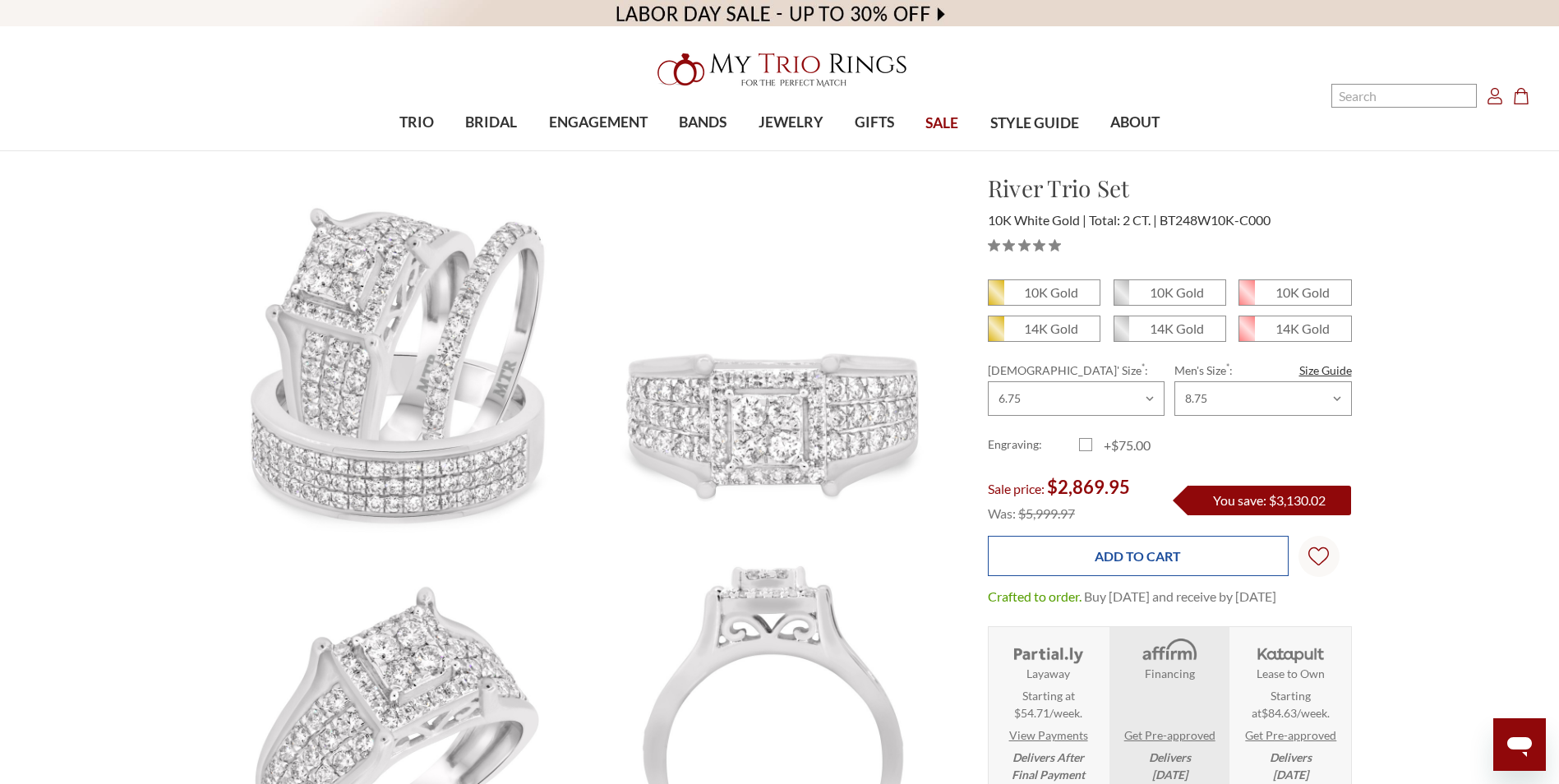
click at [1136, 552] on input "Add to Cart" at bounding box center [1138, 556] width 301 height 40
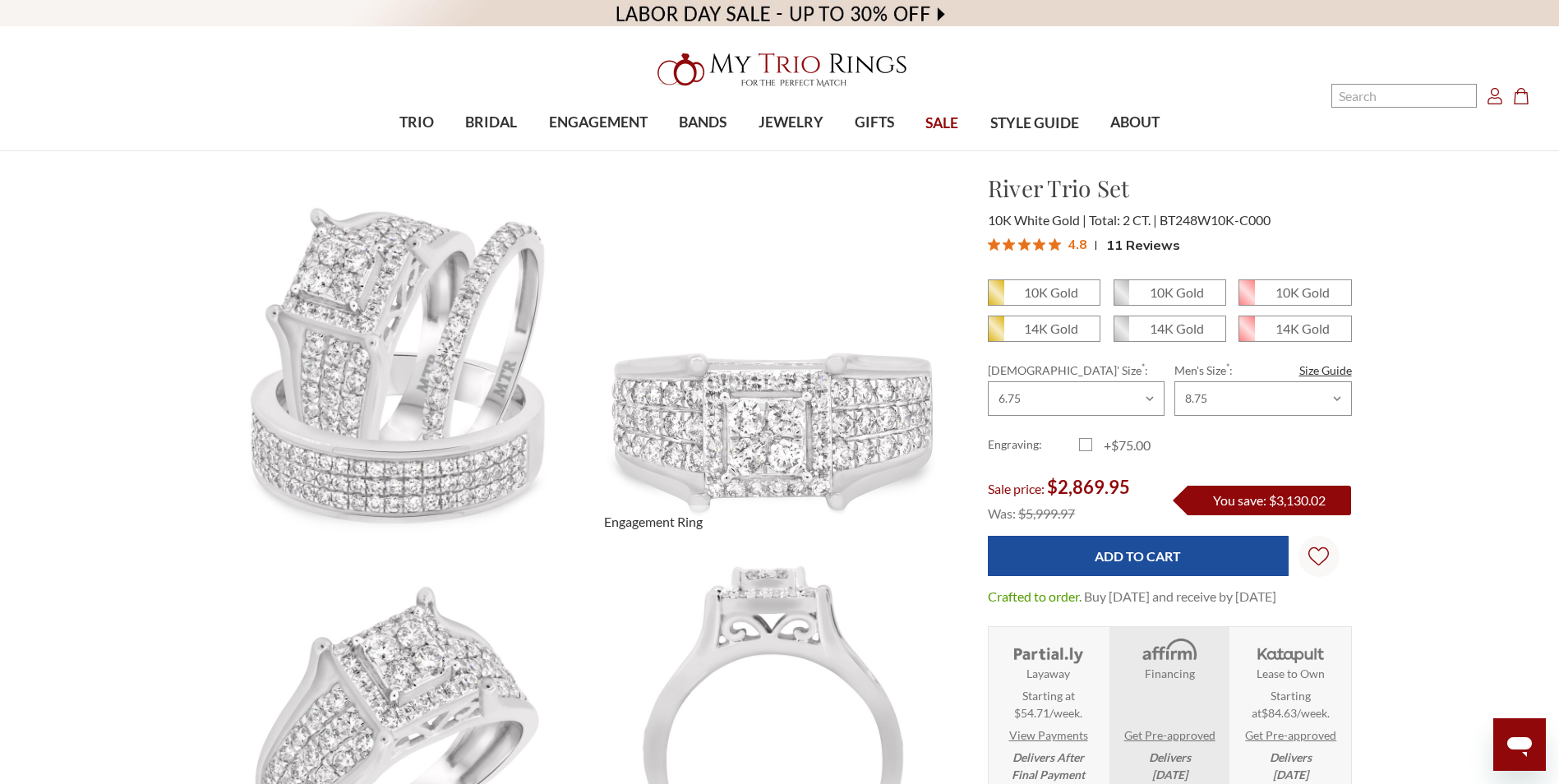
click at [906, 304] on img at bounding box center [773, 359] width 413 height 413
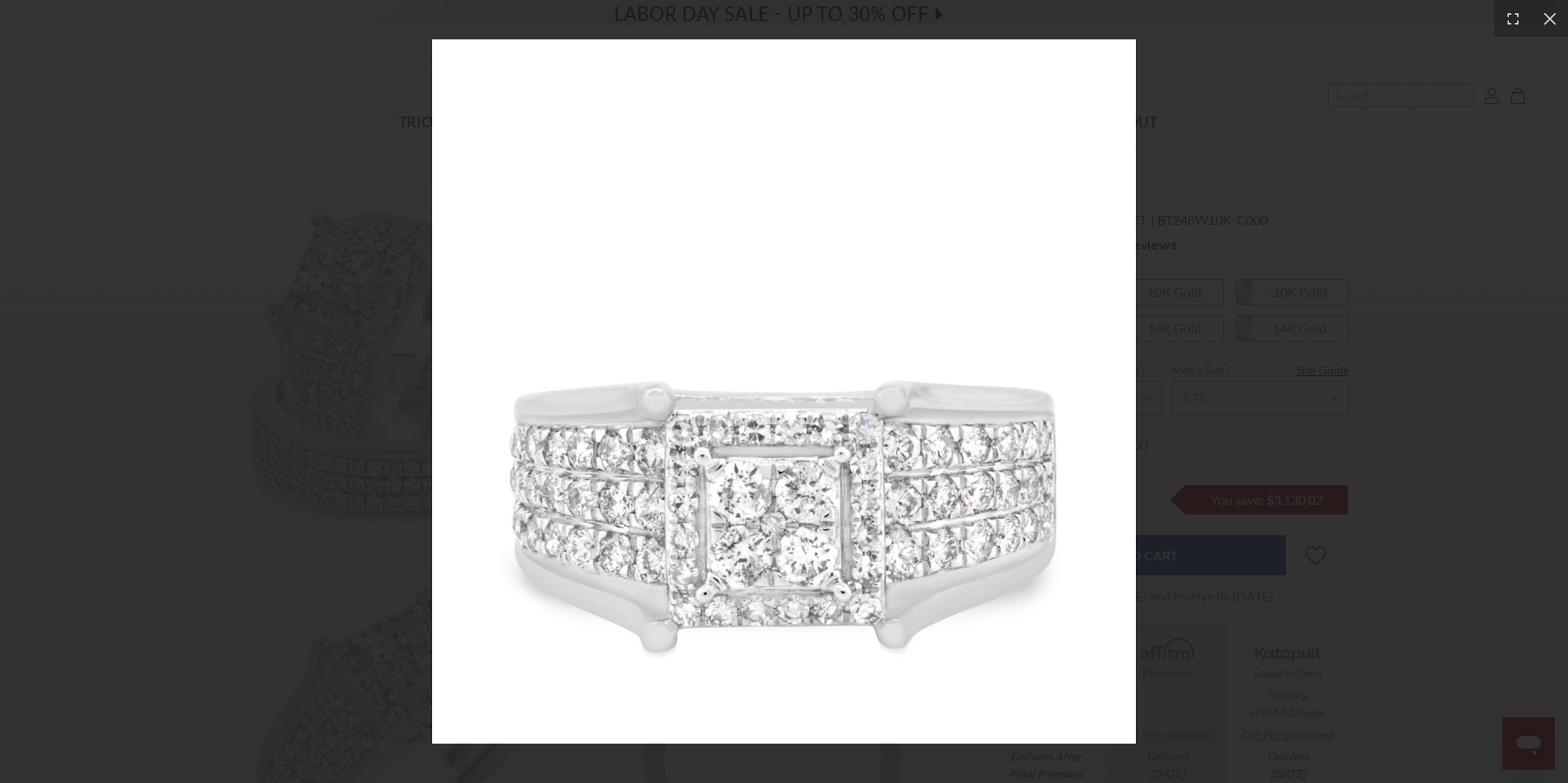
click at [789, 383] on img at bounding box center [784, 392] width 705 height 705
click at [1548, 24] on icon at bounding box center [1550, 18] width 16 height 16
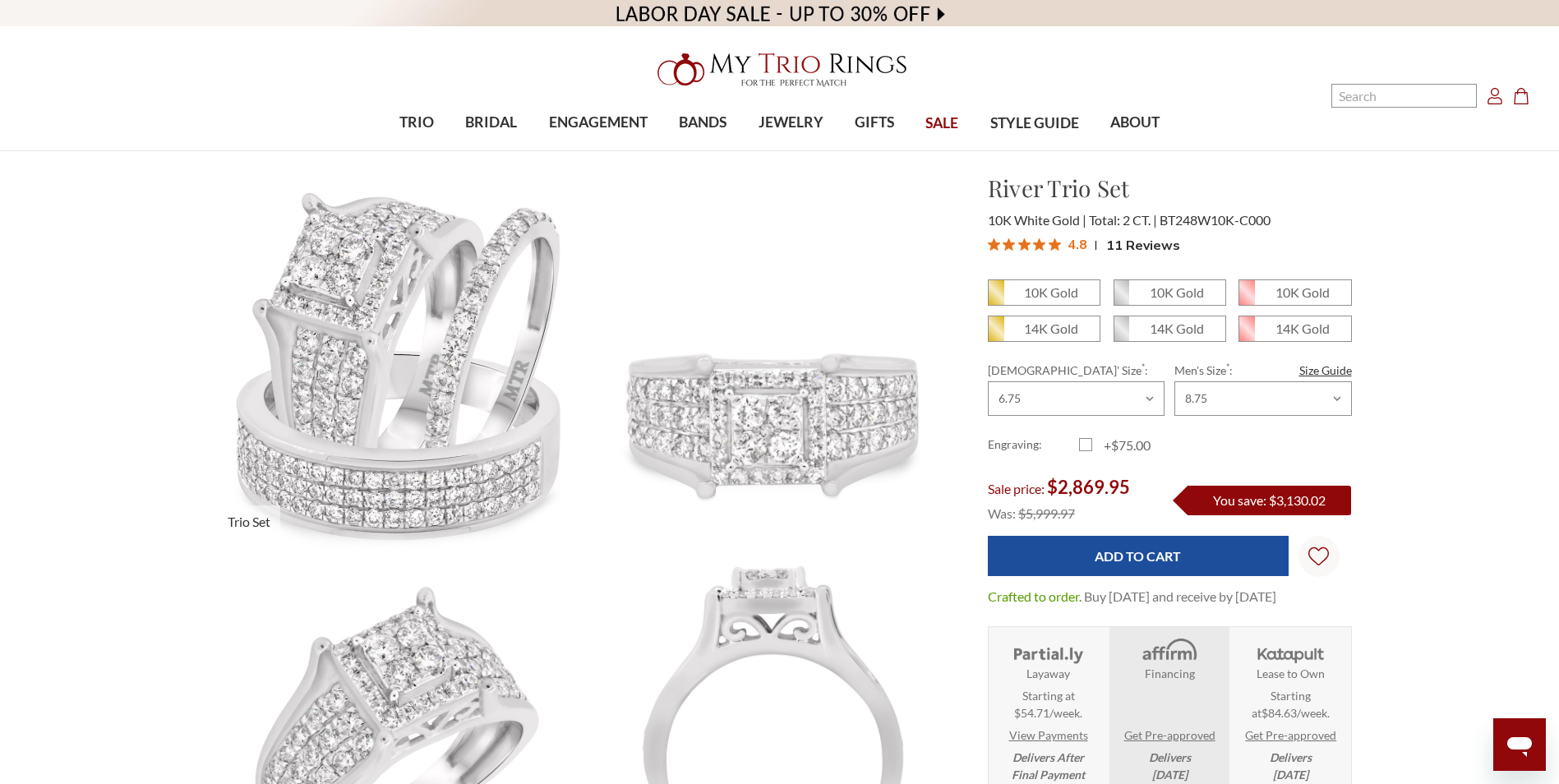
click at [385, 332] on img at bounding box center [396, 359] width 413 height 414
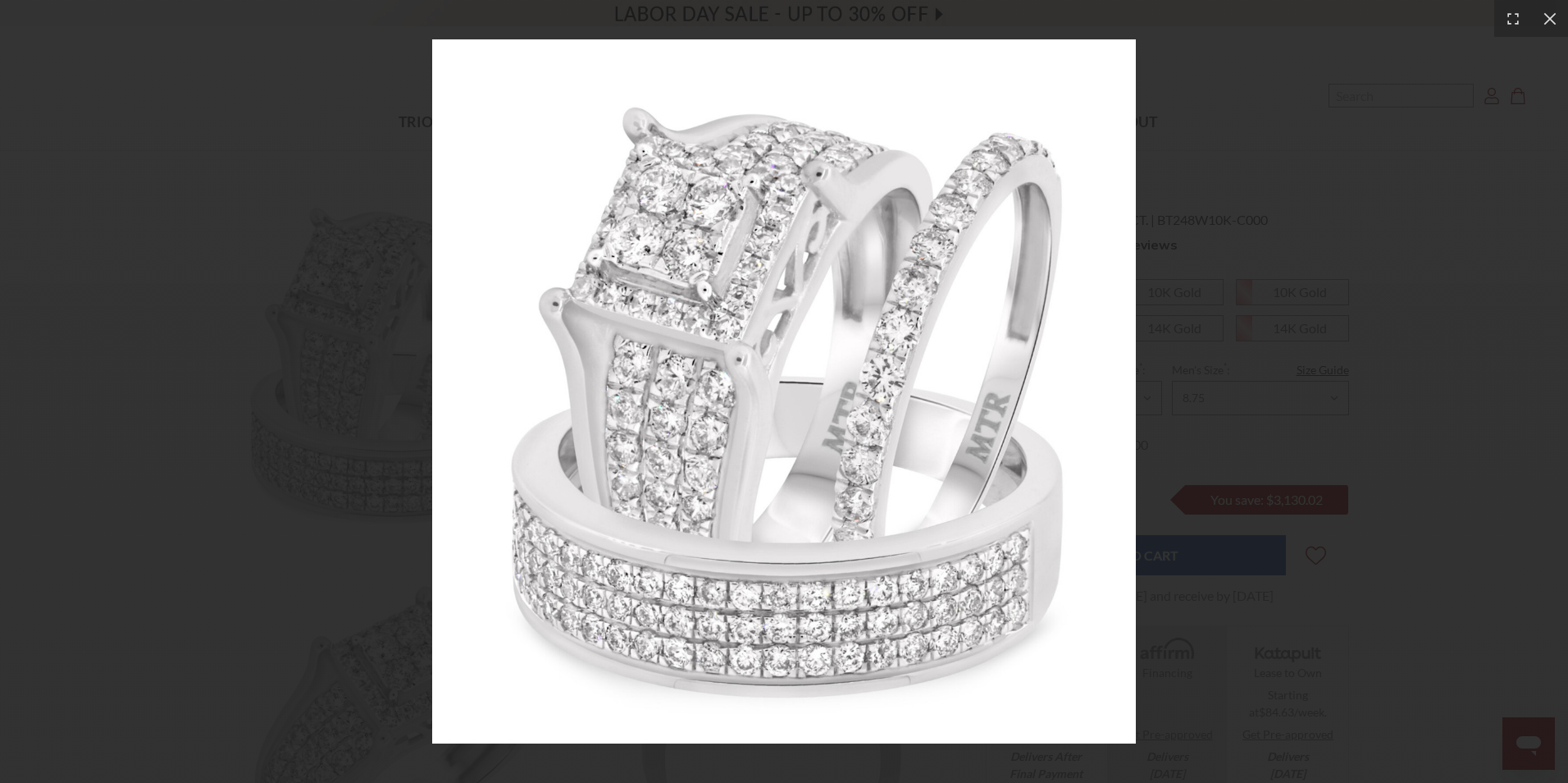
click at [1474, 141] on div at bounding box center [784, 392] width 1568 height 783
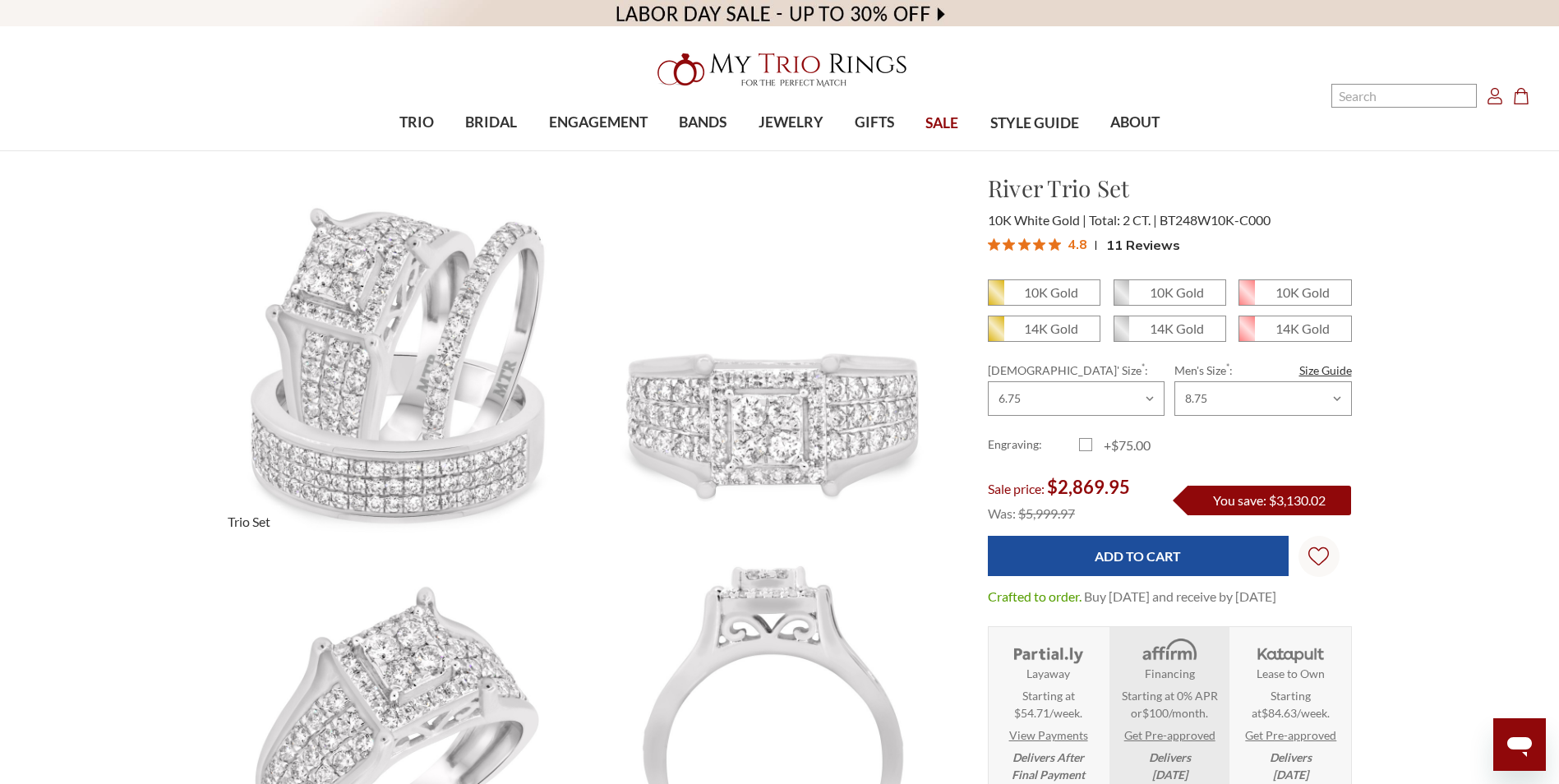
click at [242, 513] on span "Trio Set" at bounding box center [249, 522] width 62 height 33
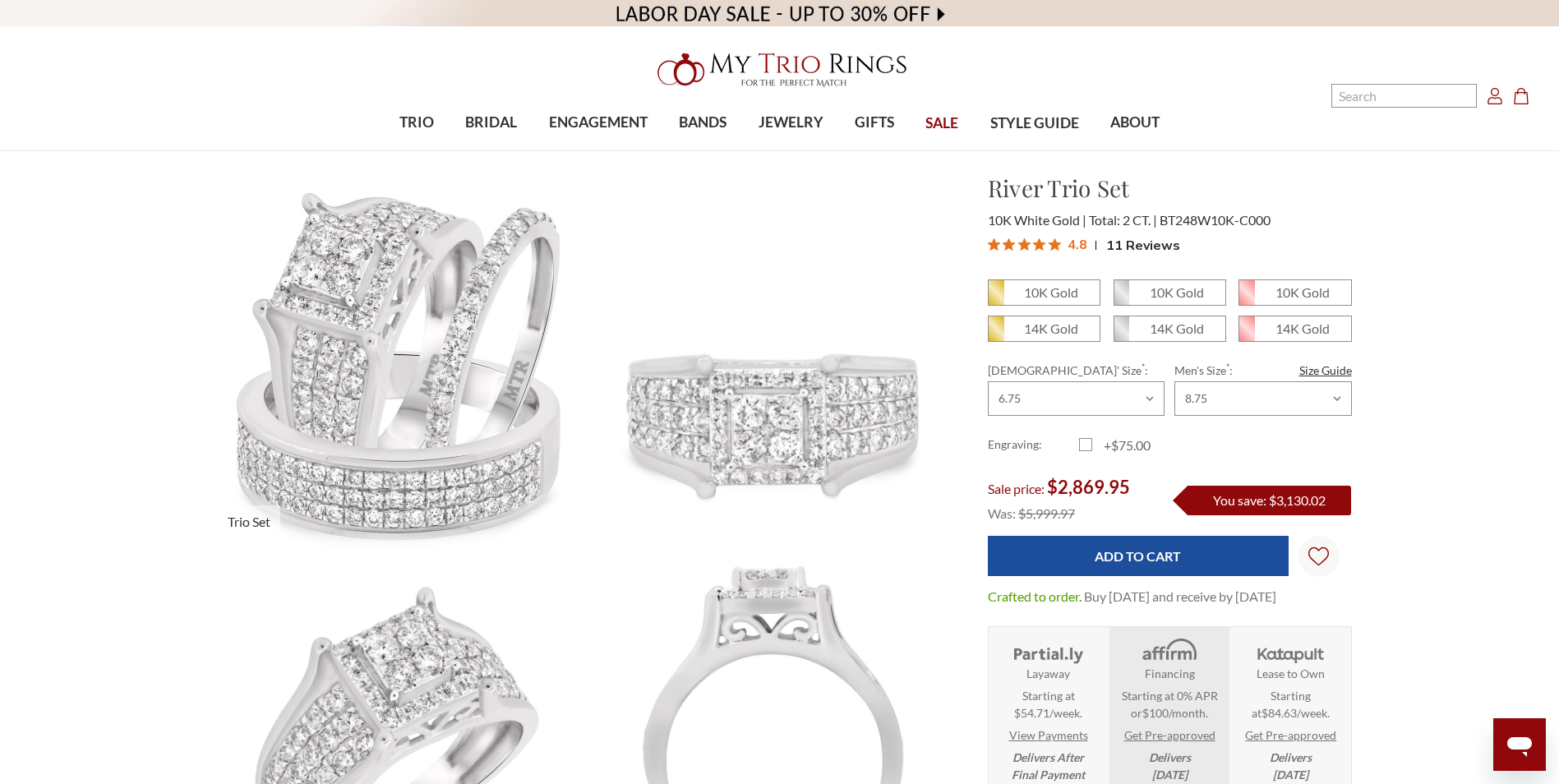
click at [368, 352] on img at bounding box center [396, 359] width 413 height 414
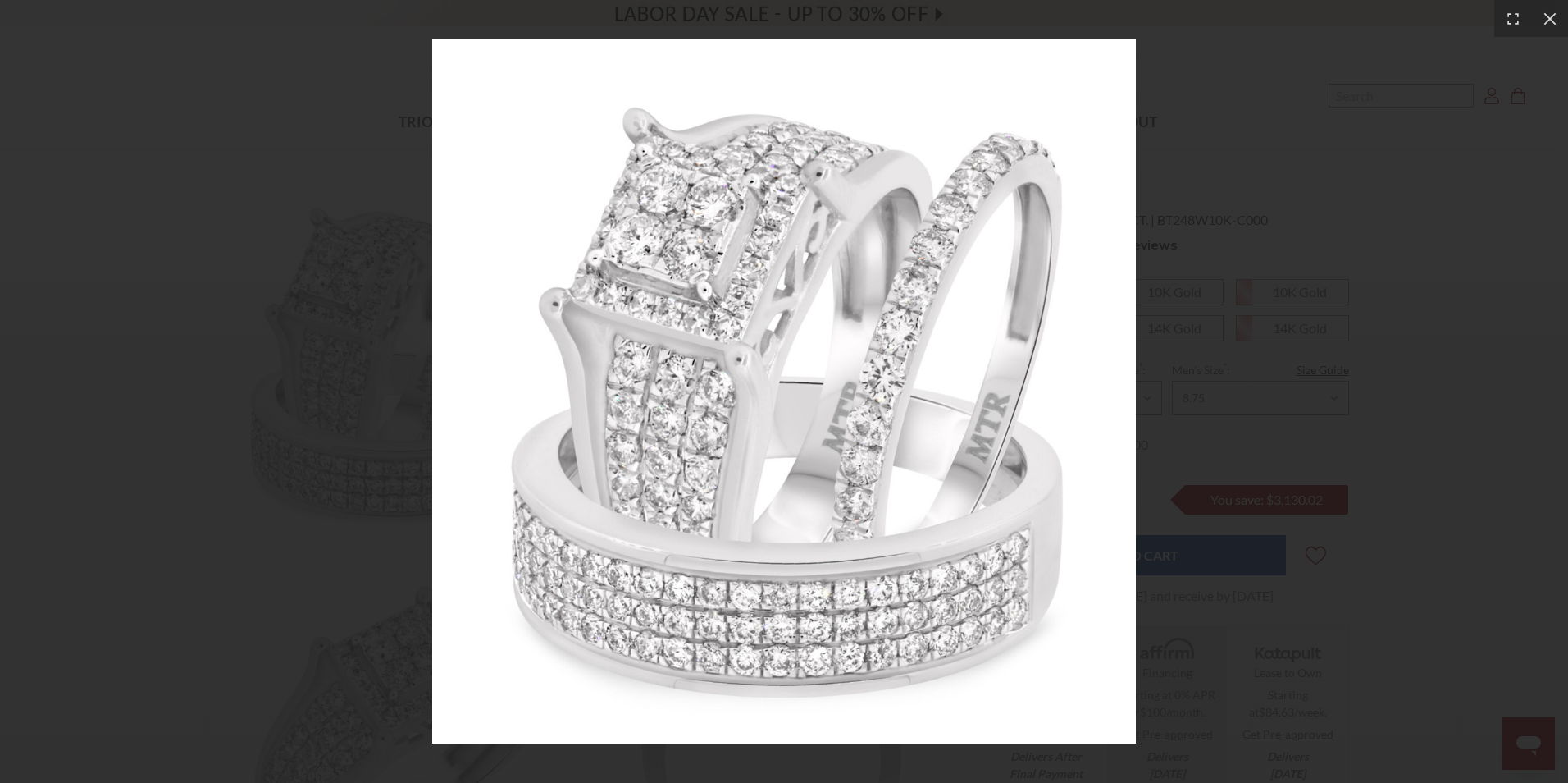
click at [1439, 255] on div at bounding box center [784, 392] width 1568 height 783
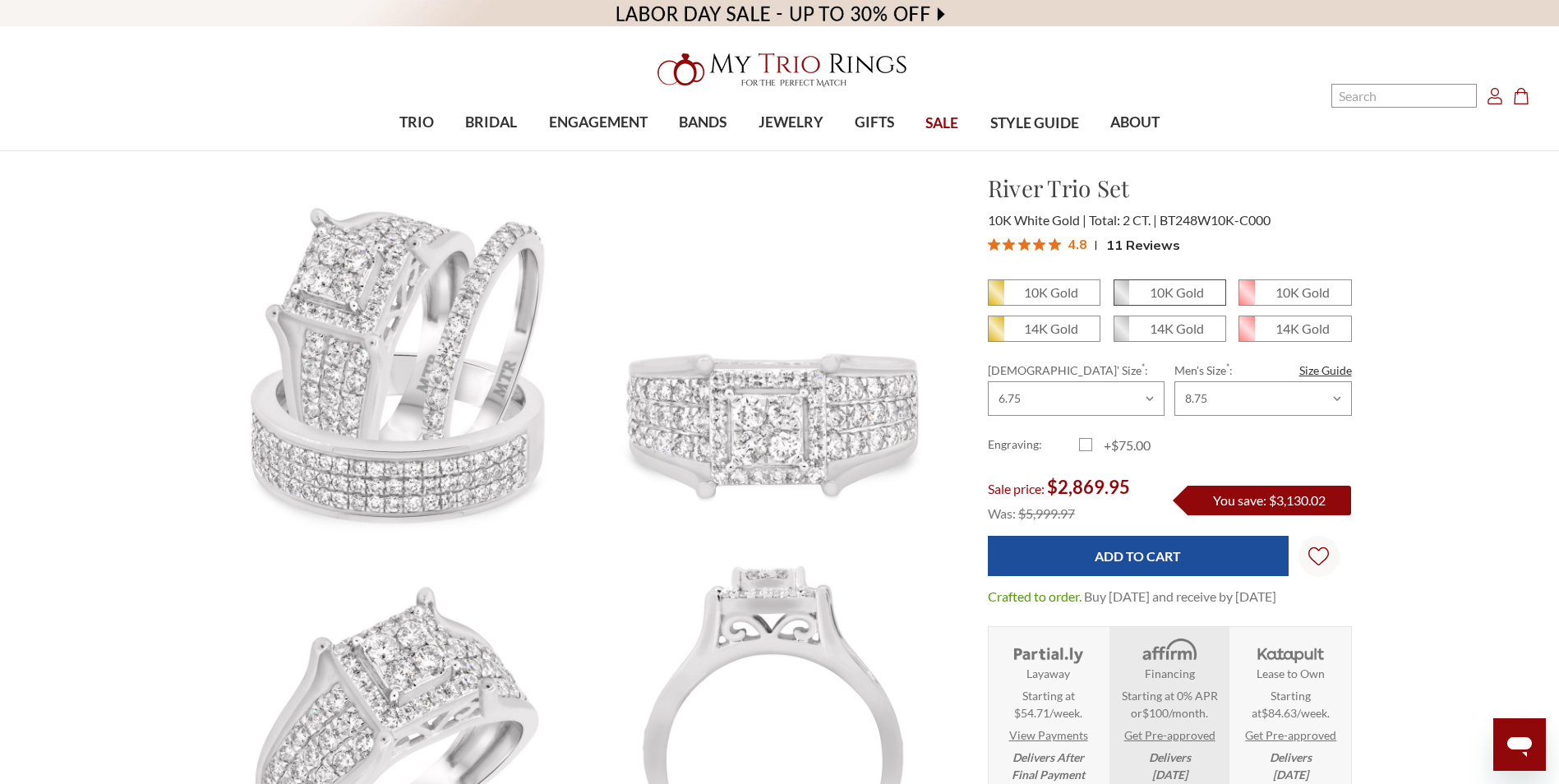
click at [1165, 286] on em "10K Gold" at bounding box center [1176, 292] width 55 height 16
click at [1121, 298] on input "10K Gold" at bounding box center [1120, 298] width 1 height 1
radio input "true"
click at [1321, 565] on icon "Wish Lists Wish Lists" at bounding box center [1319, 556] width 21 height 123
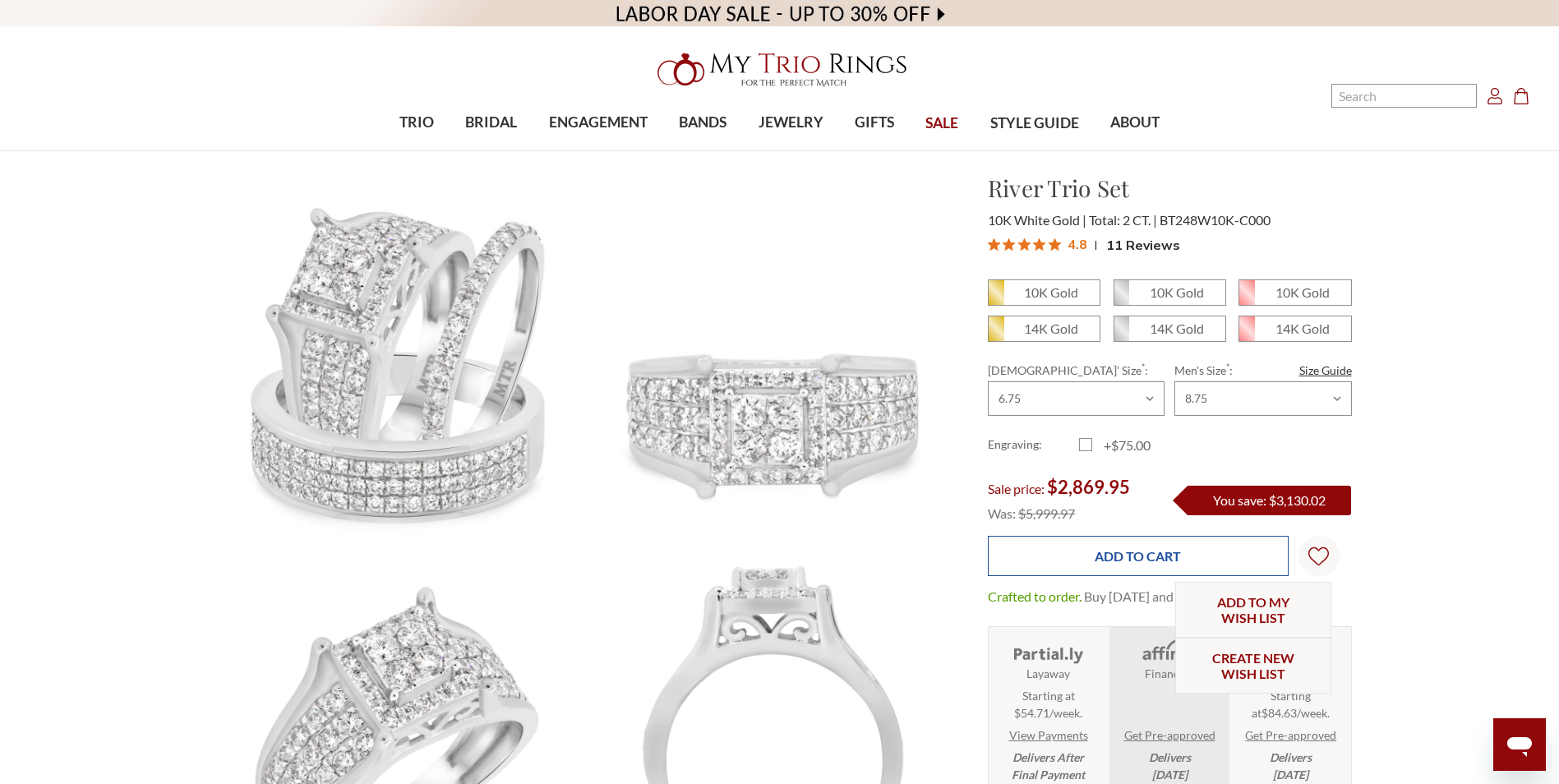
click at [1165, 565] on input "Add to Cart" at bounding box center [1138, 556] width 301 height 40
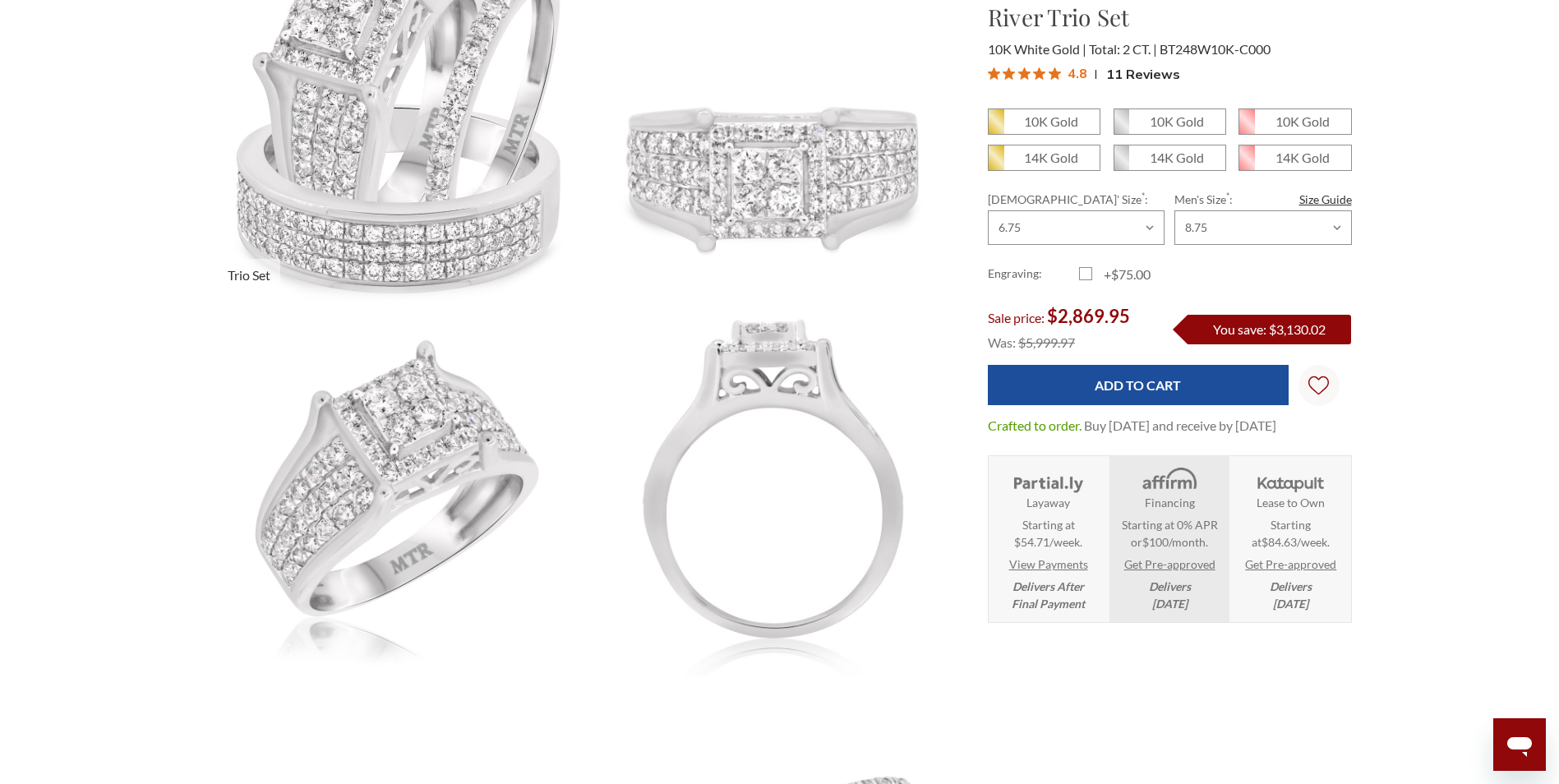
click at [342, 258] on img at bounding box center [396, 113] width 413 height 414
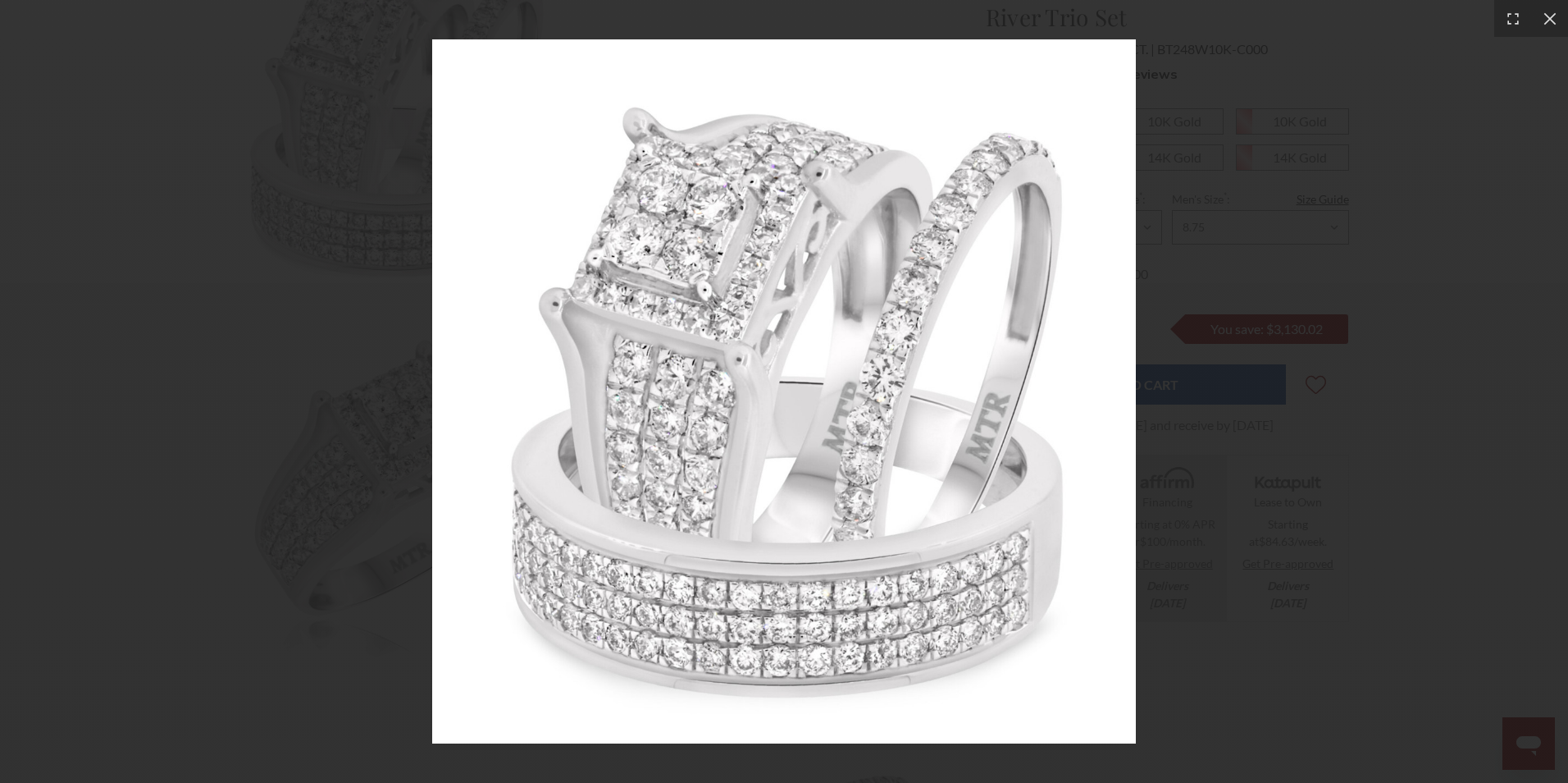
click at [204, 275] on div at bounding box center [784, 392] width 1568 height 783
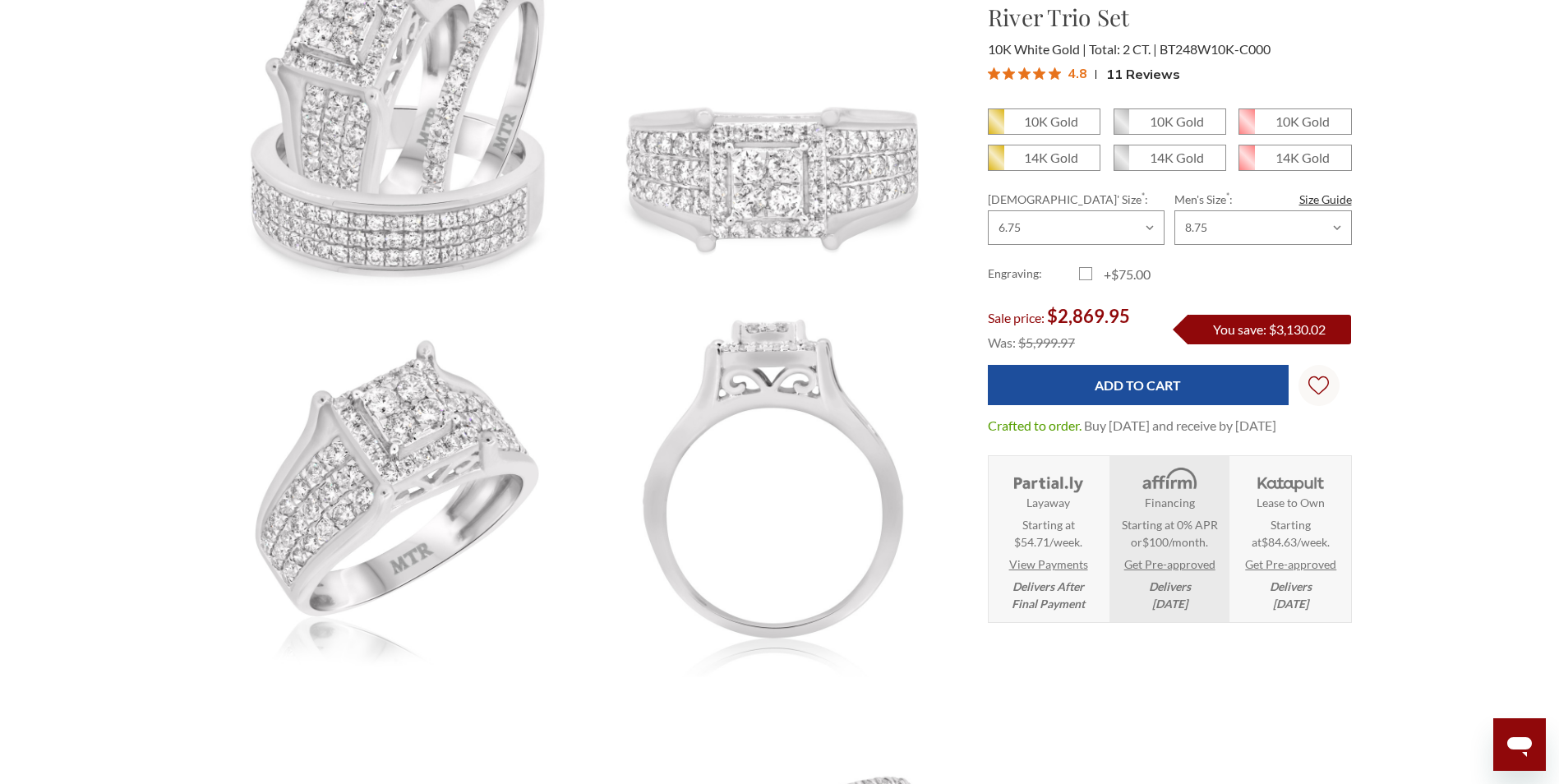
click at [1033, 536] on span "Starting at $54.71/week." at bounding box center [1048, 533] width 69 height 35
click at [1067, 537] on span "Starting at $54.71/week." at bounding box center [1048, 533] width 69 height 35
click at [1067, 538] on span "Starting at $54.71/week." at bounding box center [1048, 533] width 69 height 35
click at [1095, 235] on select "Choose Size 3.00 3.25 3.50 3.75 4.00 4.25 4.50 4.75 5.00 5.25 5.50 5.75 6.00 6.…" at bounding box center [1077, 228] width 177 height 35
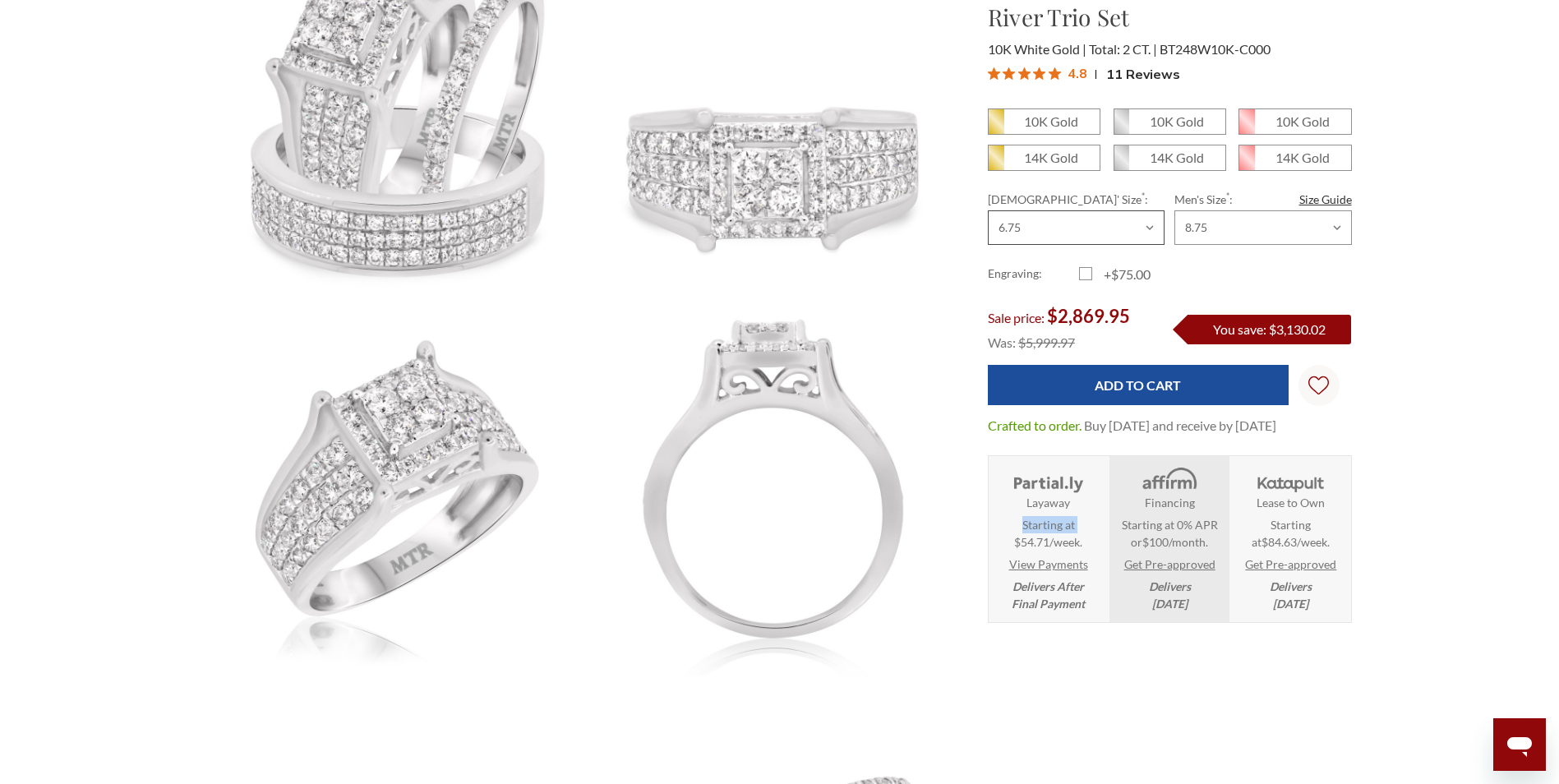
click at [988, 211] on select "Choose Size 3.00 3.25 3.50 3.75 4.00 4.25 4.50 4.75 5.00 5.25 5.50 5.75 6.00 6.…" at bounding box center [1077, 228] width 177 height 35
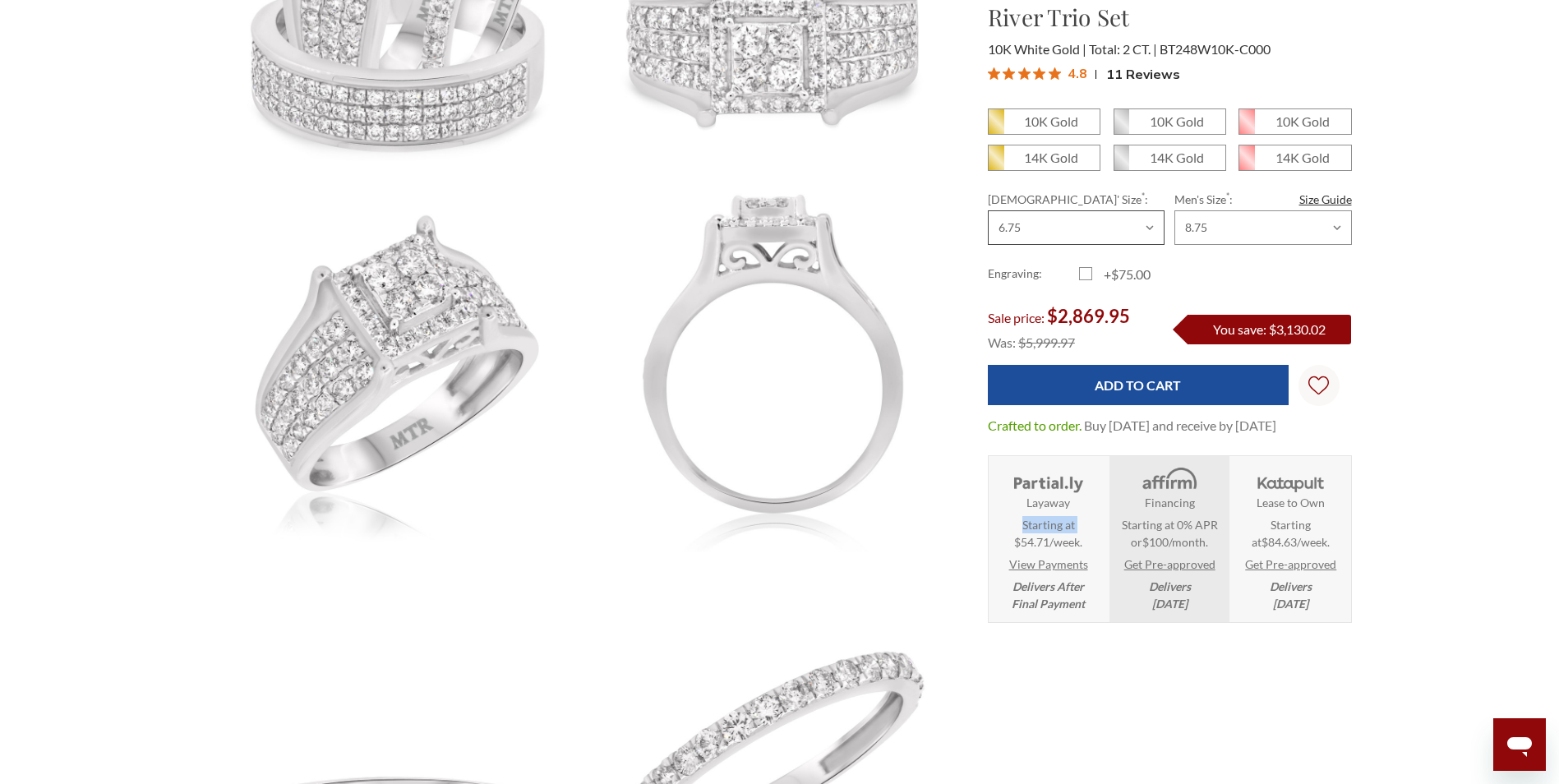
scroll to position [575, 0]
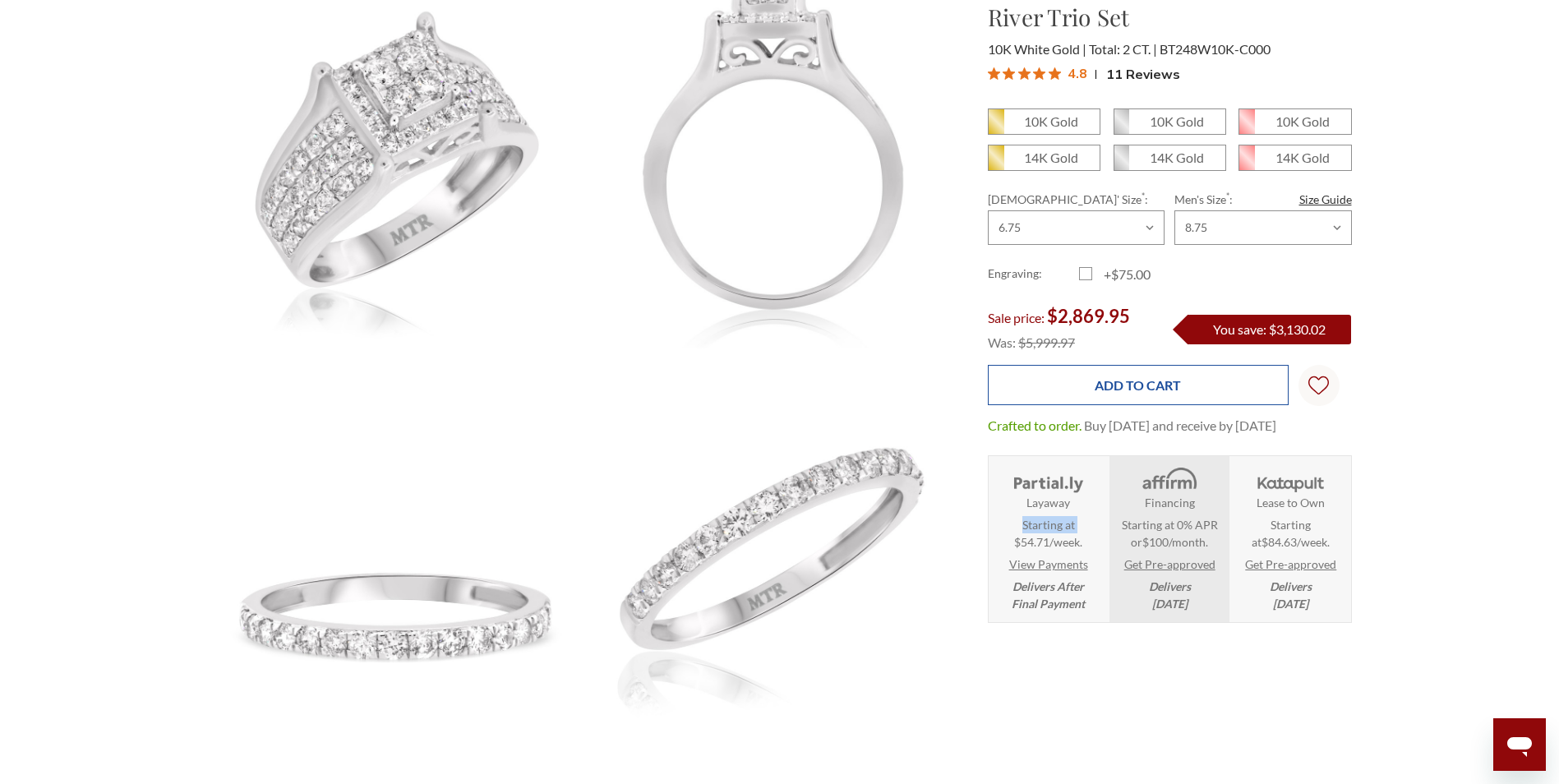
click at [1159, 377] on input "Add to Cart" at bounding box center [1138, 385] width 301 height 40
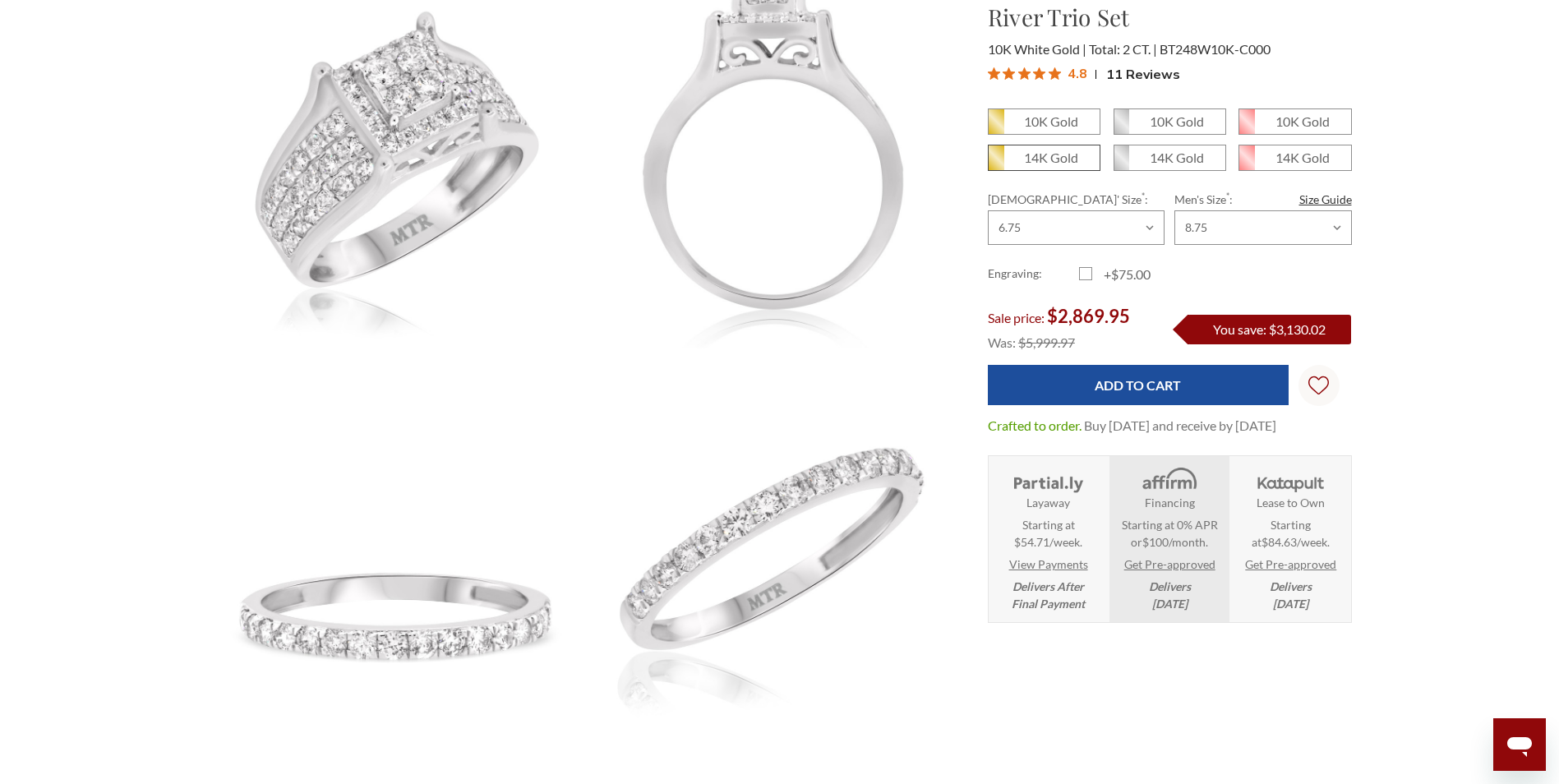
click at [1012, 161] on span "14K Gold" at bounding box center [1045, 158] width 111 height 24
click at [995, 164] on input "14K Gold" at bounding box center [994, 164] width 1 height 1
radio input "true"
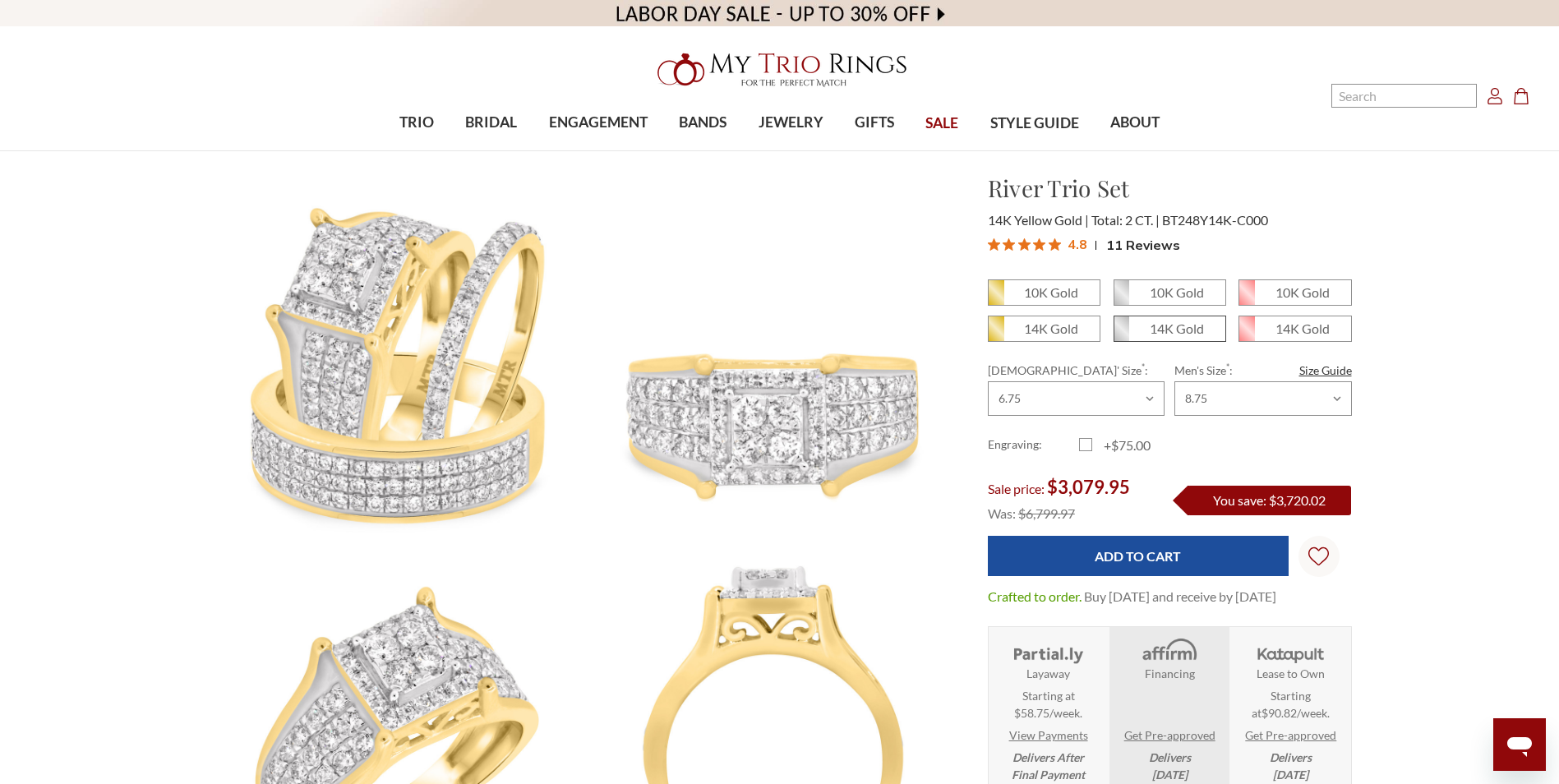
click at [1164, 331] on em "14K Gold" at bounding box center [1176, 328] width 55 height 16
click at [1121, 335] on input "14K Gold" at bounding box center [1120, 335] width 1 height 1
radio input "true"
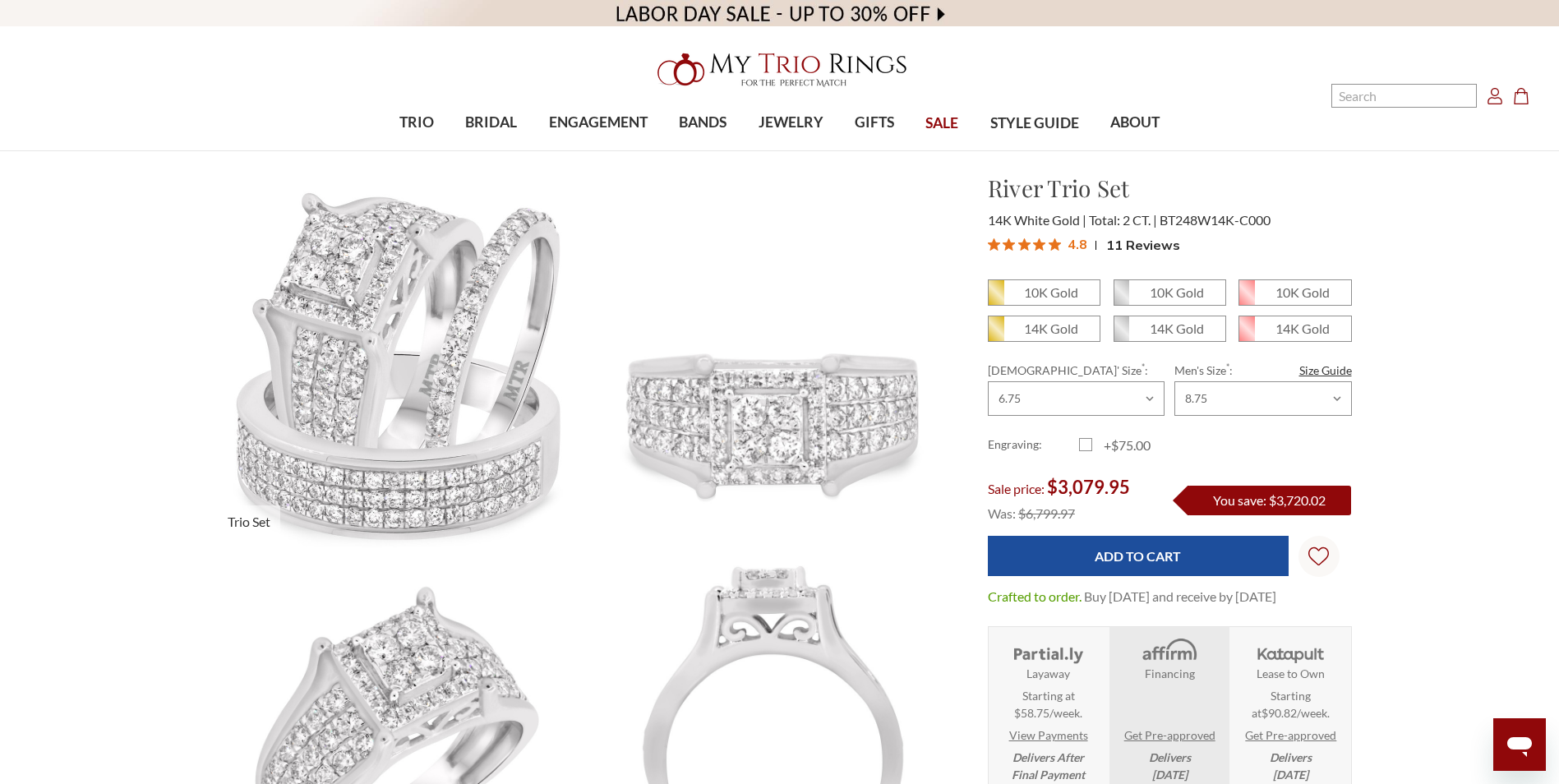
click at [408, 467] on img at bounding box center [396, 359] width 413 height 414
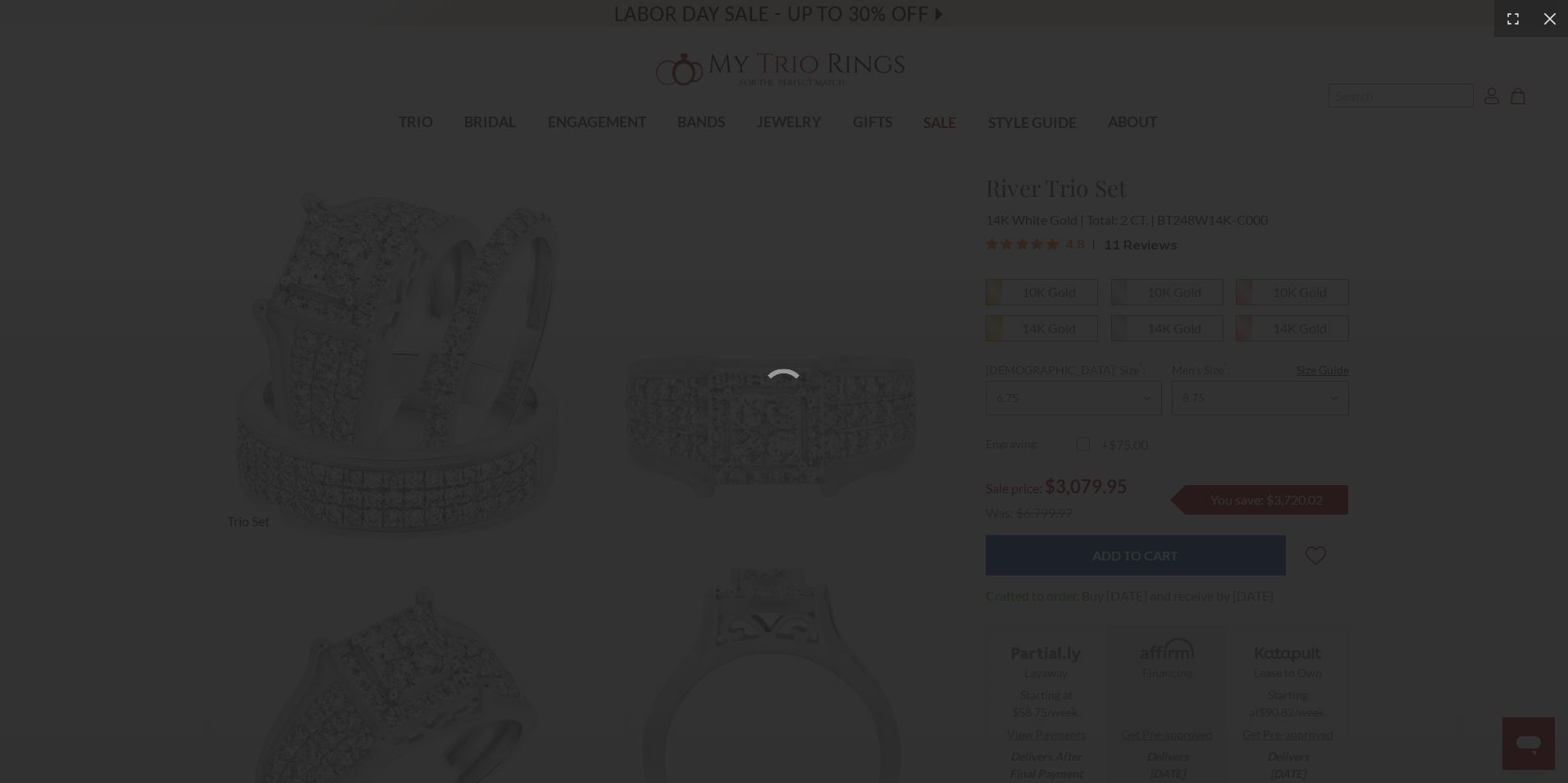
click at [407, 467] on div at bounding box center [784, 392] width 1568 height 783
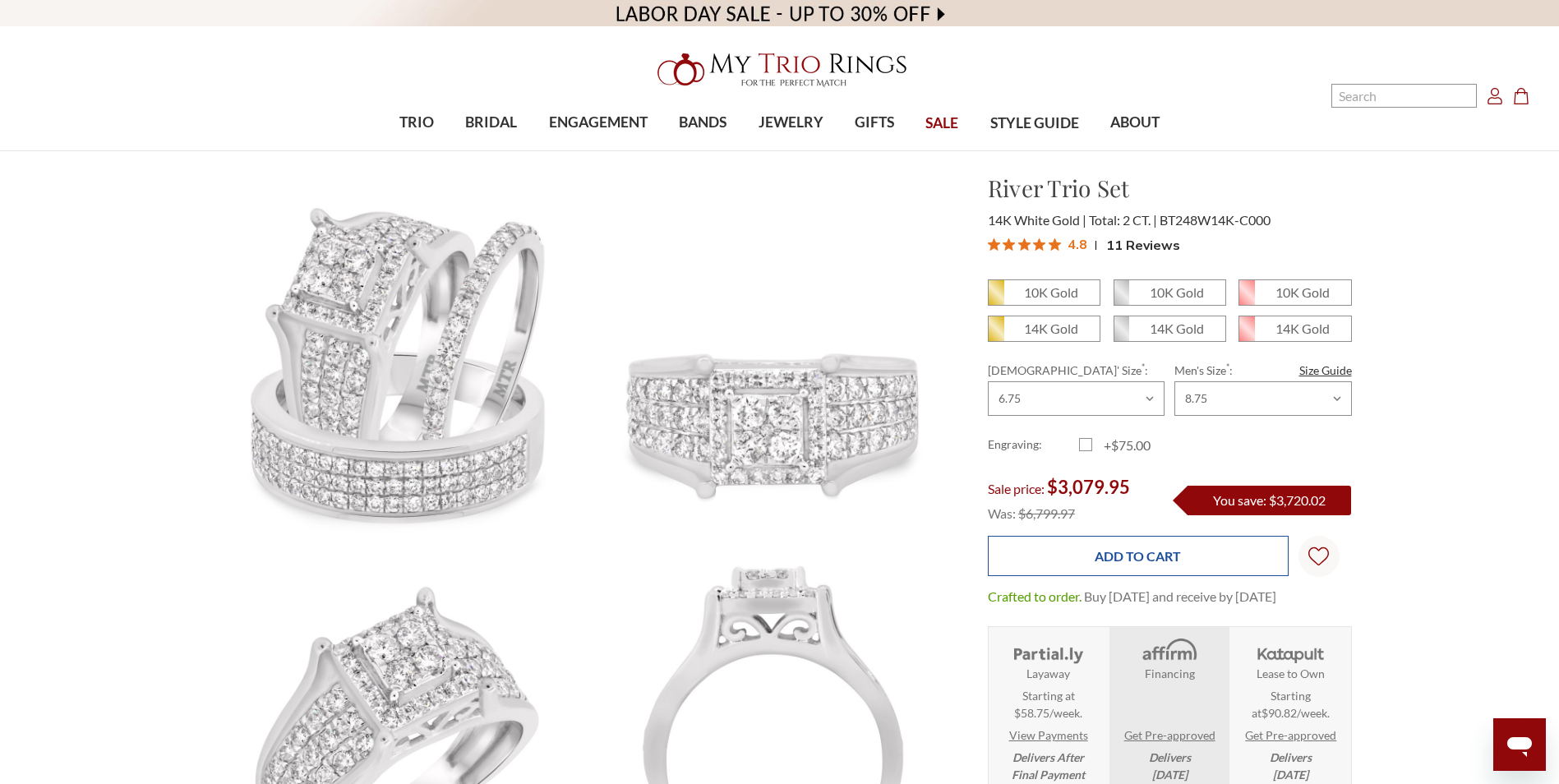
click at [1082, 566] on input "Add to Cart" at bounding box center [1138, 556] width 301 height 40
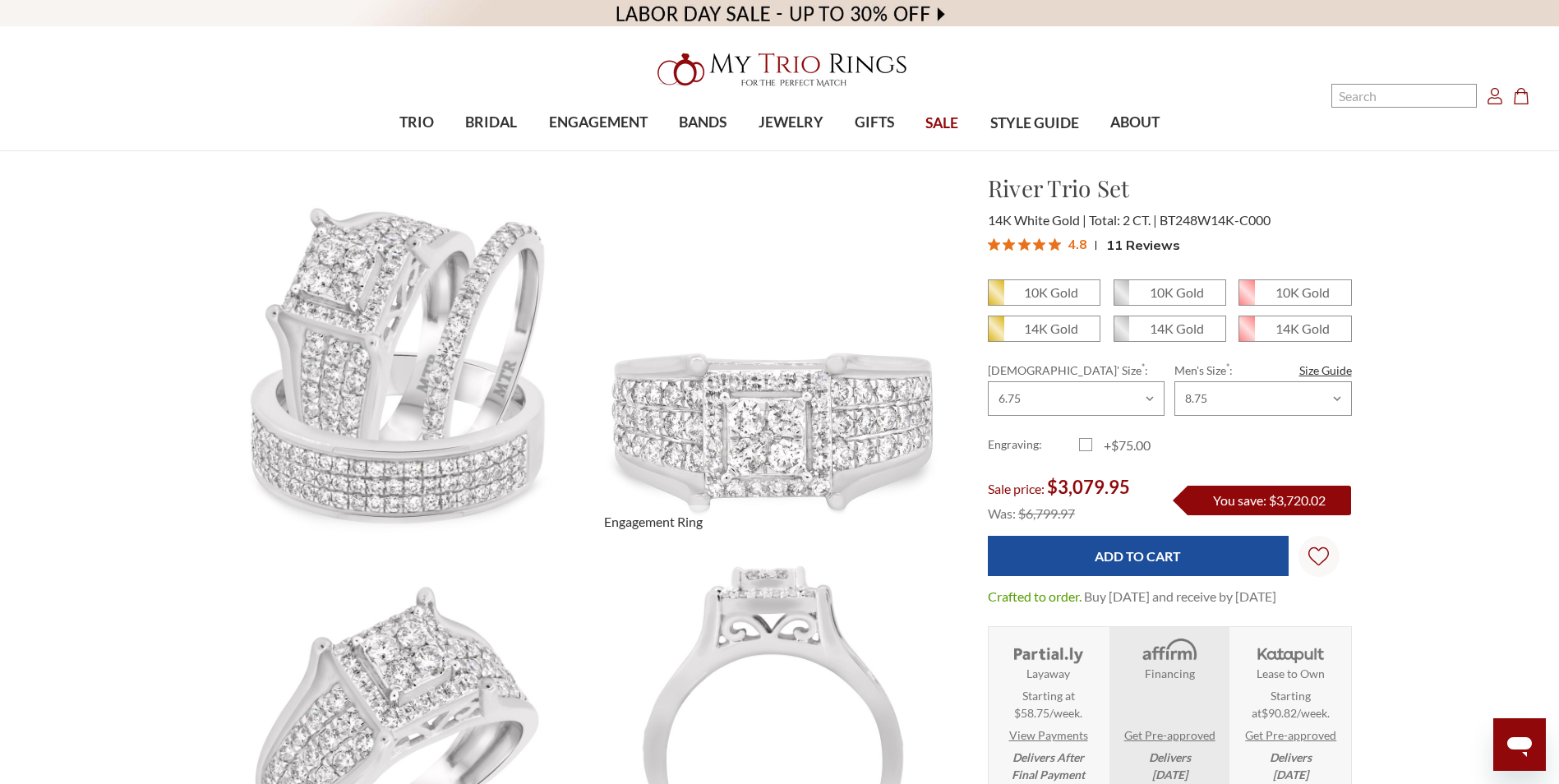
click at [944, 325] on img at bounding box center [773, 359] width 413 height 413
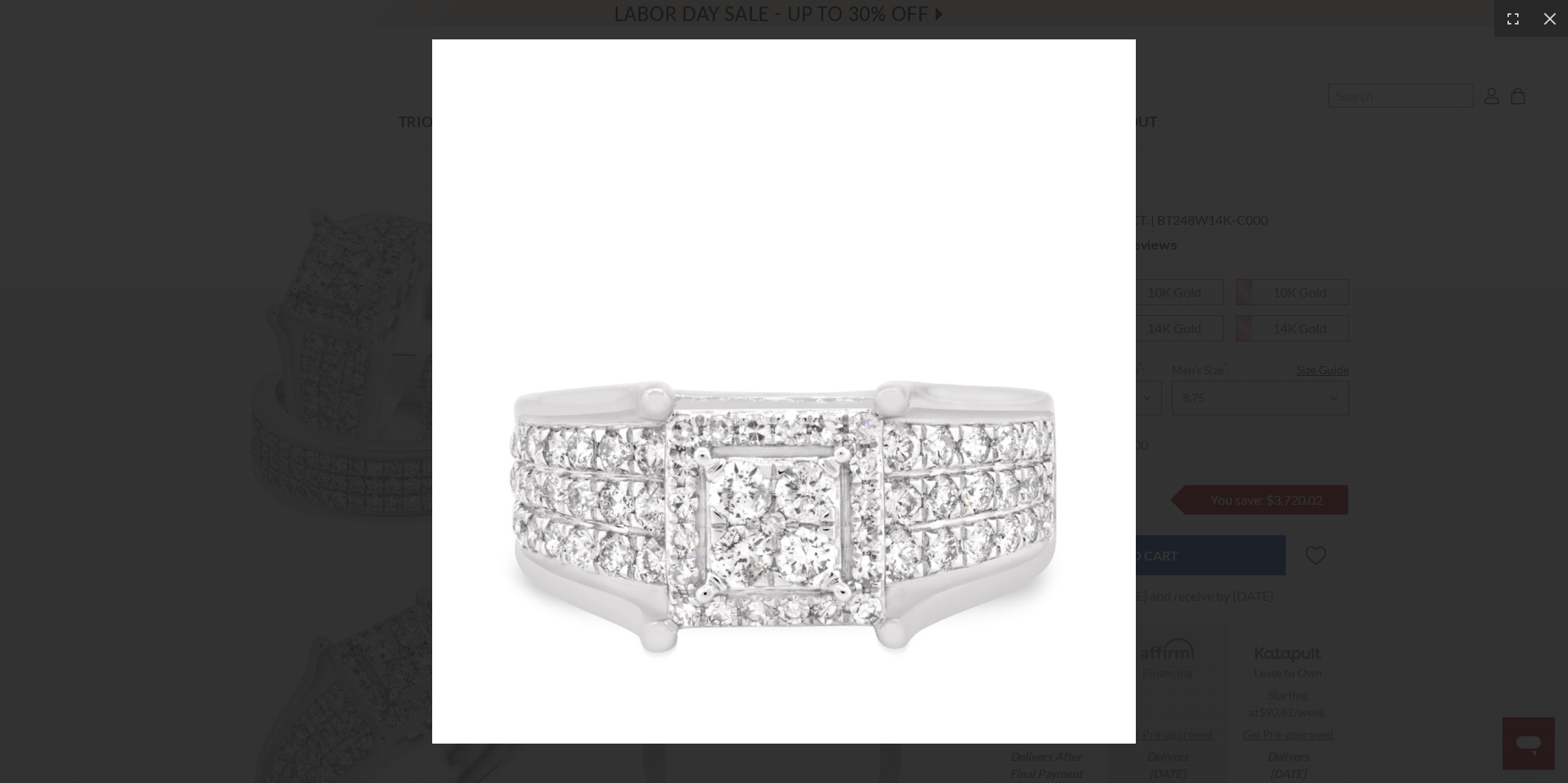
click at [832, 325] on img at bounding box center [784, 392] width 705 height 705
click at [804, 475] on img at bounding box center [784, 392] width 705 height 705
click at [114, 170] on div at bounding box center [784, 392] width 1568 height 783
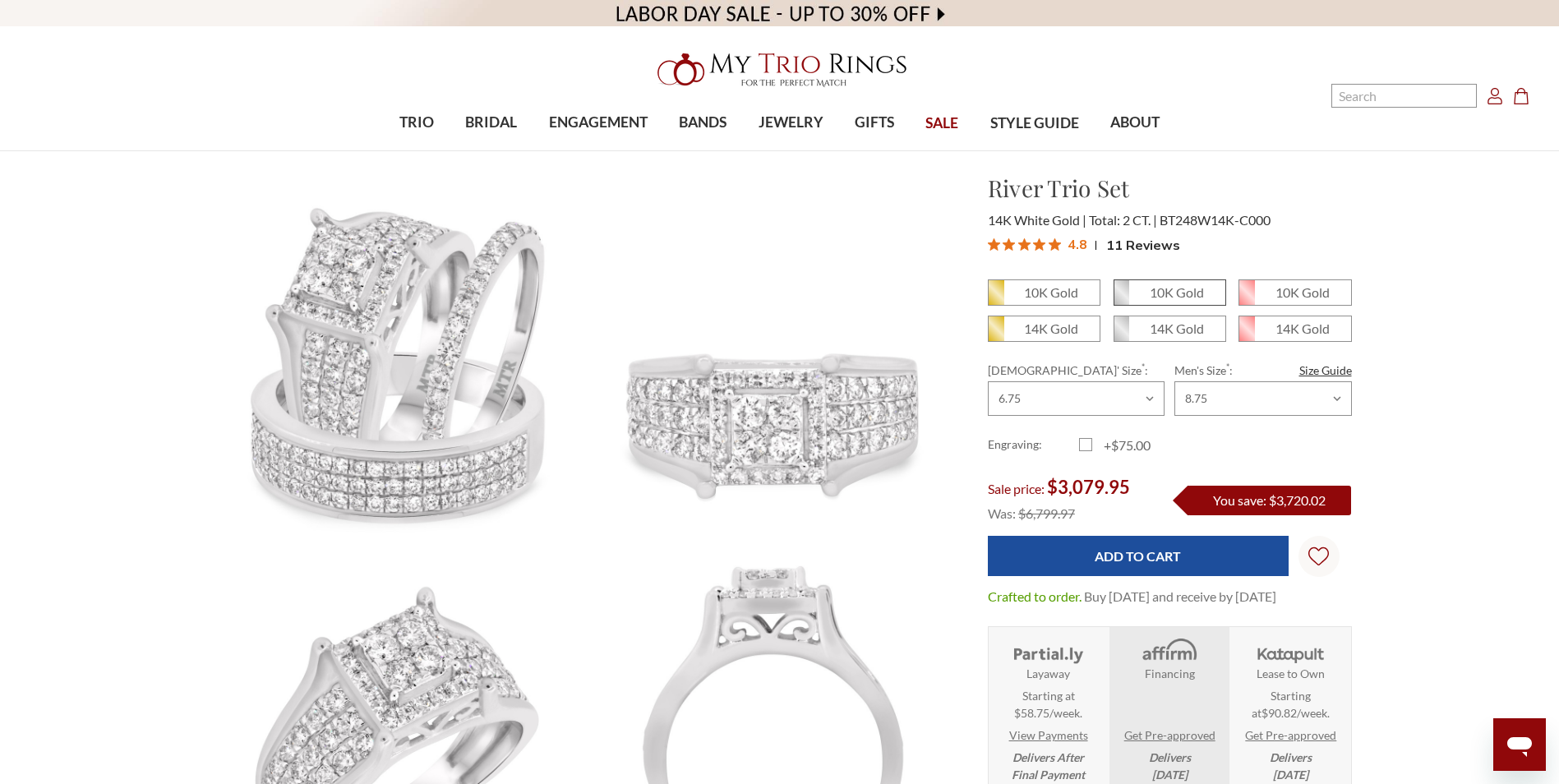
click at [1164, 297] on em "10K Gold" at bounding box center [1176, 292] width 55 height 16
click at [1121, 298] on input "10K Gold" at bounding box center [1120, 298] width 1 height 1
radio input "true"
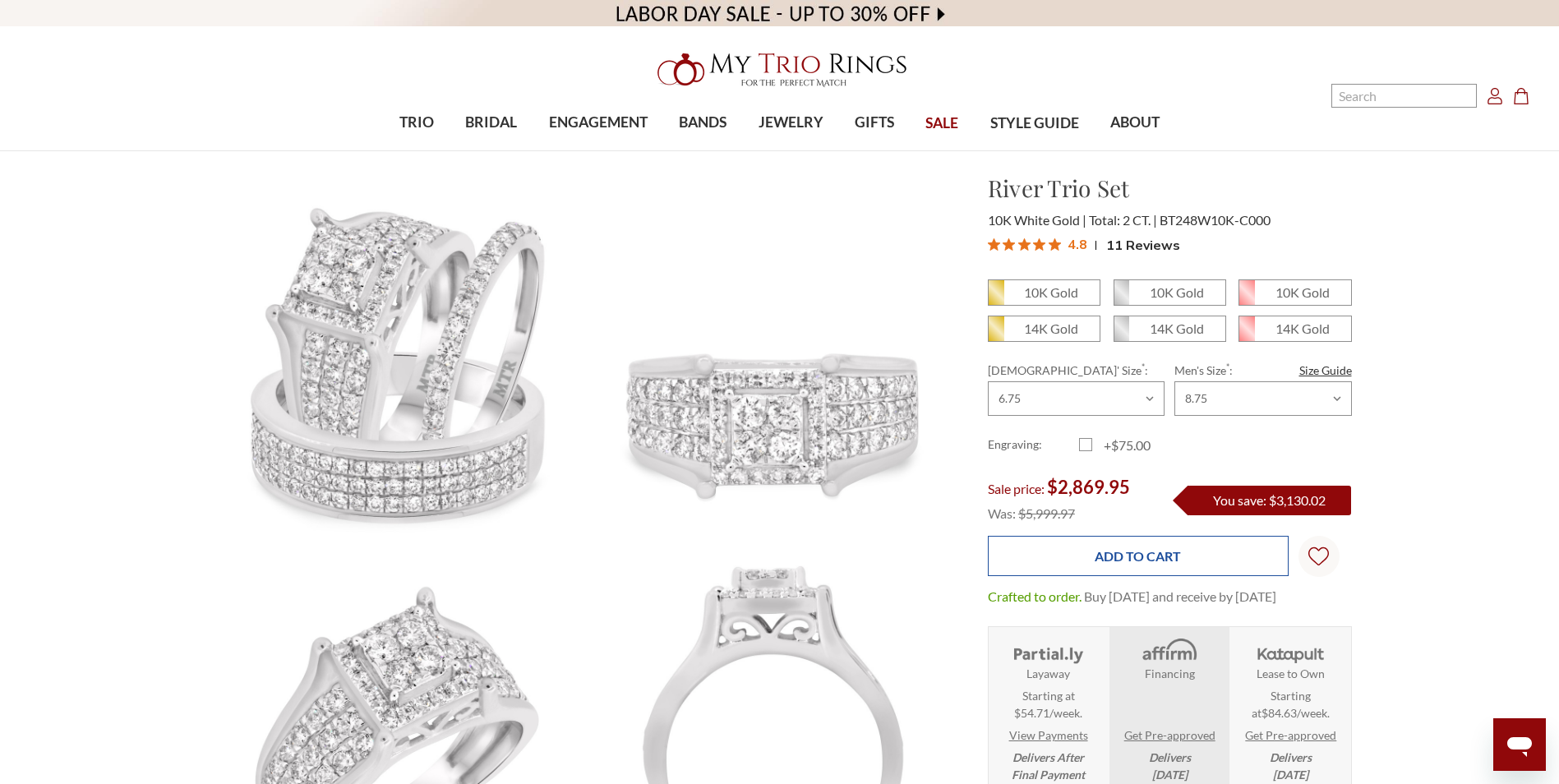
click at [1152, 563] on input "Add to Cart" at bounding box center [1138, 556] width 301 height 40
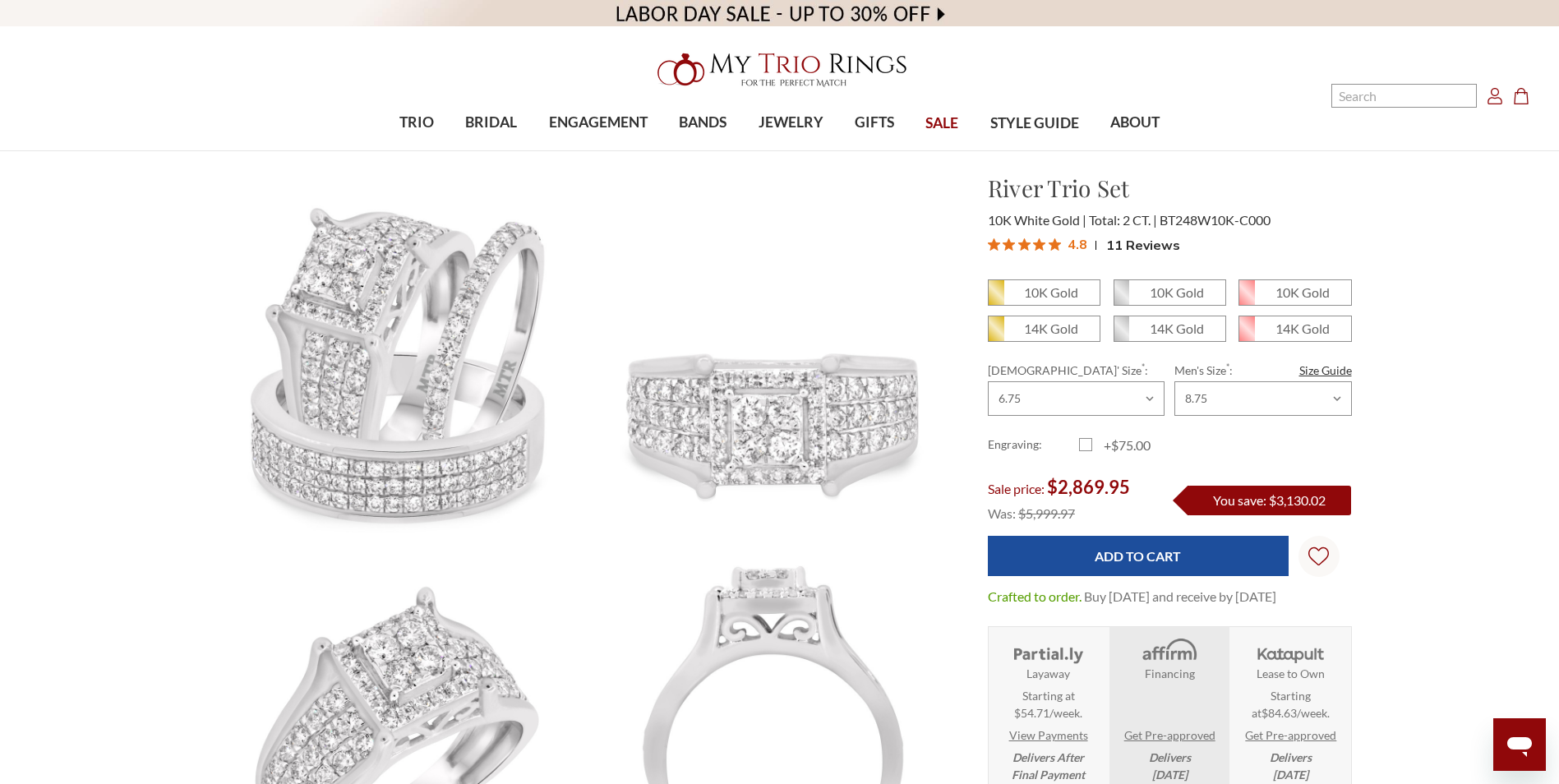
click at [1498, 101] on icon "Account Account" at bounding box center [1495, 95] width 16 height 16
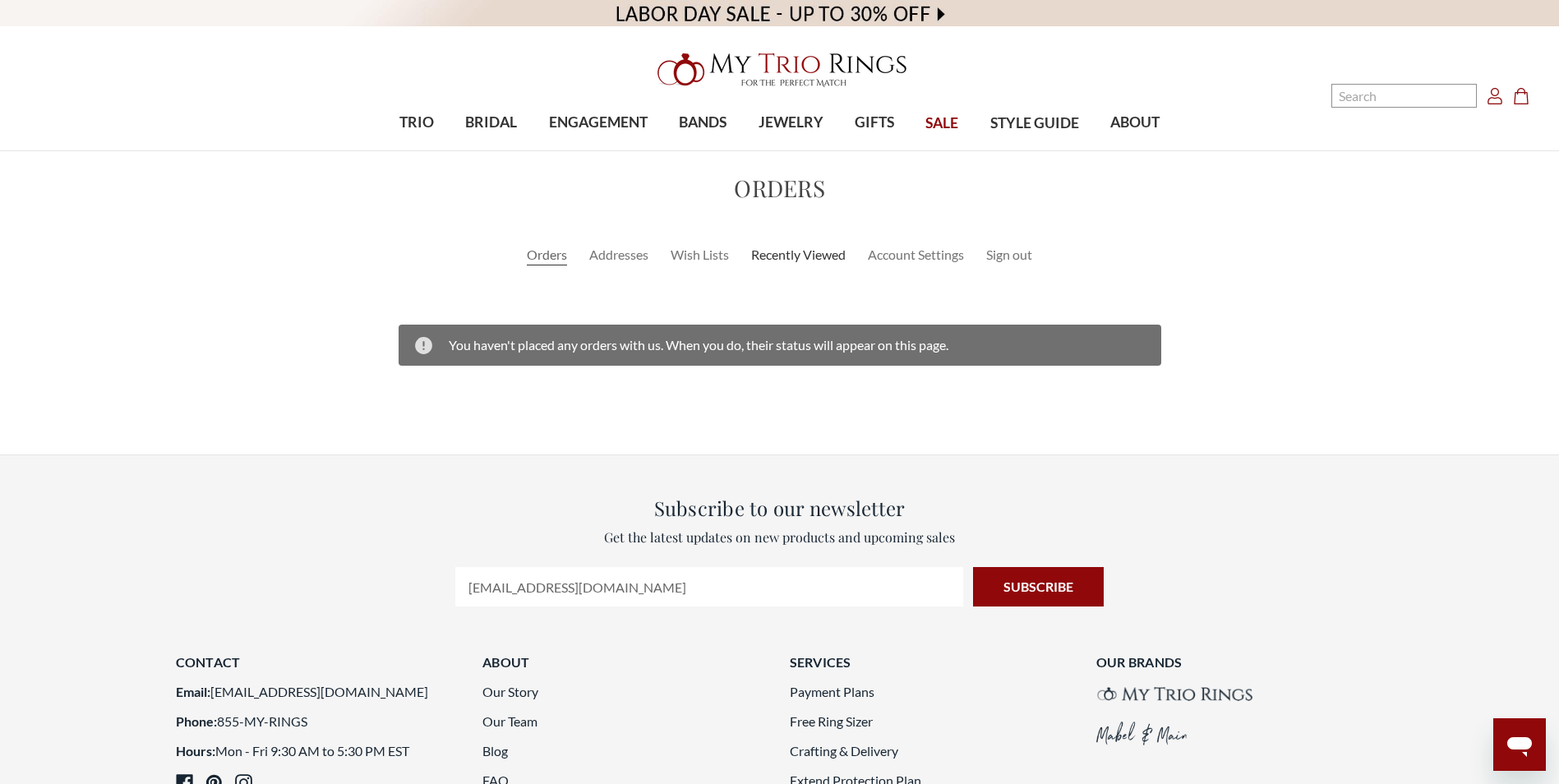
click at [822, 254] on link "Recently Viewed" at bounding box center [798, 254] width 95 height 20
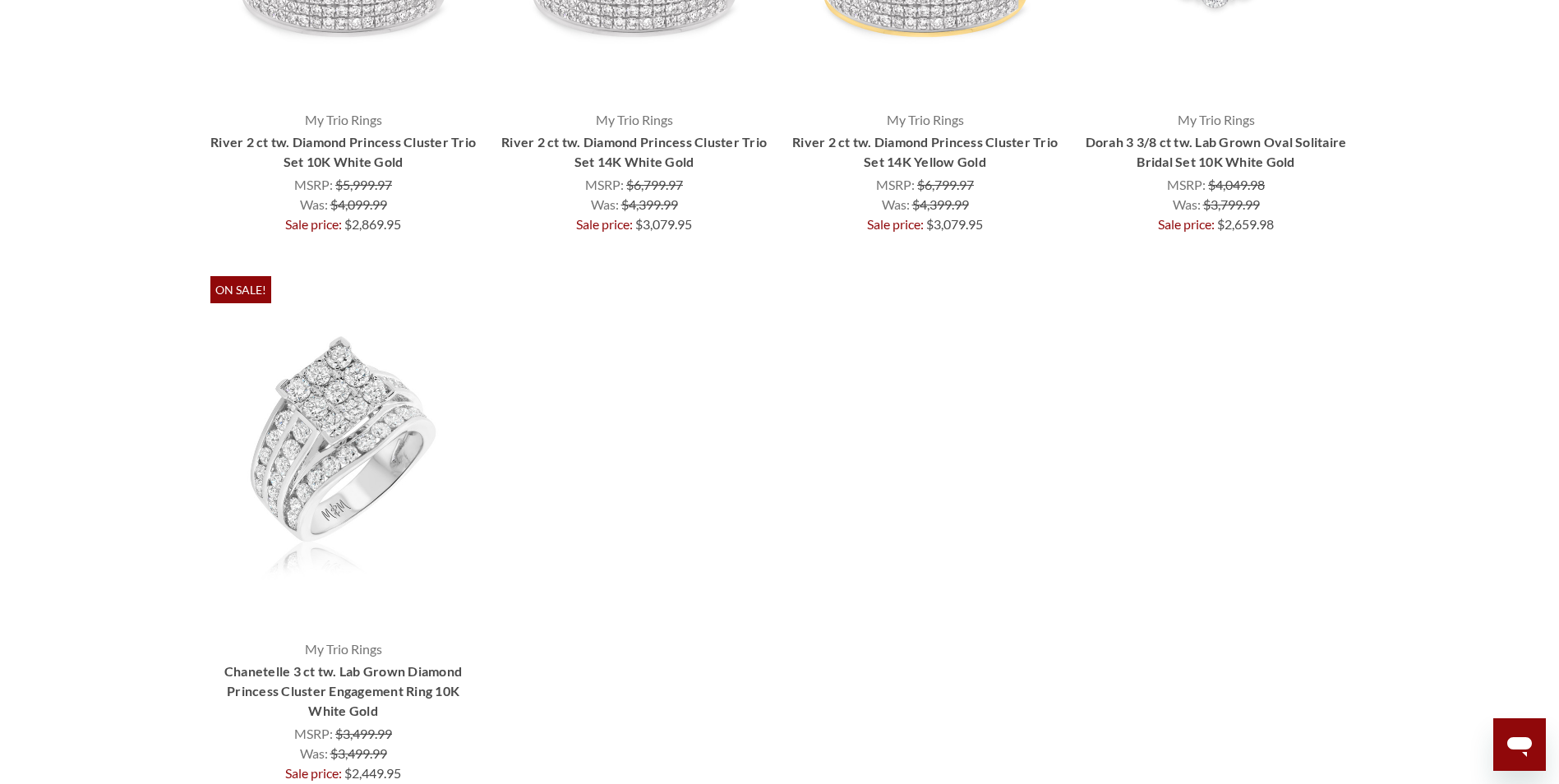
scroll to position [164, 0]
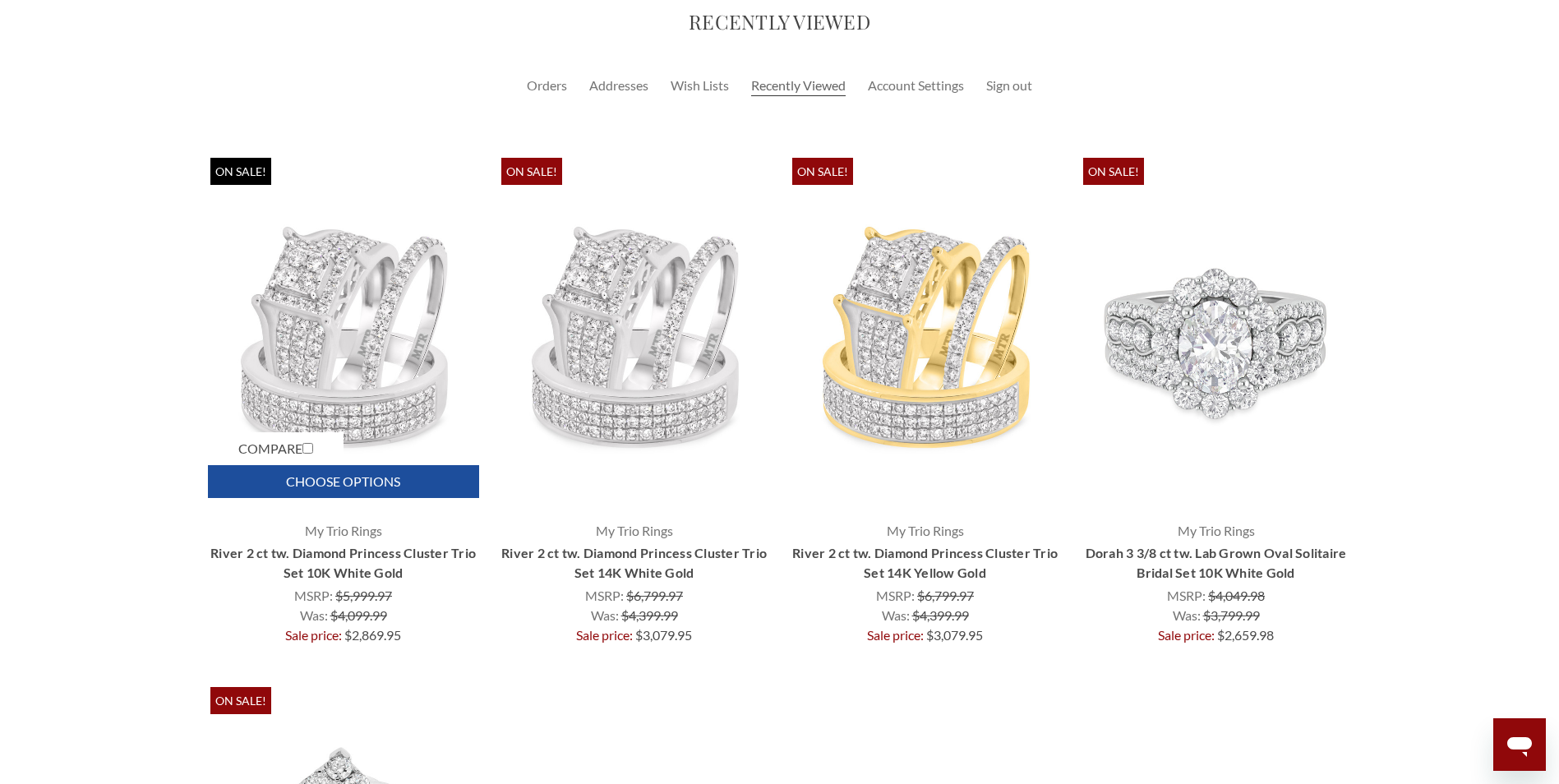
click at [320, 487] on link "Choose Options" at bounding box center [344, 481] width 272 height 33
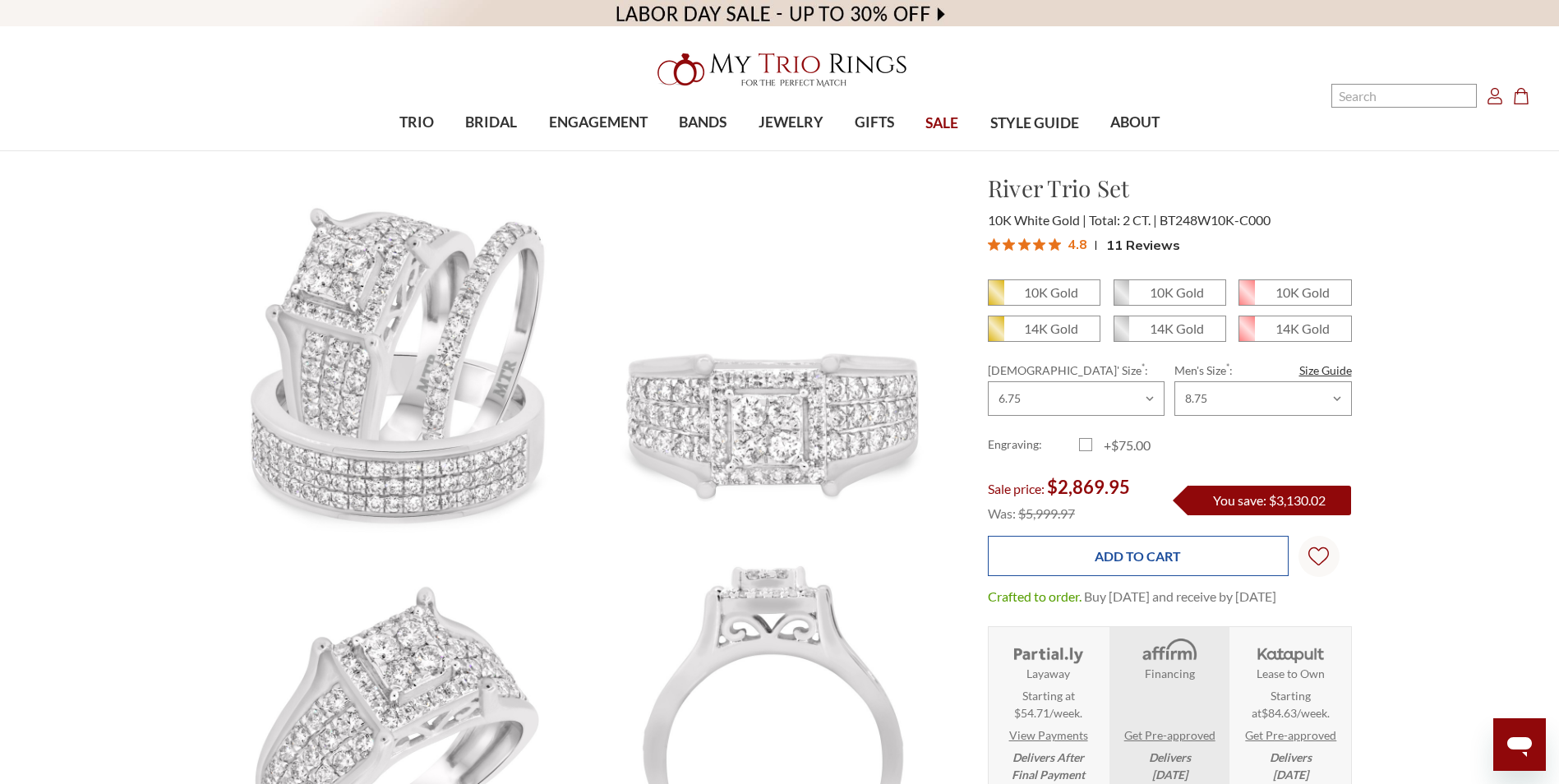
click at [1136, 548] on input "Add to Cart" at bounding box center [1138, 556] width 301 height 40
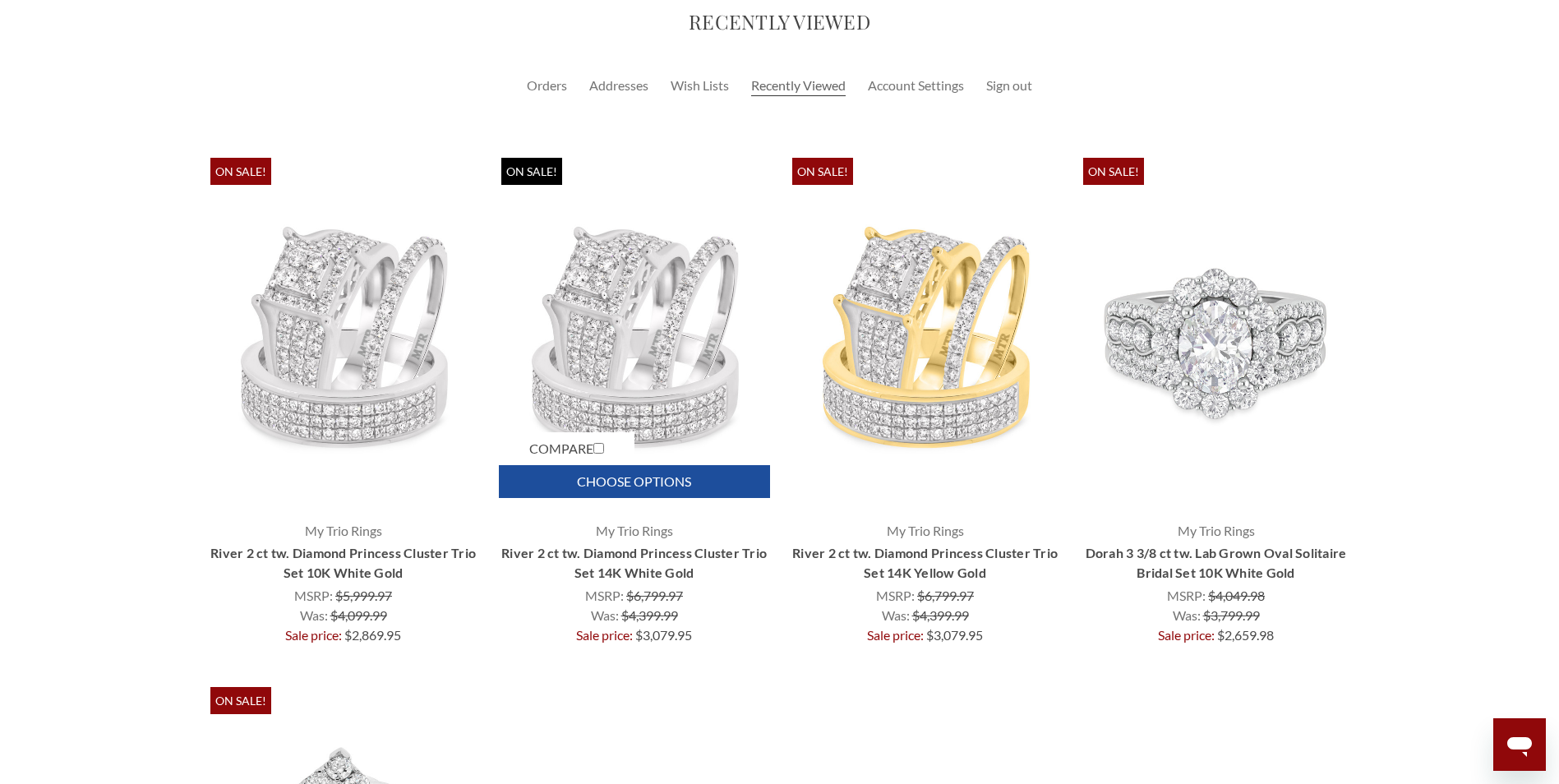
click at [629, 481] on link "Choose Options" at bounding box center [634, 481] width 272 height 33
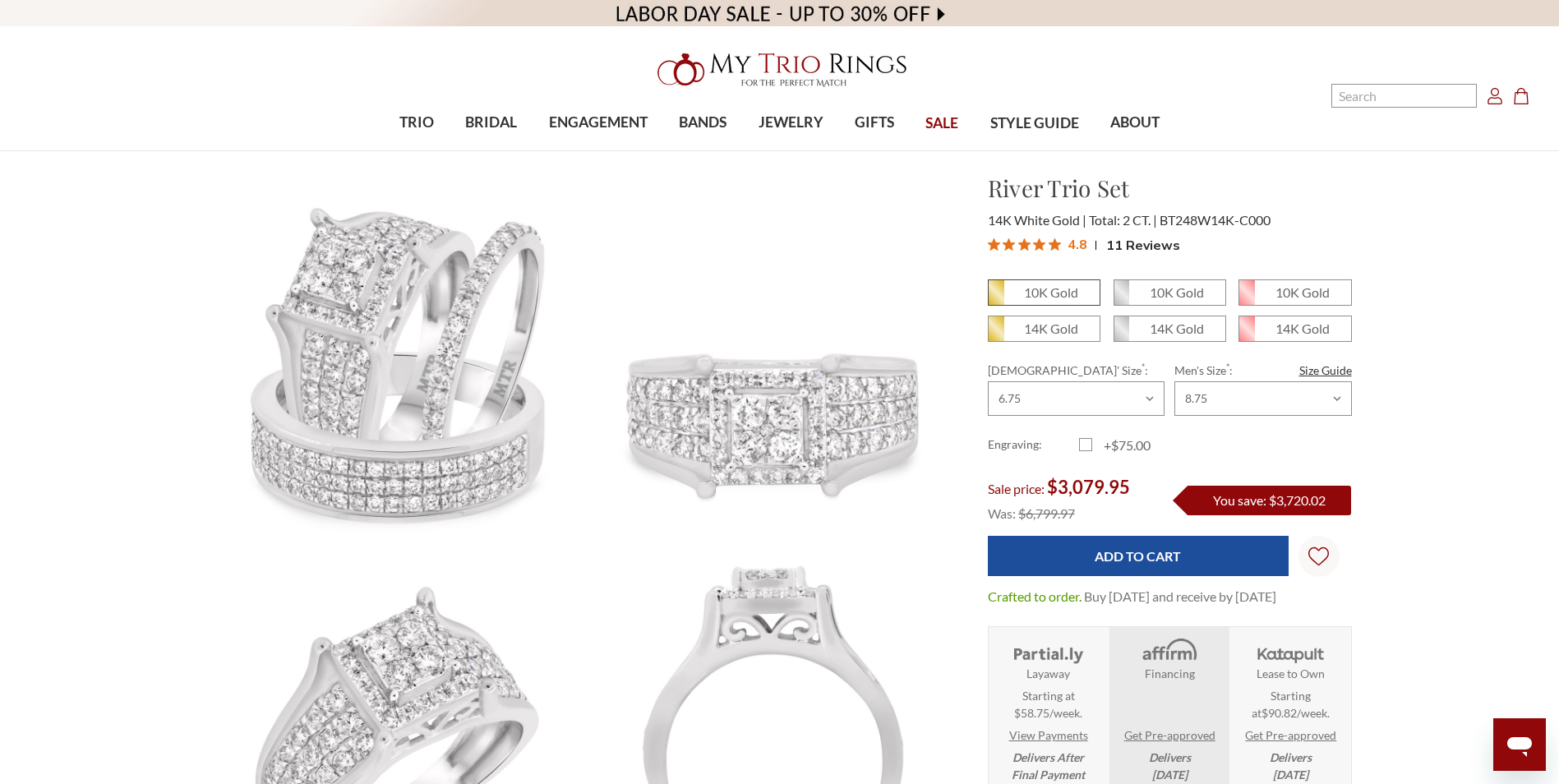
click at [1038, 289] on em "10K Gold" at bounding box center [1051, 292] width 55 height 16
click at [995, 298] on input "10K Gold" at bounding box center [994, 298] width 1 height 1
radio input "true"
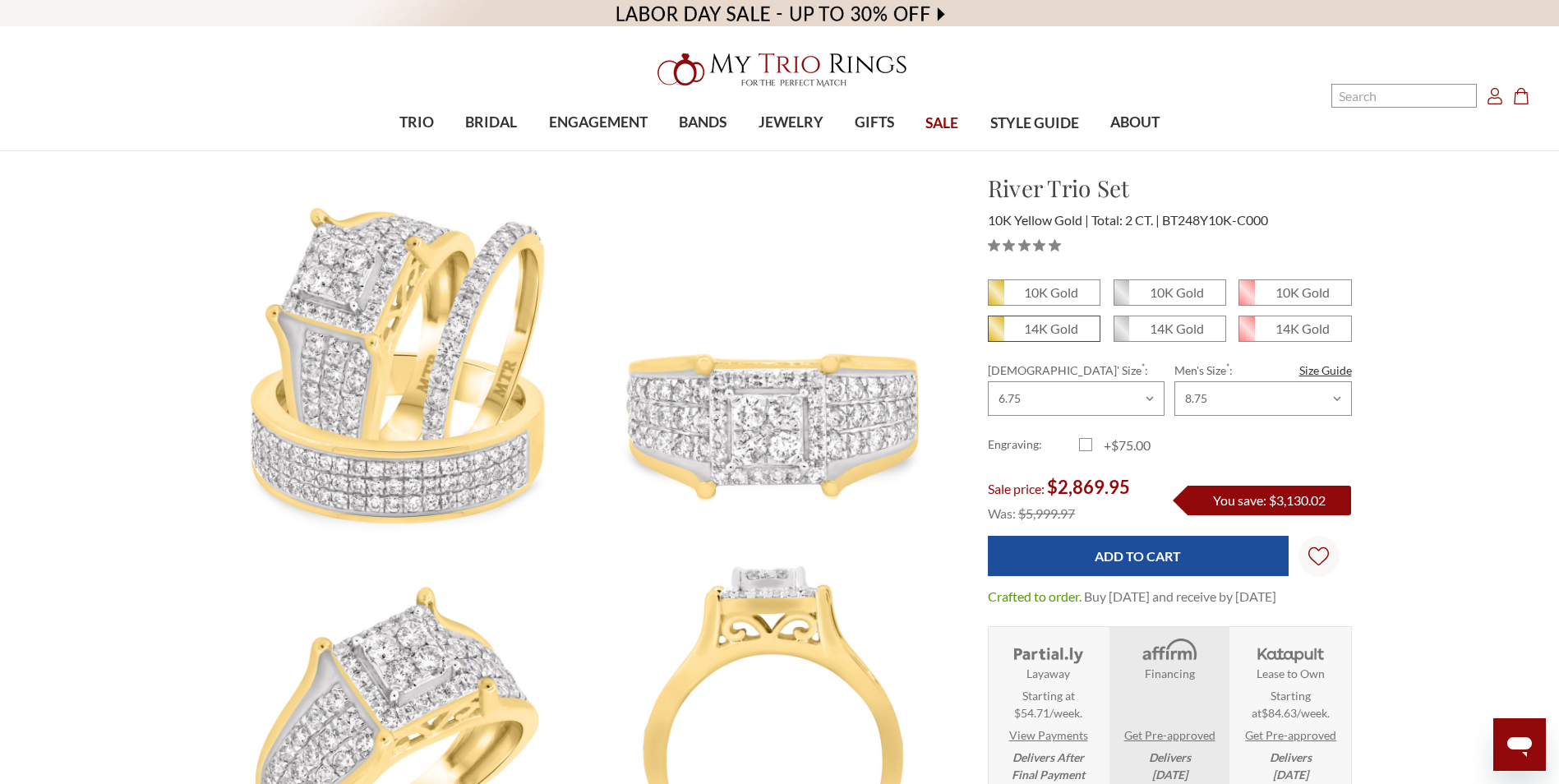
click at [1040, 336] on span "14K Gold" at bounding box center [1045, 329] width 111 height 24
click at [995, 336] on input "14K Gold" at bounding box center [994, 335] width 1 height 1
radio input "true"
click at [1150, 329] on em "14K Gold" at bounding box center [1176, 328] width 55 height 16
click at [1121, 335] on input "14K Gold" at bounding box center [1120, 335] width 1 height 1
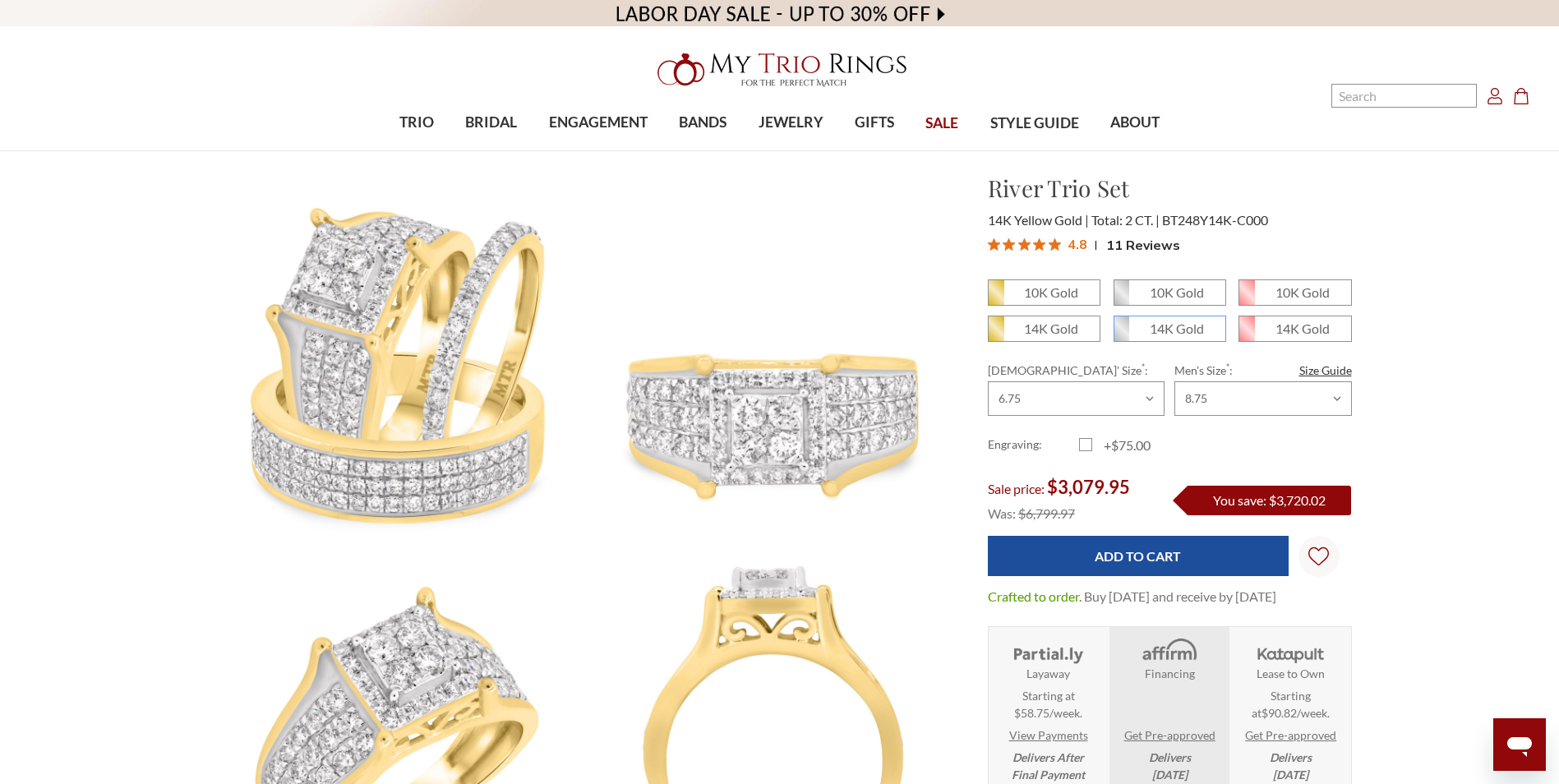
radio input "true"
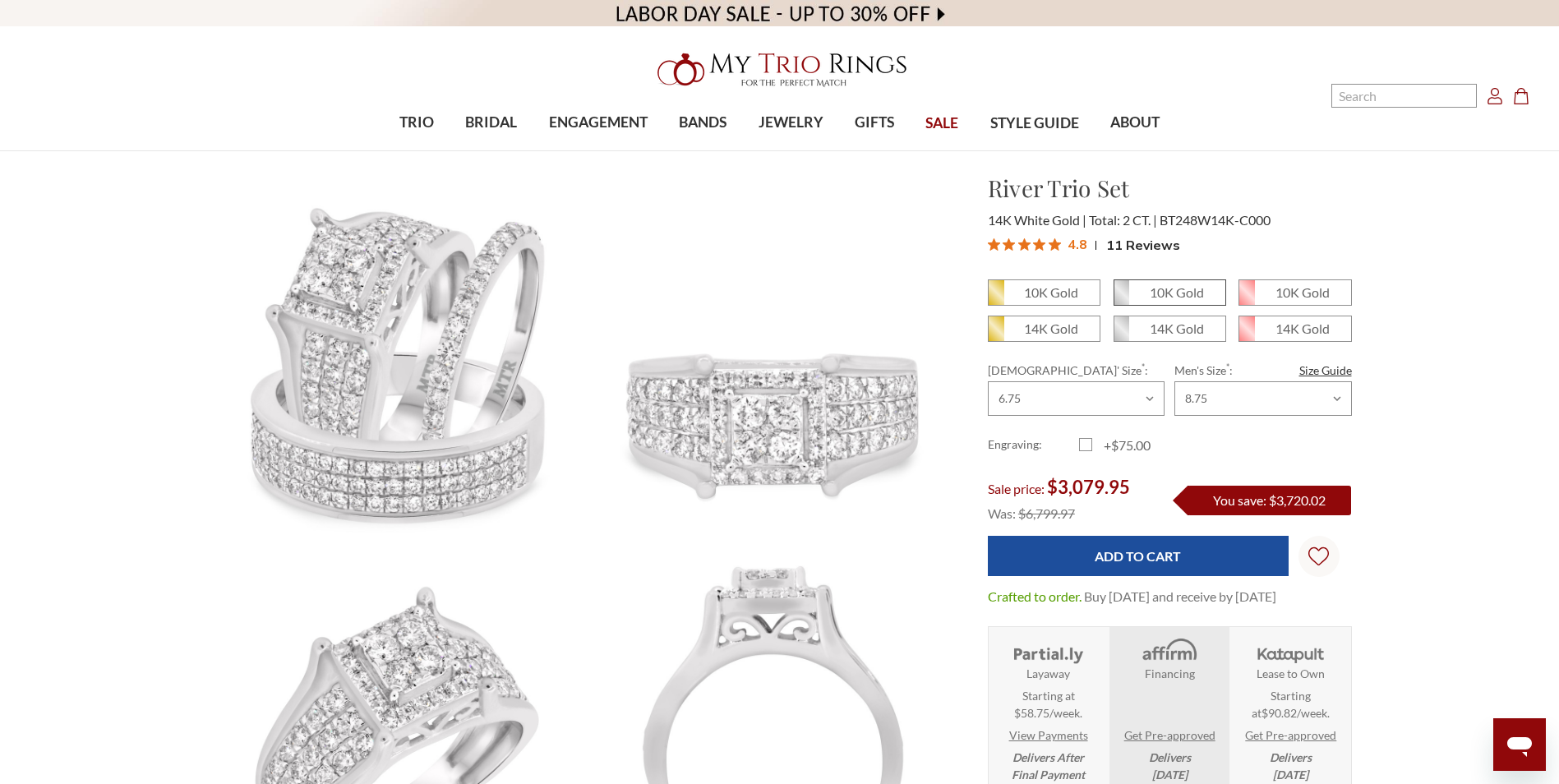
click at [1154, 304] on span "10K Gold" at bounding box center [1170, 292] width 111 height 24
click at [1121, 299] on input "10K Gold" at bounding box center [1120, 298] width 1 height 1
radio input "true"
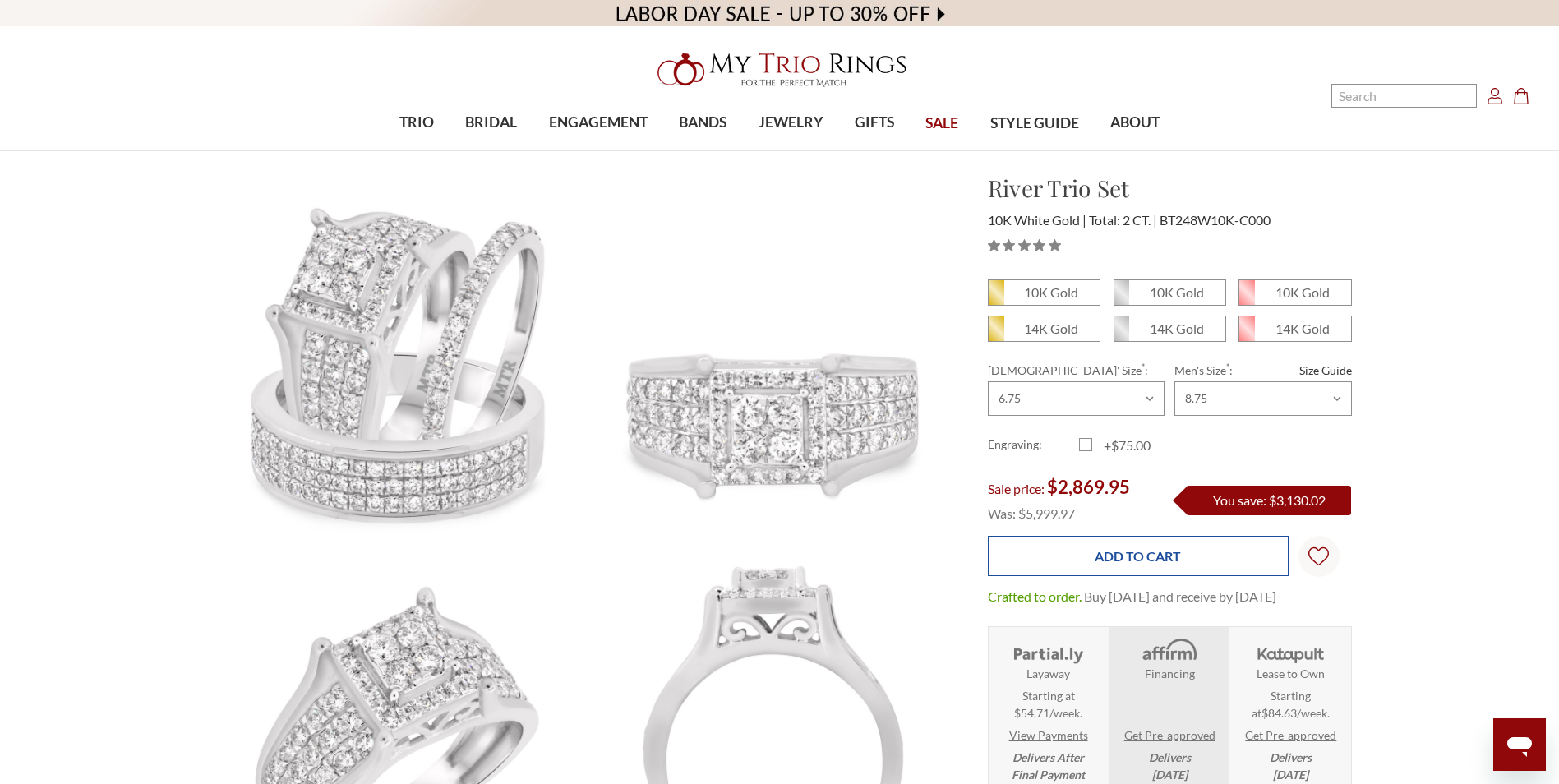
click at [1104, 566] on input "Add to Cart" at bounding box center [1138, 556] width 301 height 40
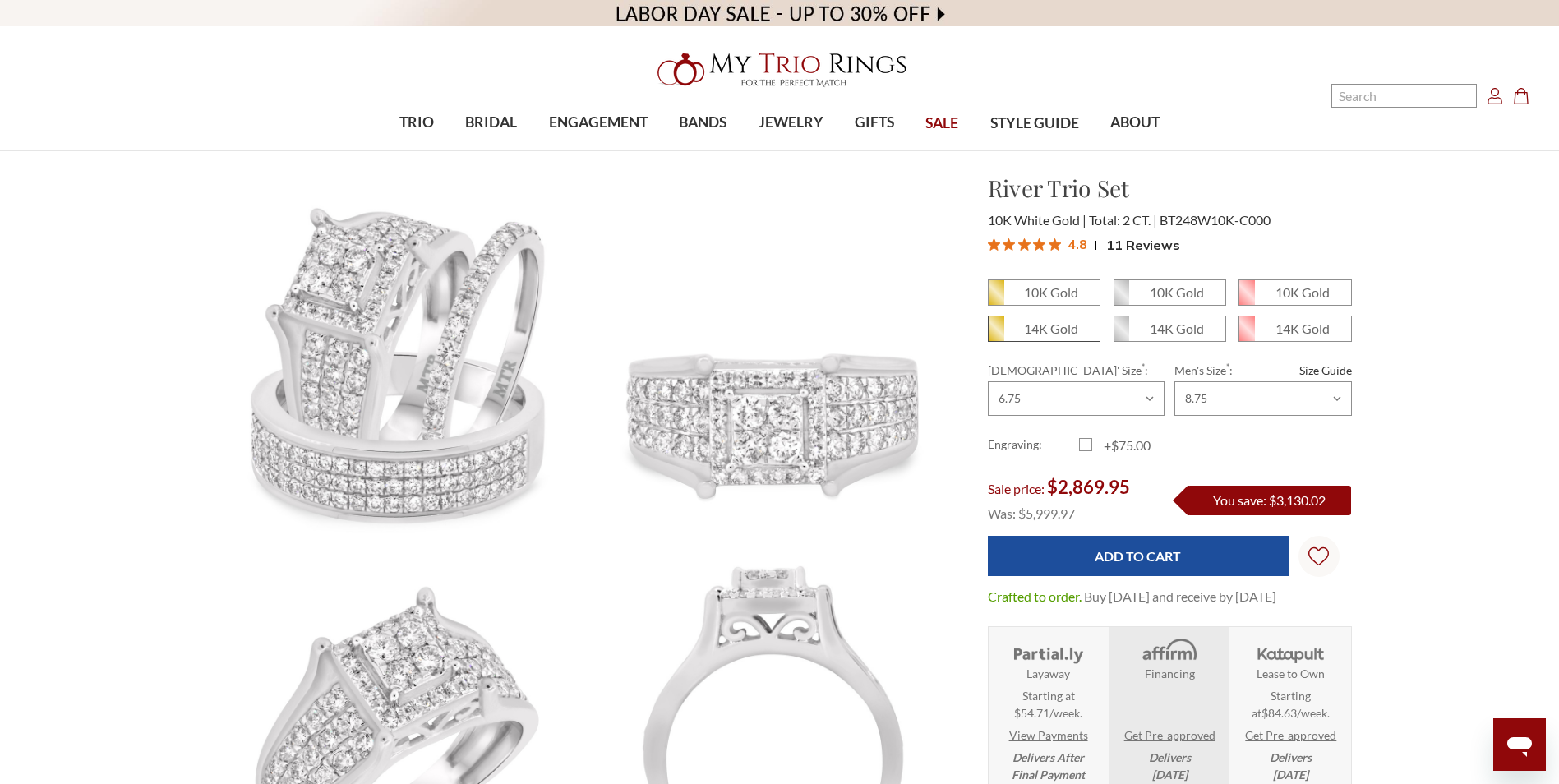
click at [1041, 320] on em "14K Gold" at bounding box center [1051, 328] width 55 height 16
click at [995, 335] on input "14K Gold" at bounding box center [994, 335] width 1 height 1
radio input "true"
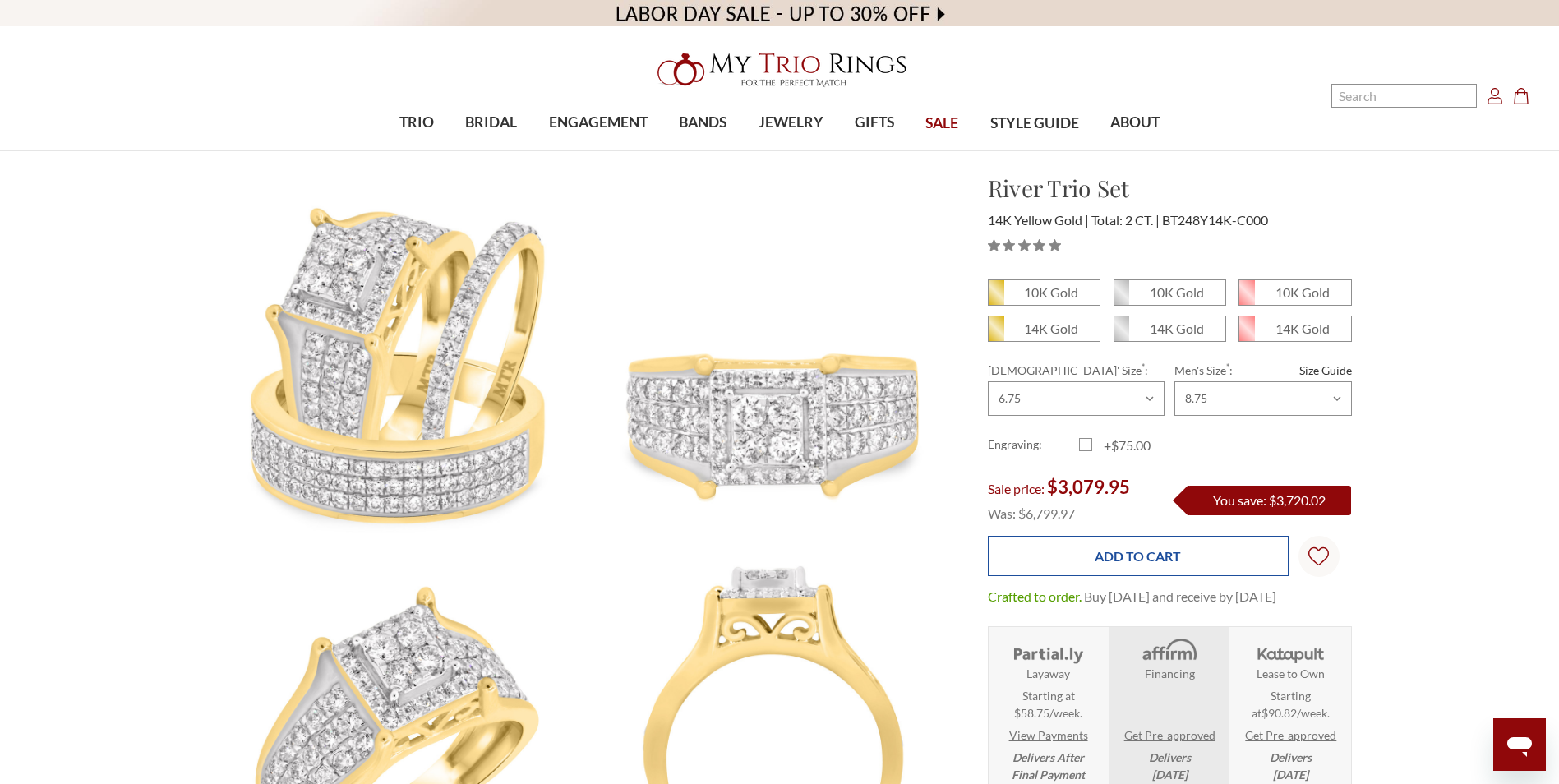
click at [1128, 554] on input "Add to Cart" at bounding box center [1138, 556] width 301 height 40
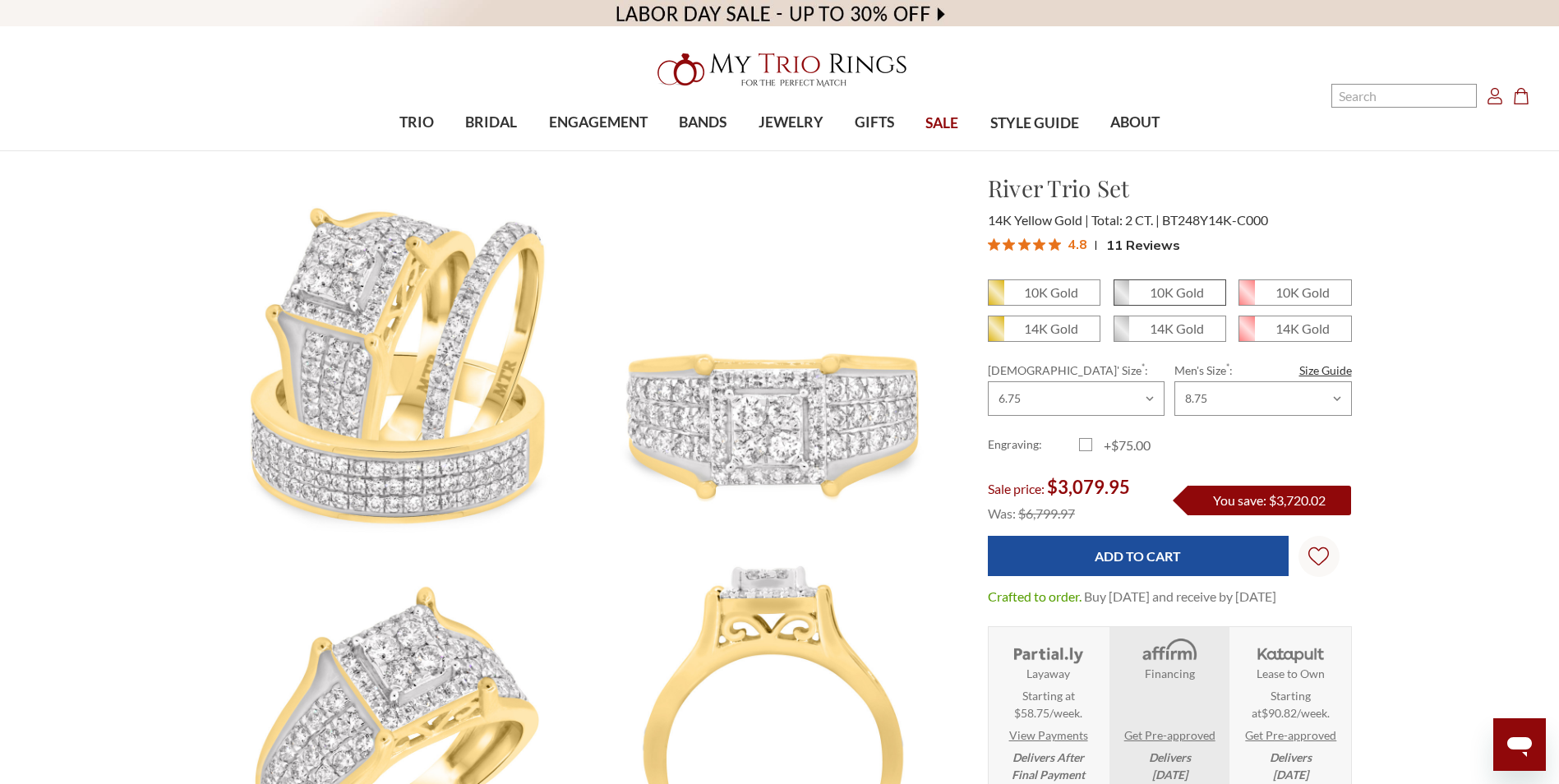
click at [1179, 291] on em "10K Gold" at bounding box center [1176, 292] width 55 height 16
click at [1121, 298] on input "10K Gold" at bounding box center [1120, 298] width 1 height 1
radio input "true"
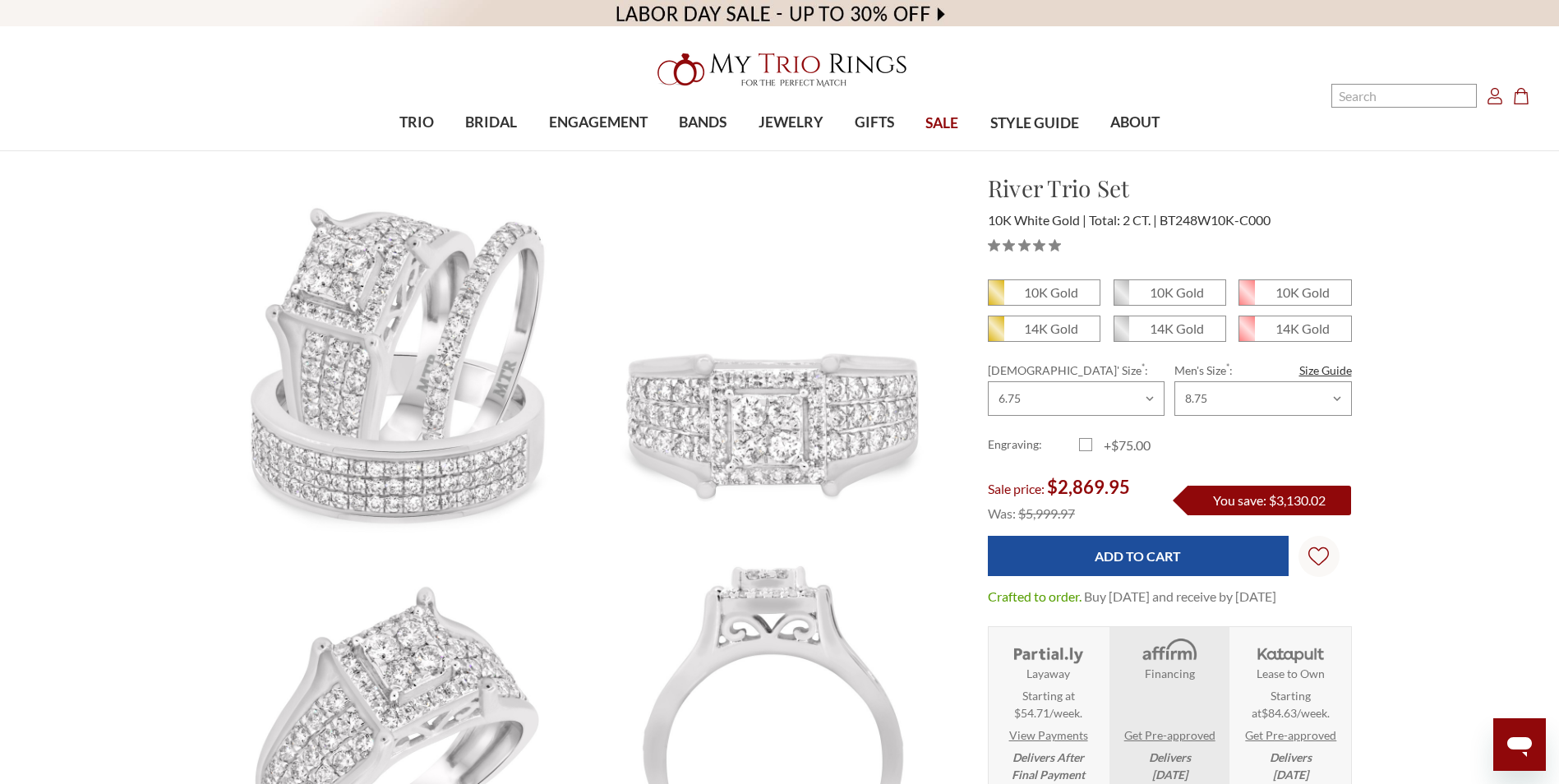
click at [1206, 503] on div "You save: $3,130.02" at bounding box center [1269, 500] width 164 height 29
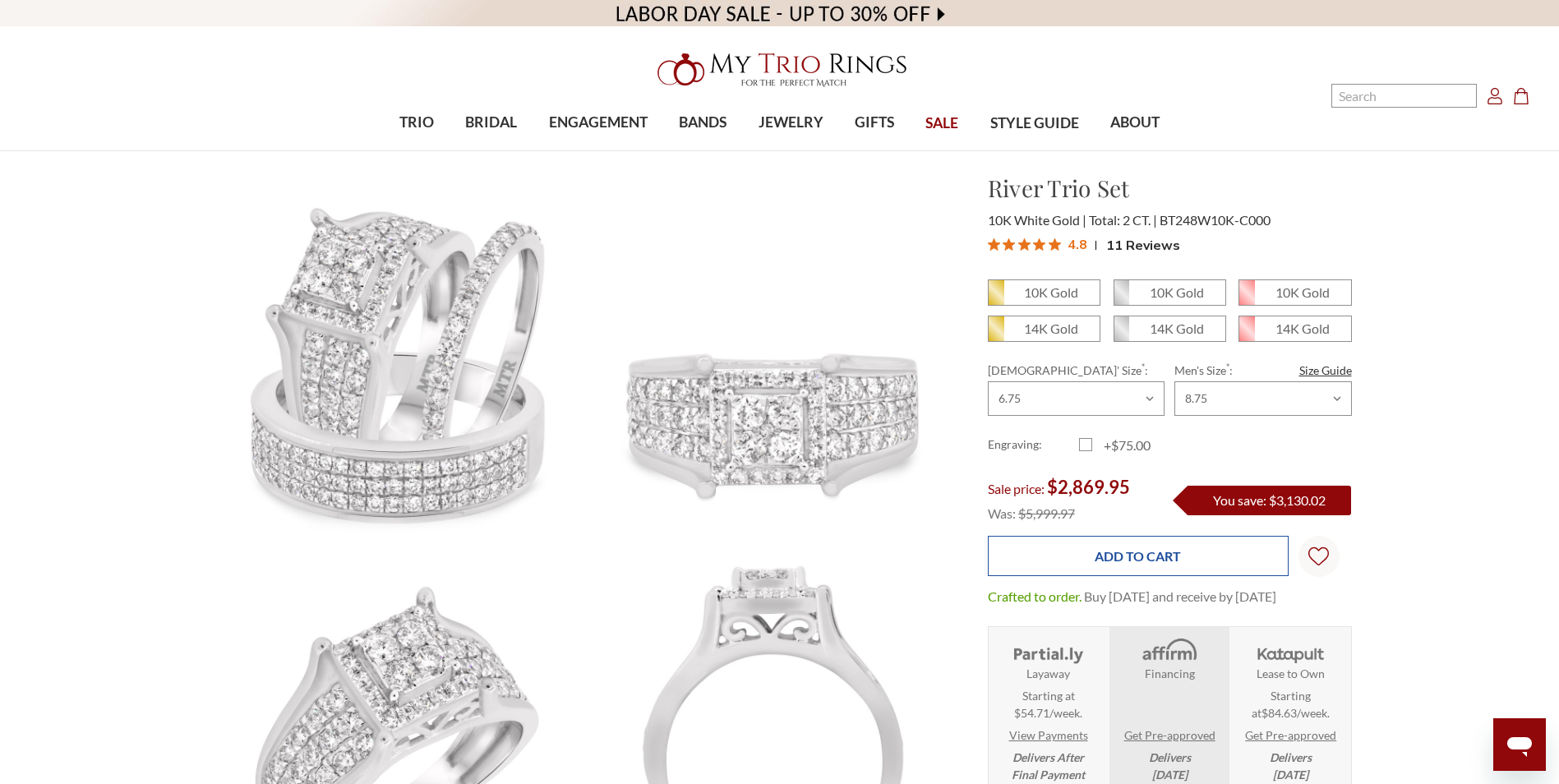
click at [1096, 567] on input "Add to Cart" at bounding box center [1138, 556] width 301 height 40
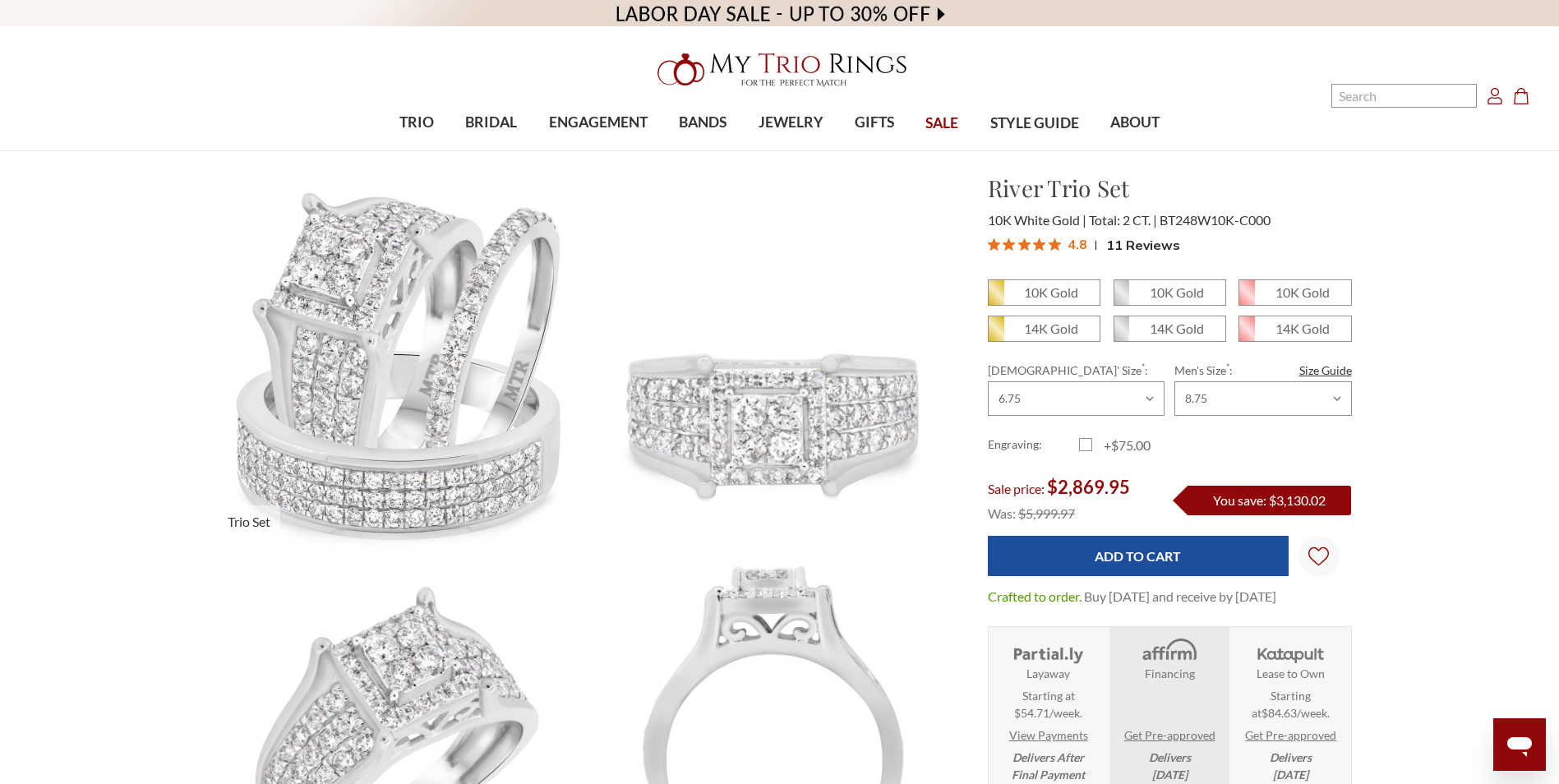
click at [340, 389] on img at bounding box center [396, 359] width 413 height 414
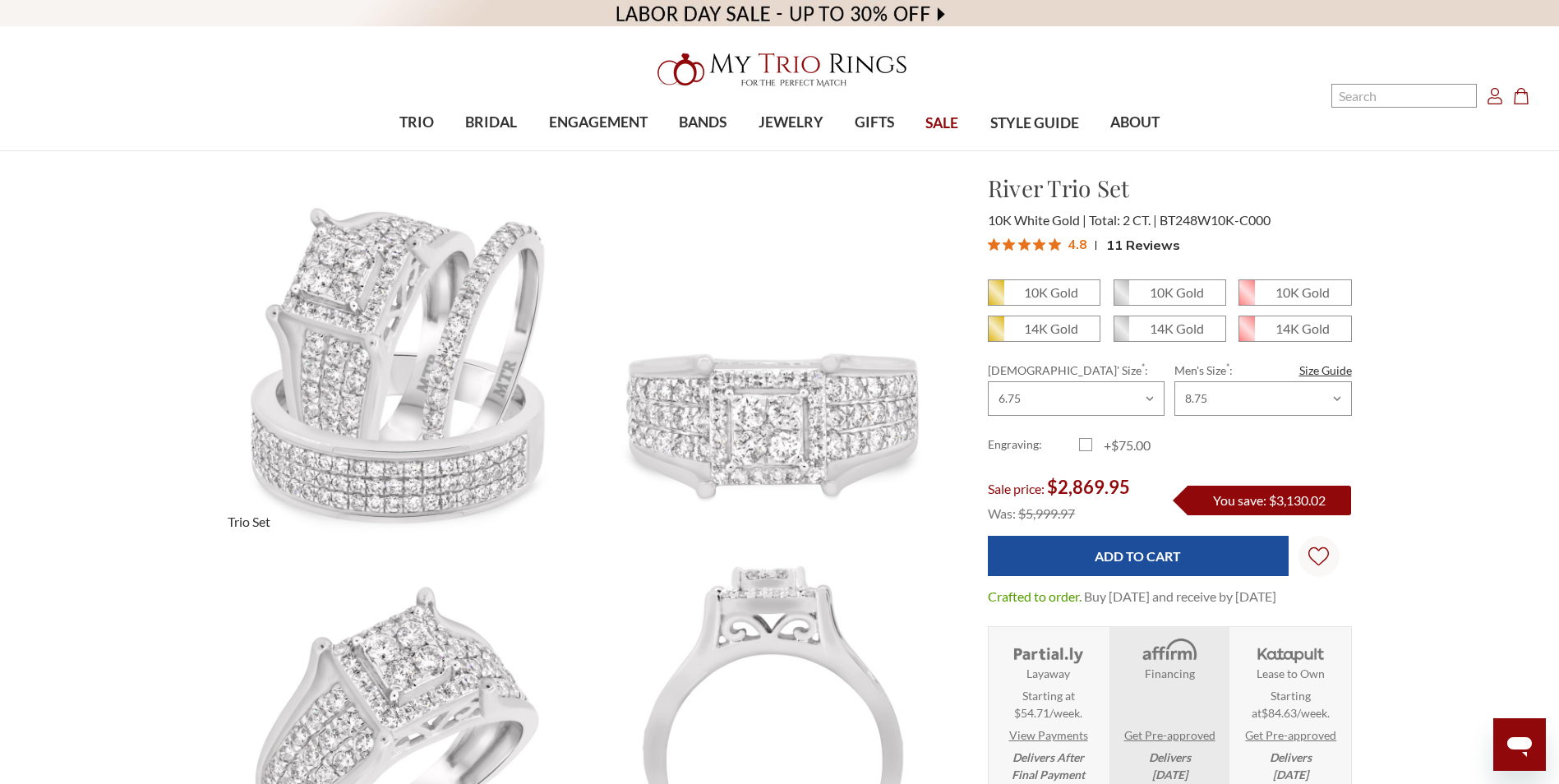
click at [241, 519] on span "Trio Set" at bounding box center [249, 522] width 62 height 33
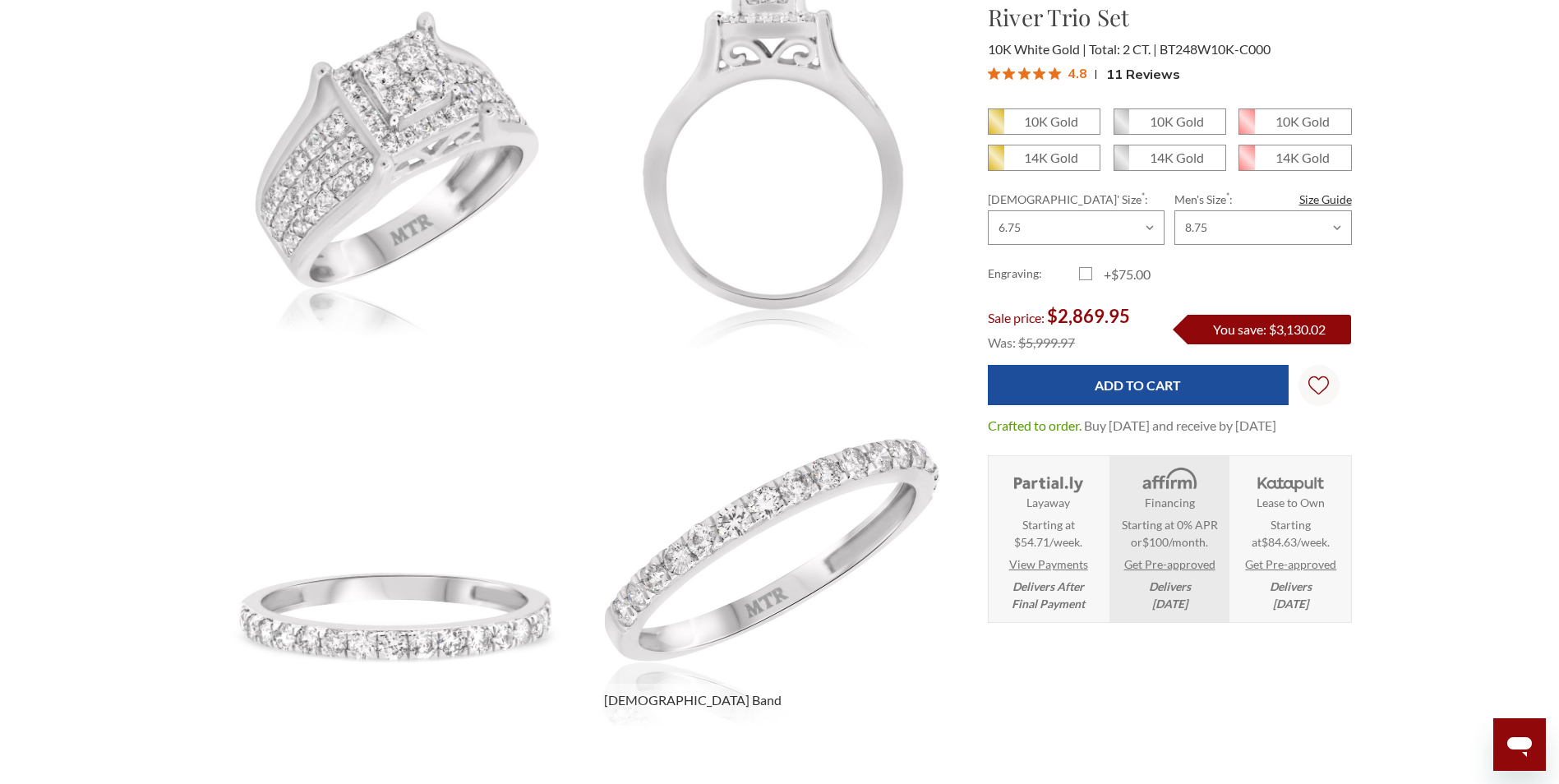
scroll to position [329, 0]
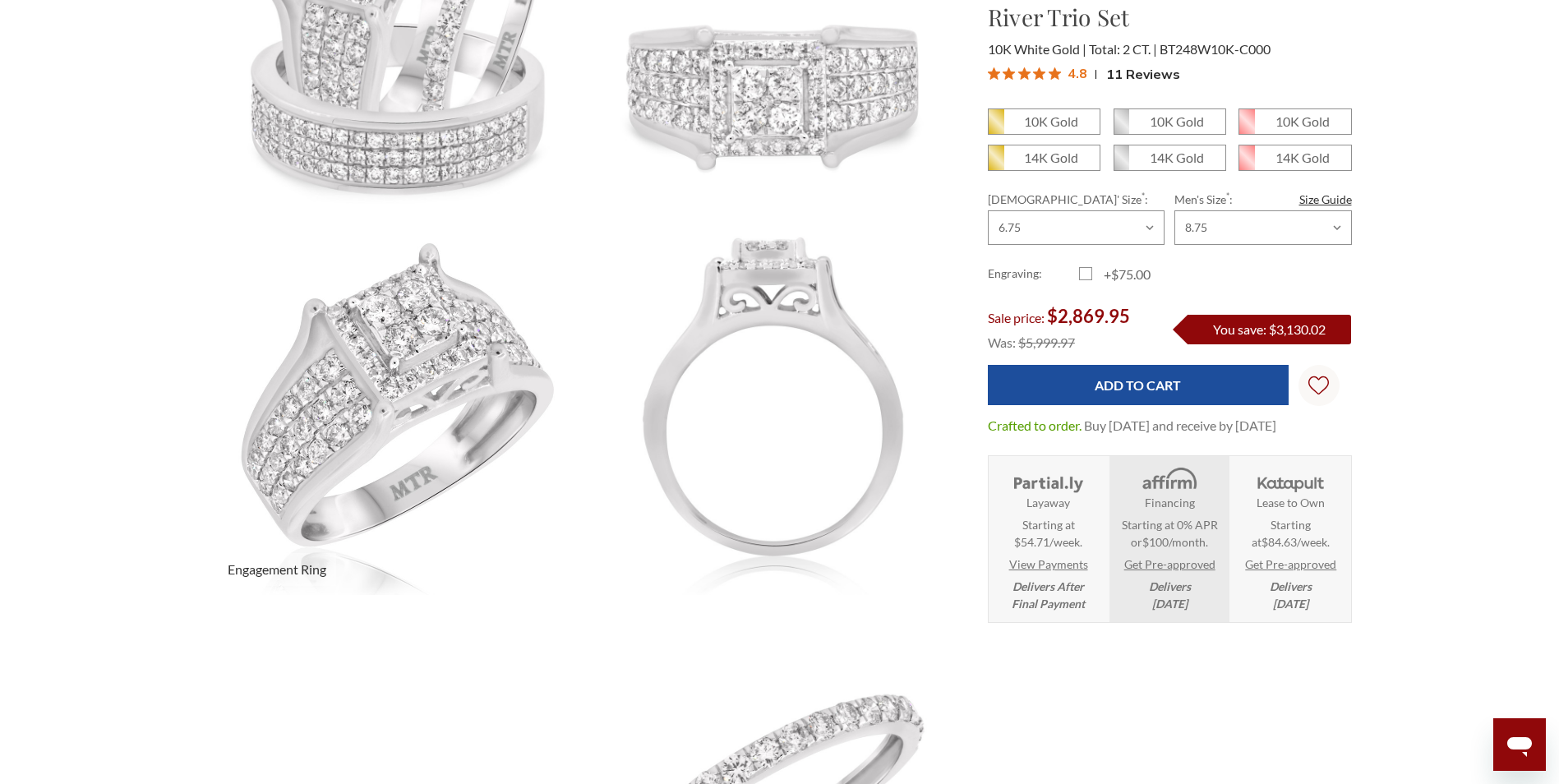
click at [386, 372] on img at bounding box center [396, 408] width 413 height 413
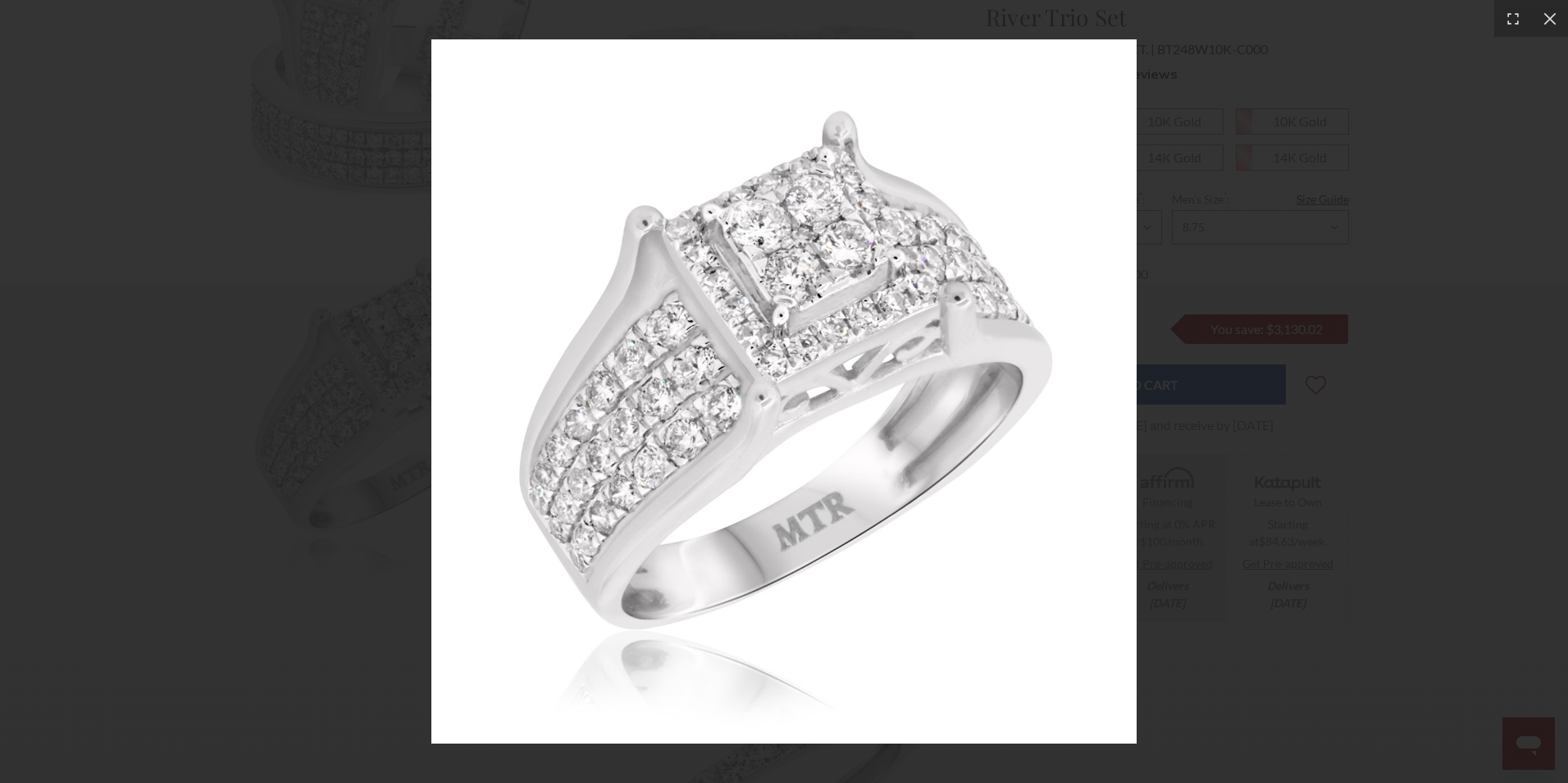
click at [274, 298] on div at bounding box center [784, 392] width 1568 height 783
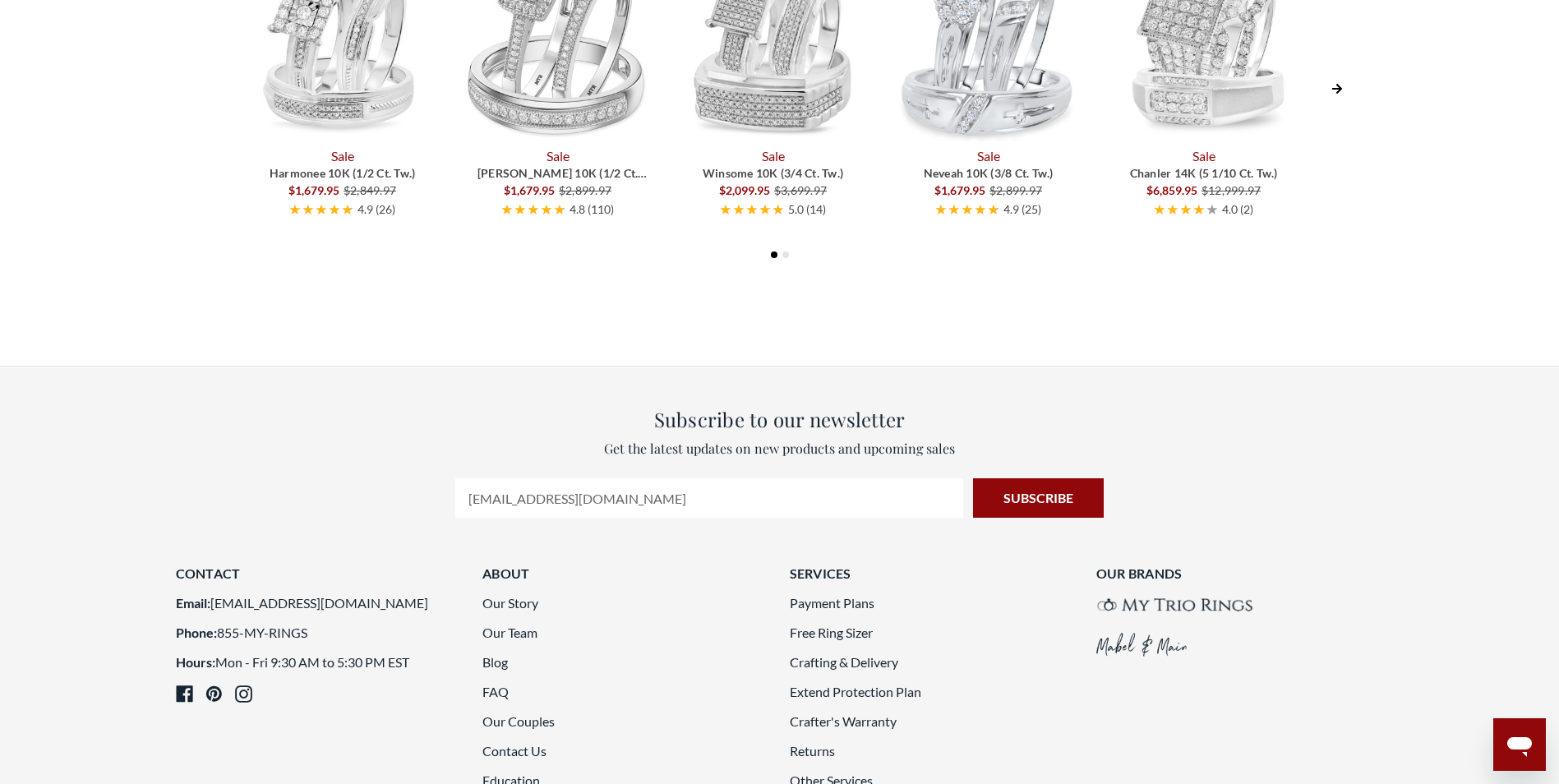
scroll to position [9039, 0]
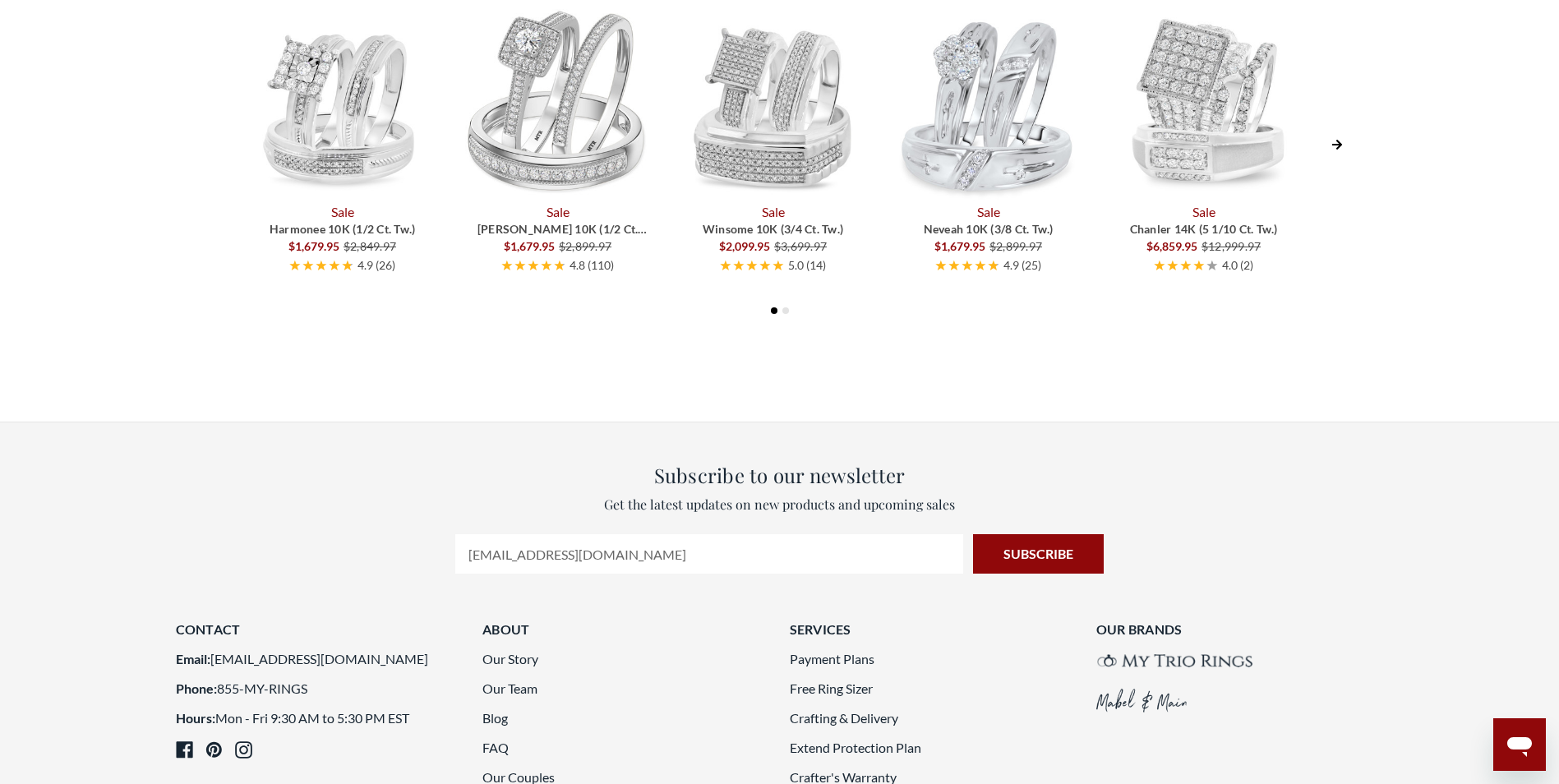
click at [1507, 745] on icon "Open messaging window" at bounding box center [1520, 744] width 29 height 29
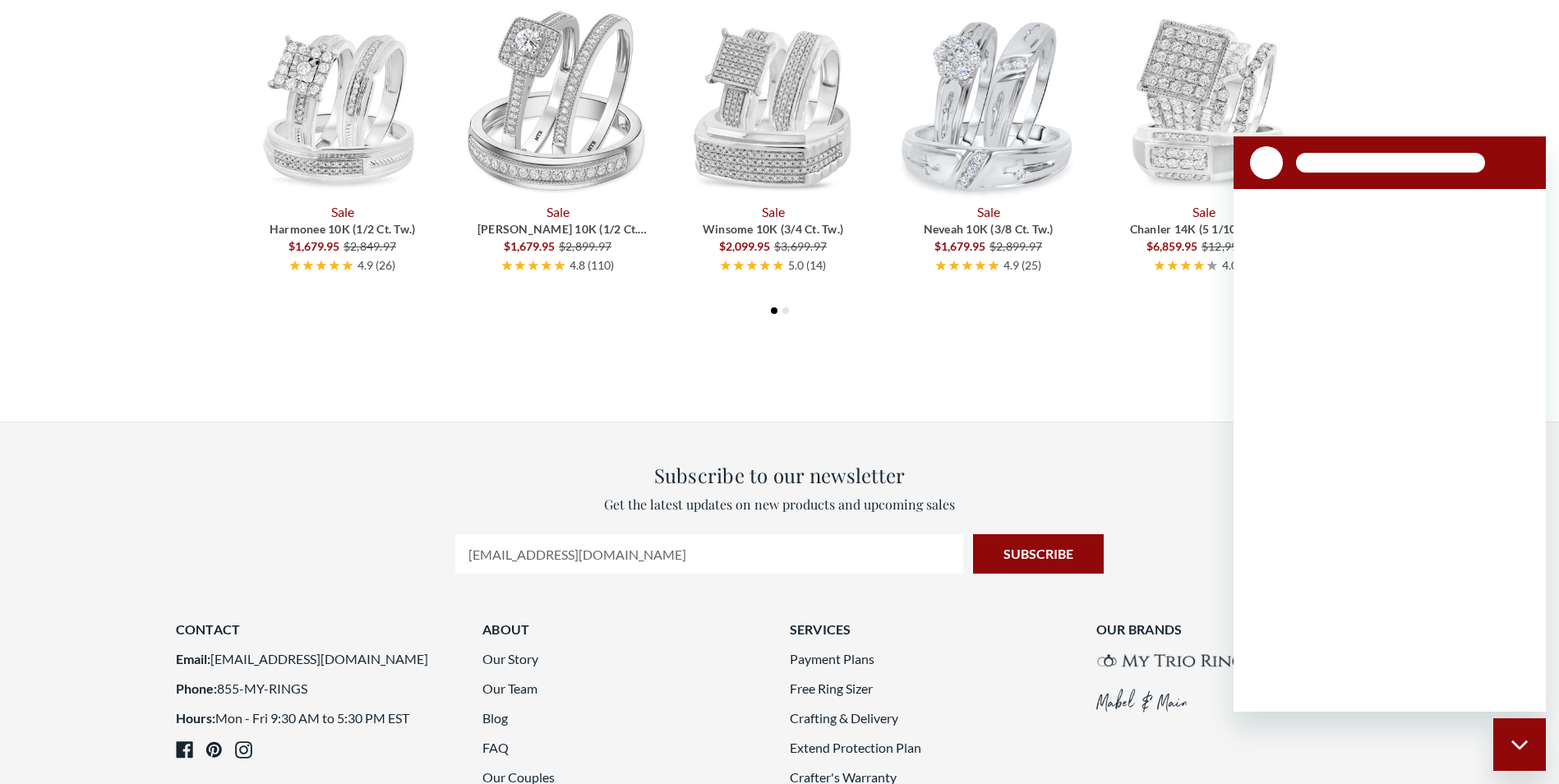
scroll to position [0, 0]
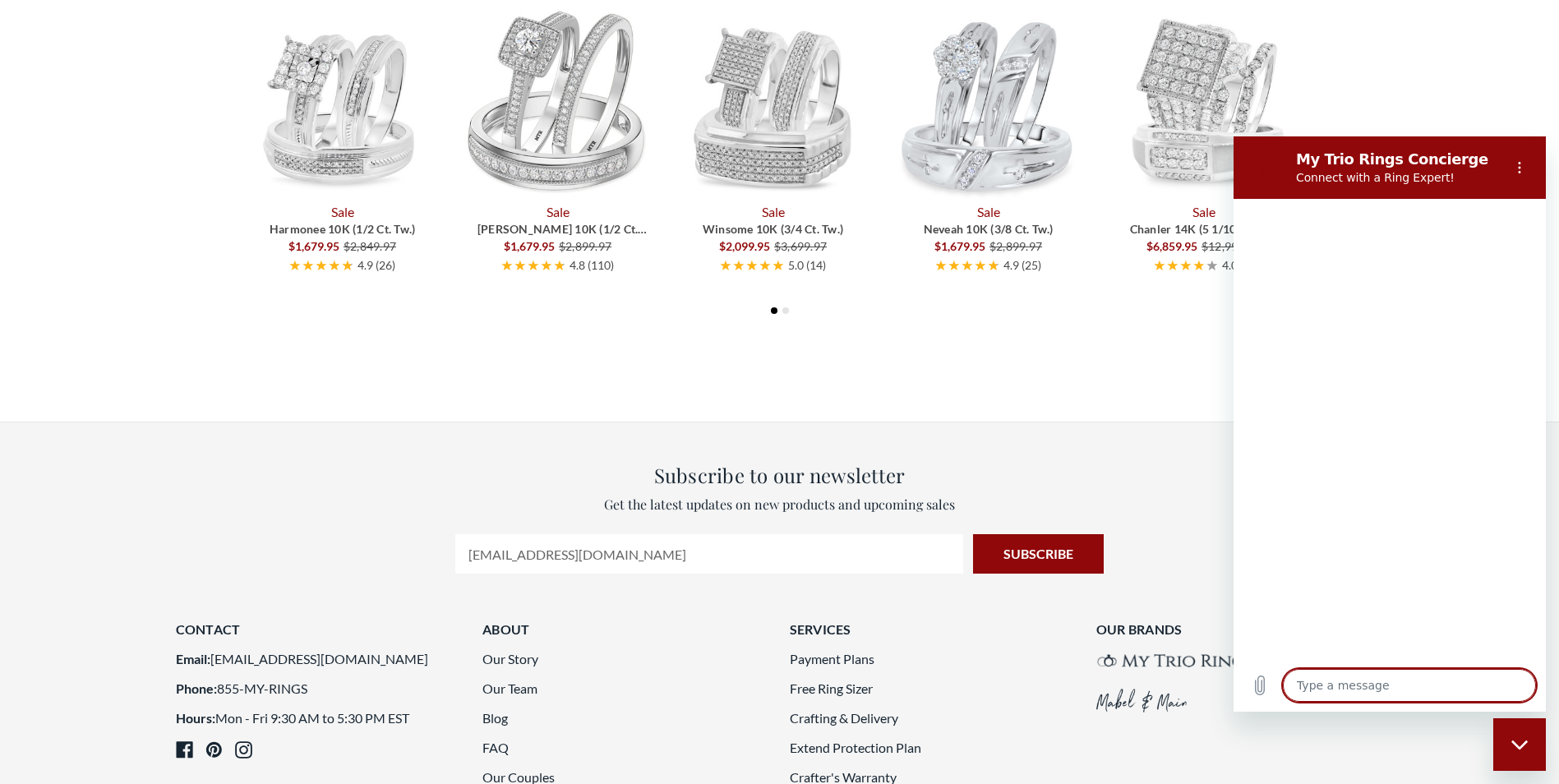
click at [1329, 689] on textarea at bounding box center [1410, 685] width 253 height 33
type textarea "x"
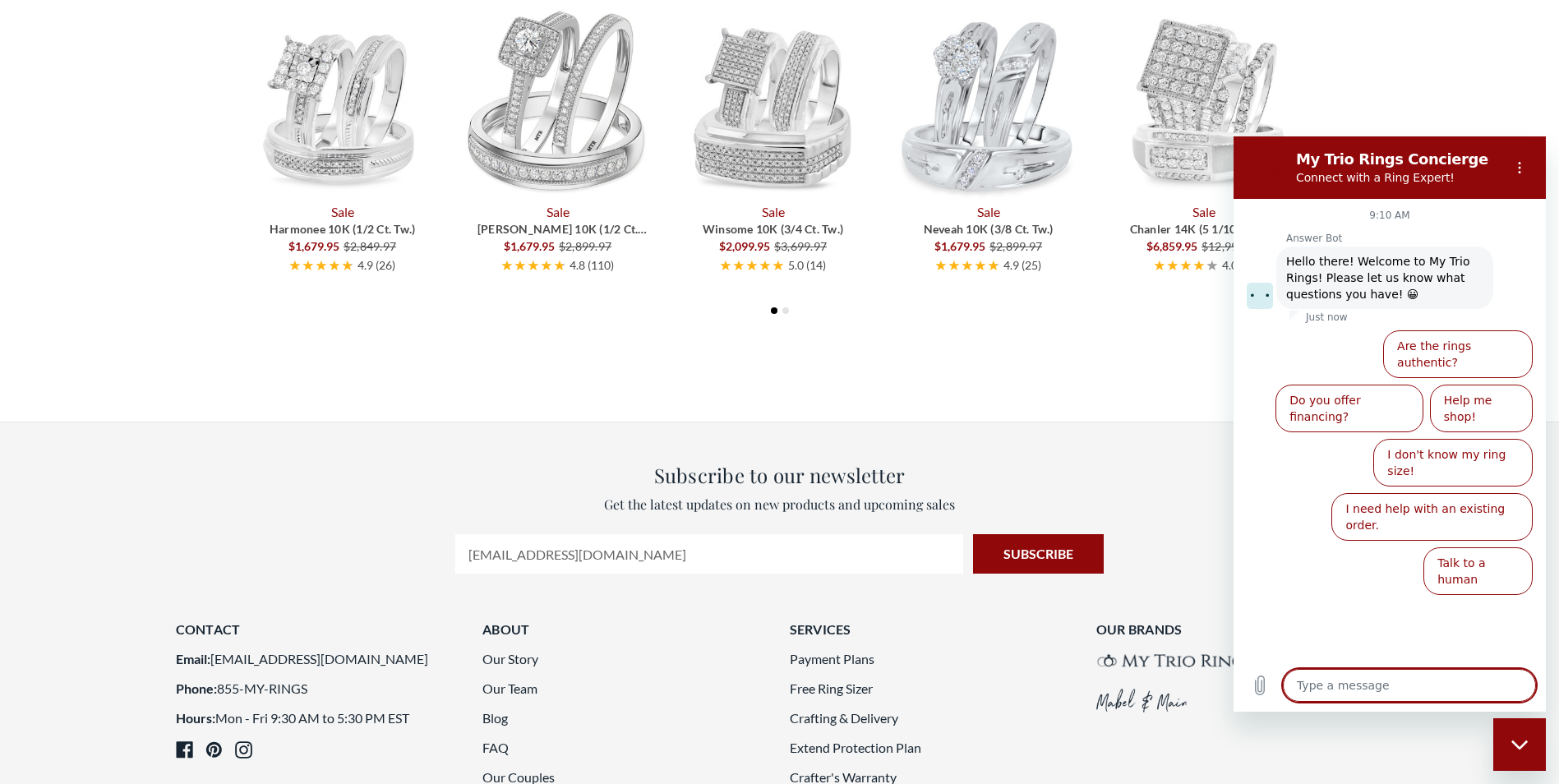
type textarea "h"
type textarea "x"
type textarea "ho"
type textarea "x"
type textarea "how"
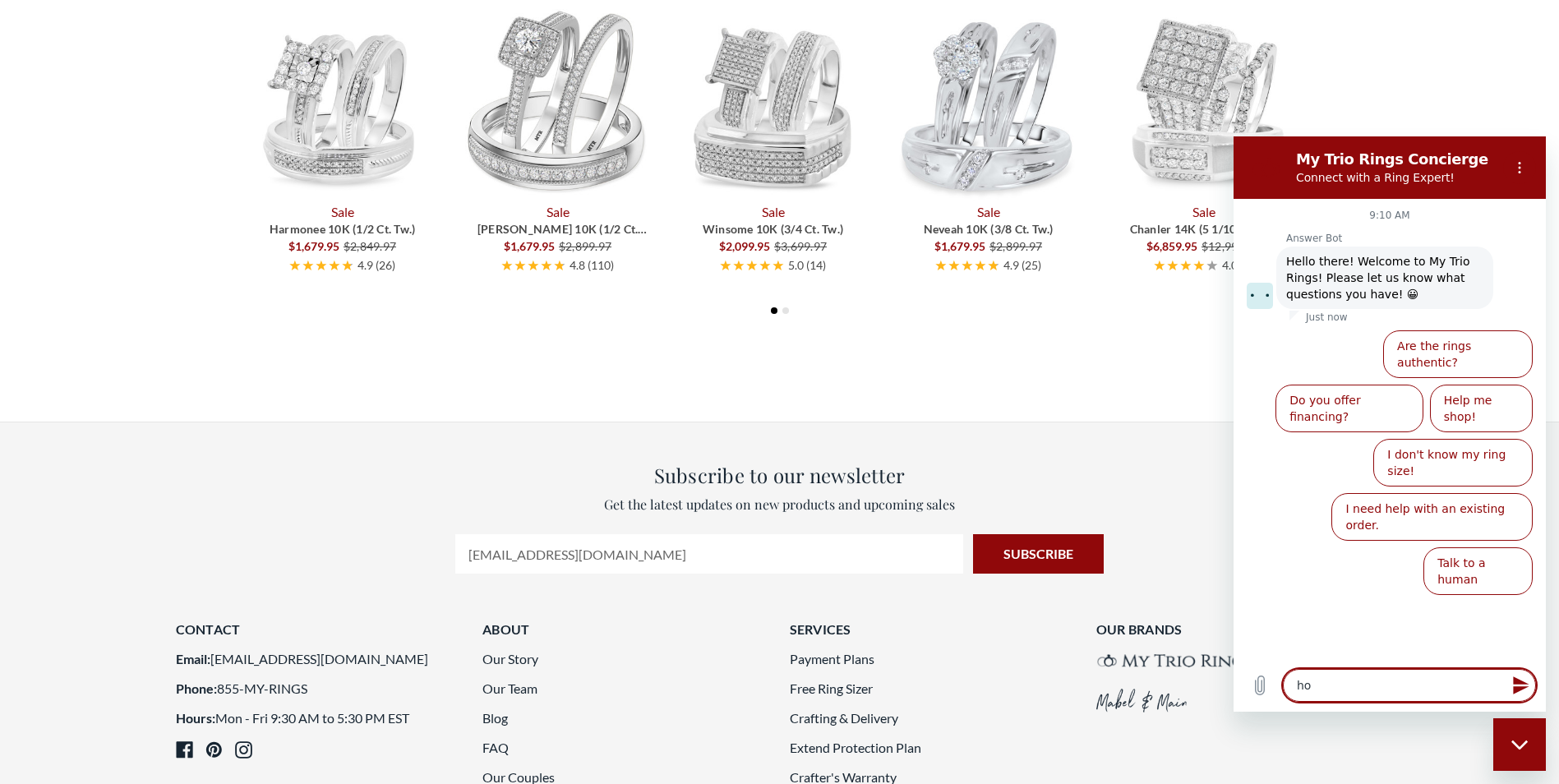
type textarea "x"
type textarea "how"
type textarea "x"
type textarea "how d"
type textarea "x"
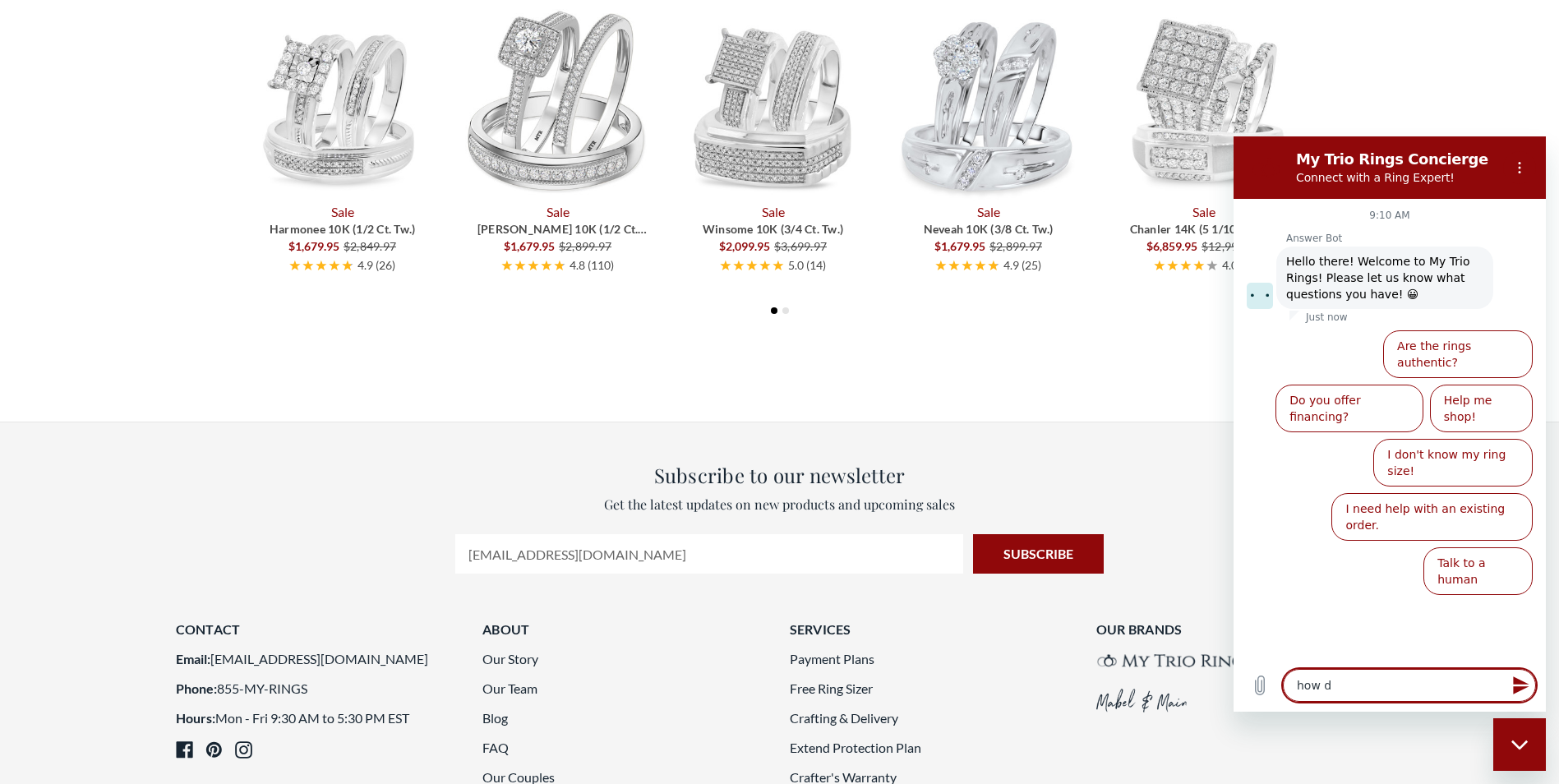
type textarea "how do"
type textarea "x"
type textarea "how do"
type textarea "x"
type textarea "how do i"
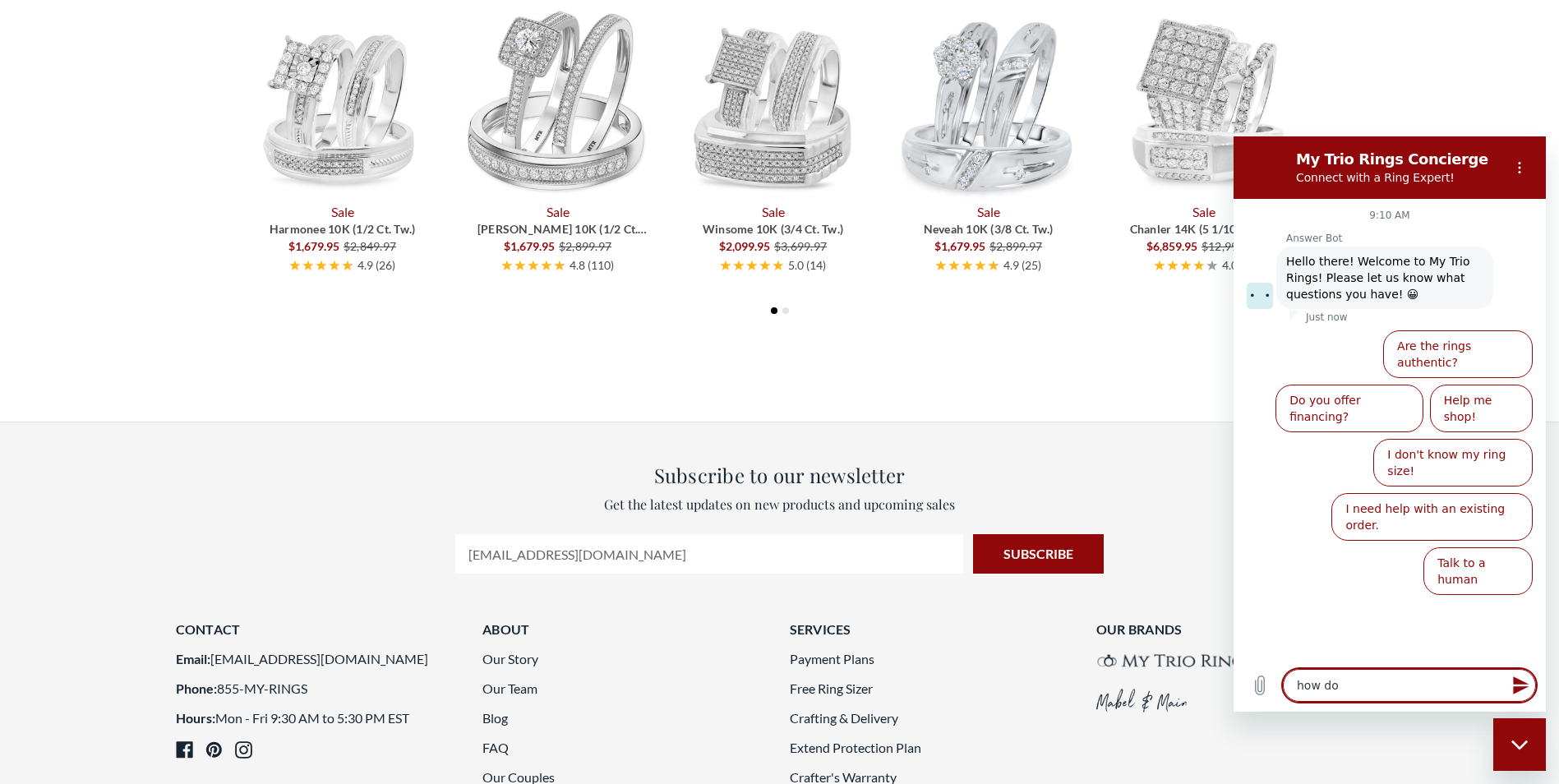
type textarea "x"
type textarea "how do i"
type textarea "x"
type textarea "how do i c"
type textarea "x"
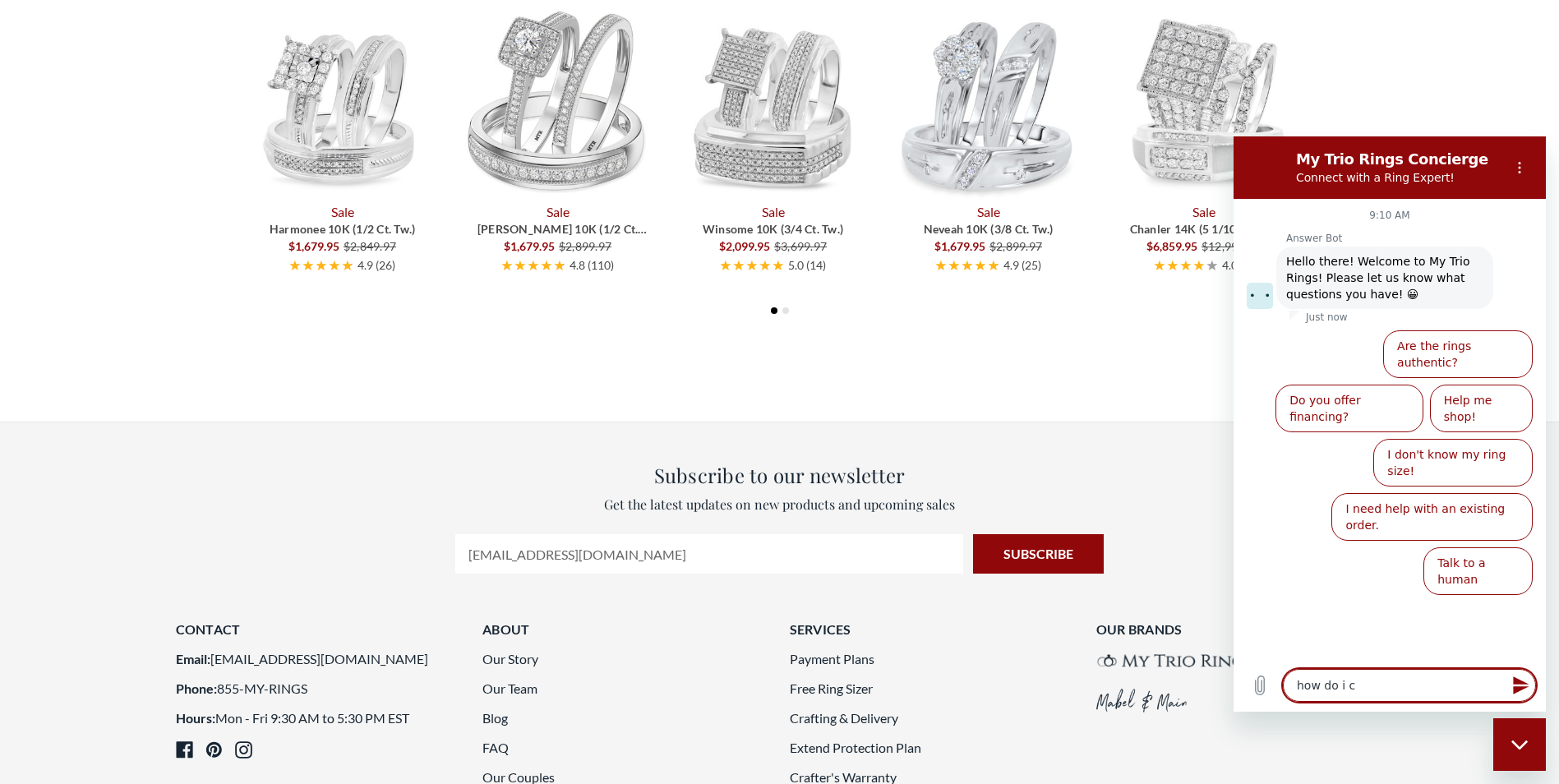
type textarea "how do i ch"
type textarea "x"
type textarea "how do i cho"
type textarea "x"
type textarea "how do i choo"
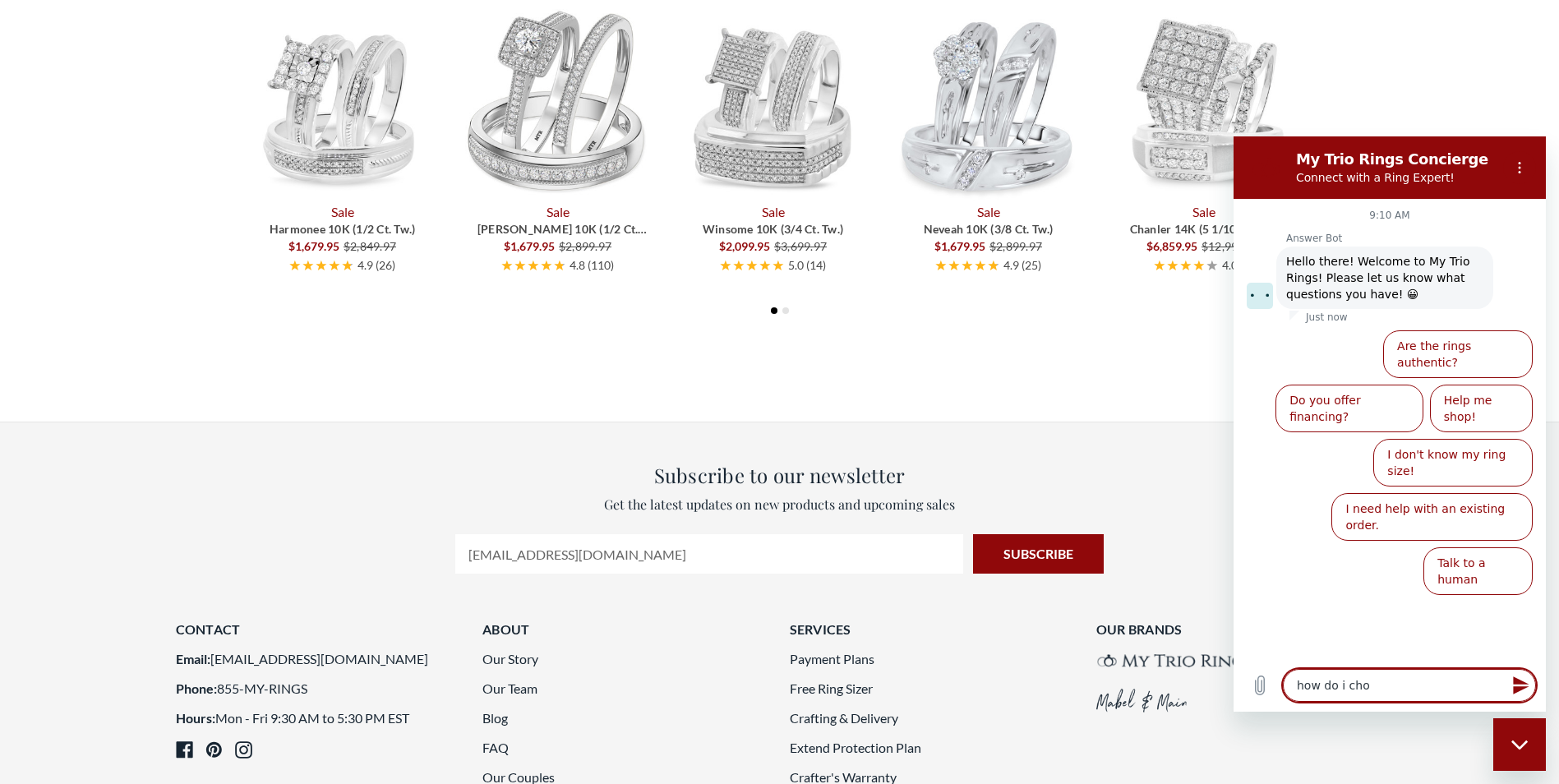
type textarea "x"
type textarea "how do i choos"
type textarea "x"
type textarea "how do i choose"
type textarea "x"
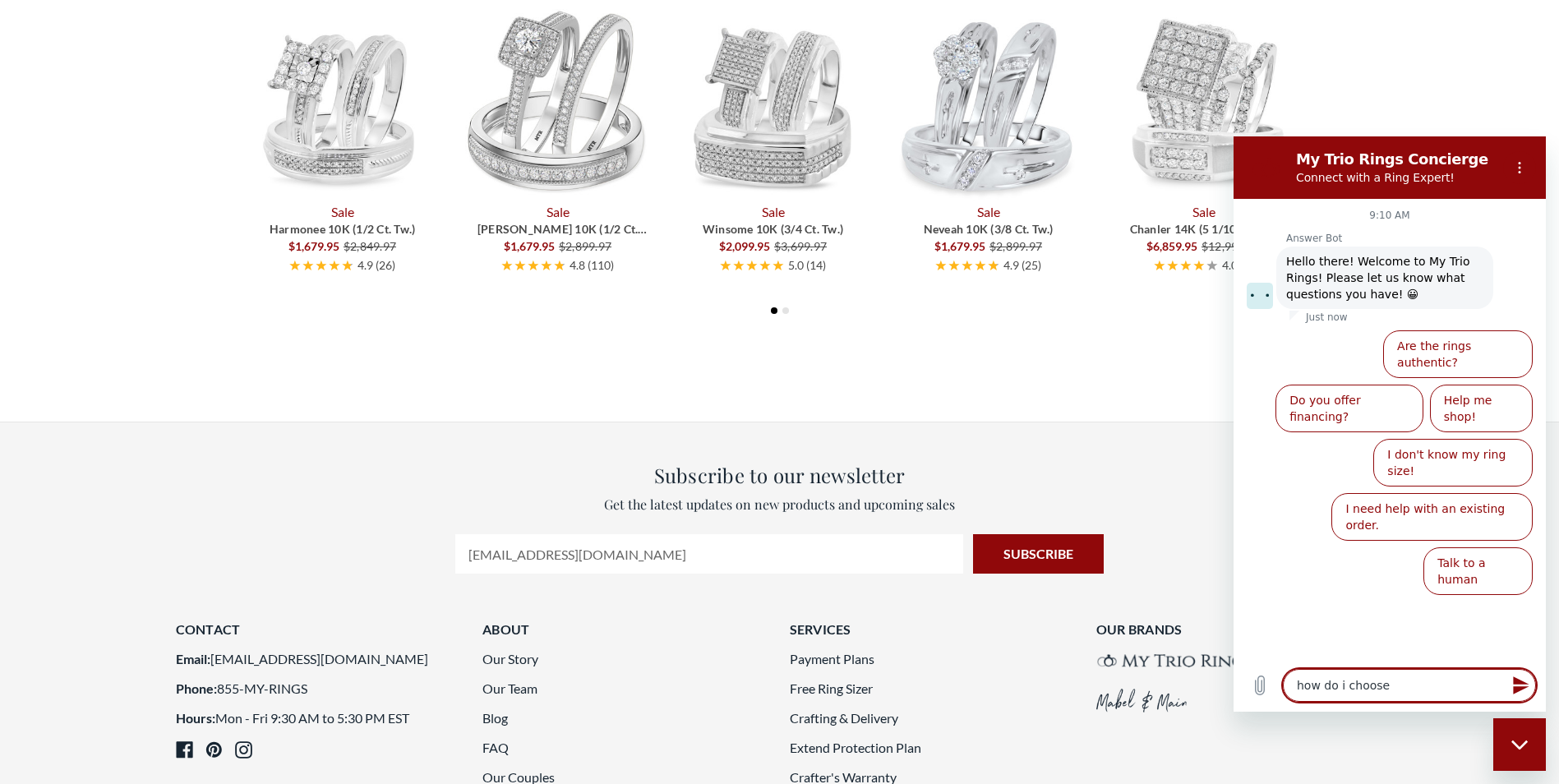
type textarea "how do i choose"
type textarea "x"
type textarea "how do i choose r"
type textarea "x"
type textarea "how do i choose ri"
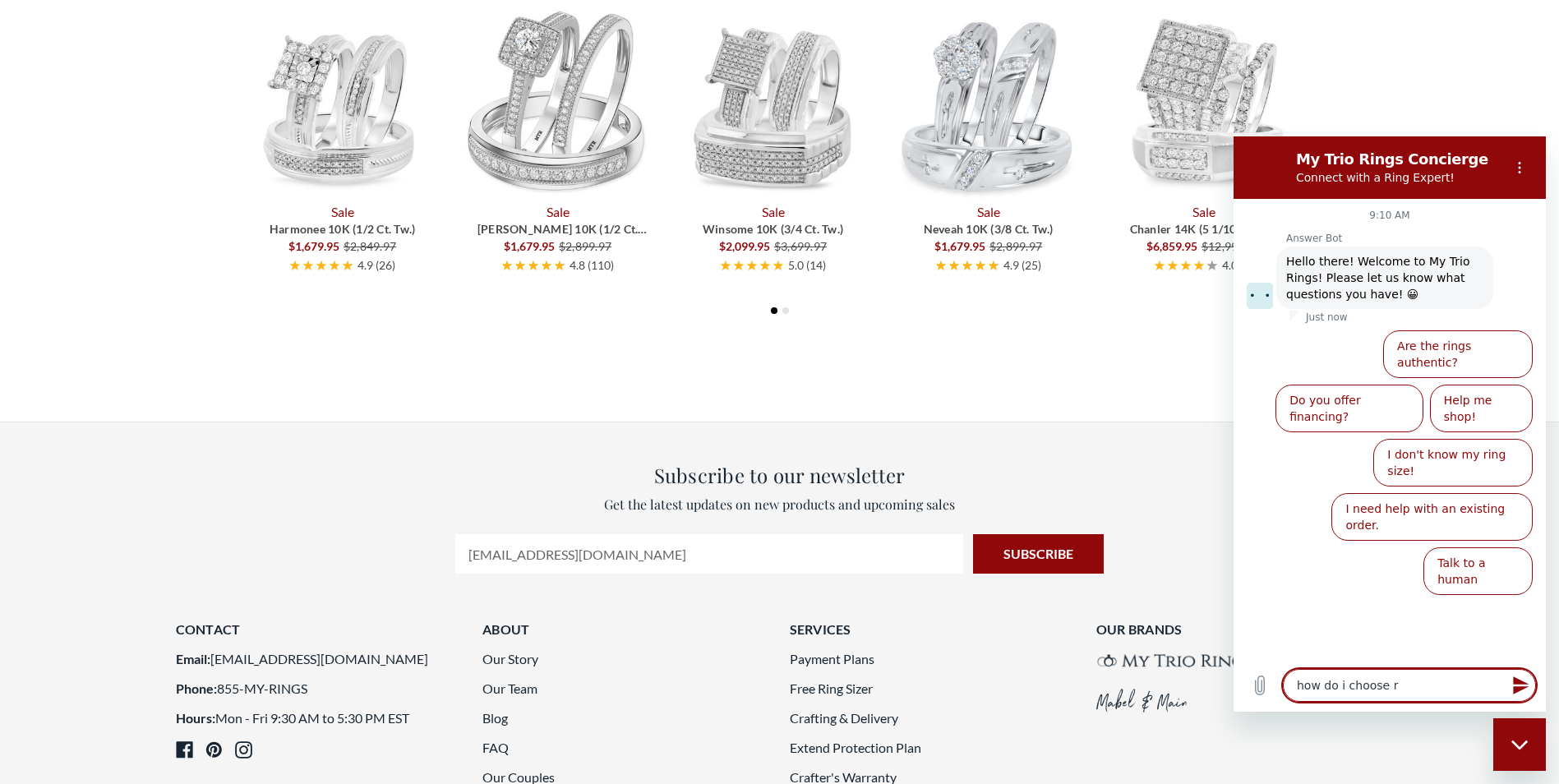
type textarea "x"
type textarea "how do i choose rin"
type textarea "x"
type textarea "how do i choose ring"
type textarea "x"
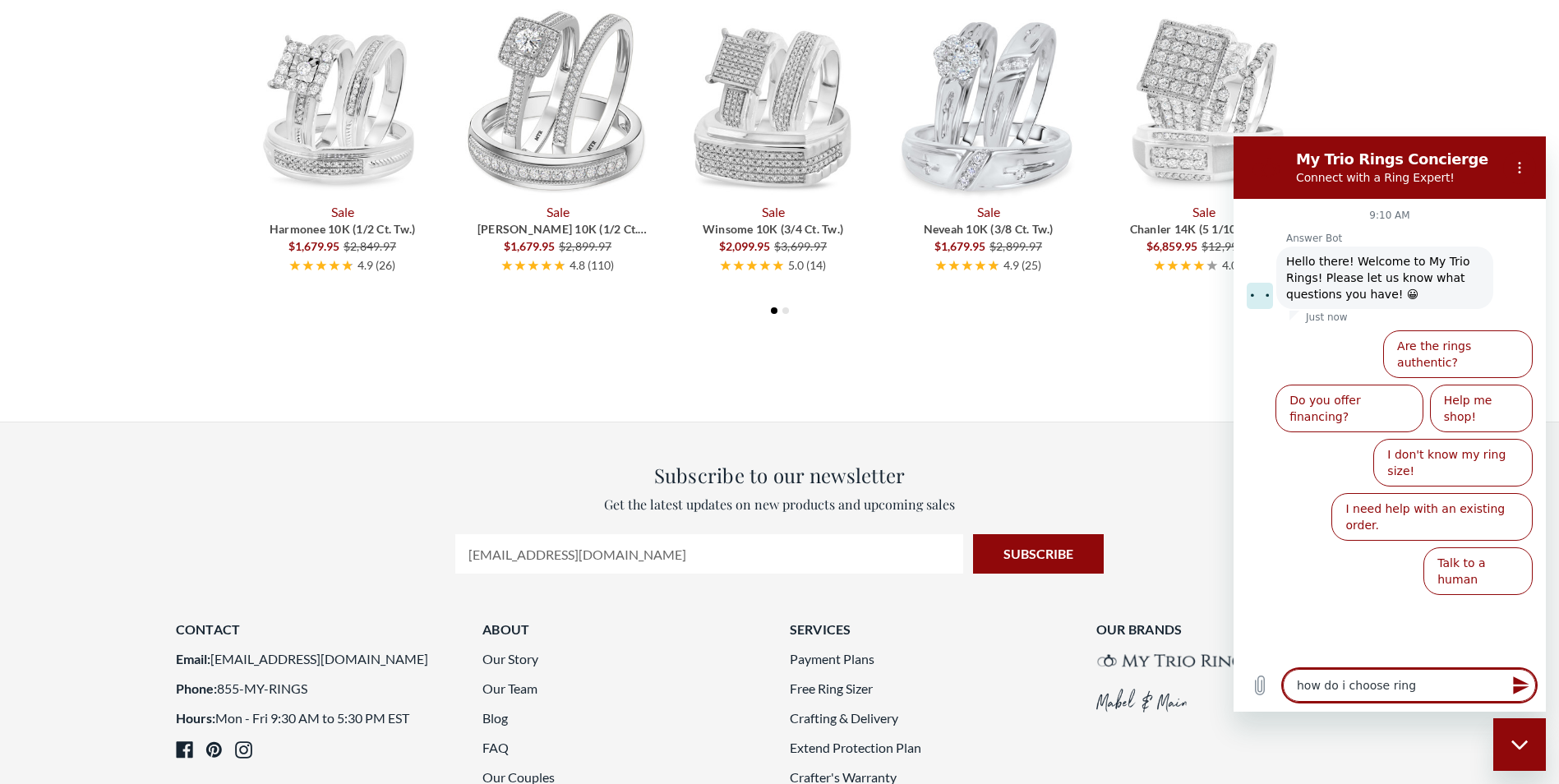
type textarea "how do i choose ring"
type textarea "x"
type textarea "how do i choose ring s"
type textarea "x"
type textarea "how do i choose ring se"
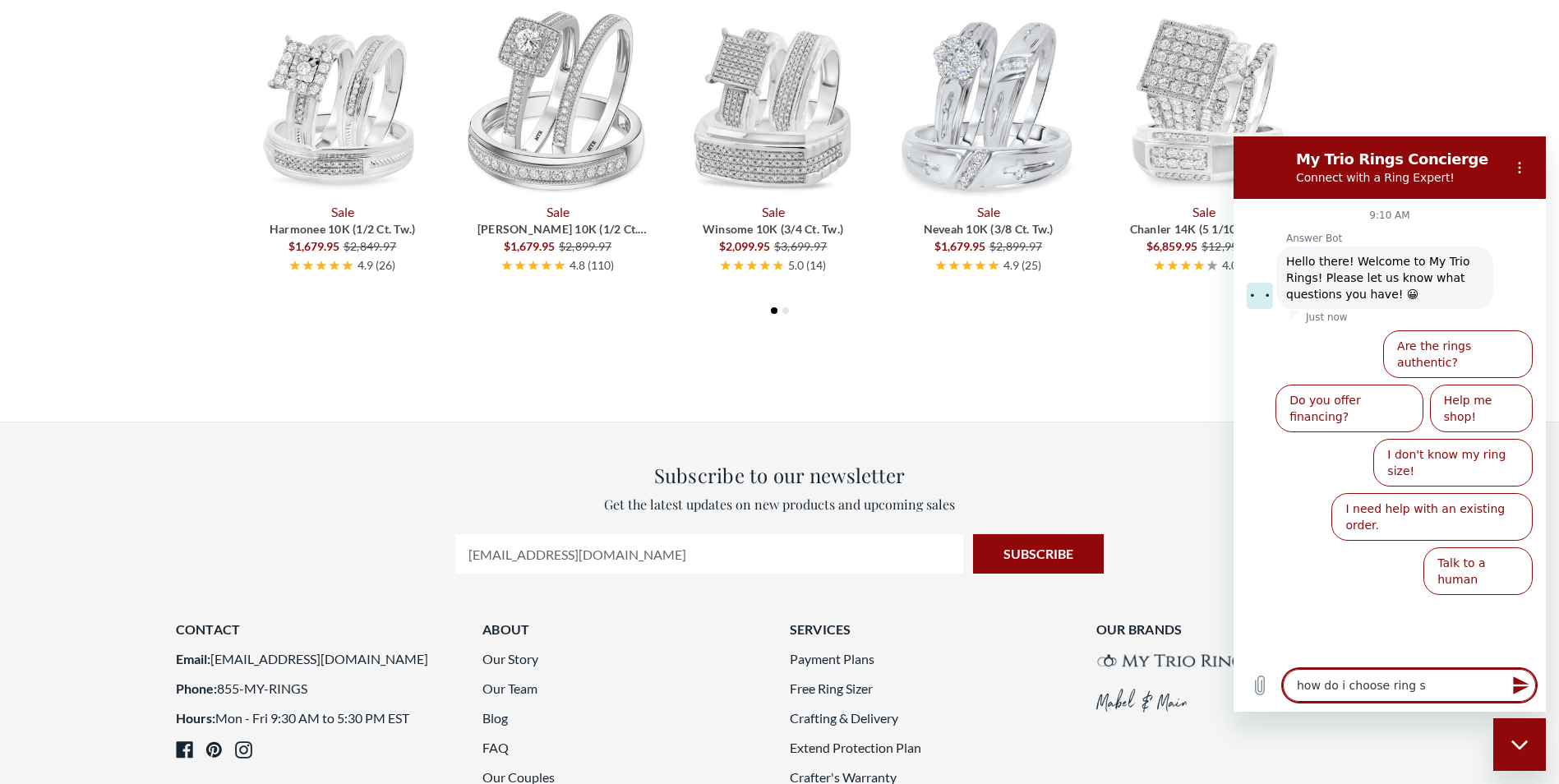
type textarea "x"
type textarea "how do i choose ring set"
type textarea "x"
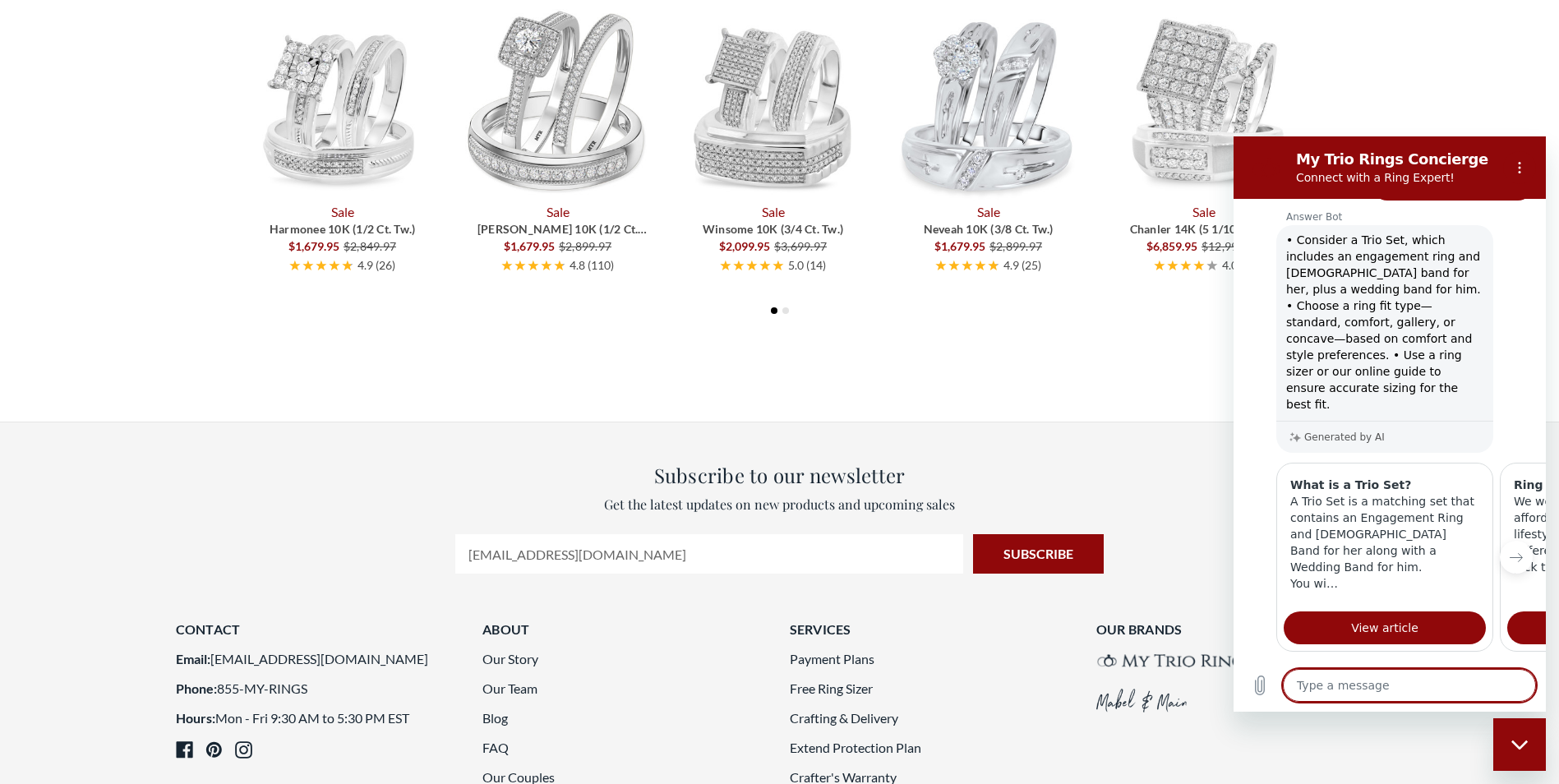
scroll to position [189, 0]
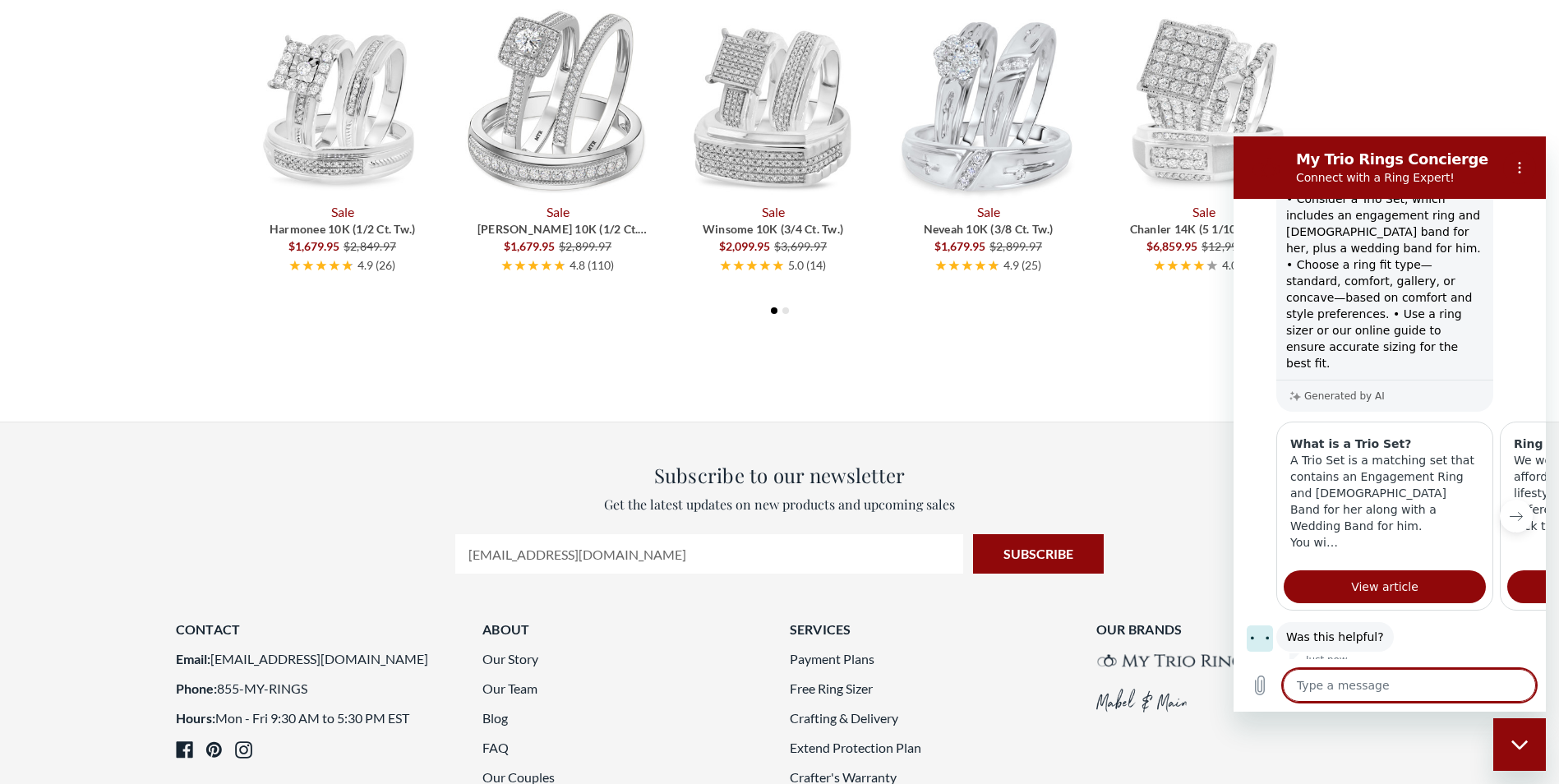
click at [1514, 500] on button "Next item" at bounding box center [1516, 516] width 33 height 33
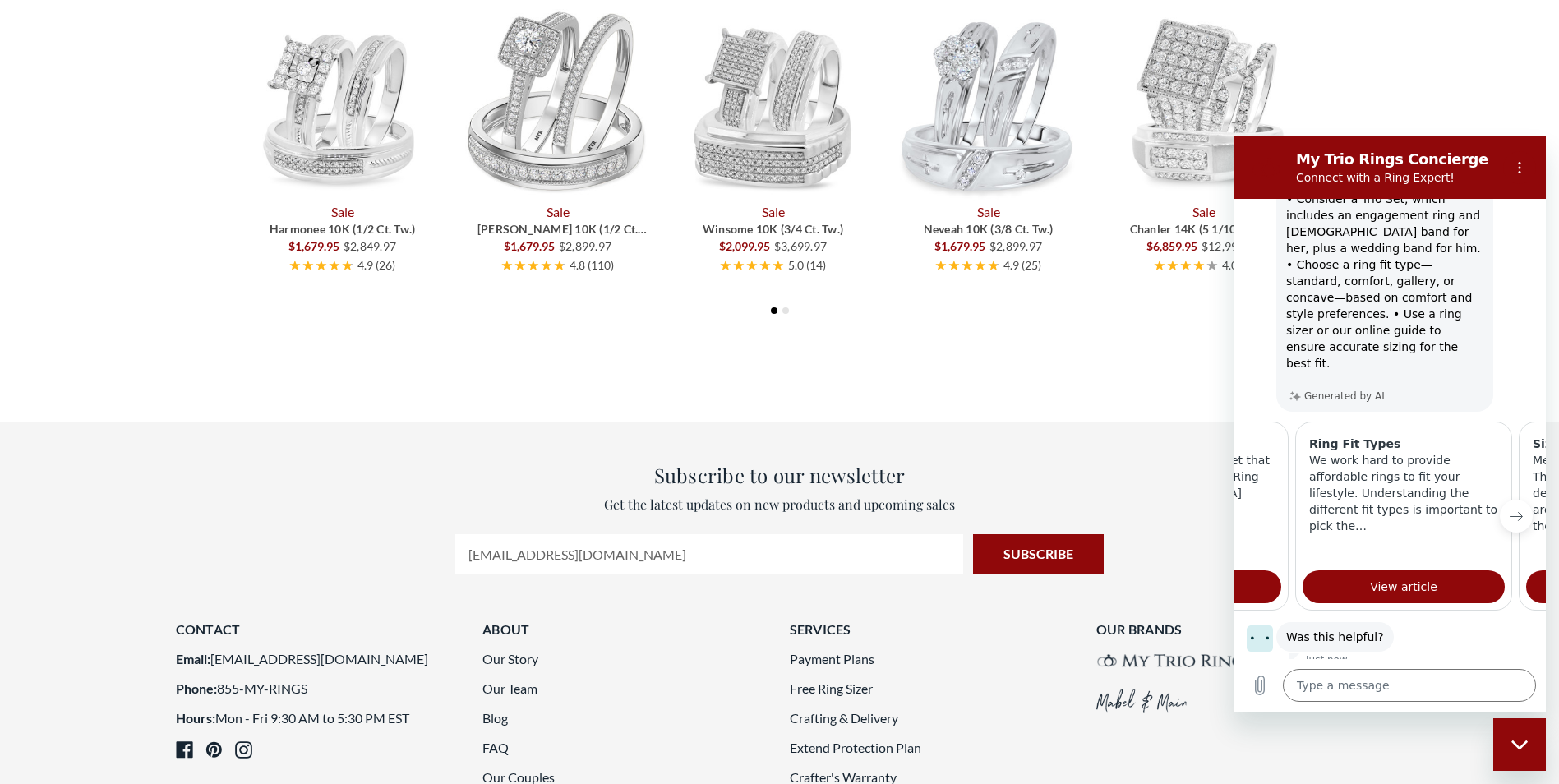
scroll to position [0, 211]
click at [1510, 513] on icon "Next item" at bounding box center [1516, 516] width 12 height 8
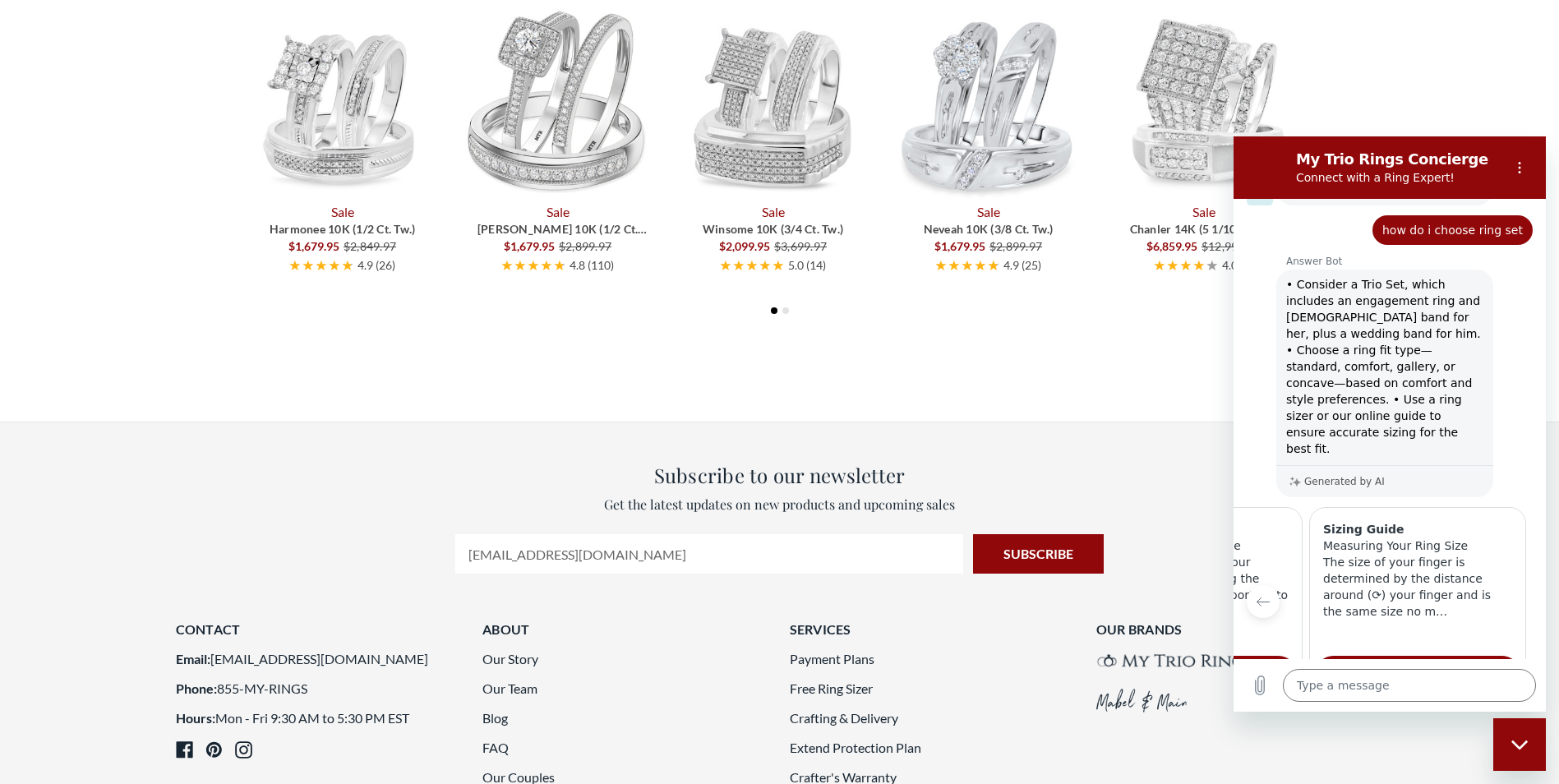
scroll to position [0, 0]
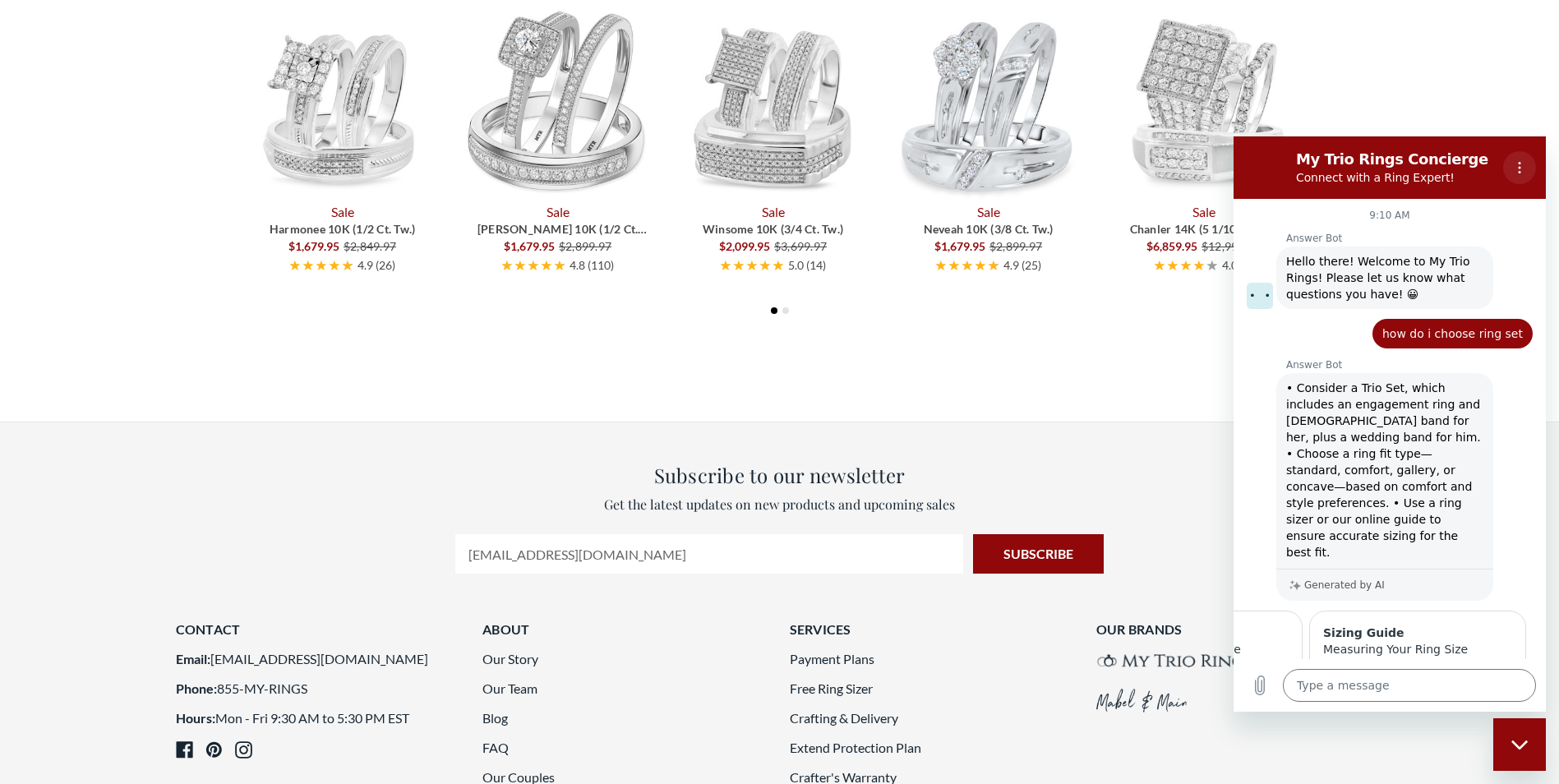
click at [1523, 168] on icon "Options menu" at bounding box center [1519, 167] width 13 height 13
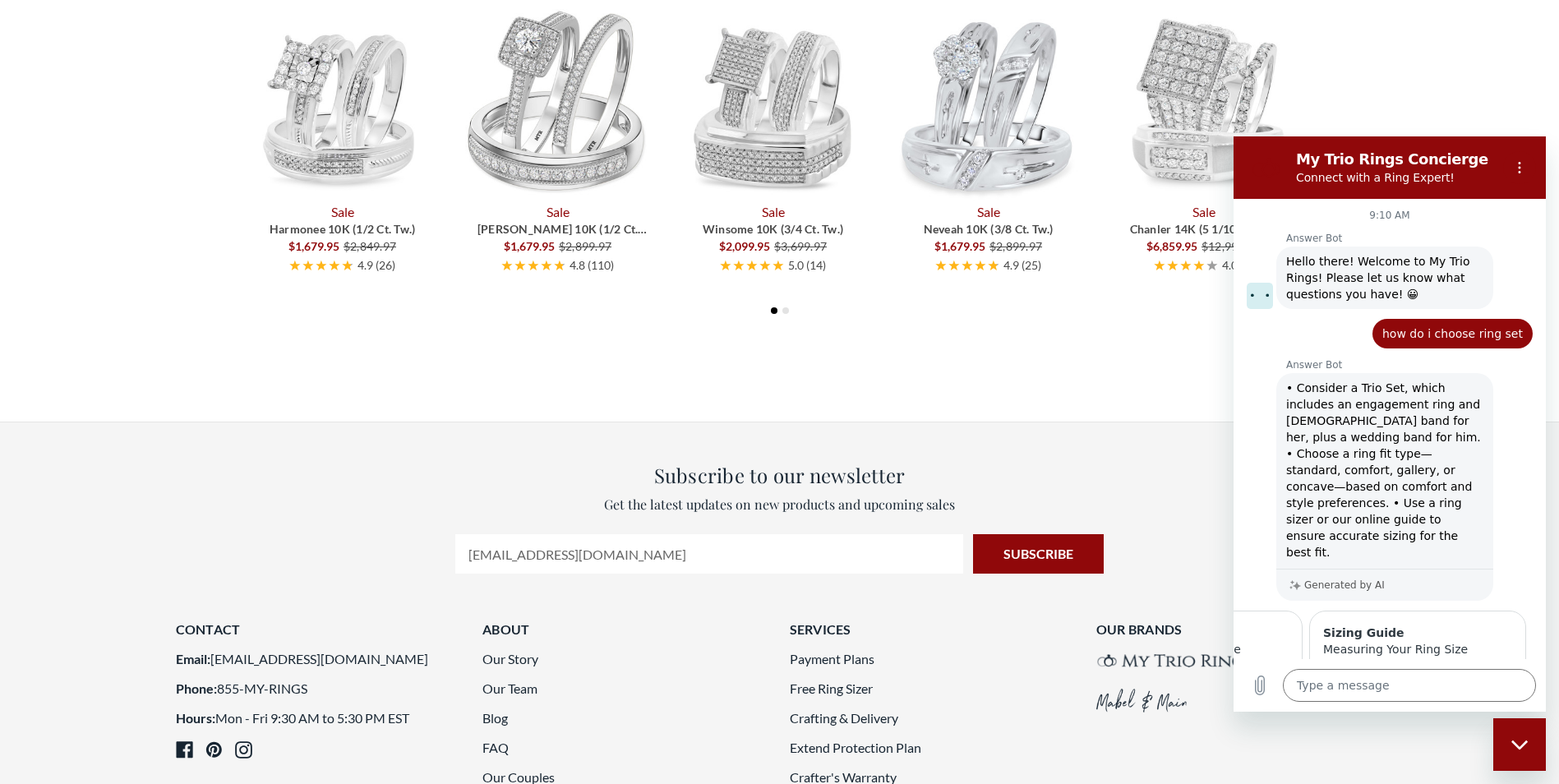
click at [1190, 247] on div "Sale Harmonee 10K (1/2 ct. tw.) $1,679.95 $2,849.97 4.9 ( 26 ) Sale Bridgette 1…" at bounding box center [780, 157] width 1144 height 330
click at [1504, 746] on div "Close messaging window" at bounding box center [1519, 744] width 49 height 49
type textarea "x"
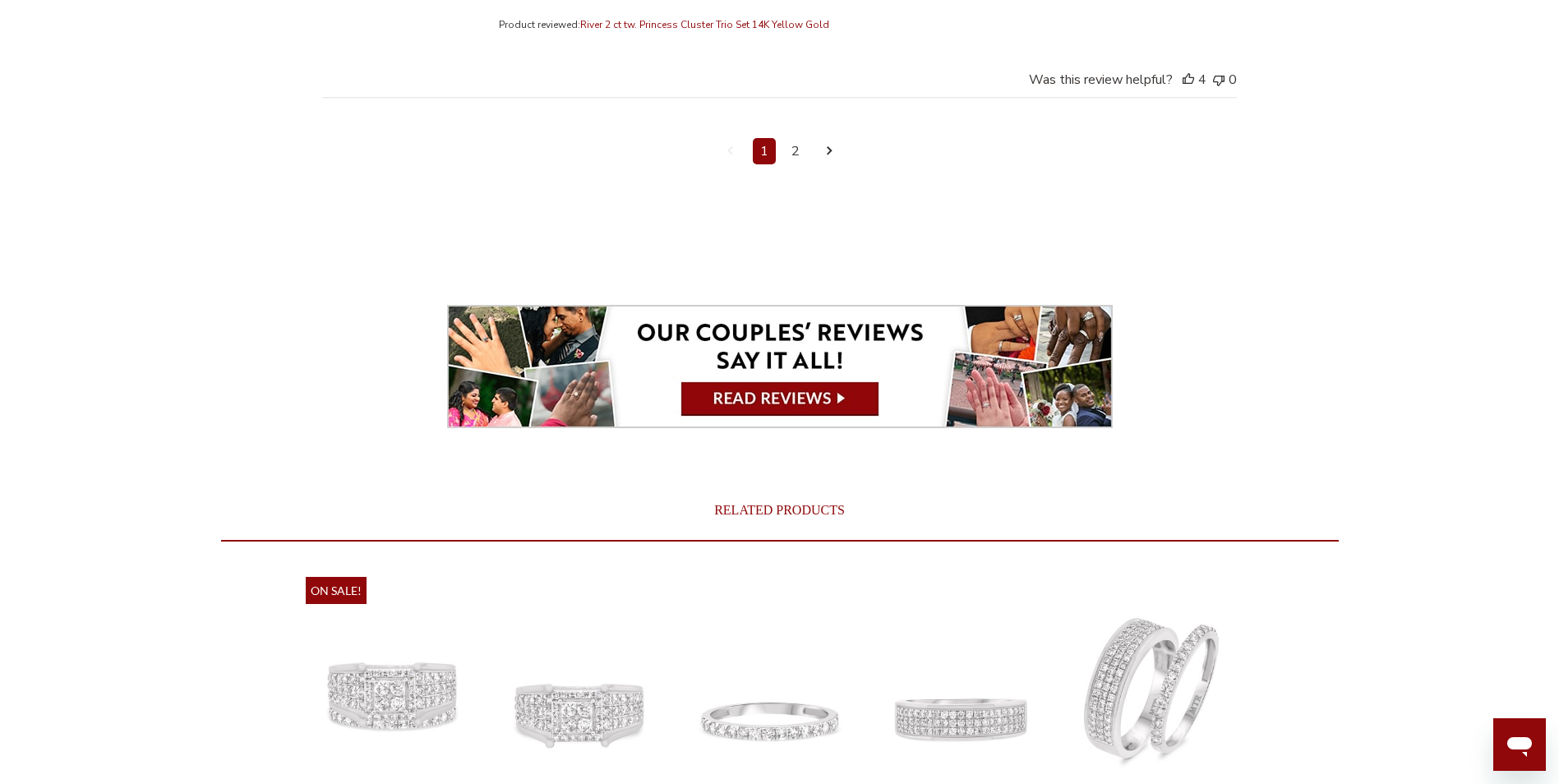
scroll to position [7559, 0]
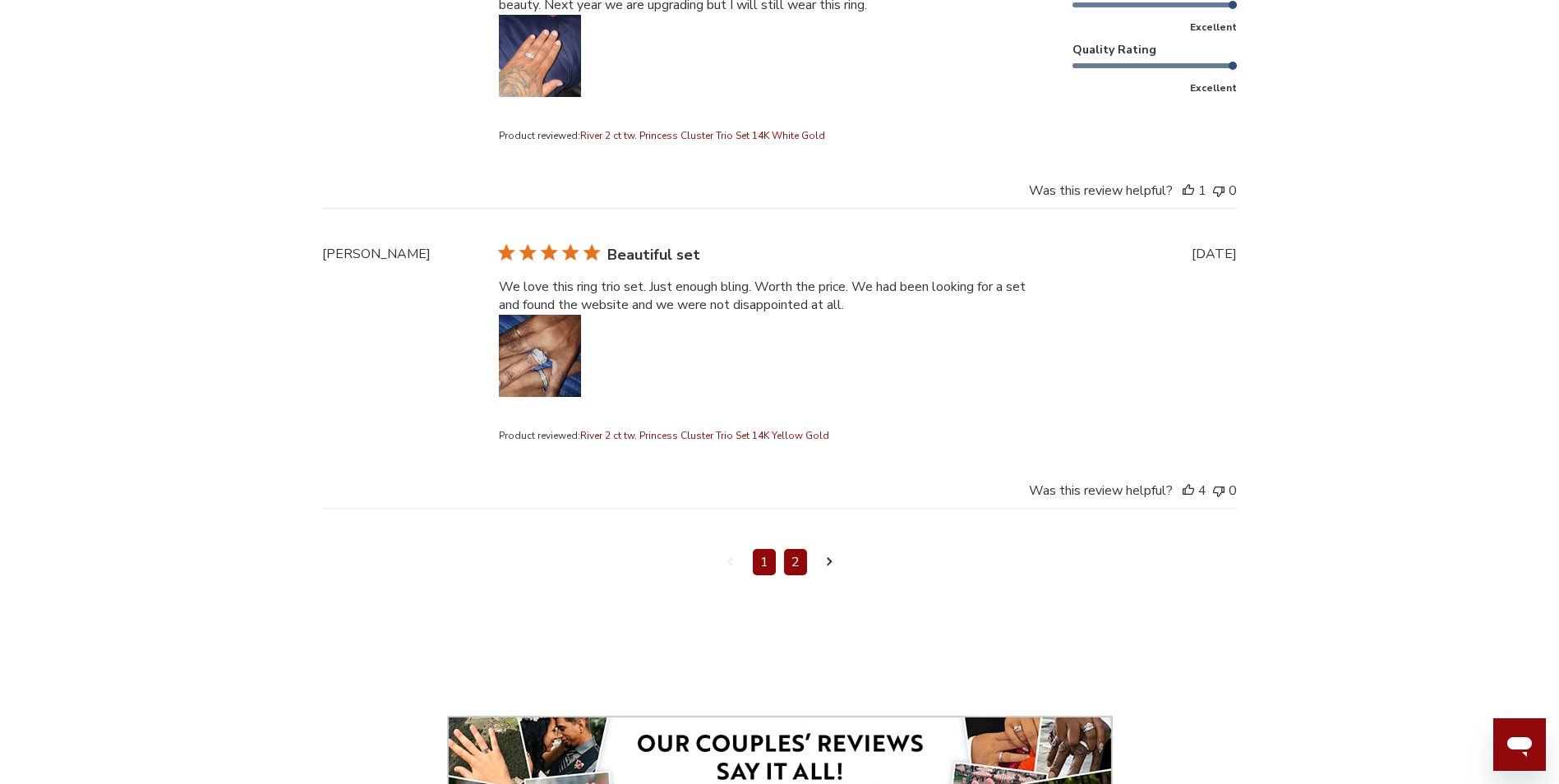
click at [795, 549] on link "2" at bounding box center [796, 562] width 23 height 26
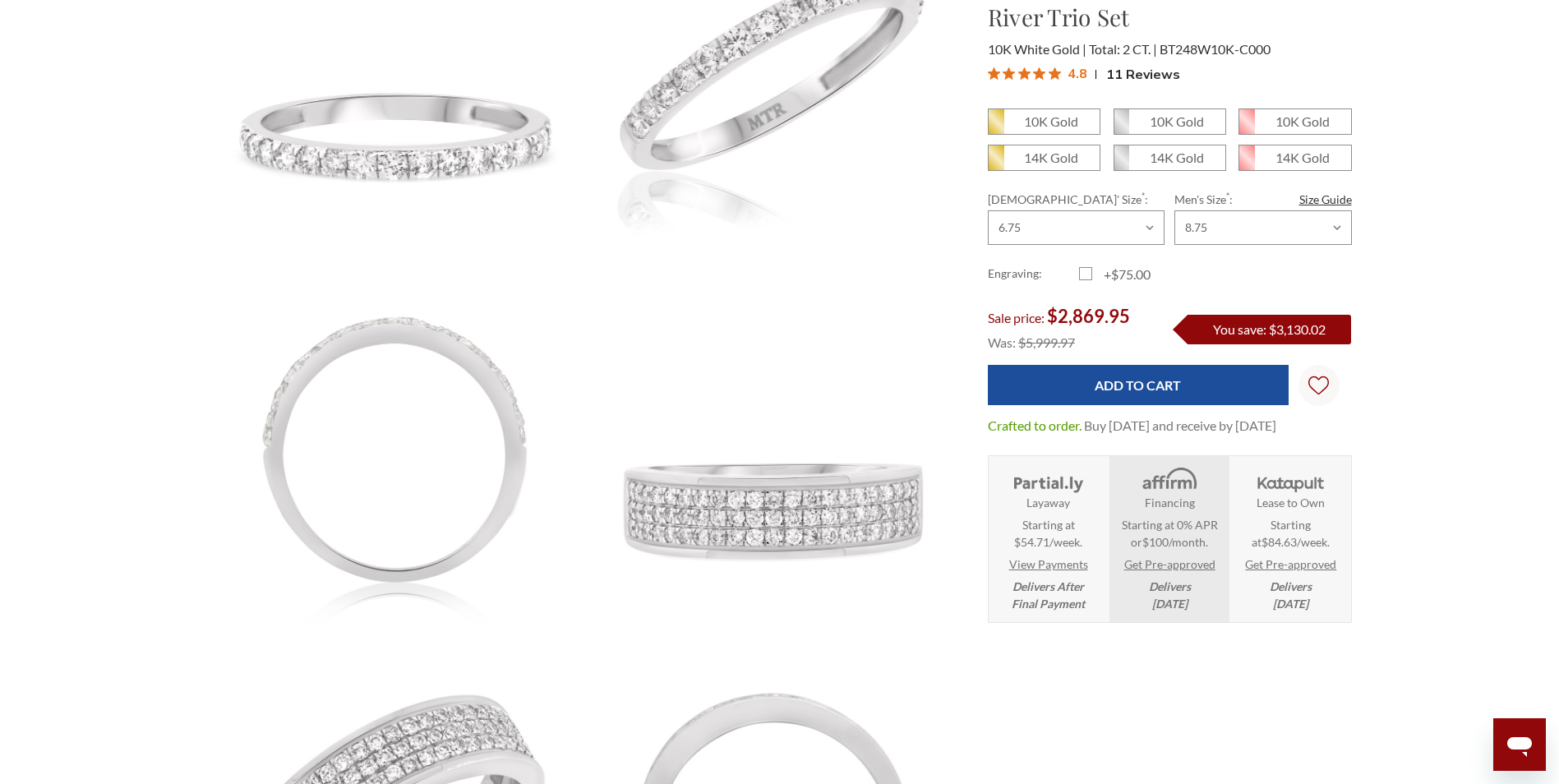
scroll to position [984, 0]
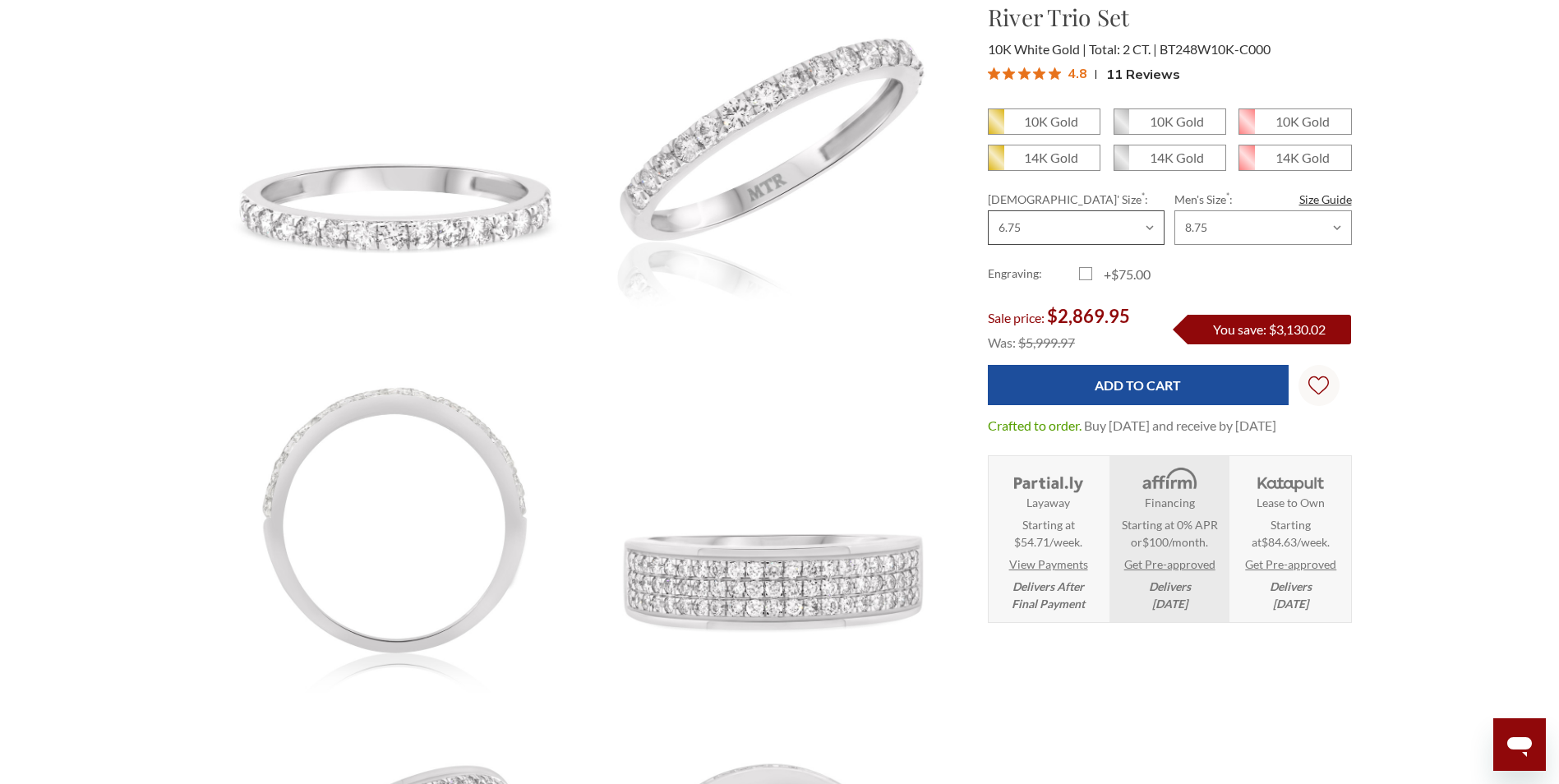
click at [1075, 231] on select "Choose Size 3.00 3.25 3.50 3.75 4.00 4.25 4.50 4.75 5.00 5.25 5.50 5.75 6.00 6.…" at bounding box center [1077, 228] width 177 height 35
click at [988, 211] on select "Choose Size 3.00 3.25 3.50 3.75 4.00 4.25 4.50 4.75 5.00 5.25 5.50 5.75 6.00 6.…" at bounding box center [1077, 228] width 177 height 35
click at [1148, 121] on span "10K Gold" at bounding box center [1170, 121] width 111 height 24
click at [1121, 127] on input "10K Gold" at bounding box center [1120, 127] width 1 height 1
radio input "true"
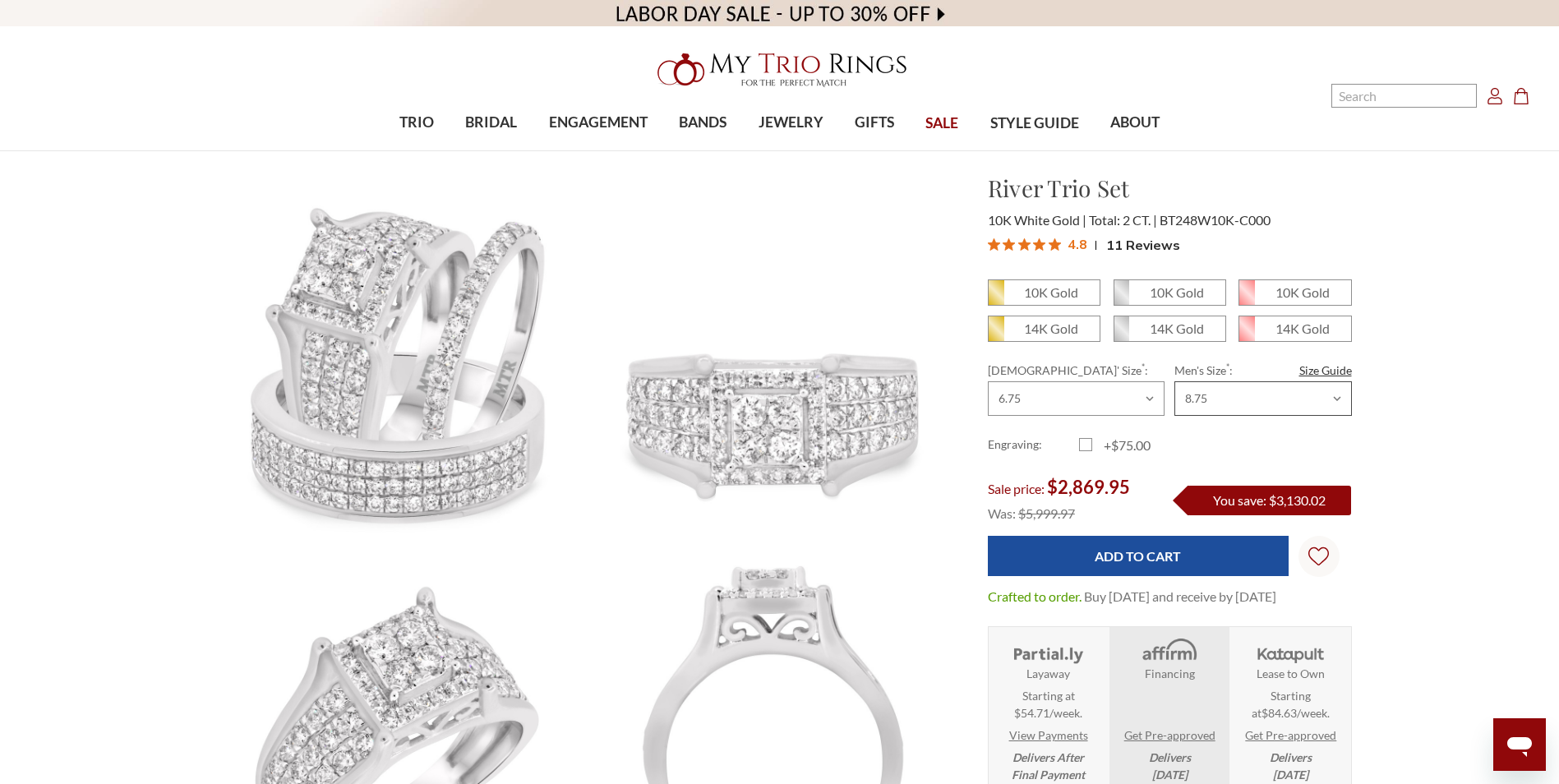
click at [1224, 408] on select "Choose Size 6.00 6.25 6.50 6.75 7.00 7.25 7.50 7.75 8.00 8.25 8.50 8.75 9.00 9.…" at bounding box center [1263, 399] width 177 height 35
click at [1175, 382] on select "Choose Size 6.00 6.25 6.50 6.75 7.00 7.25 7.50 7.75 8.00 8.25 8.50 8.75 9.00 9.…" at bounding box center [1263, 399] width 177 height 35
click at [1150, 295] on em "10K Gold" at bounding box center [1176, 292] width 55 height 16
click at [1121, 298] on input "10K Gold" at bounding box center [1120, 298] width 1 height 1
radio input "true"
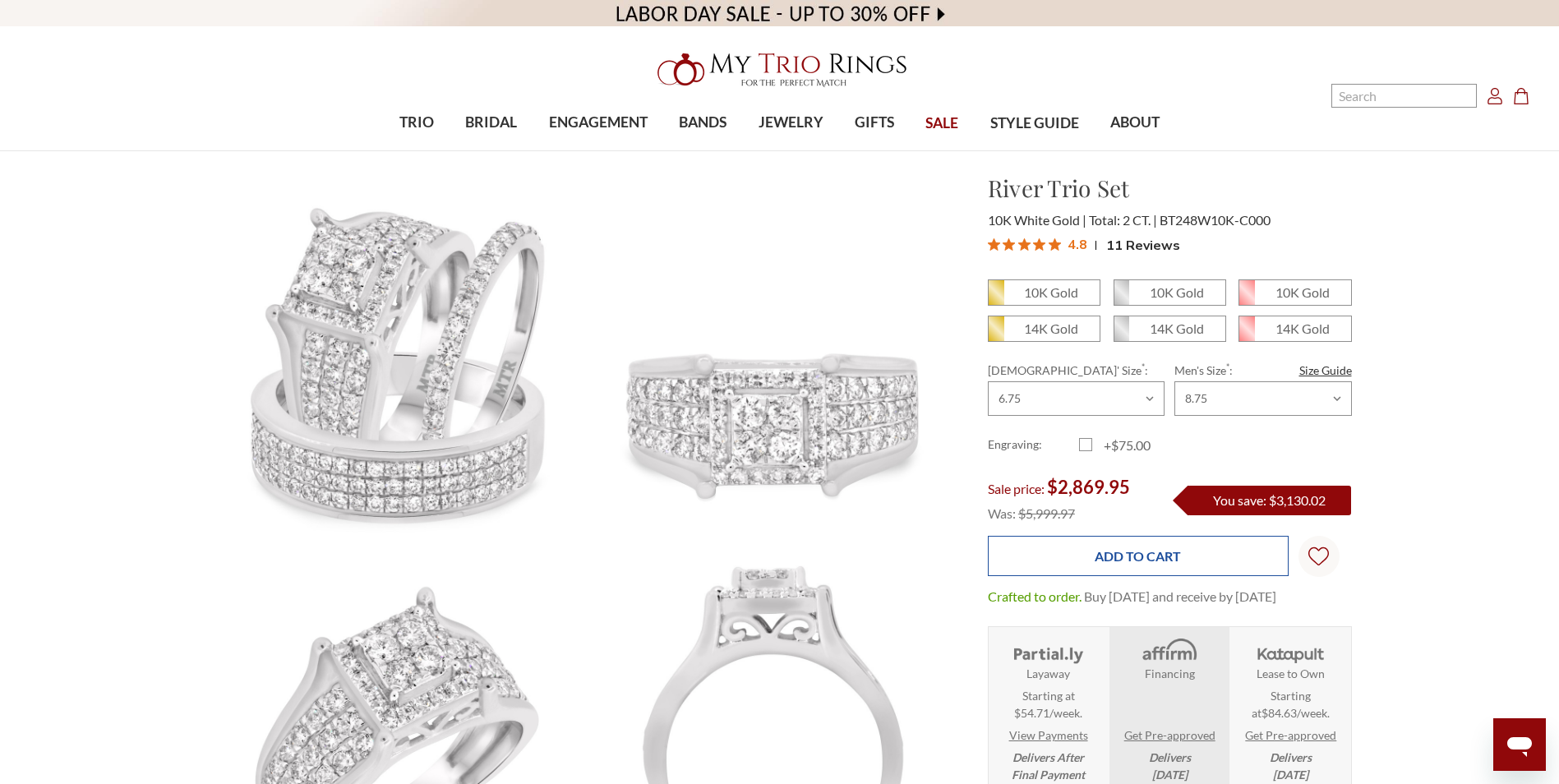
click at [1137, 555] on input "Add to Cart" at bounding box center [1138, 556] width 301 height 40
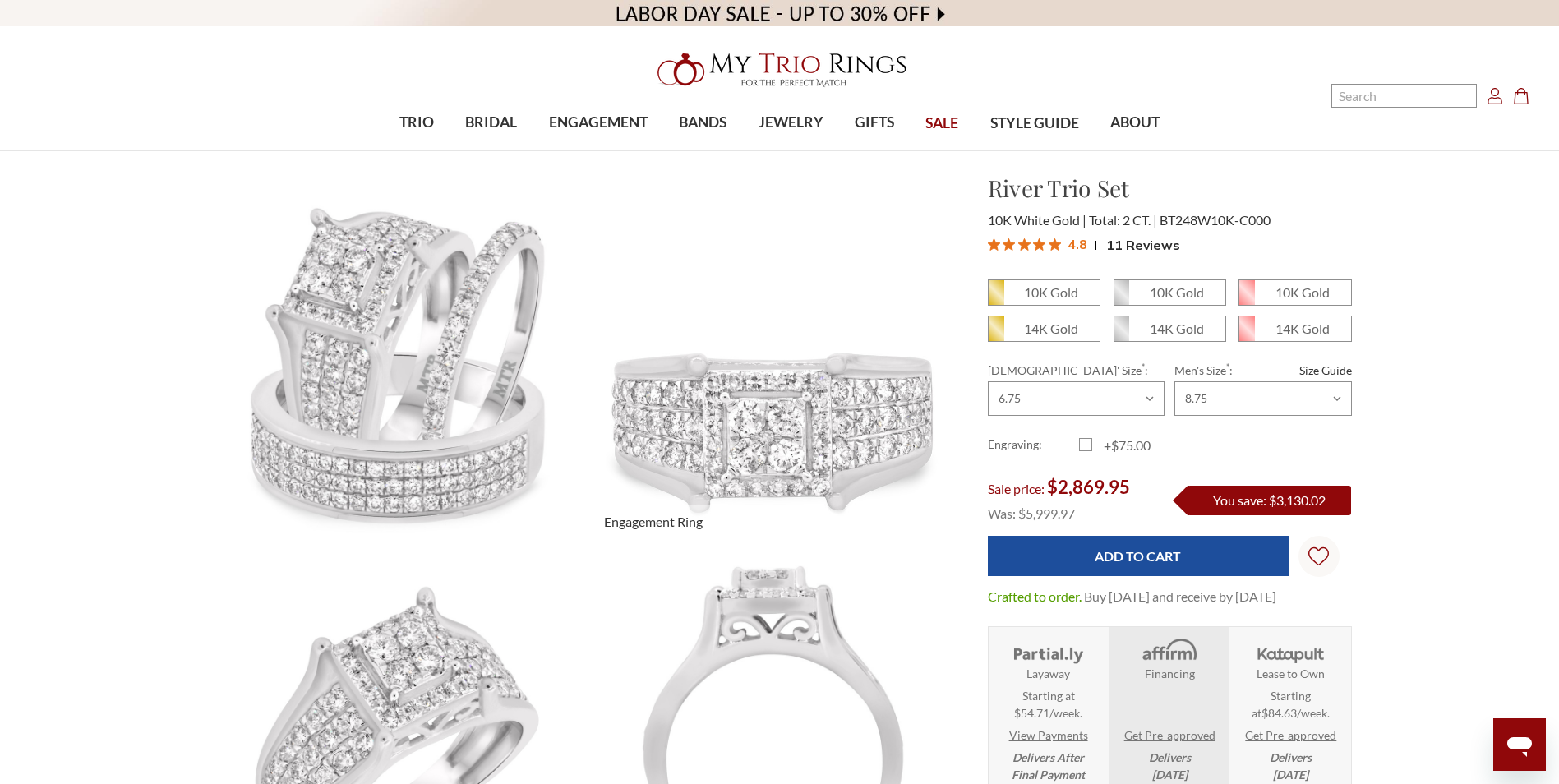
click at [936, 279] on img at bounding box center [773, 359] width 413 height 413
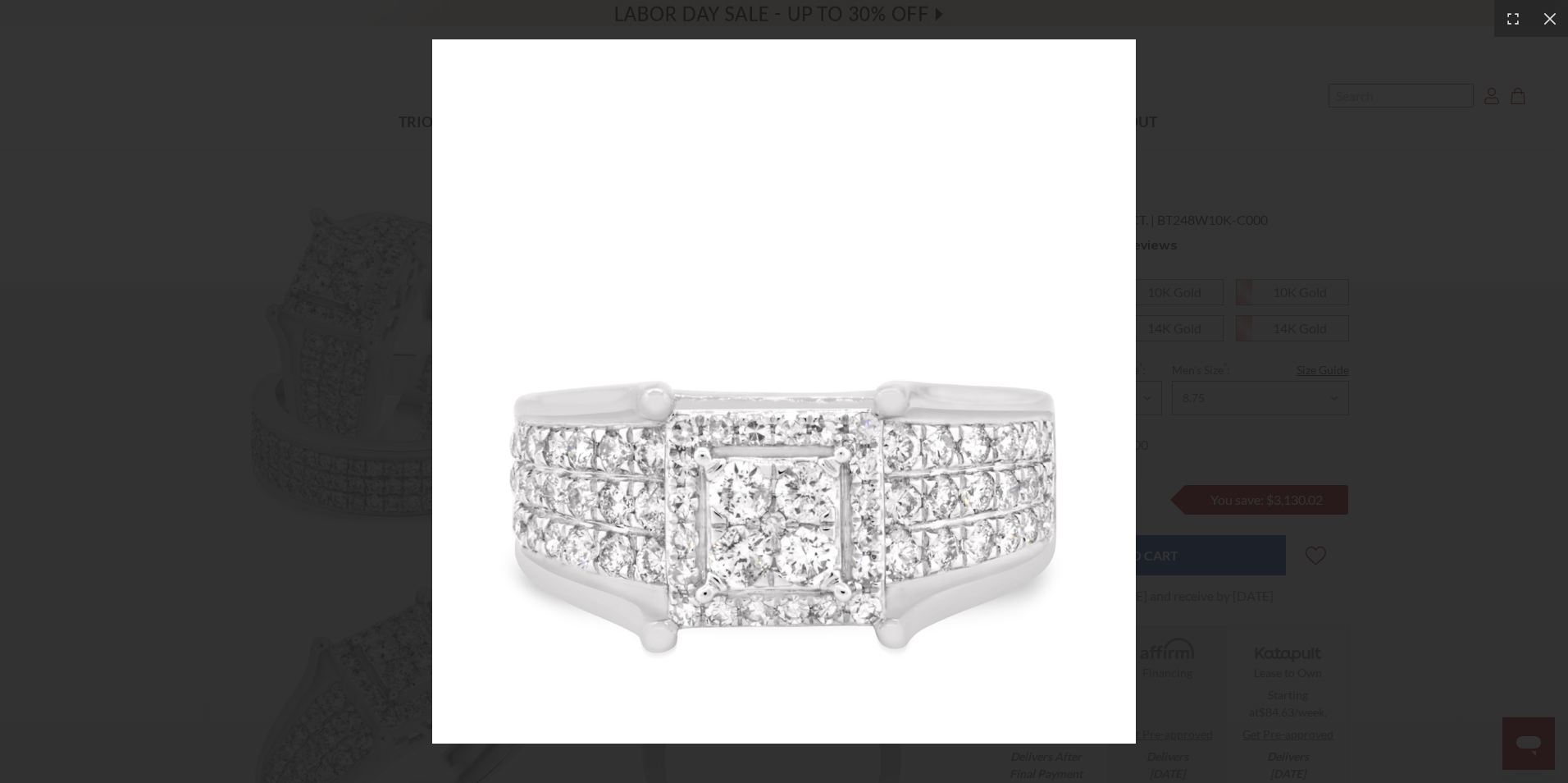
click at [1370, 201] on div at bounding box center [784, 392] width 1568 height 783
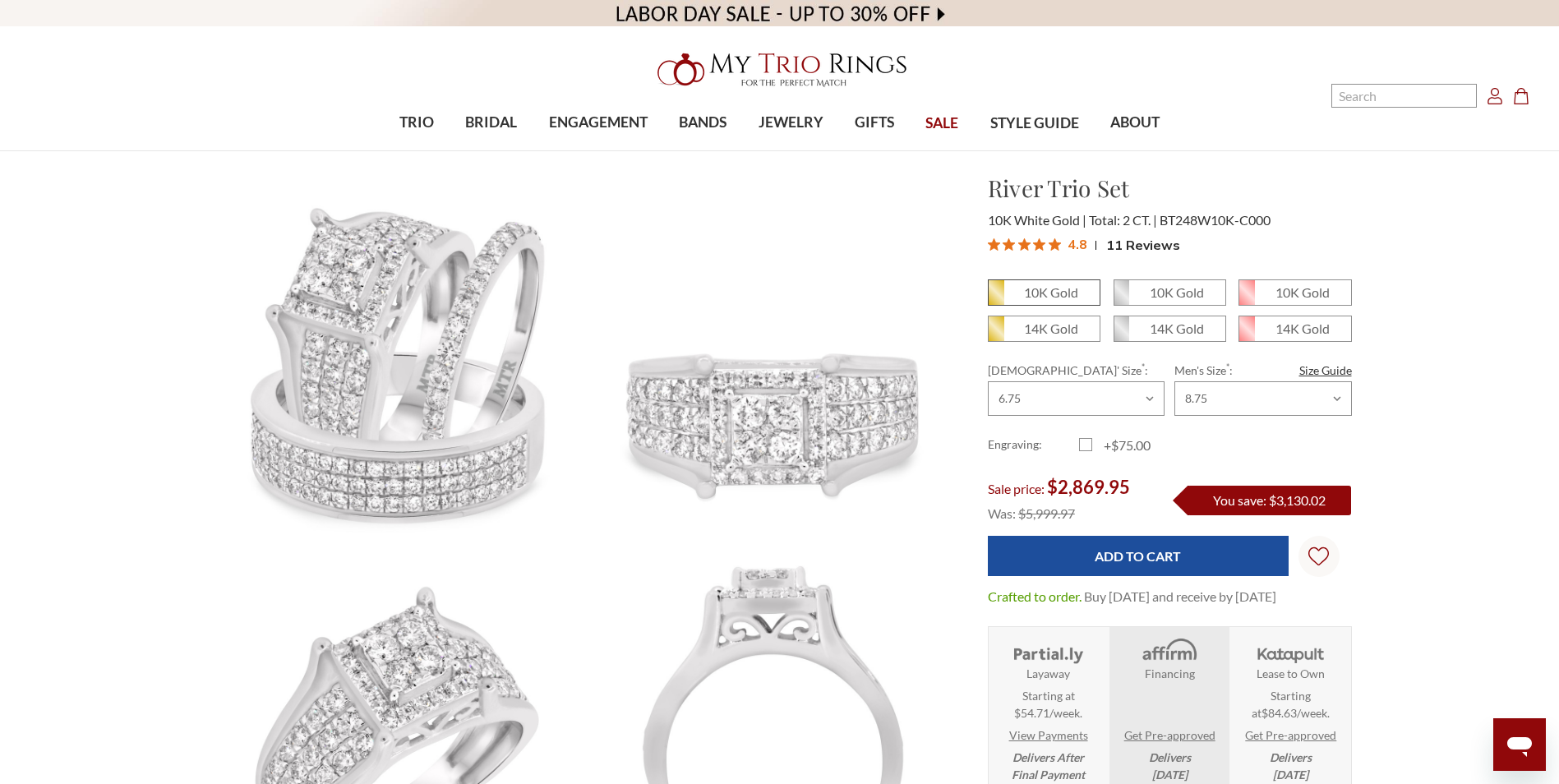
click at [1063, 289] on em "10K Gold" at bounding box center [1051, 292] width 55 height 16
click at [995, 298] on input "10K Gold" at bounding box center [994, 298] width 1 height 1
radio input "true"
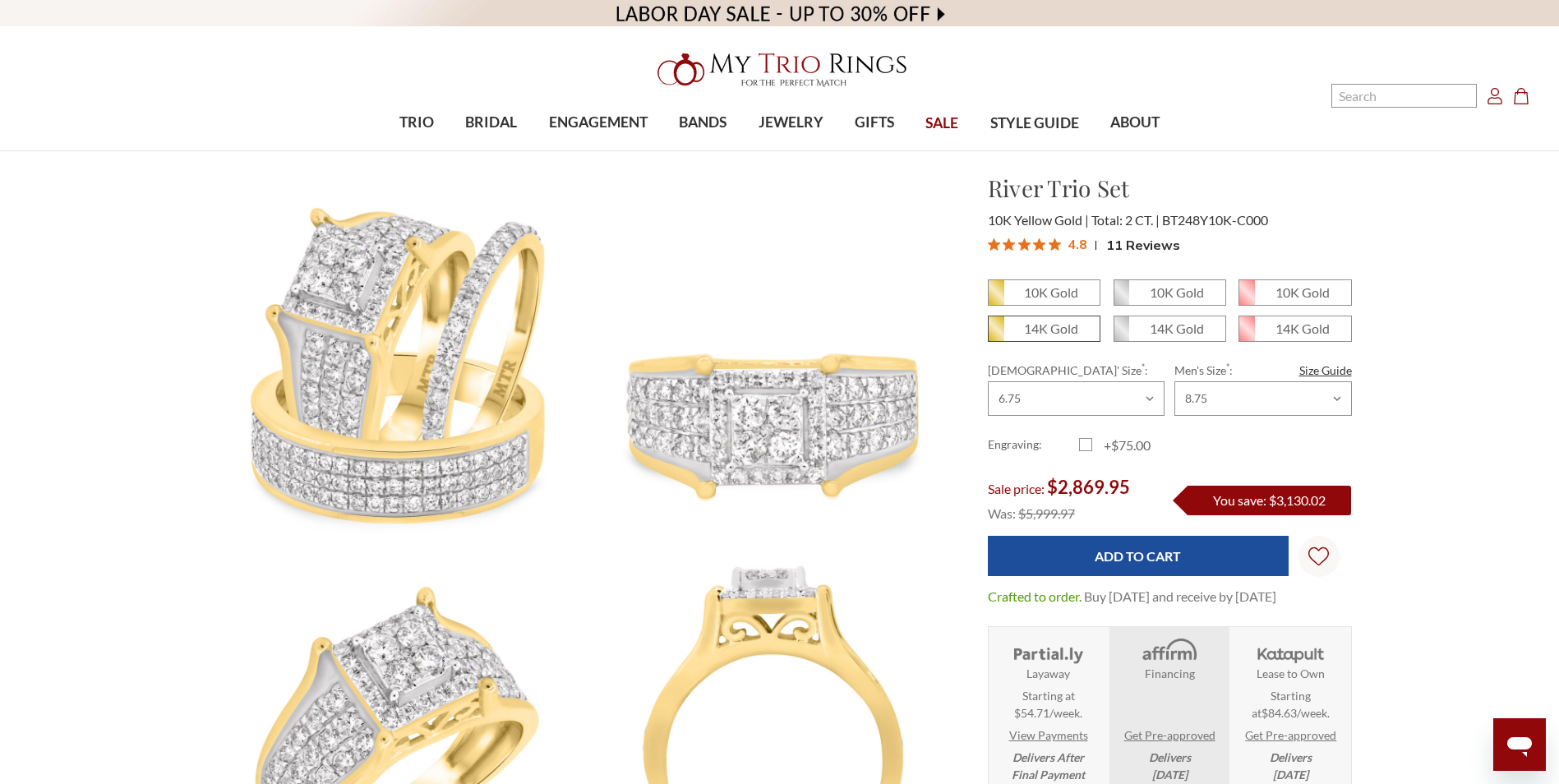
click at [1038, 323] on em "14K Gold" at bounding box center [1051, 328] width 55 height 16
click at [995, 335] on input "14K Gold" at bounding box center [994, 335] width 1 height 1
radio input "true"
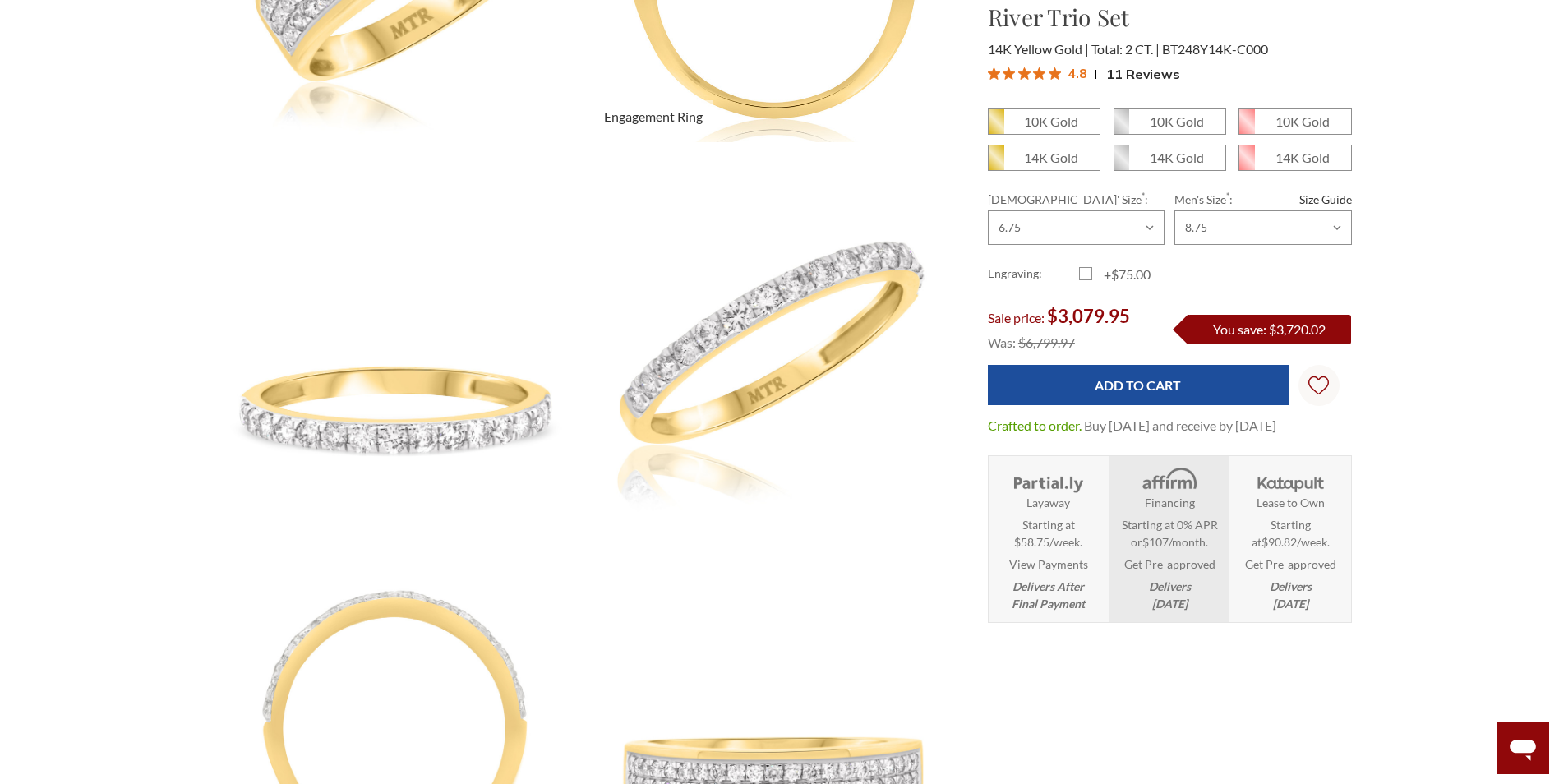
scroll to position [1068, 0]
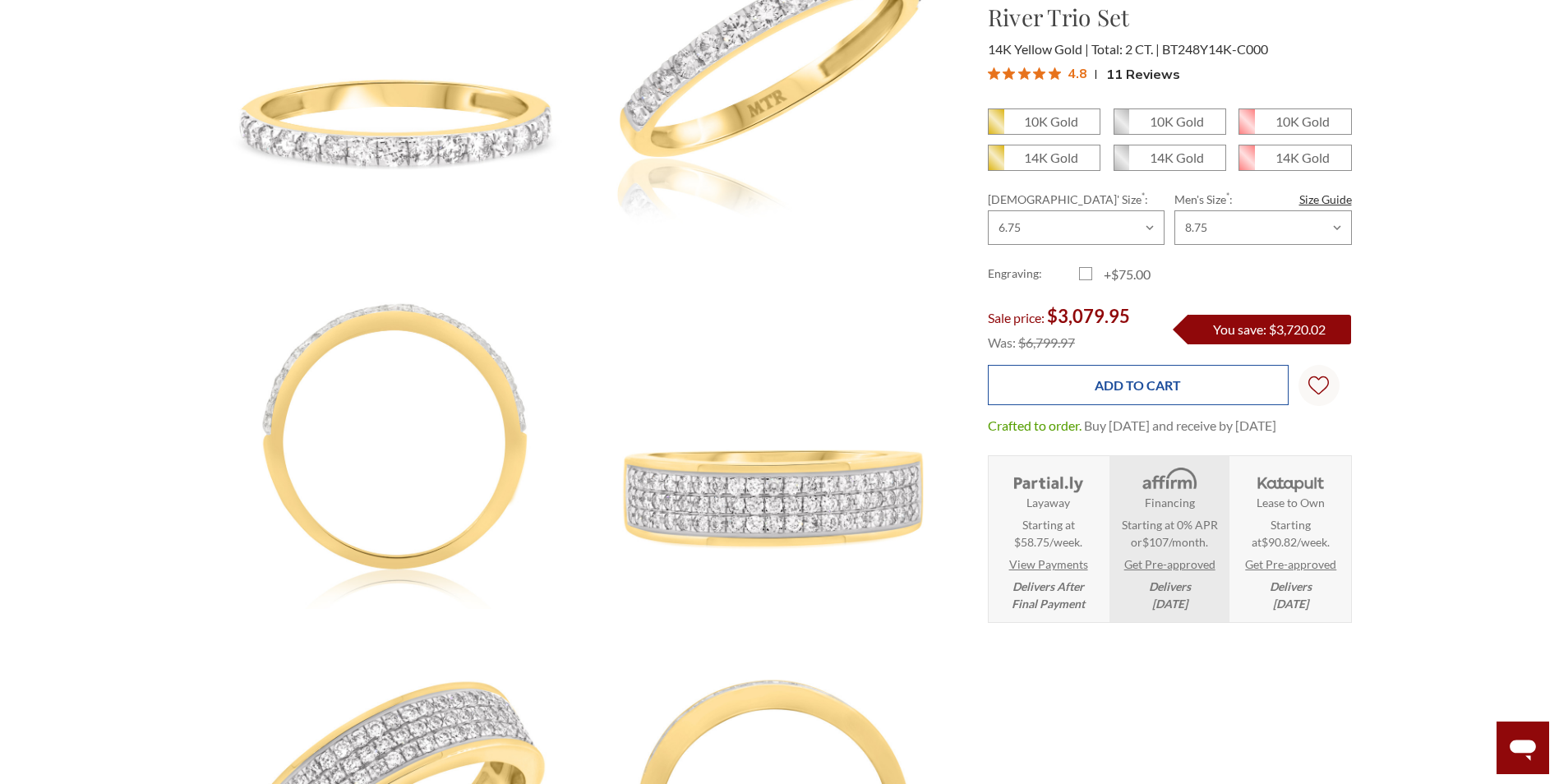
click at [1158, 399] on input "Add to Cart" at bounding box center [1138, 385] width 301 height 40
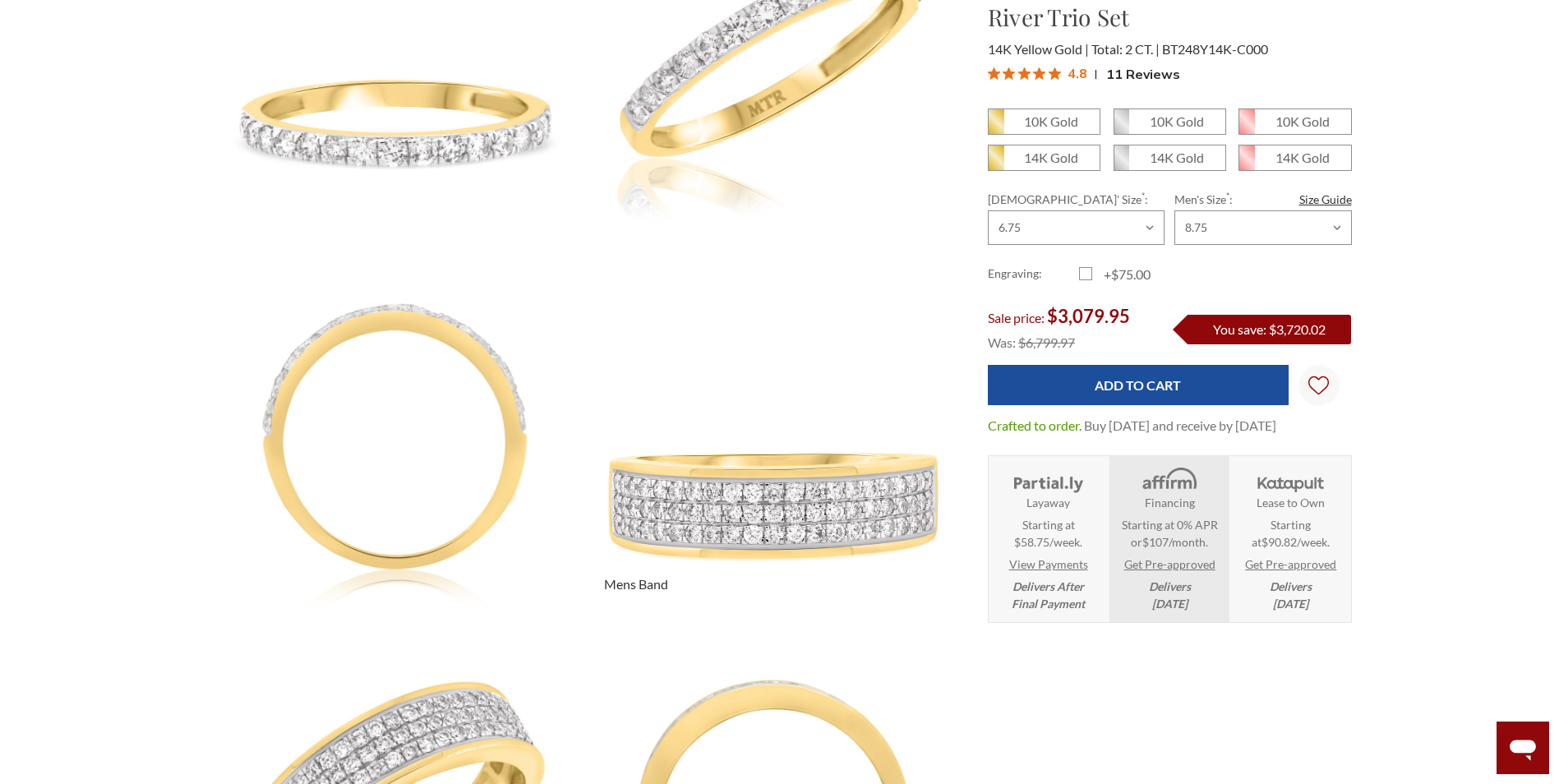
click at [904, 248] on img at bounding box center [773, 421] width 413 height 413
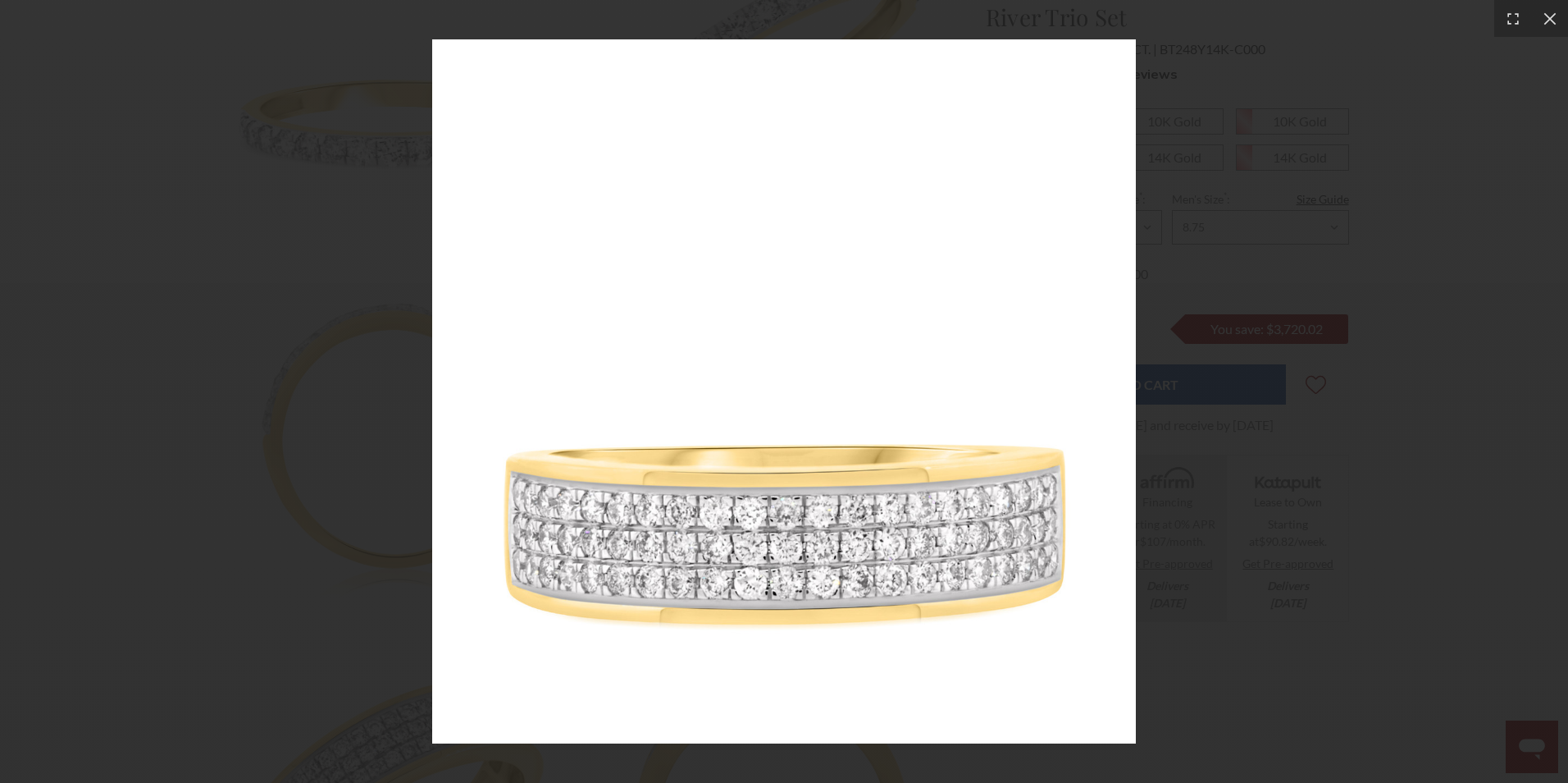
click at [1480, 178] on div at bounding box center [784, 392] width 1568 height 783
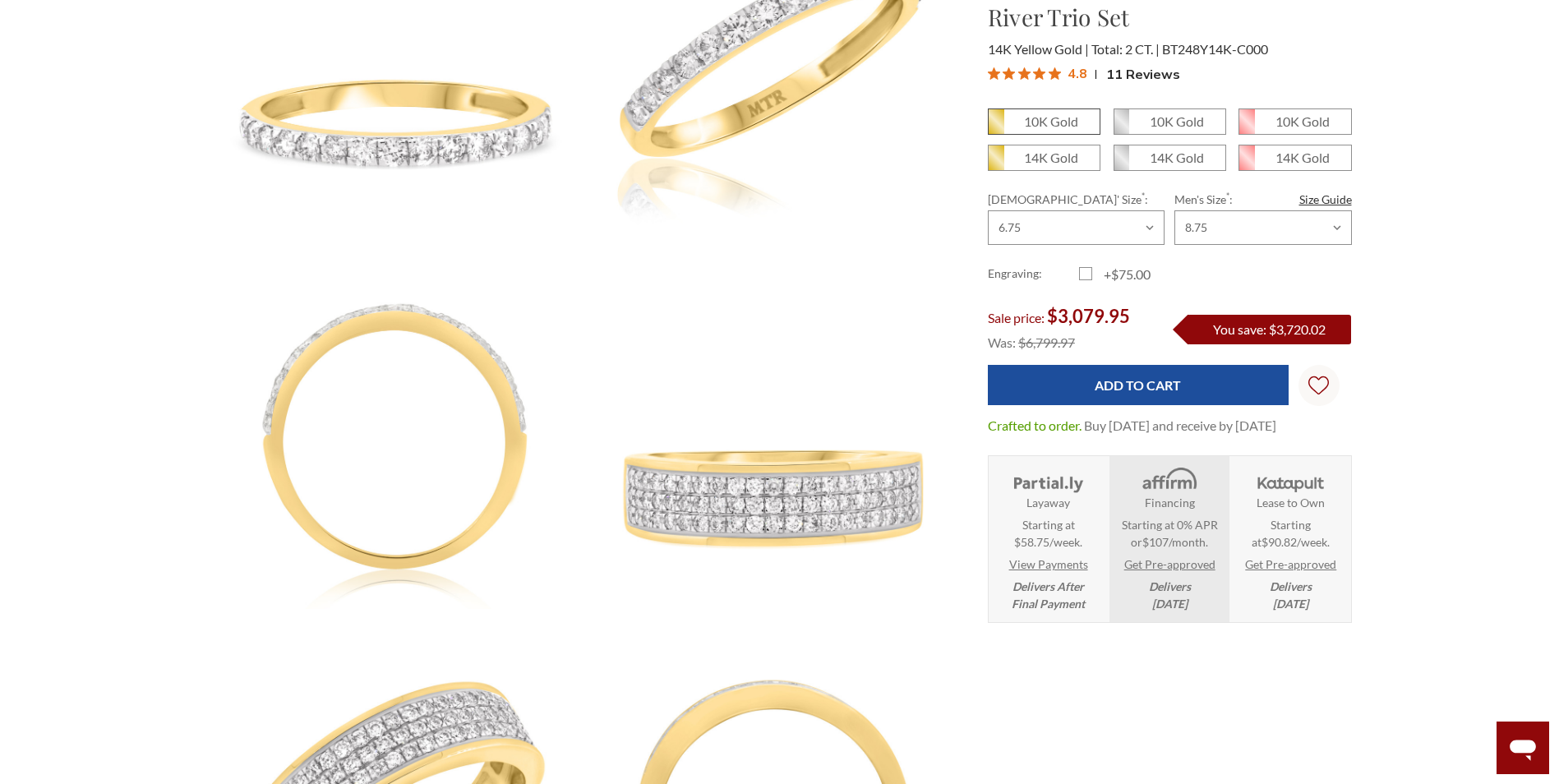
click at [1034, 123] on em "10K Gold" at bounding box center [1051, 121] width 55 height 16
click at [995, 127] on input "10K Gold" at bounding box center [994, 127] width 1 height 1
radio input "true"
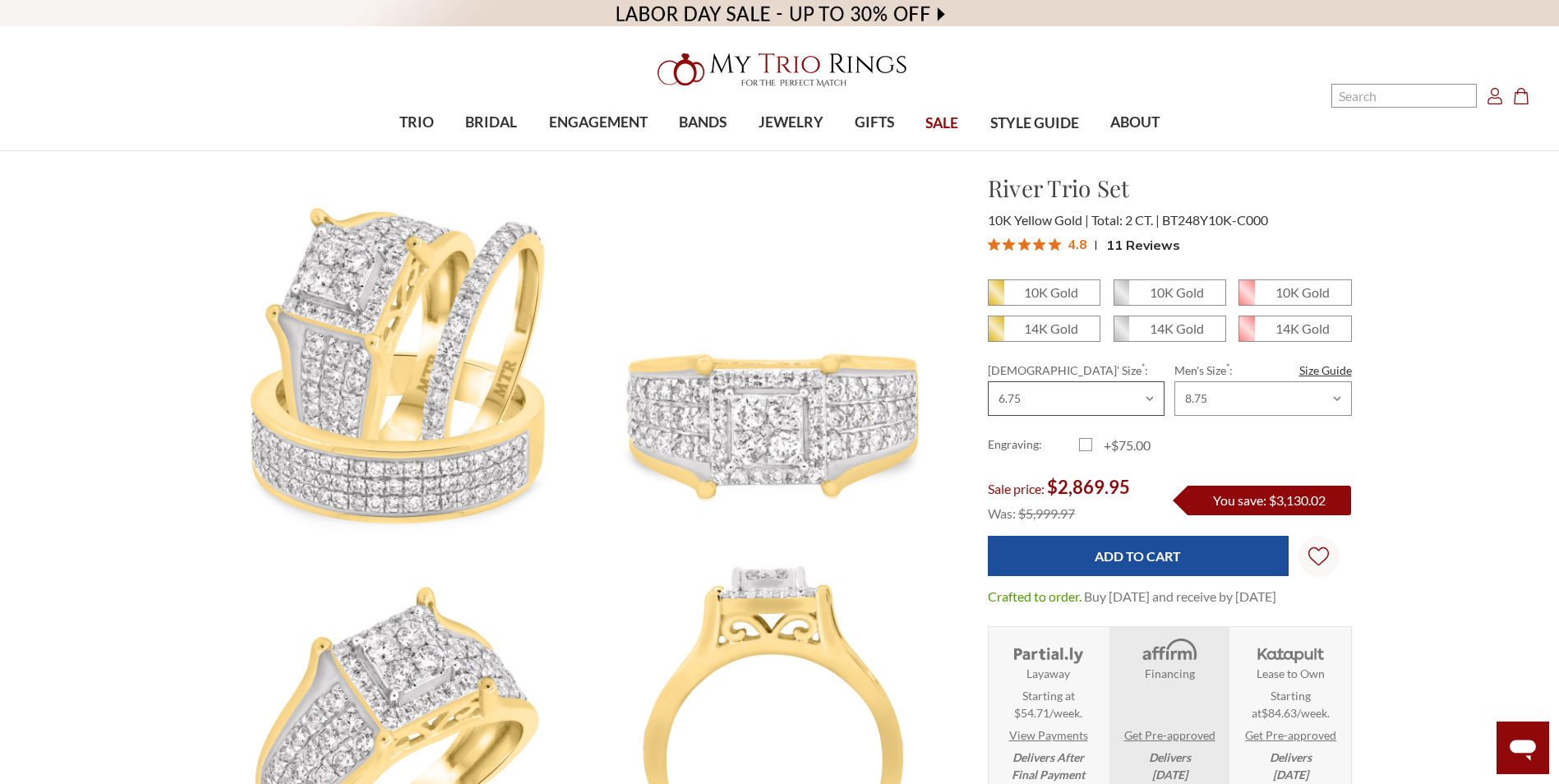
click at [1143, 393] on select "Choose Size 3.00 3.25 3.50 3.75 4.00 4.25 4.50 4.75 5.00 5.25 5.50 5.75 6.00 6.…" at bounding box center [1077, 399] width 177 height 35
click at [988, 382] on select "Choose Size 3.00 3.25 3.50 3.75 4.00 4.25 4.50 4.75 5.00 5.25 5.50 5.75 6.00 6.…" at bounding box center [1077, 399] width 177 height 35
click at [1034, 287] on em "10K Gold" at bounding box center [1051, 292] width 55 height 16
click at [995, 298] on input "10K Gold" at bounding box center [994, 298] width 1 height 1
radio input "true"
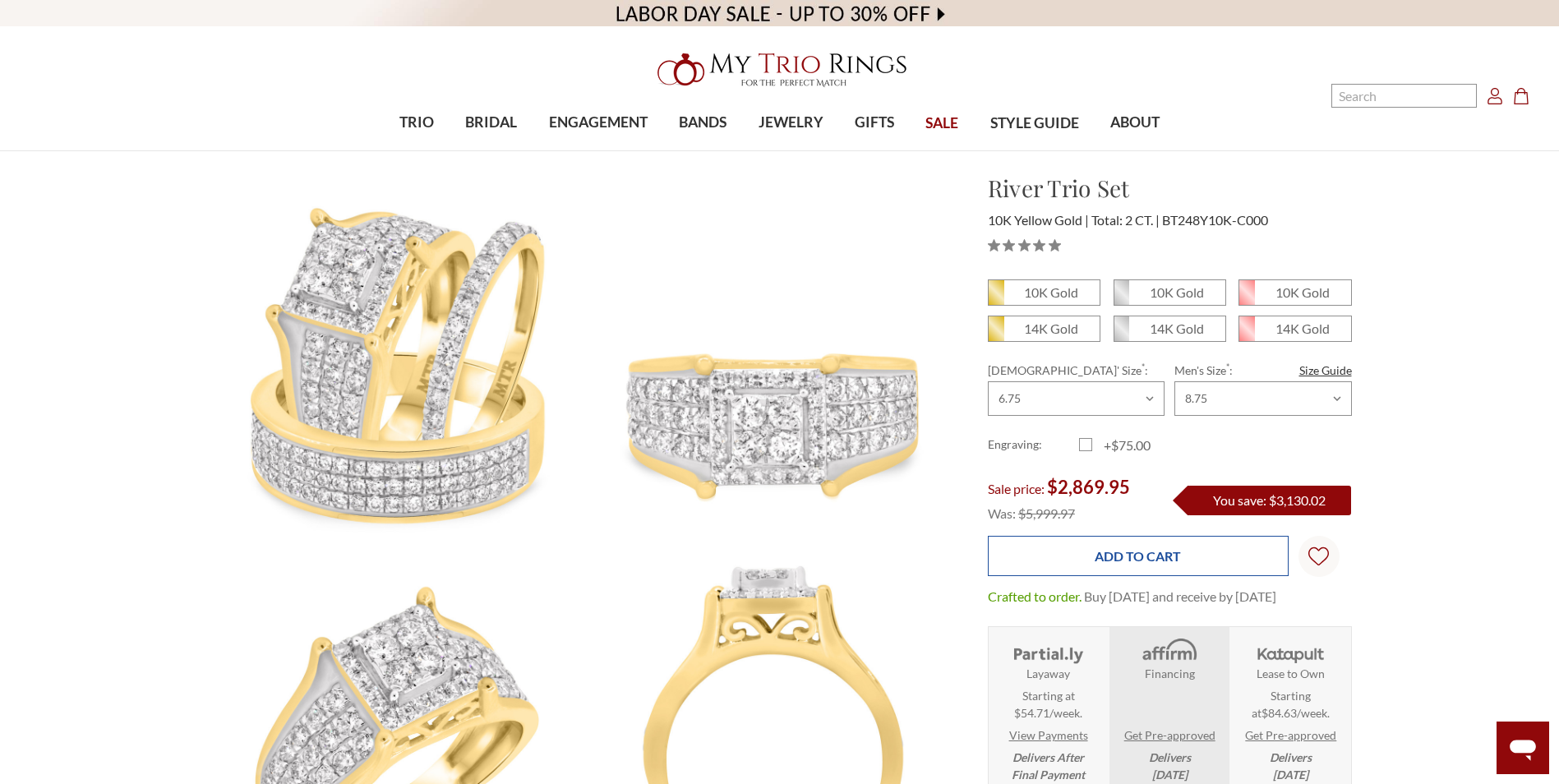
click at [1055, 546] on input "Add to Cart" at bounding box center [1138, 556] width 301 height 40
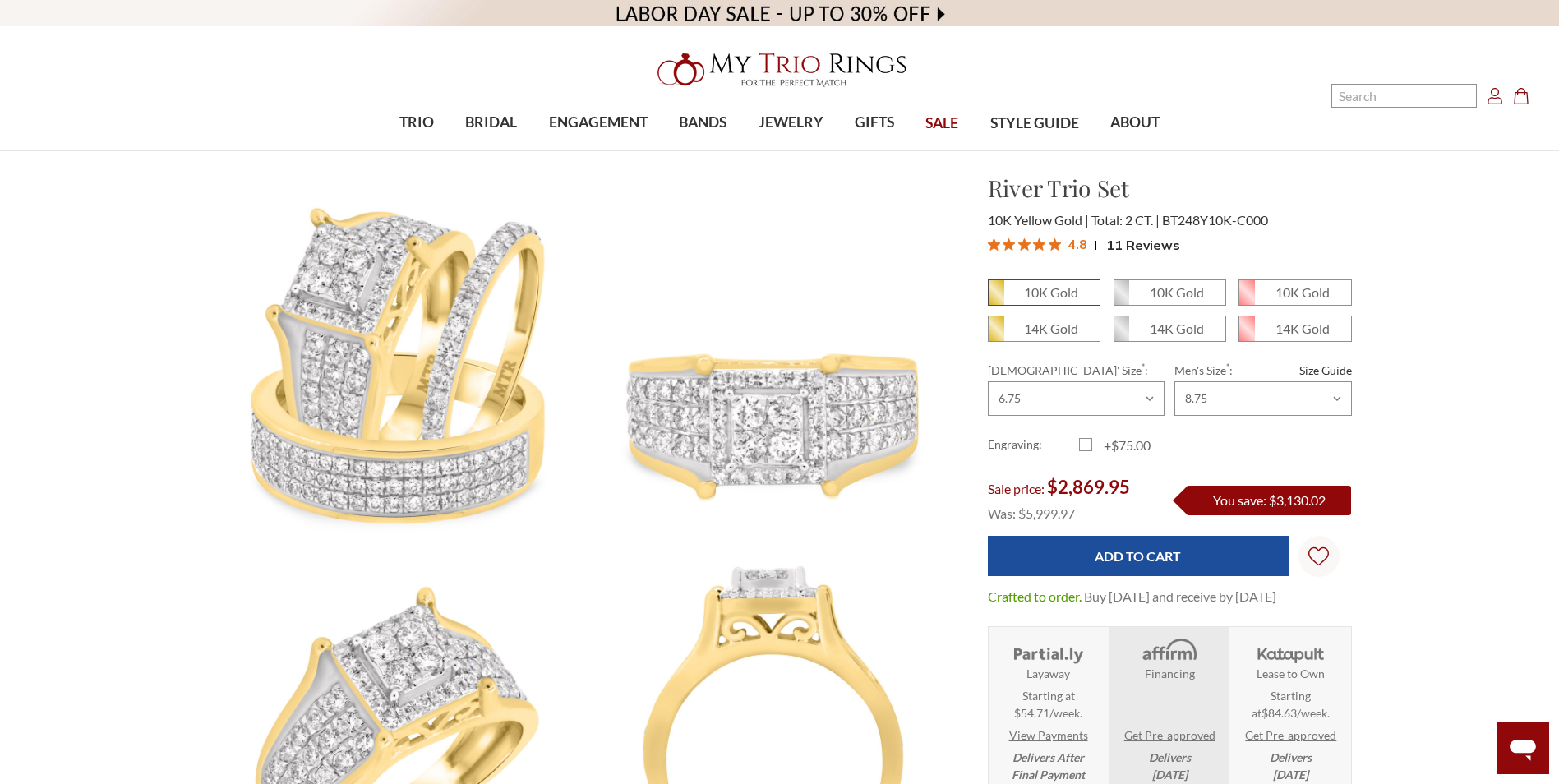
click at [1045, 287] on em "10K Gold" at bounding box center [1051, 292] width 55 height 16
click at [995, 298] on input "10K Gold" at bounding box center [994, 298] width 1 height 1
radio input "true"
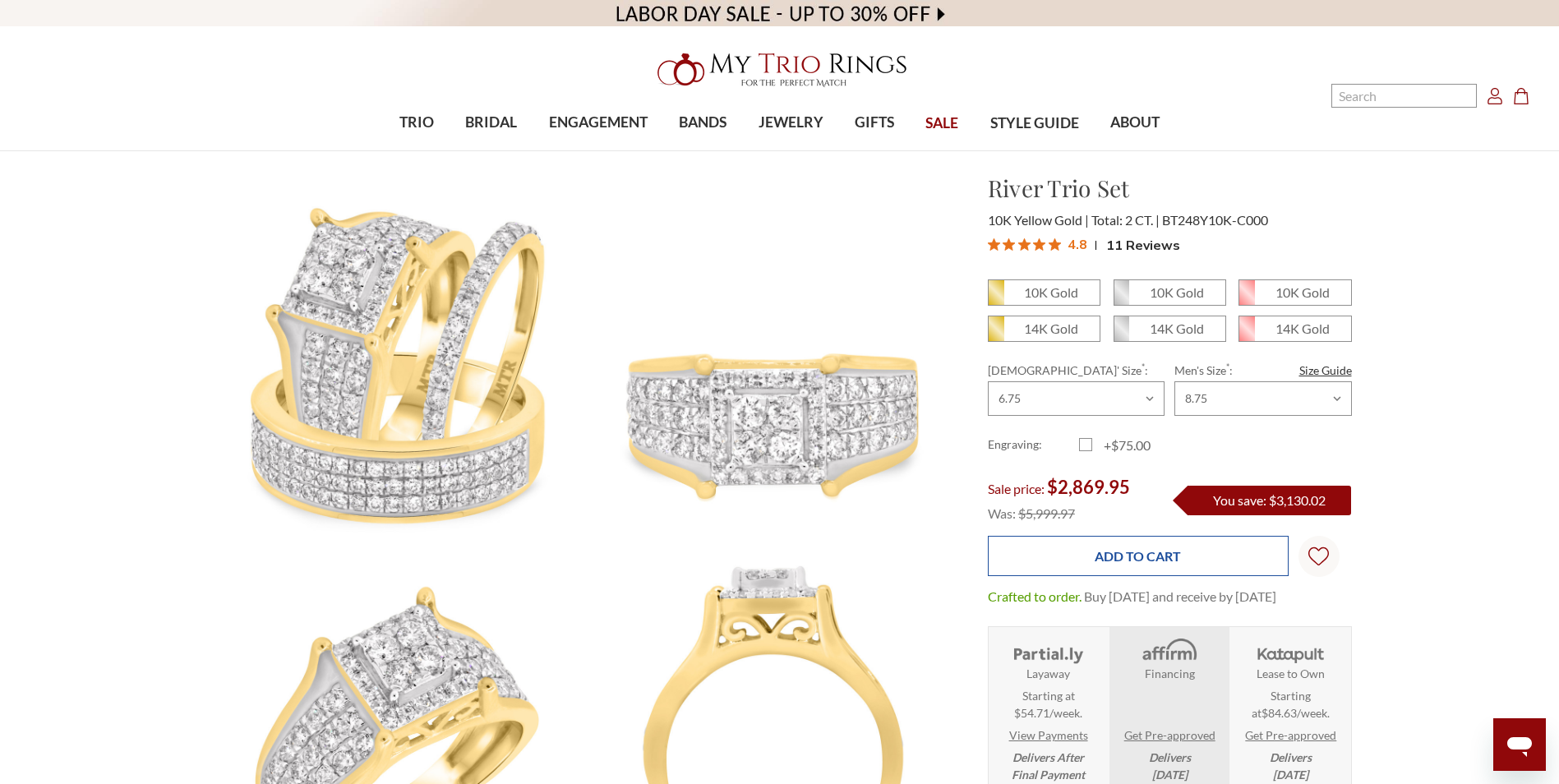
click at [1097, 559] on input "Add to Cart" at bounding box center [1138, 556] width 301 height 40
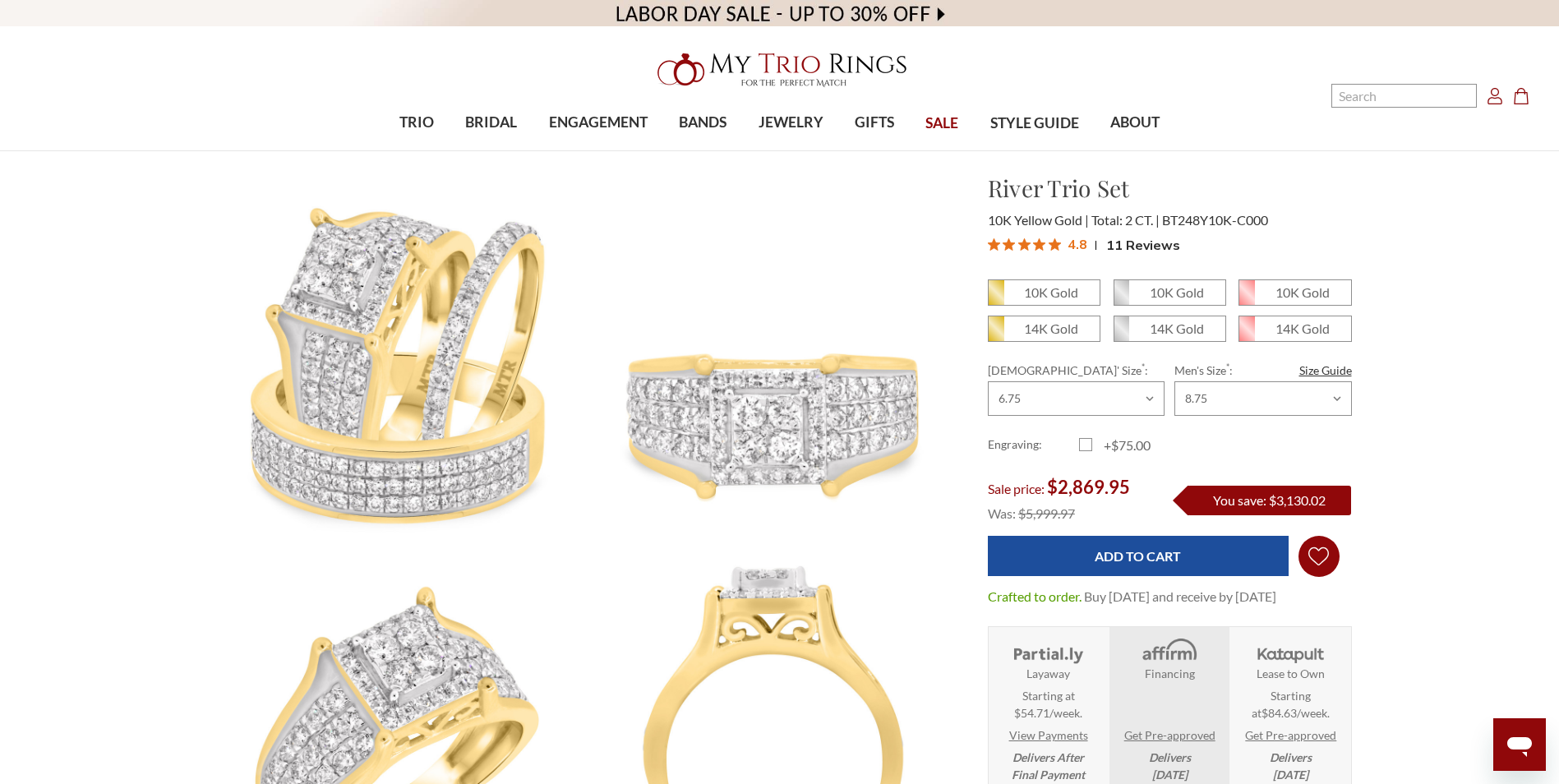
click at [1321, 558] on icon "Wish Lists Wish Lists" at bounding box center [1319, 556] width 21 height 123
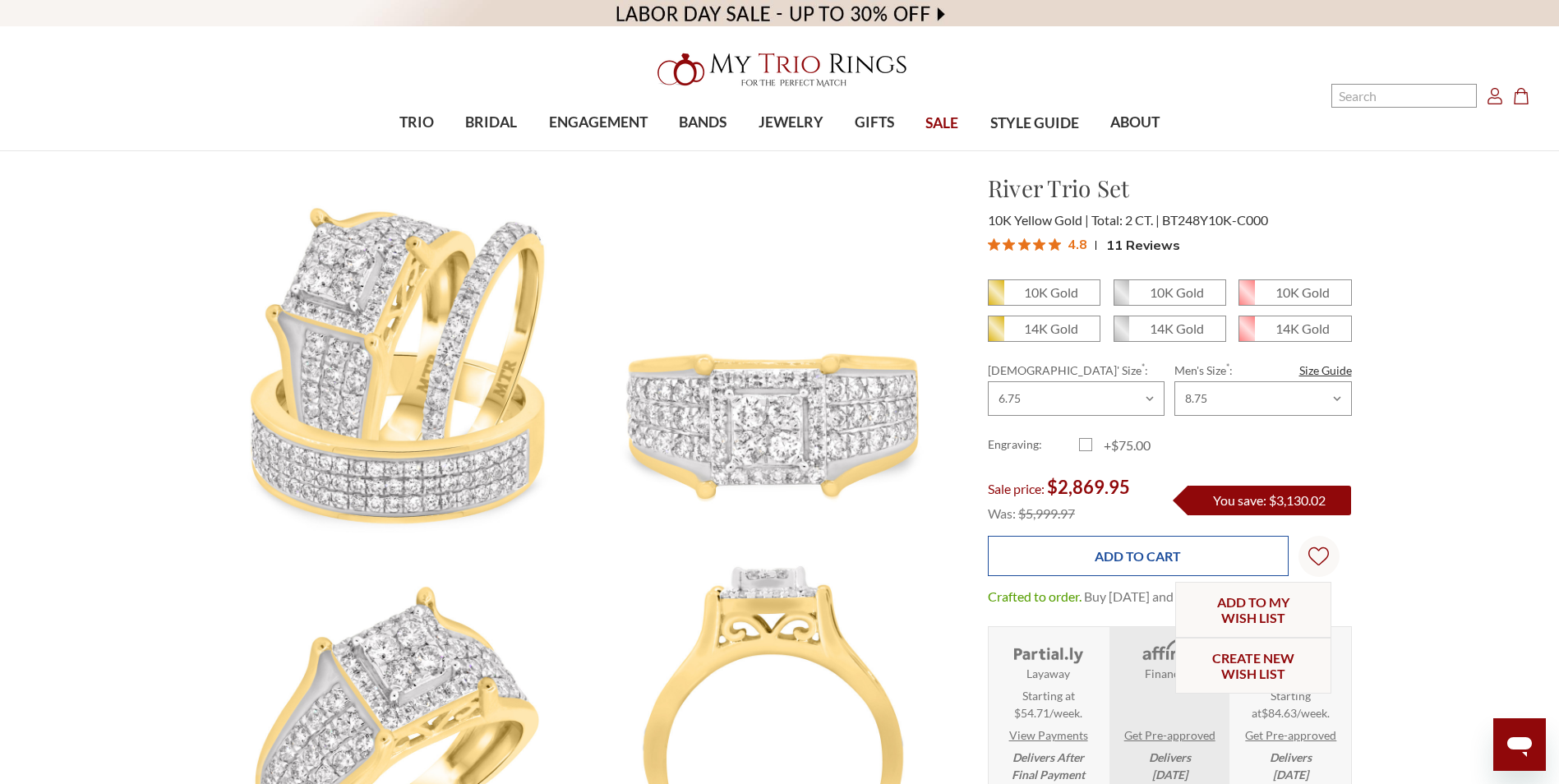
click at [1106, 559] on input "Add to Cart" at bounding box center [1138, 556] width 301 height 40
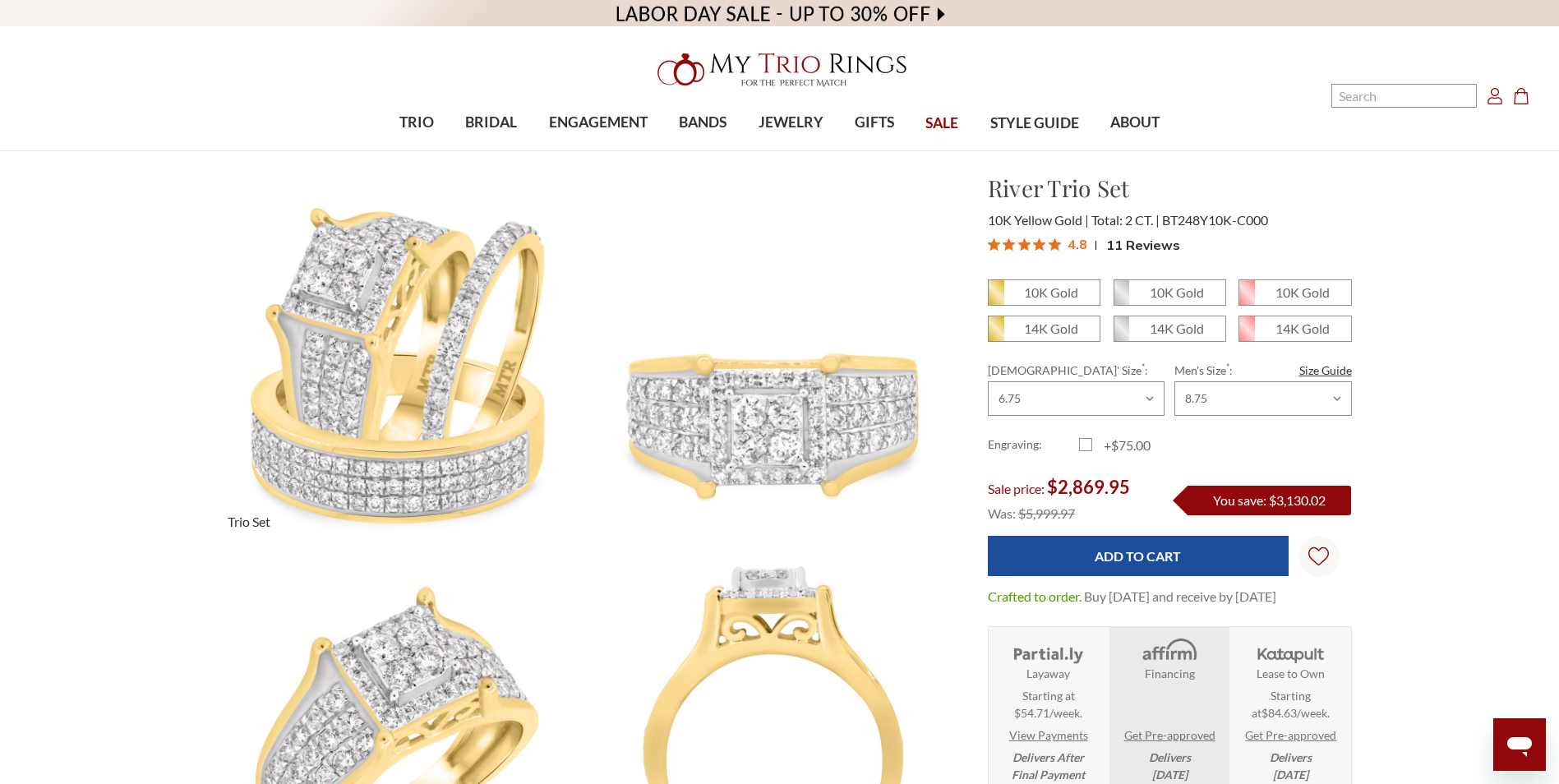
click at [246, 515] on span "Trio Set" at bounding box center [249, 522] width 62 height 33
drag, startPoint x: 317, startPoint y: 444, endPoint x: 265, endPoint y: 533, distance: 103.1
click at [265, 533] on span "Trio Set" at bounding box center [249, 522] width 62 height 33
click at [940, 123] on span "SALE" at bounding box center [942, 123] width 33 height 22
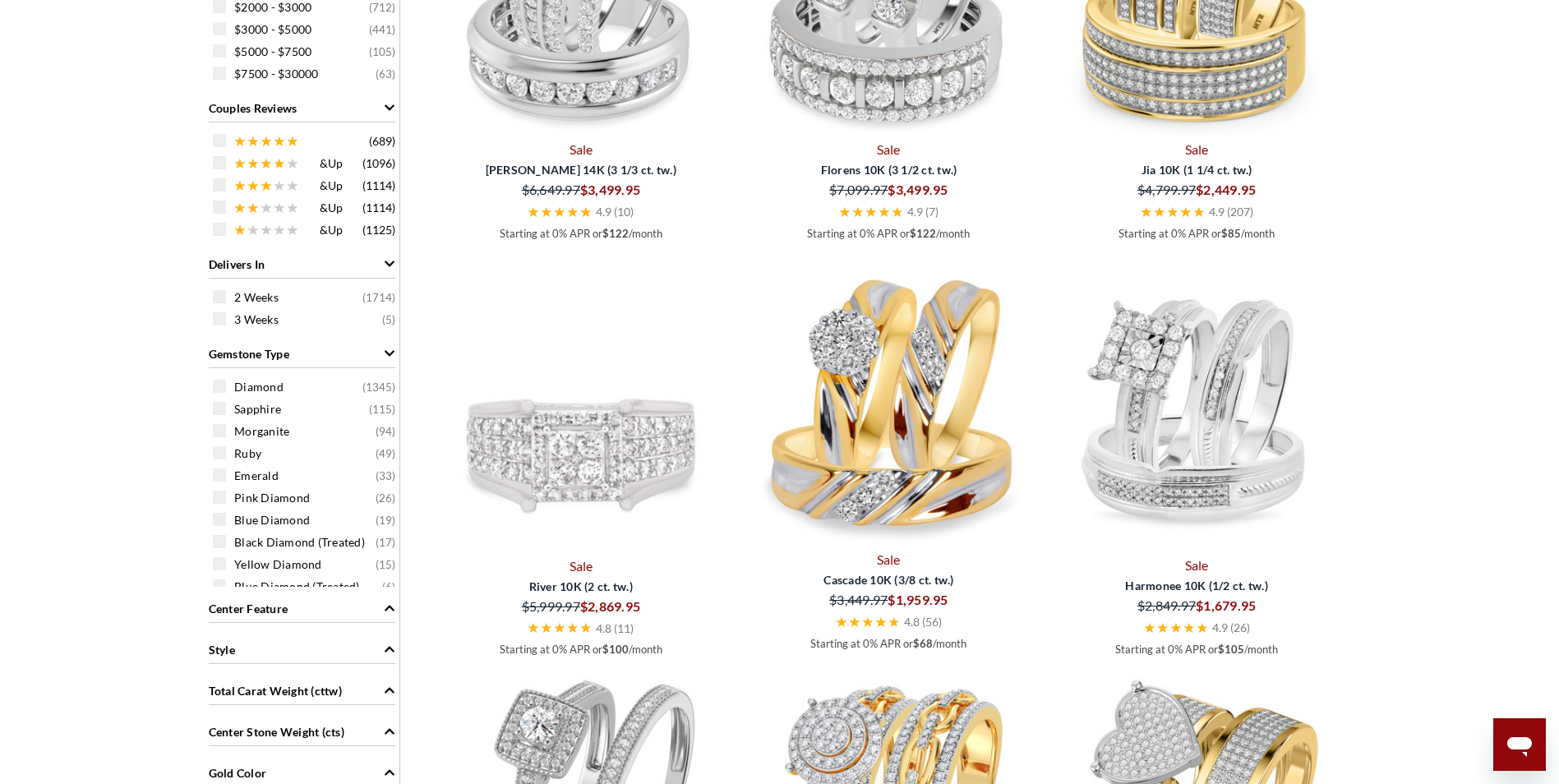
scroll to position [740, 0]
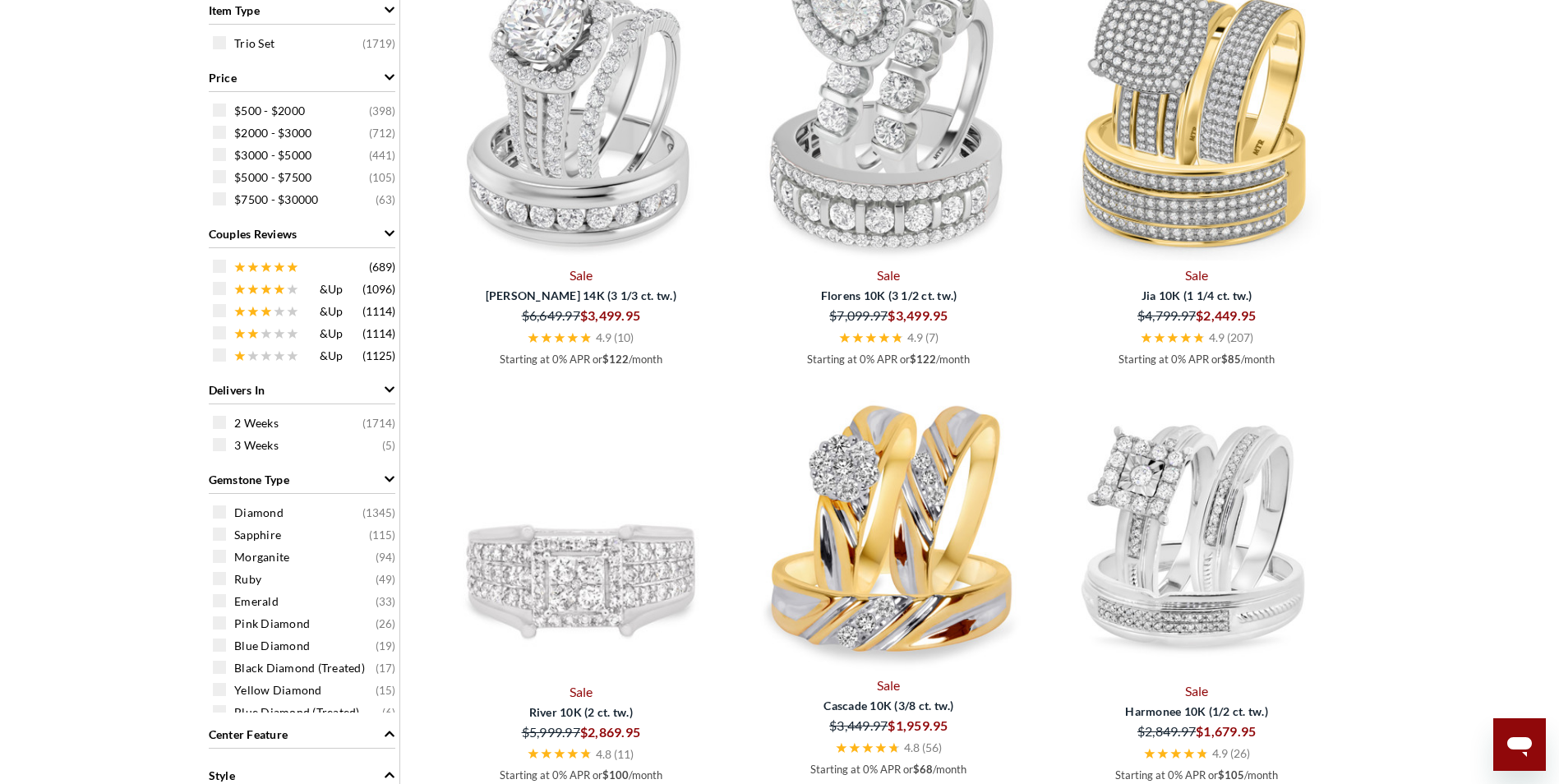
click at [548, 573] on img at bounding box center [581, 529] width 295 height 295
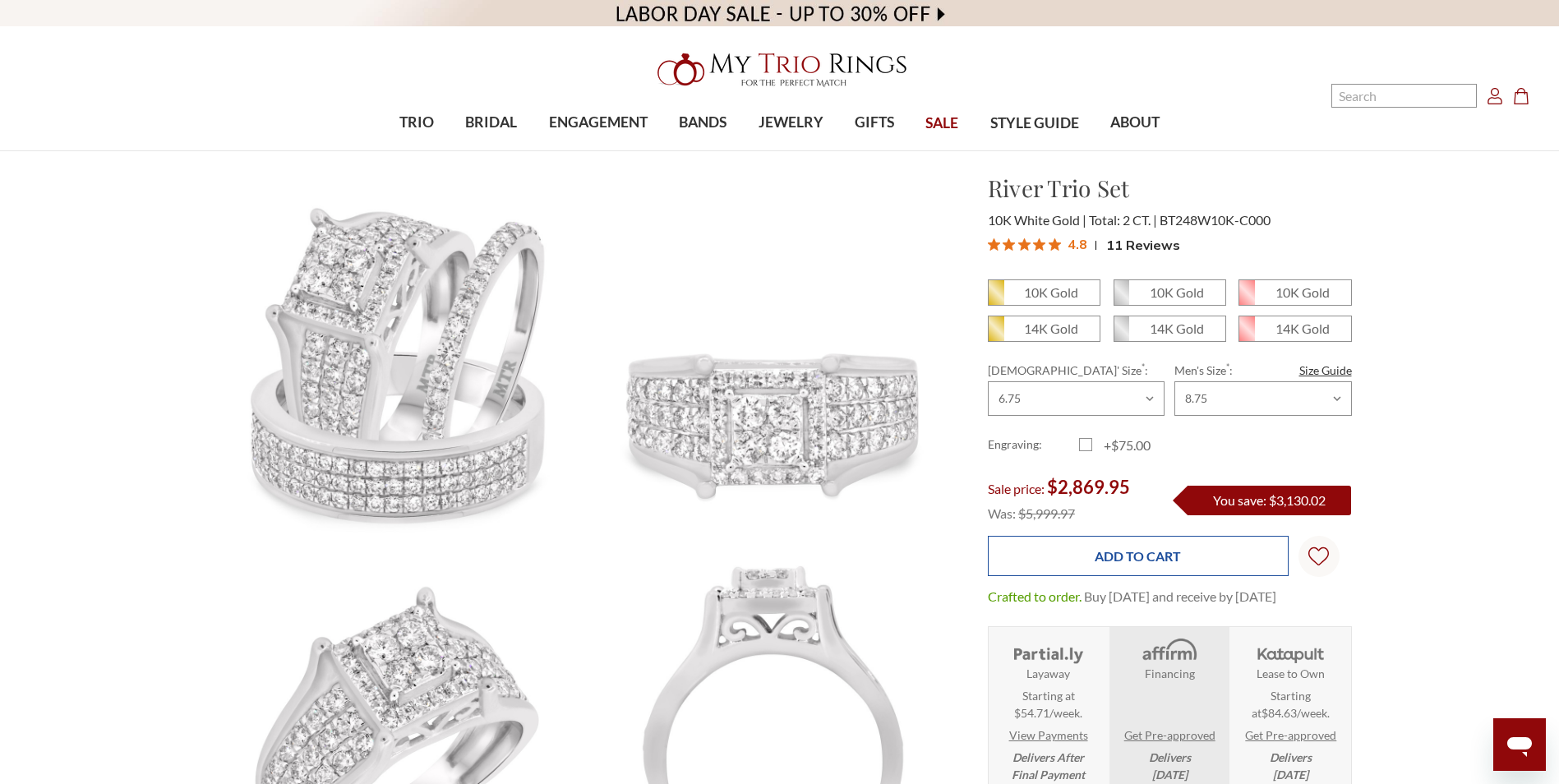
click at [1156, 568] on input "Add to Cart" at bounding box center [1138, 556] width 301 height 40
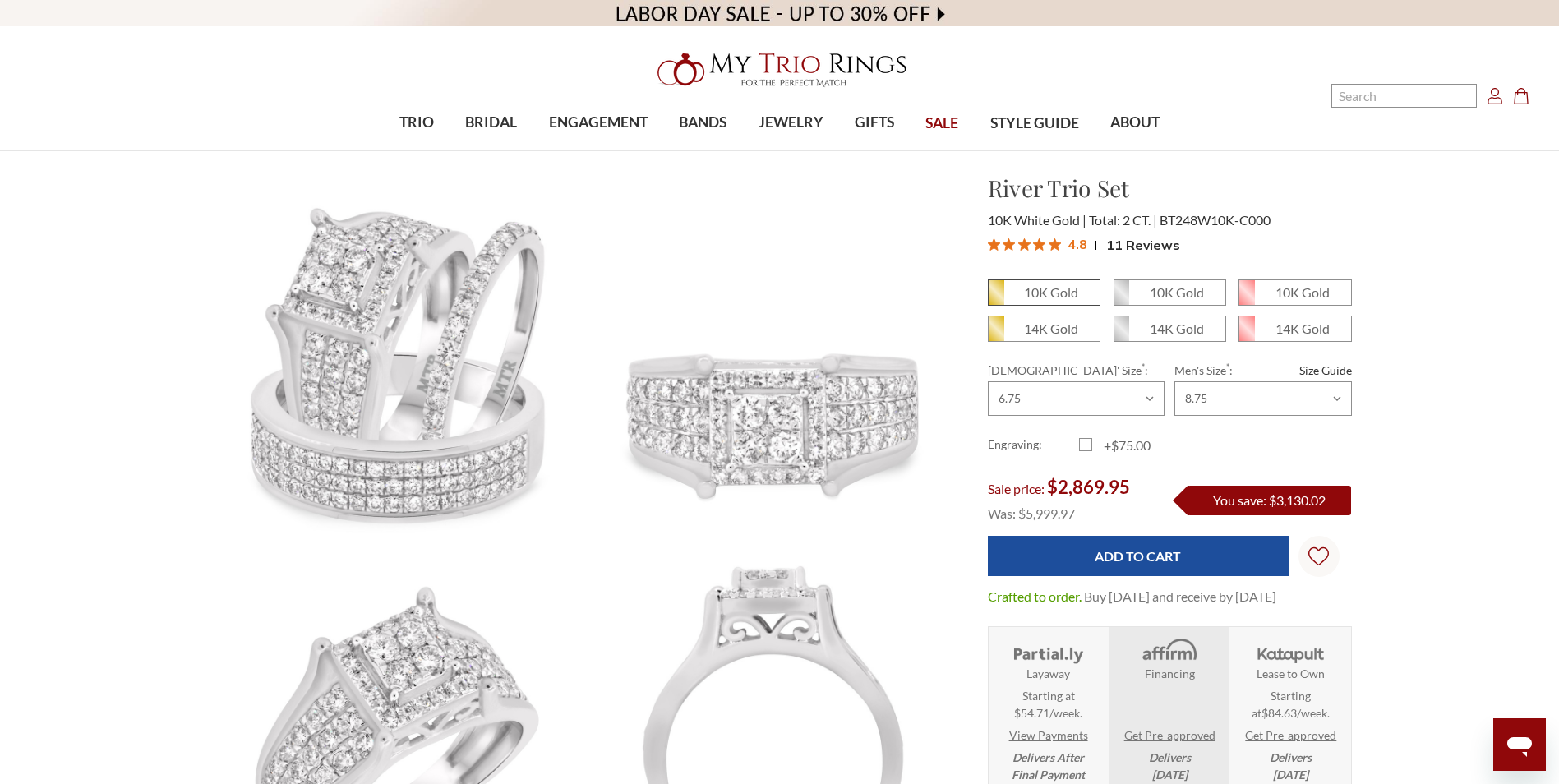
click at [1001, 291] on icon at bounding box center [997, 292] width 16 height 24
click at [995, 298] on input "10K Gold" at bounding box center [994, 298] width 1 height 1
radio input "true"
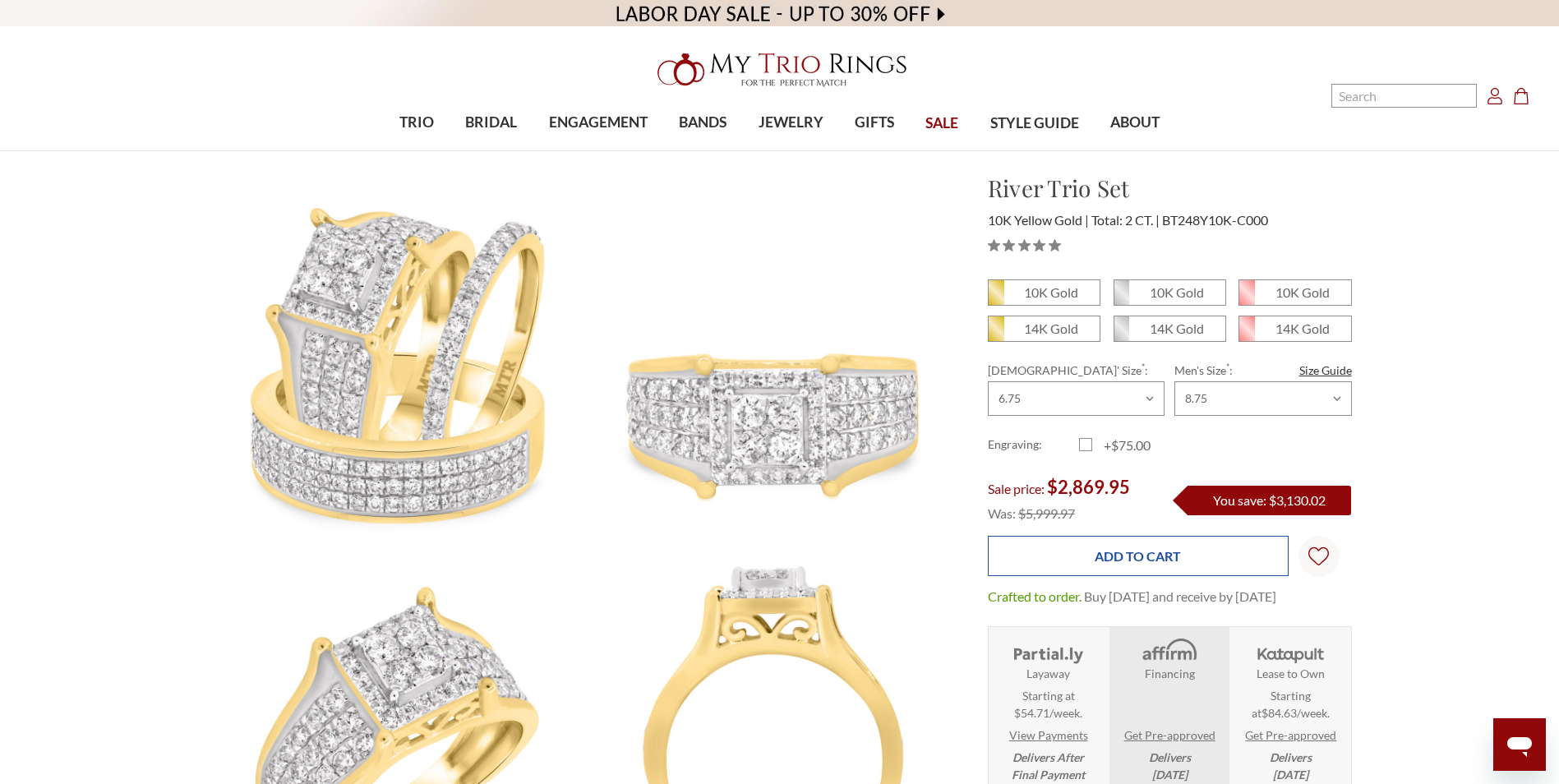
click at [1101, 571] on input "Add to Cart" at bounding box center [1138, 556] width 301 height 40
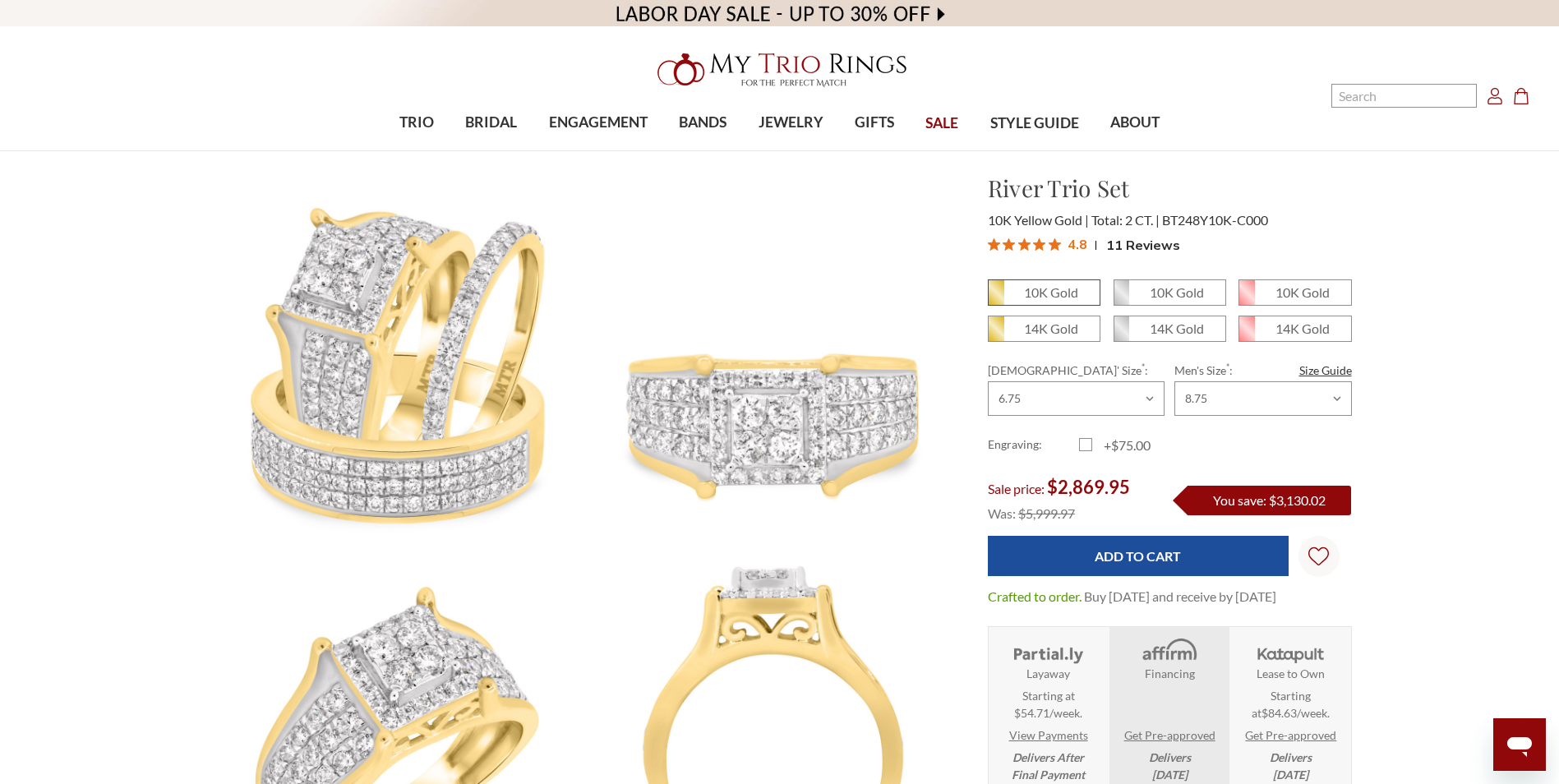
click at [1023, 292] on span "10K Gold" at bounding box center [1045, 292] width 111 height 24
click at [995, 298] on input "10K Gold" at bounding box center [994, 298] width 1 height 1
radio input "true"
click at [1031, 402] on select "Choose Size 3.00 3.25 3.50 3.75 4.00 4.25 4.50 4.75 5.00 5.25 5.50 5.75 6.00 6.…" at bounding box center [1077, 399] width 177 height 35
click at [988, 382] on select "Choose Size 3.00 3.25 3.50 3.75 4.00 4.25 4.50 4.75 5.00 5.25 5.50 5.75 6.00 6.…" at bounding box center [1077, 399] width 177 height 35
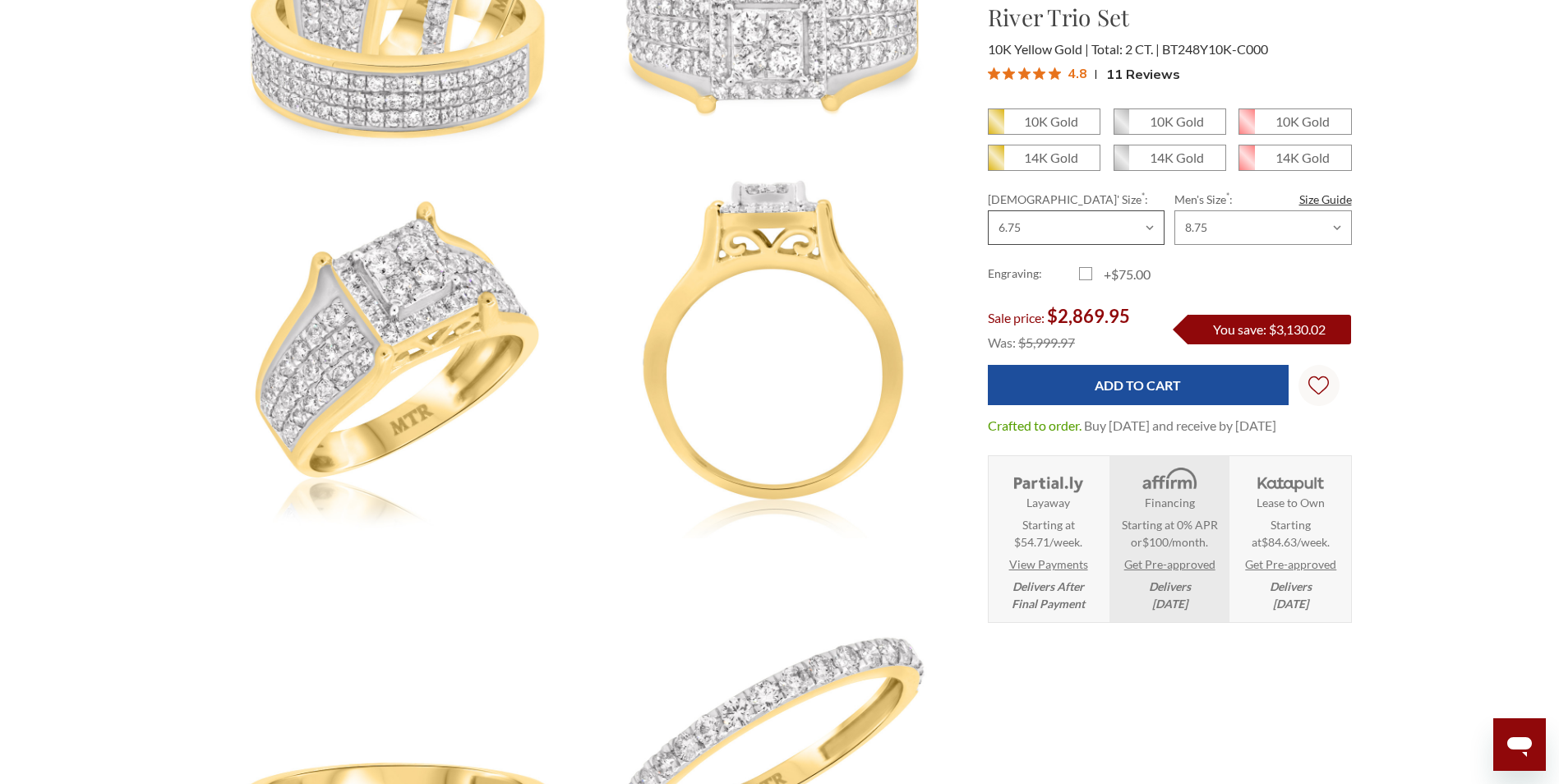
scroll to position [493, 0]
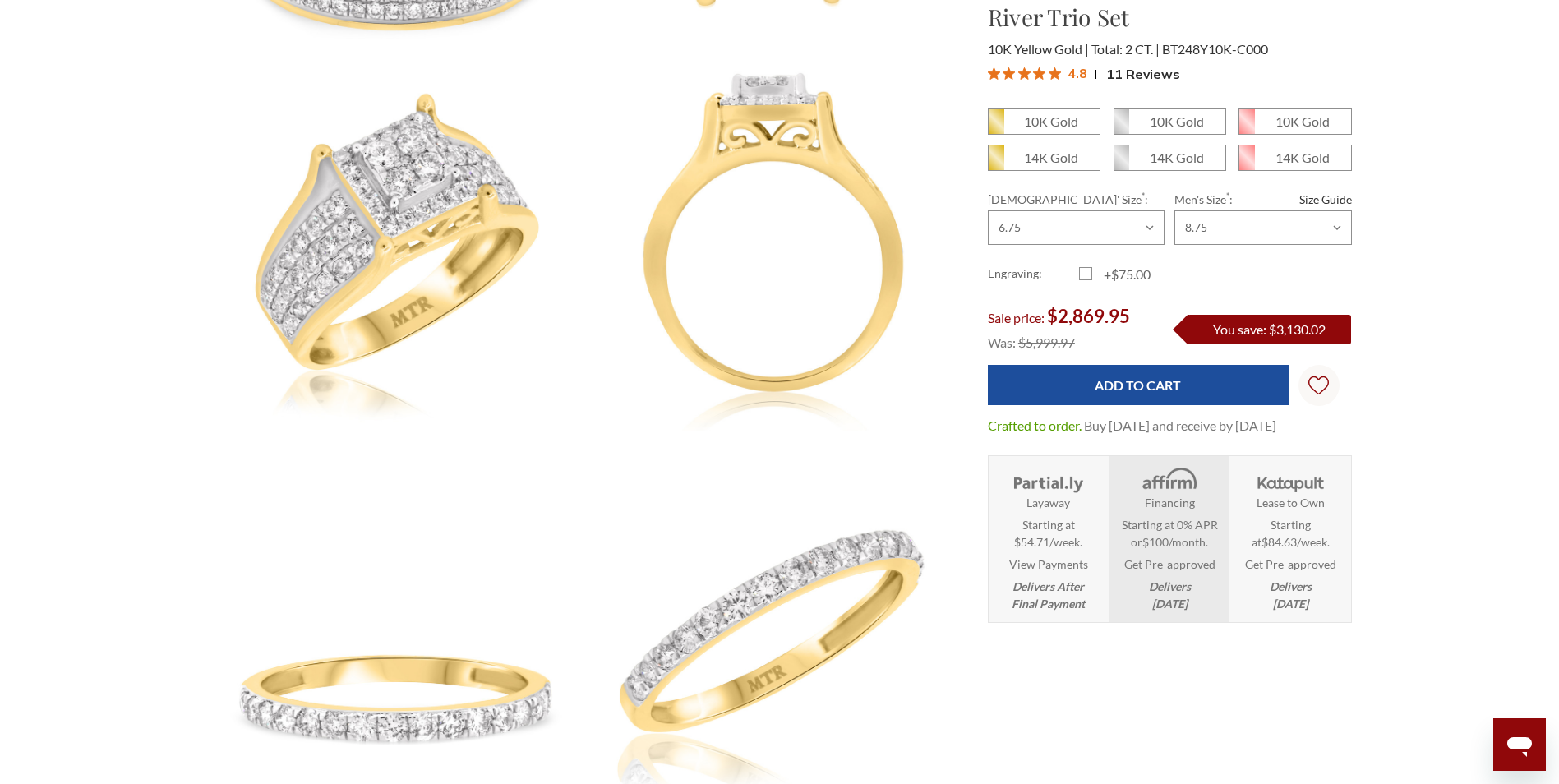
click at [1062, 511] on strong "Layaway" at bounding box center [1048, 502] width 43 height 17
click at [1147, 511] on strong "Financing" at bounding box center [1170, 502] width 50 height 17
click at [1269, 543] on span "Starting at $84.63/week ." at bounding box center [1291, 533] width 109 height 35
